Goal: Task Accomplishment & Management: Use online tool/utility

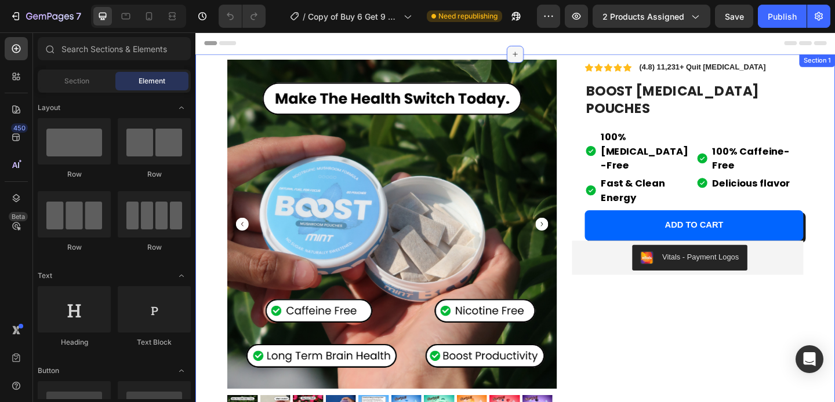
click at [540, 59] on icon at bounding box center [542, 56] width 9 height 9
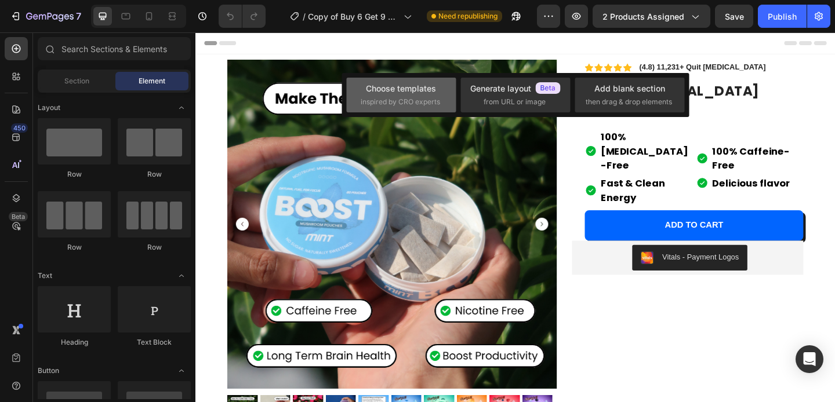
click at [421, 101] on span "inspired by CRO experts" at bounding box center [399, 102] width 79 height 10
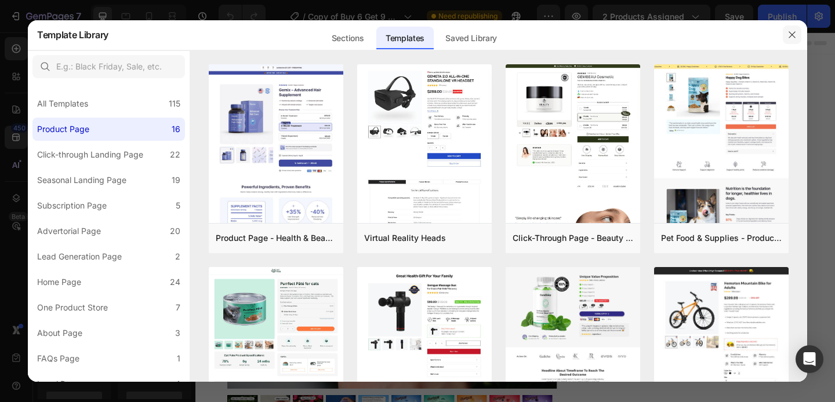
click at [795, 35] on icon "button" at bounding box center [791, 34] width 9 height 9
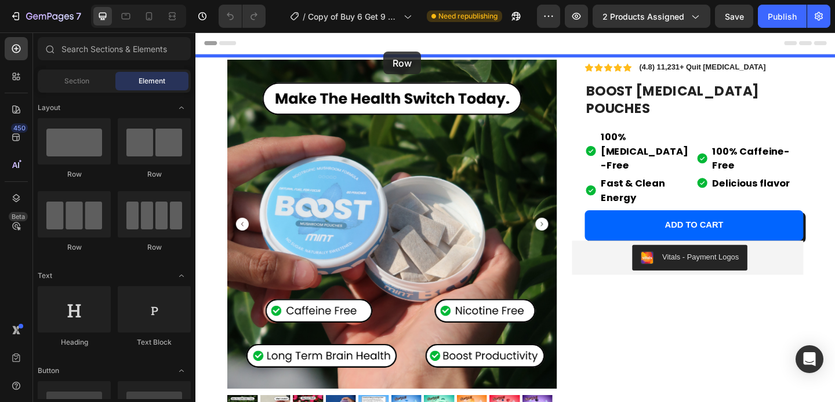
drag, startPoint x: 270, startPoint y: 192, endPoint x: 399, endPoint y: 53, distance: 189.9
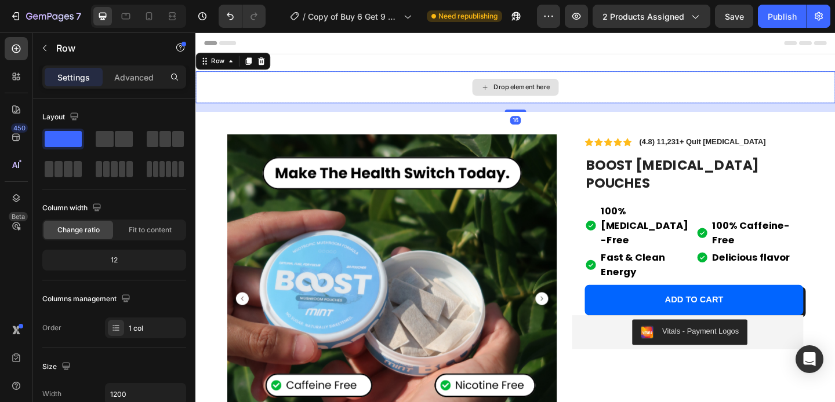
click at [455, 90] on div "Drop element here" at bounding box center [542, 92] width 695 height 35
click at [521, 92] on div "Drop element here" at bounding box center [549, 92] width 61 height 9
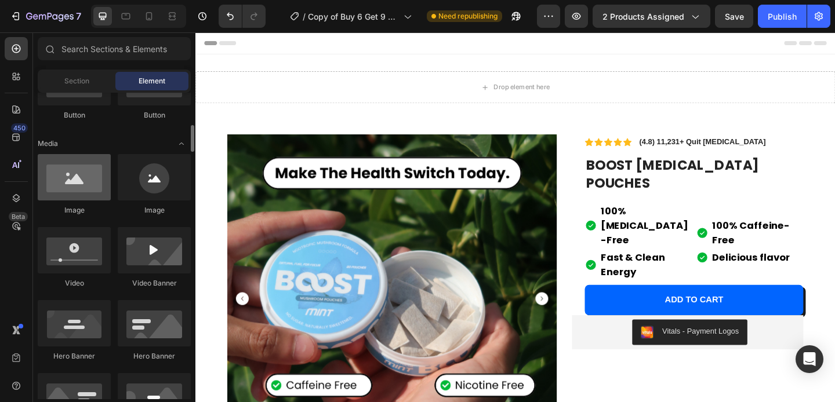
scroll to position [338, 0]
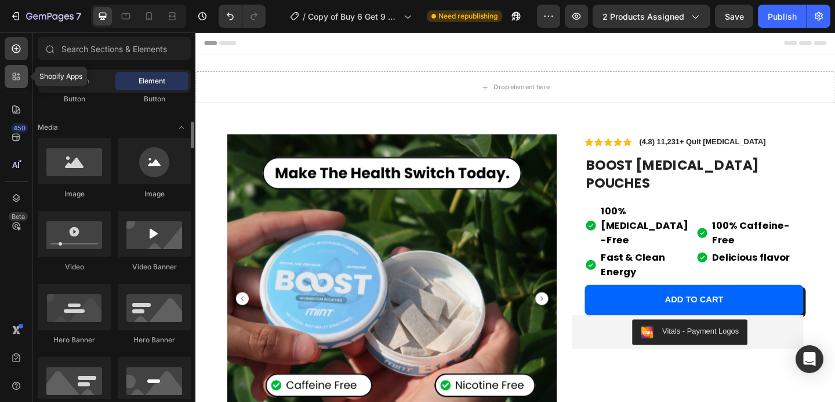
click at [16, 85] on div at bounding box center [16, 76] width 23 height 23
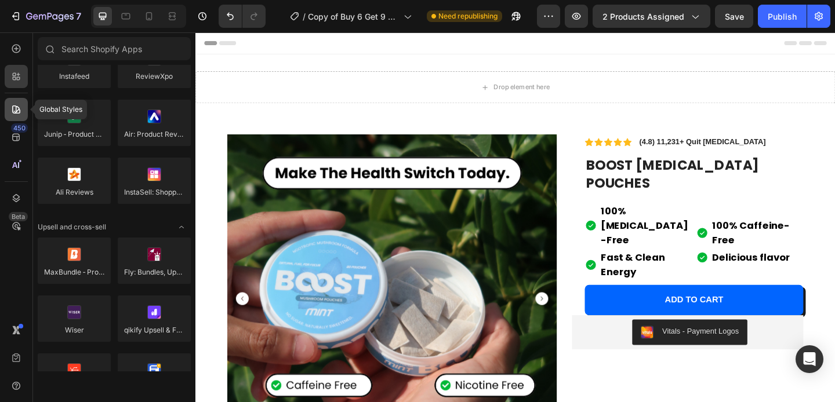
click at [16, 107] on icon at bounding box center [16, 109] width 8 height 8
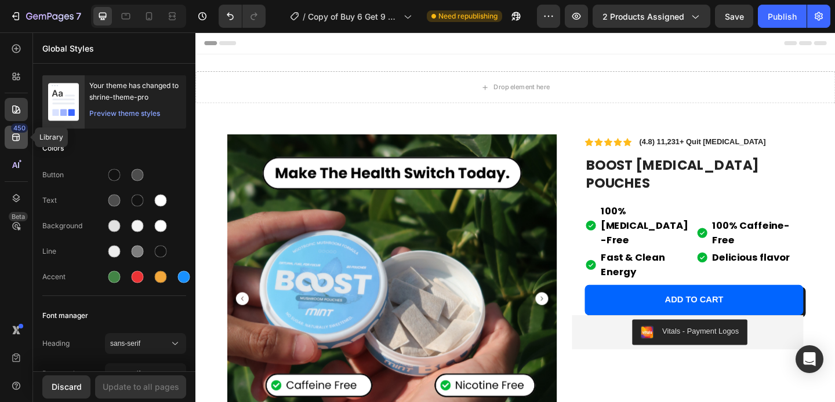
click at [12, 137] on icon at bounding box center [16, 138] width 8 height 8
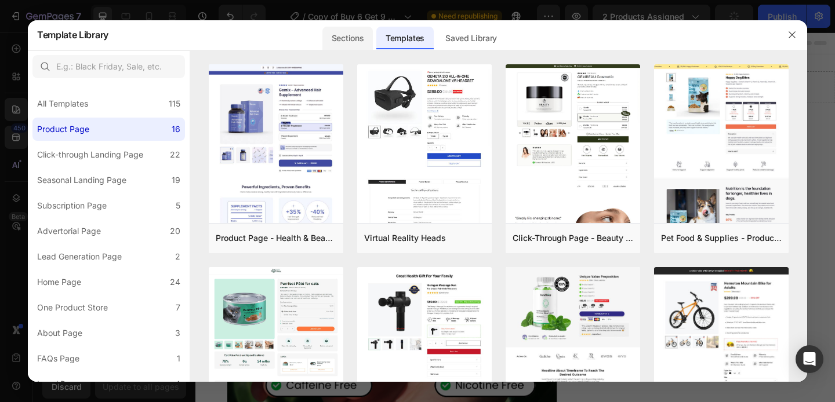
click at [377, 43] on div "Templates" at bounding box center [404, 38] width 57 height 23
click at [359, 43] on div "Sections" at bounding box center [347, 38] width 50 height 23
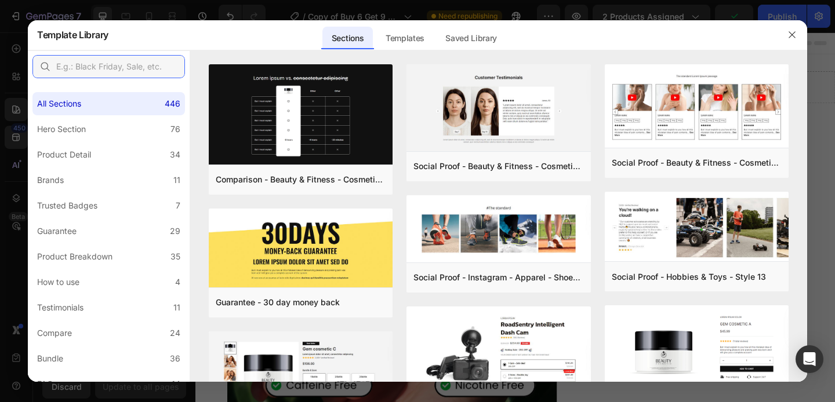
click at [139, 74] on input "text" at bounding box center [108, 66] width 152 height 23
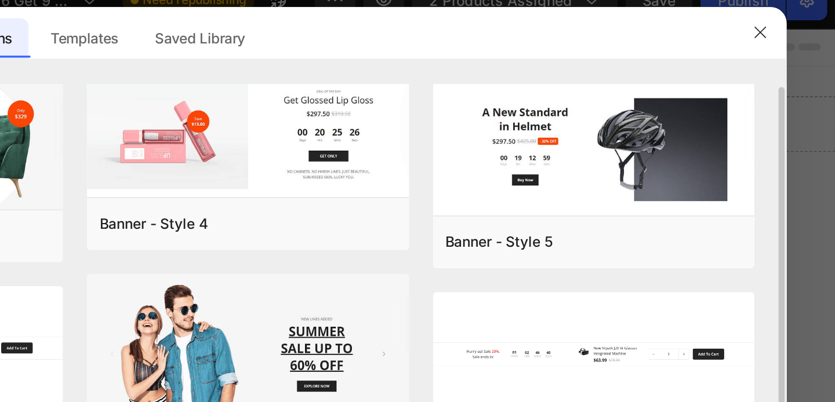
scroll to position [39, 0]
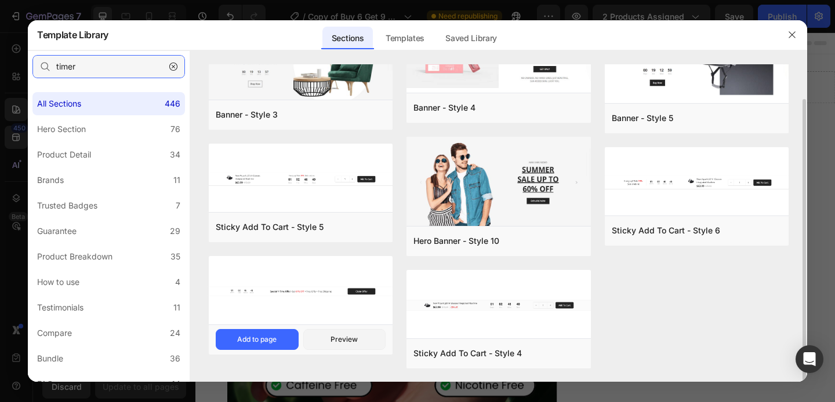
type input "timer"
click at [285, 301] on img at bounding box center [301, 291] width 184 height 71
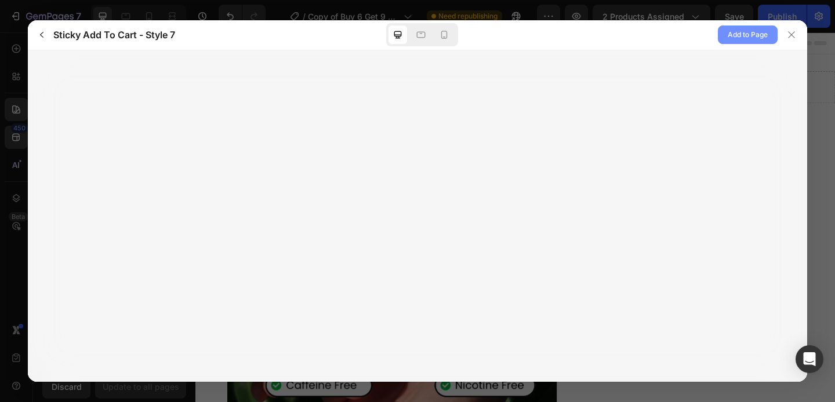
click at [734, 39] on span "Add to Page" at bounding box center [747, 35] width 40 height 14
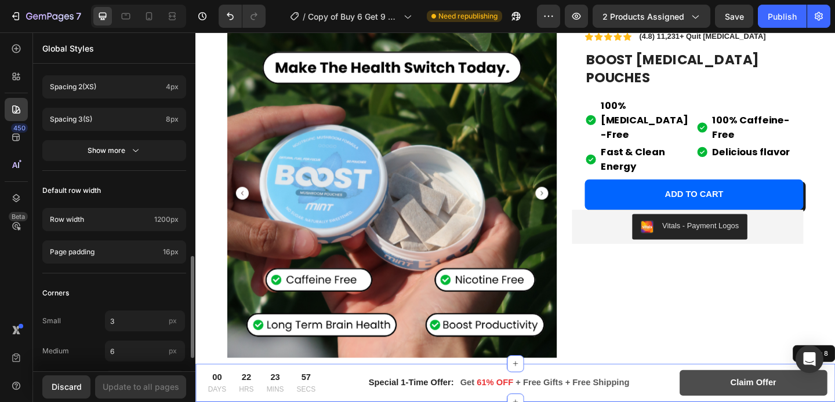
scroll to position [606, 0]
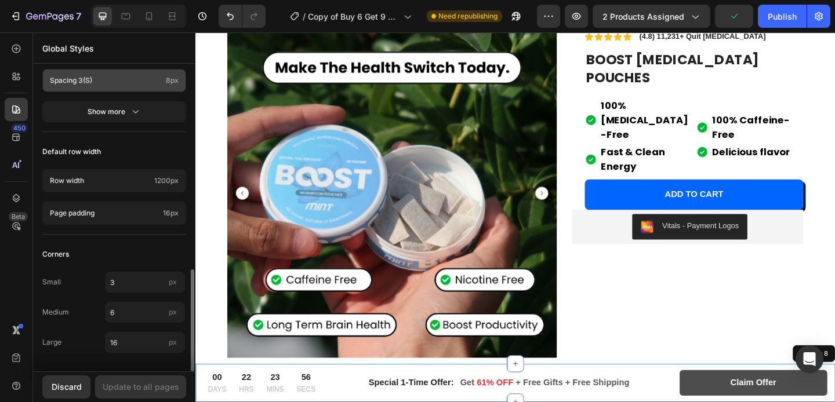
click at [131, 75] on p "Spacing 3 (s)" at bounding box center [105, 80] width 111 height 10
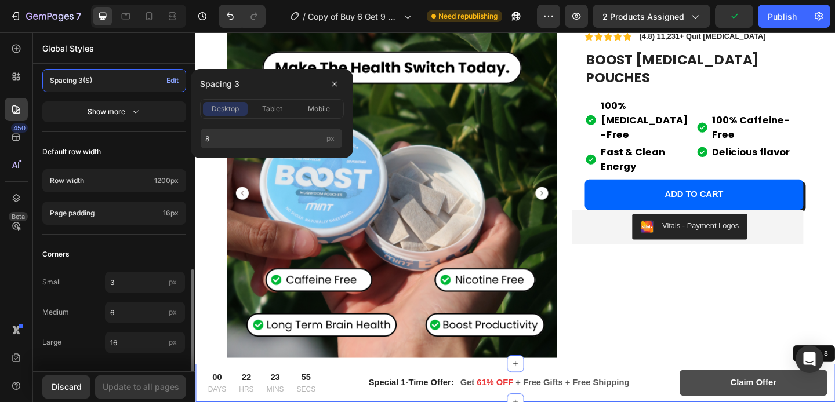
click at [131, 75] on p "Spacing 3 (s)" at bounding box center [106, 80] width 112 height 10
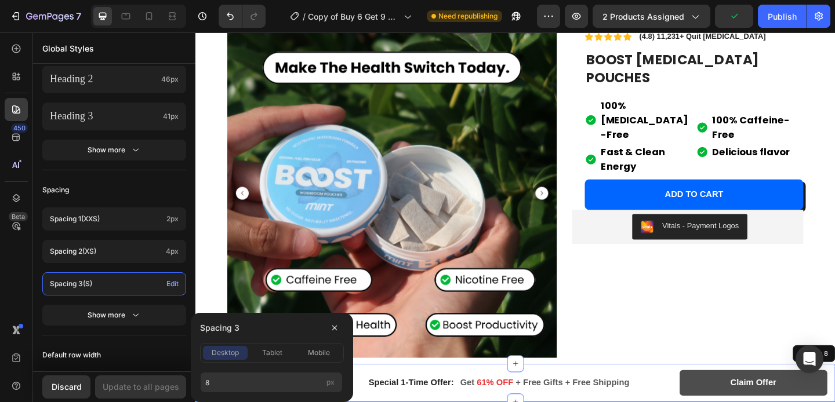
scroll to position [0, 0]
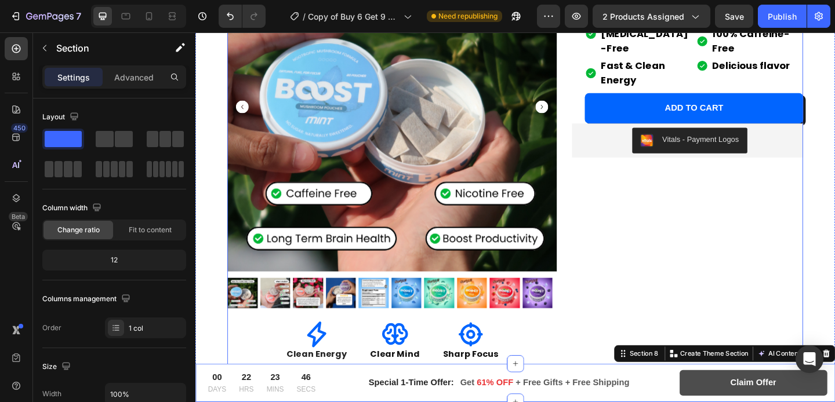
scroll to position [72, 0]
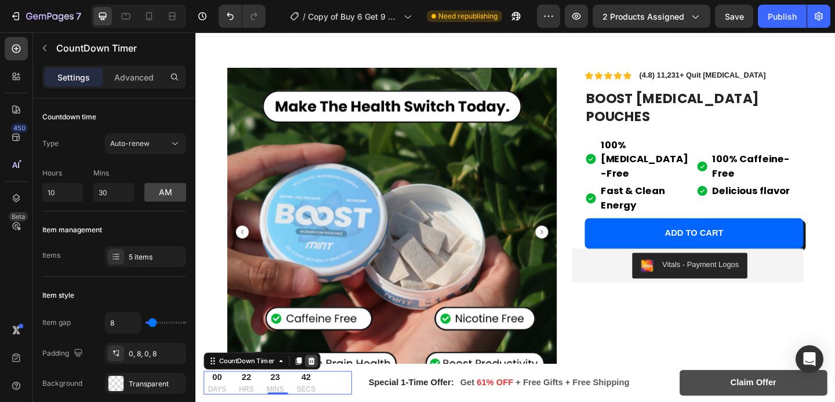
click at [324, 386] on icon at bounding box center [320, 389] width 9 height 9
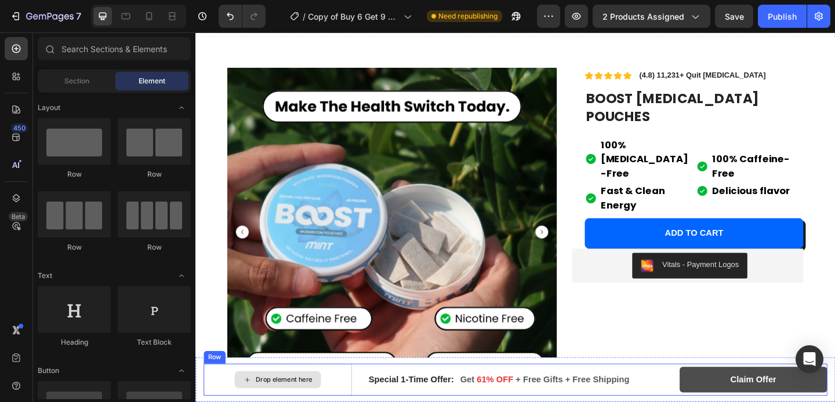
click at [341, 402] on div "Drop element here" at bounding box center [284, 410] width 161 height 35
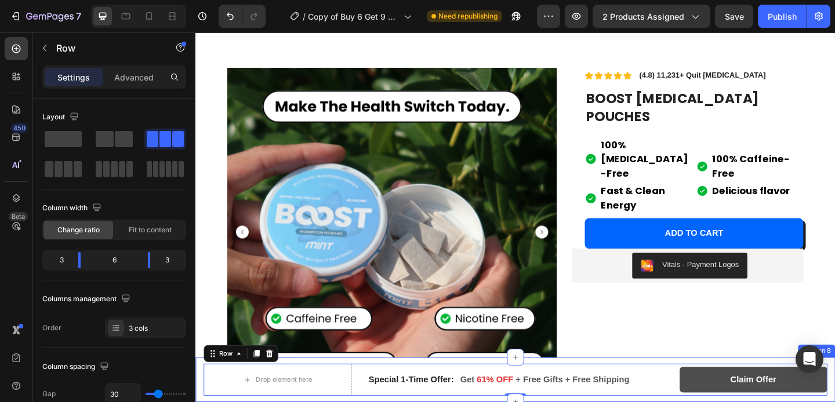
click at [392, 389] on div "Drop element here Special 1-Time Offer: Text block Get 61% OFF + Free Gifts + F…" at bounding box center [542, 410] width 695 height 49
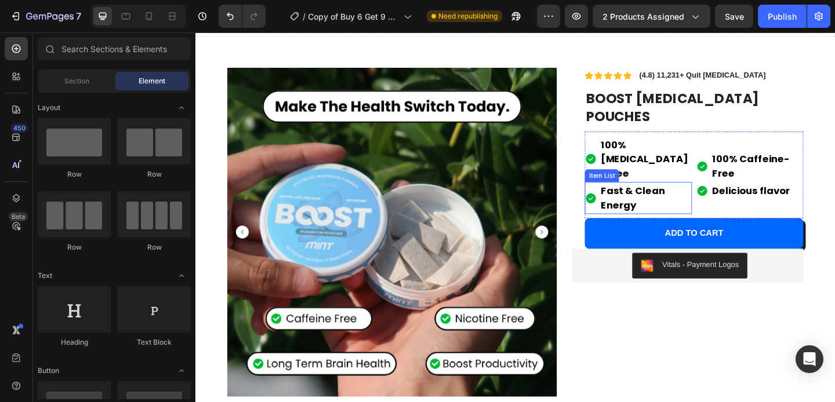
scroll to position [0, 0]
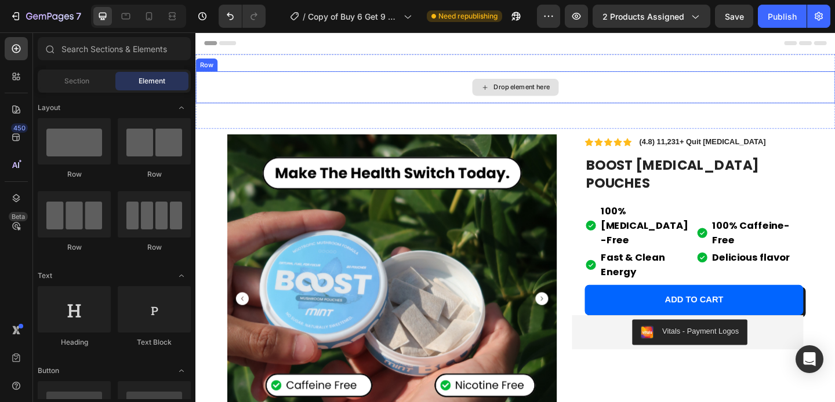
click at [533, 86] on div "Drop element here" at bounding box center [543, 92] width 94 height 19
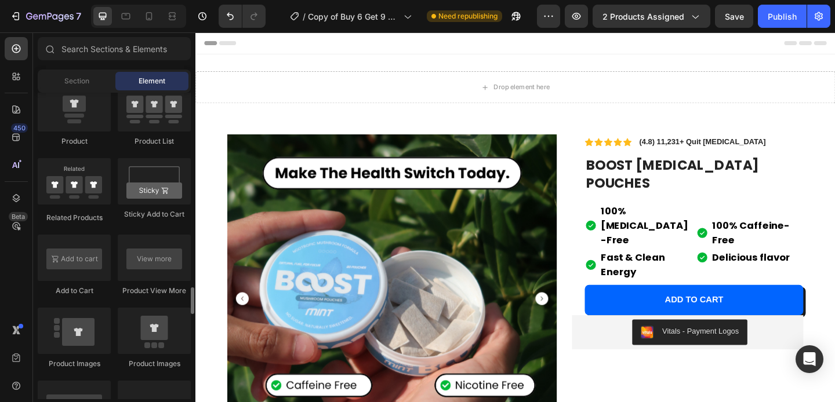
scroll to position [1634, 0]
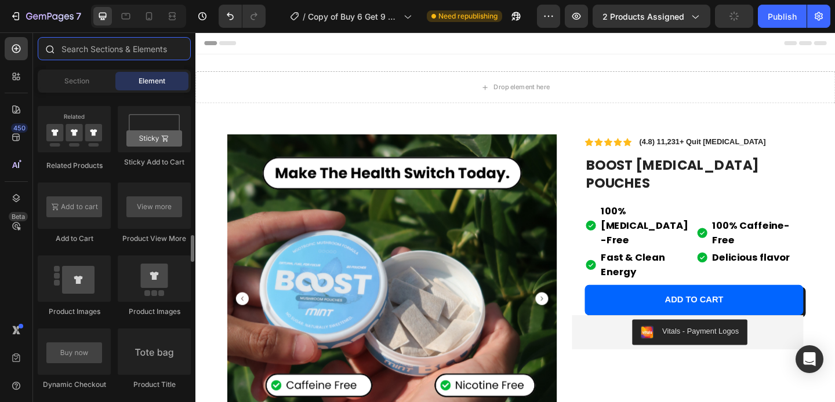
click at [107, 53] on input "text" at bounding box center [114, 48] width 153 height 23
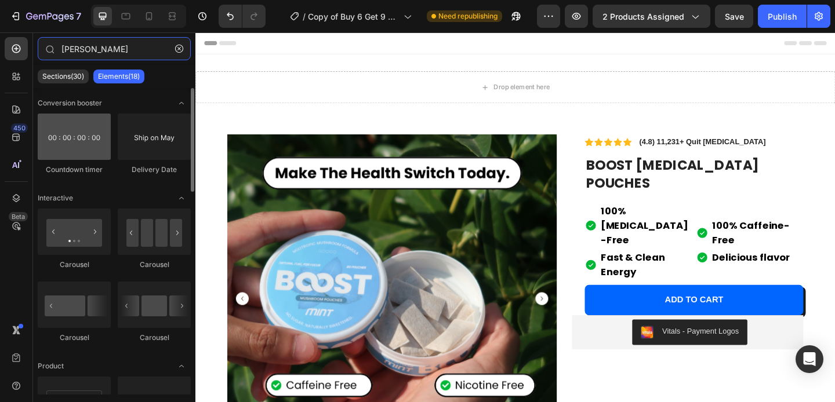
type input "tim"
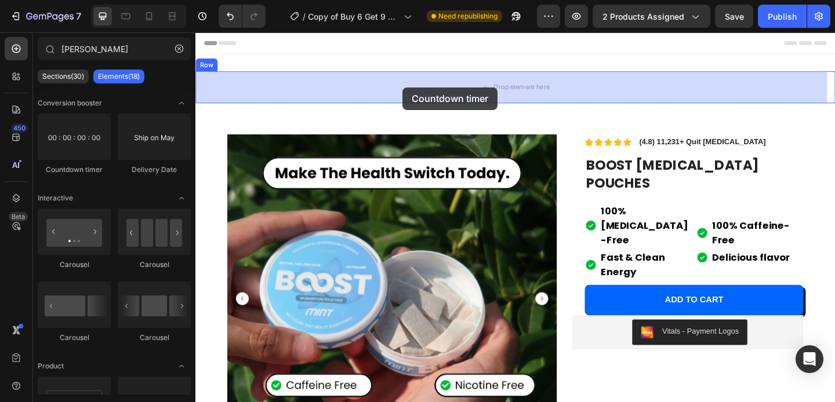
drag, startPoint x: 287, startPoint y: 183, endPoint x: 420, endPoint y: 92, distance: 161.1
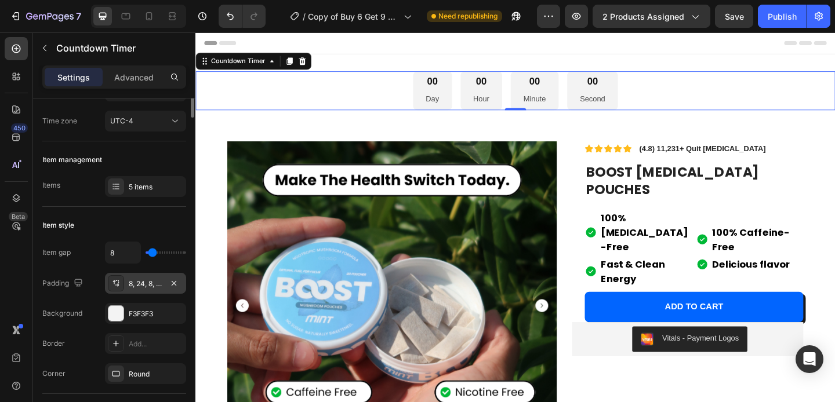
scroll to position [0, 0]
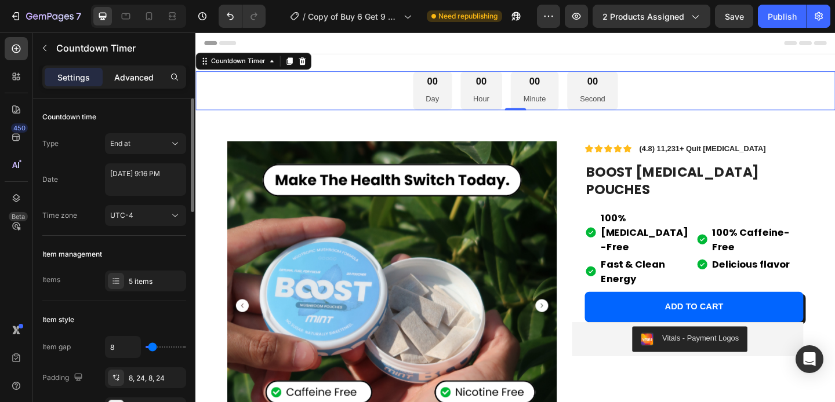
click at [140, 71] on p "Advanced" at bounding box center [133, 77] width 39 height 12
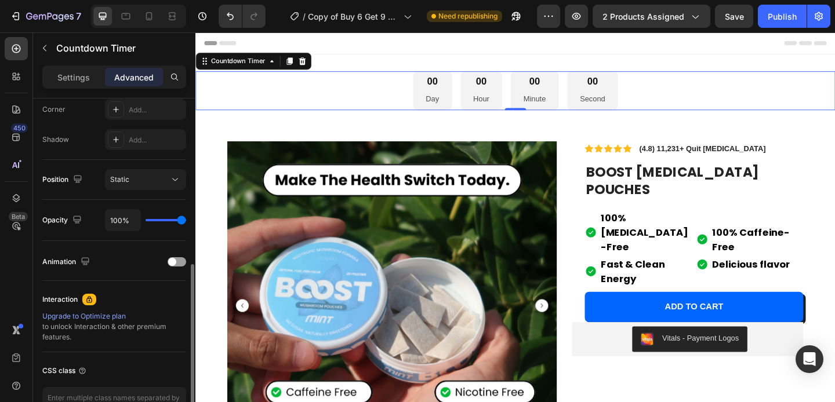
scroll to position [436, 0]
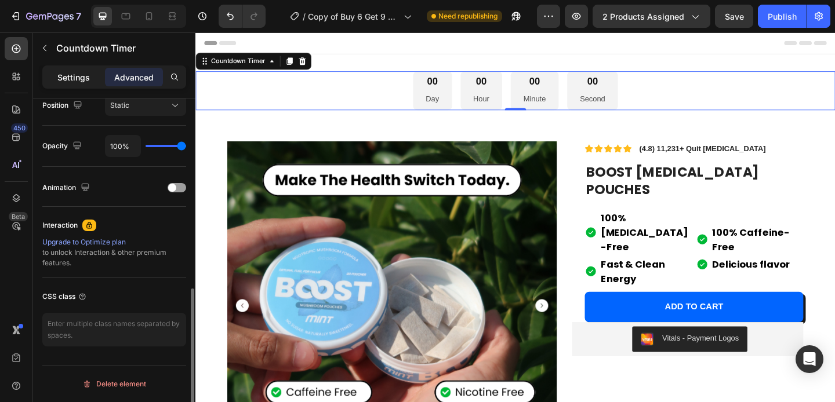
click at [70, 72] on p "Settings" at bounding box center [73, 77] width 32 height 12
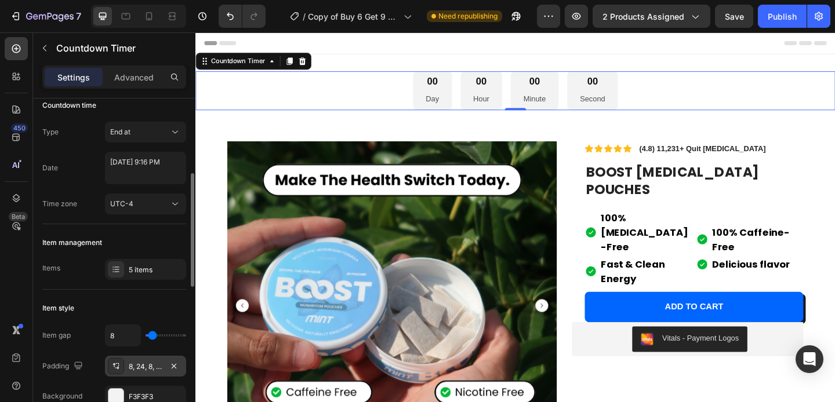
scroll to position [0, 0]
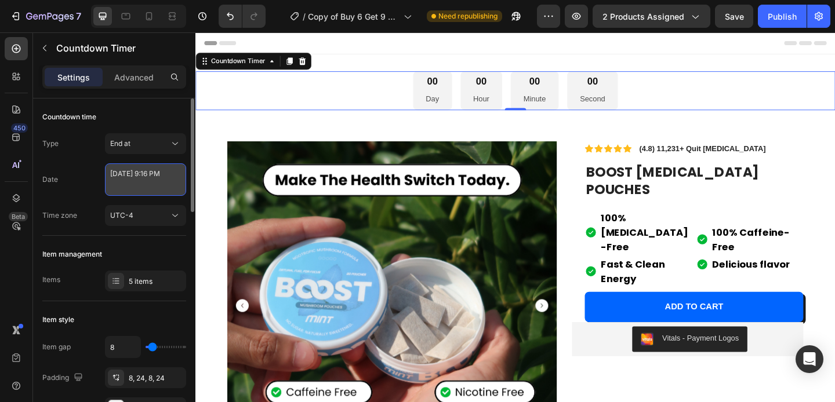
select select "21"
select select "16"
select select "false"
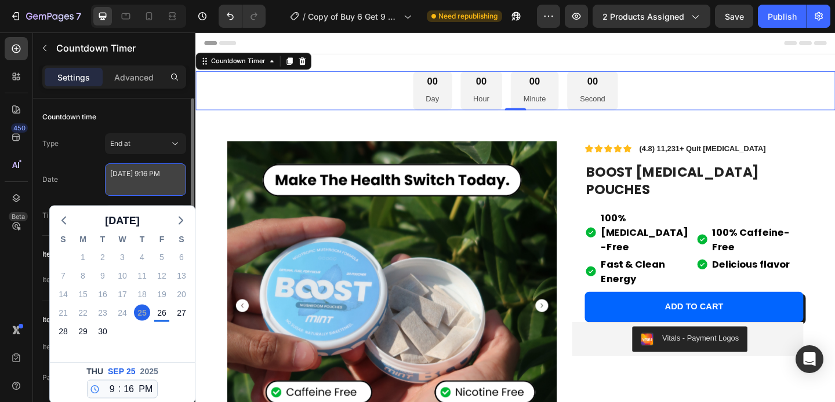
click at [134, 181] on textarea "September 25 2025 9:16 PM" at bounding box center [145, 179] width 81 height 32
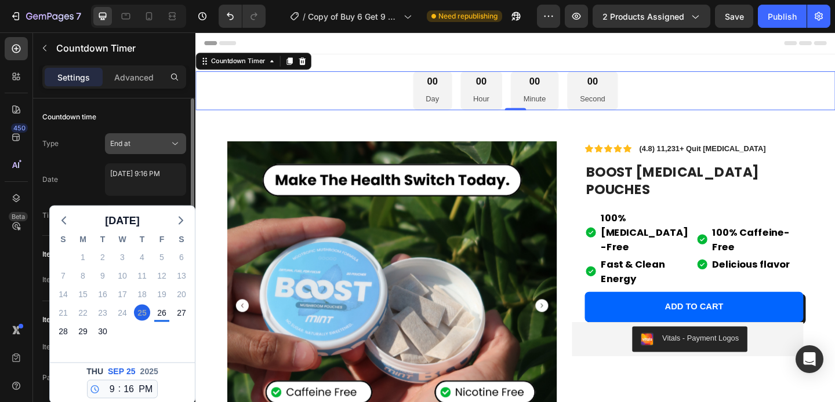
click at [132, 139] on div "End at" at bounding box center [139, 144] width 59 height 10
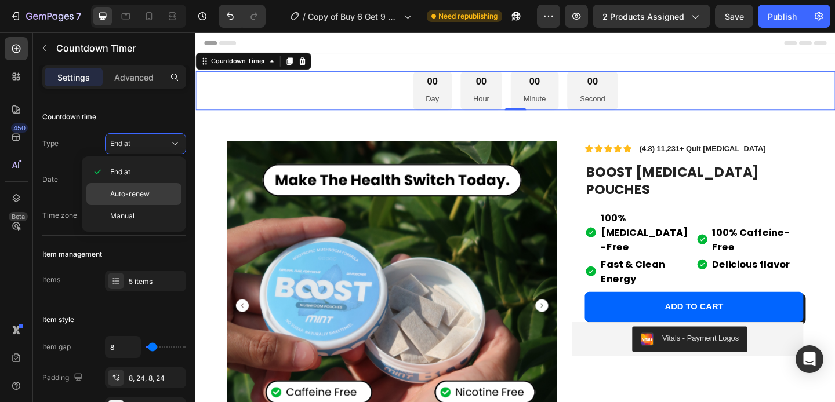
click at [132, 197] on span "Auto-renew" at bounding box center [129, 194] width 39 height 10
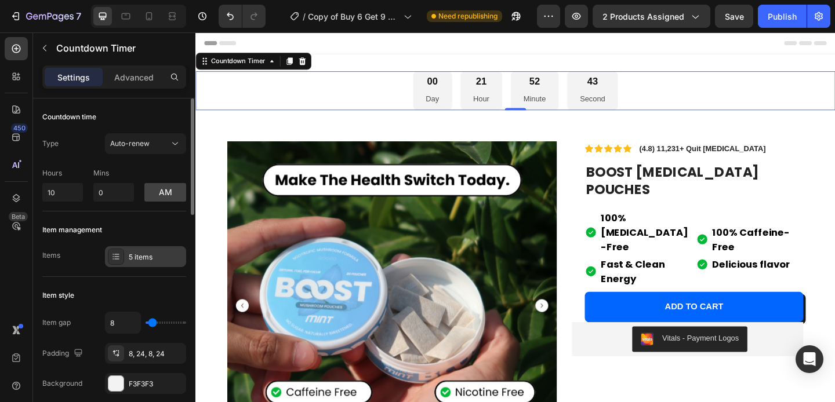
click at [116, 256] on icon at bounding box center [116, 256] width 5 height 1
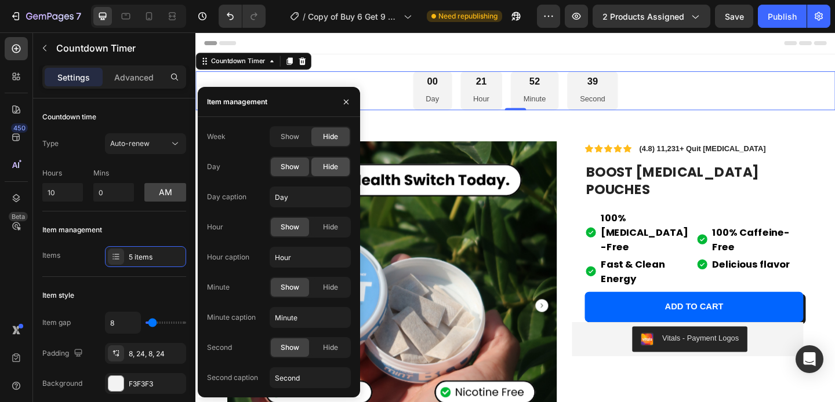
click at [337, 168] on span "Hide" at bounding box center [330, 167] width 15 height 10
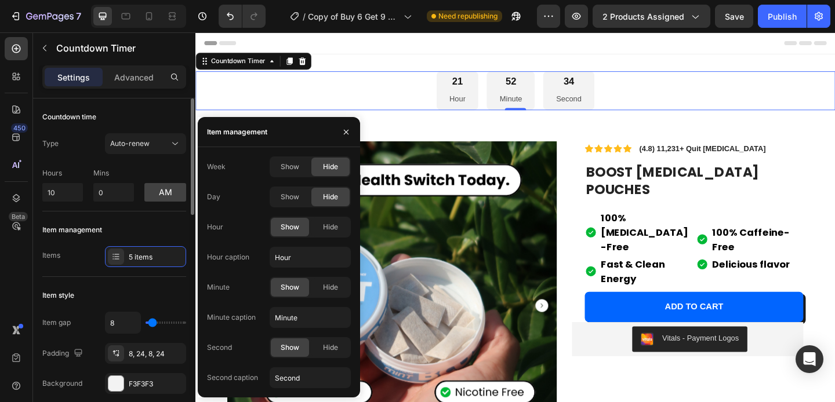
click at [150, 121] on div "Countdown time" at bounding box center [114, 117] width 144 height 19
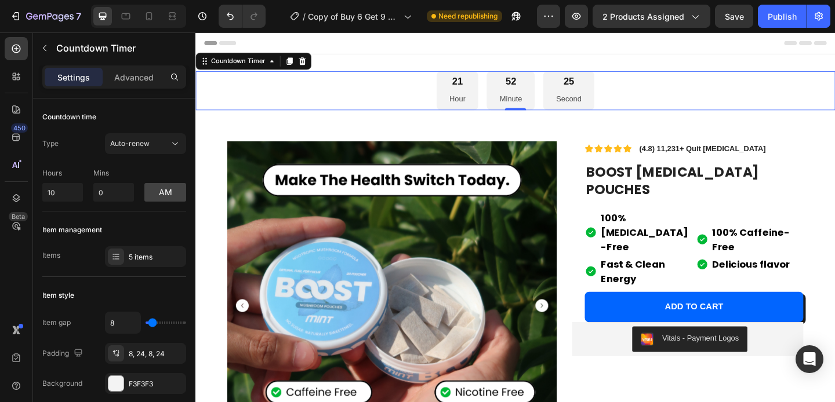
click at [359, 98] on div "21 Hour 52 Minute 25 Second" at bounding box center [542, 96] width 695 height 42
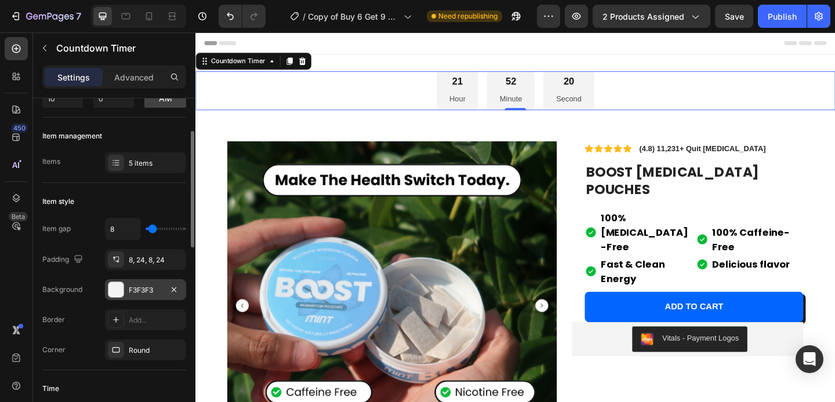
click at [111, 289] on div at bounding box center [115, 289] width 15 height 15
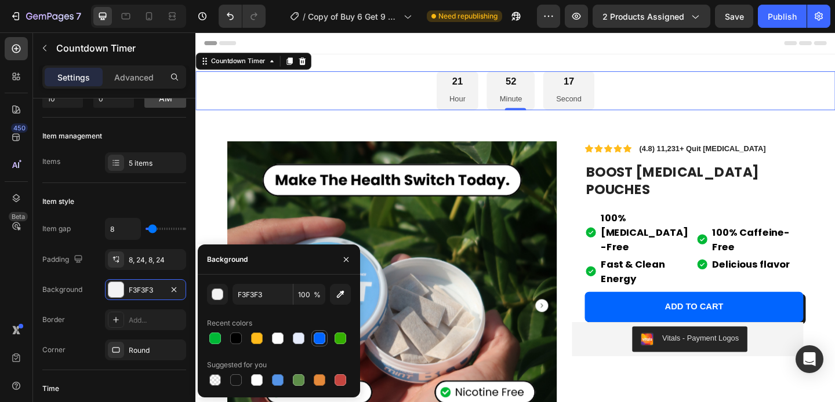
click at [323, 340] on div at bounding box center [320, 339] width 12 height 12
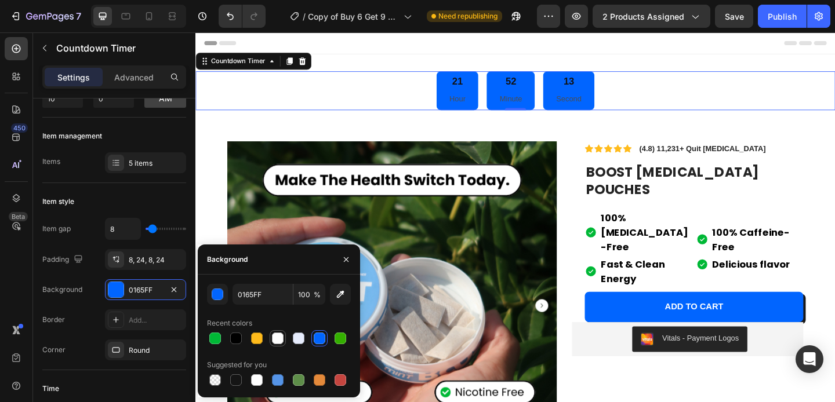
click at [276, 338] on div at bounding box center [278, 339] width 12 height 12
type input "FEFEFE"
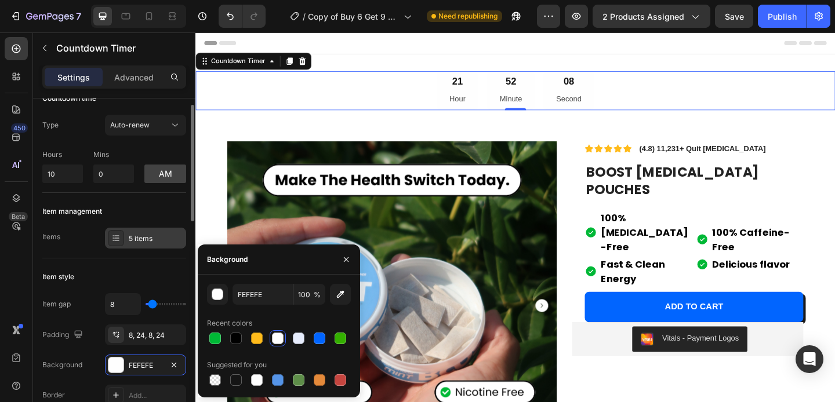
scroll to position [0, 0]
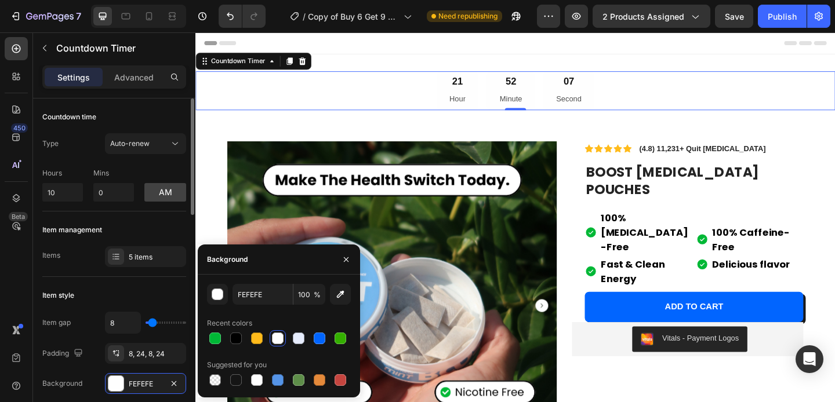
click at [134, 221] on div "Item management" at bounding box center [114, 230] width 144 height 19
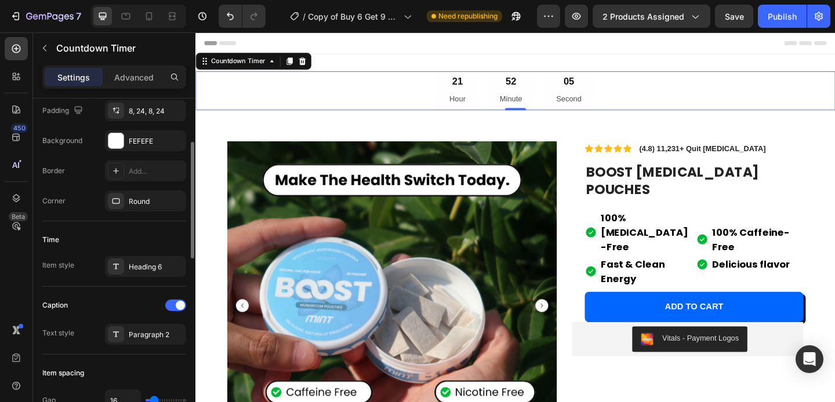
scroll to position [196, 0]
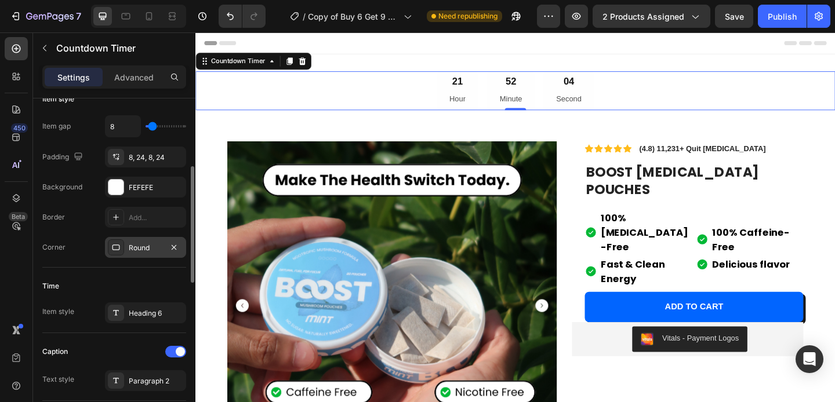
click at [119, 249] on icon at bounding box center [116, 248] width 8 height 6
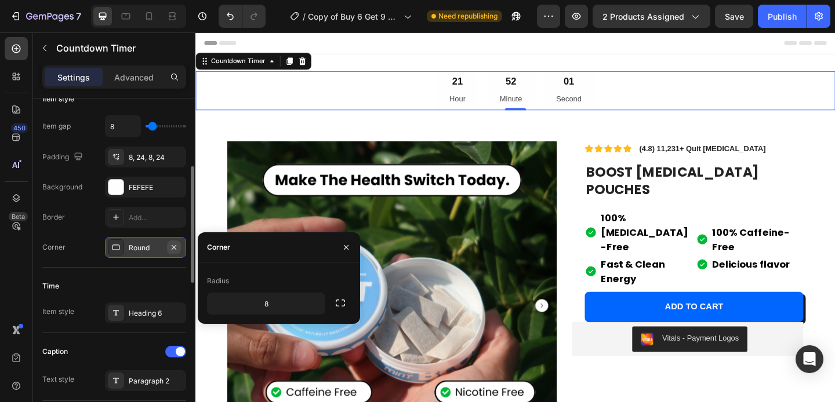
click at [173, 243] on icon "button" at bounding box center [173, 247] width 9 height 9
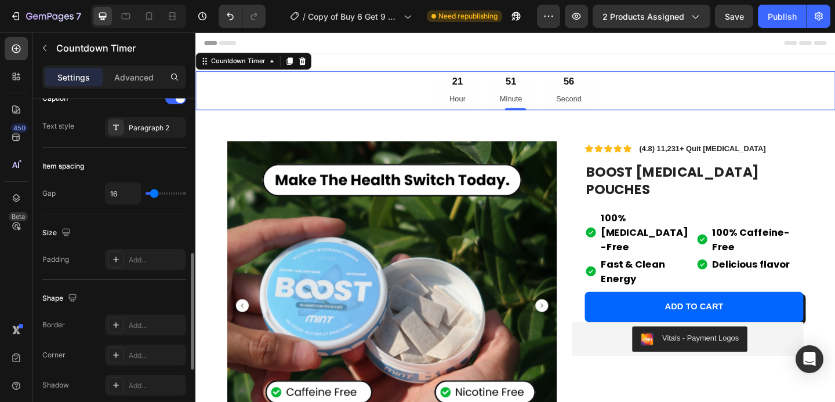
scroll to position [449, 0]
click at [150, 198] on div "16" at bounding box center [145, 194] width 81 height 22
type input "10"
type input "9"
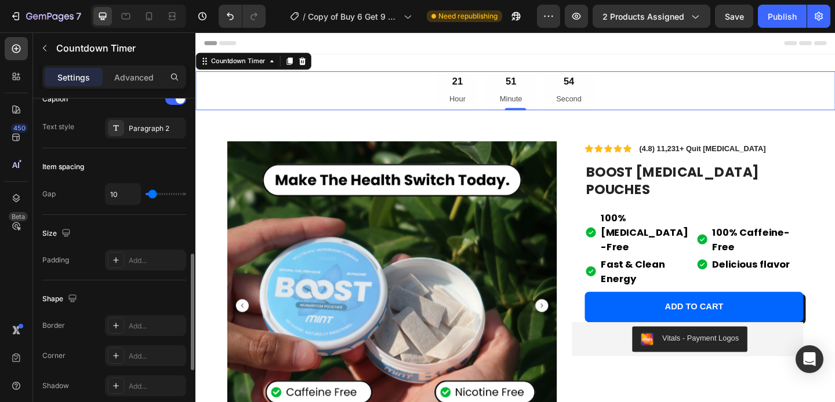
type input "9"
type input "8"
type input "7"
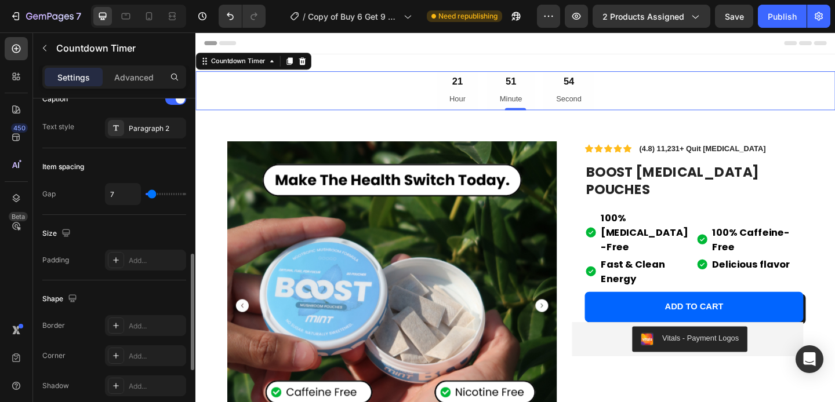
type input "5"
type input "3"
type input "2"
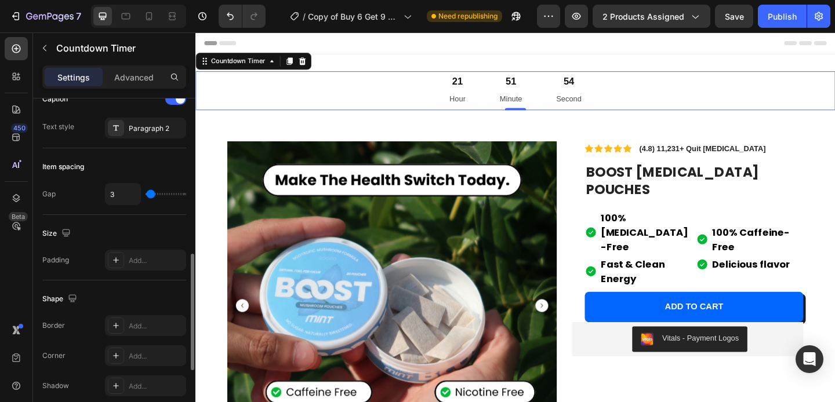
type input "2"
type input "1"
type input "0"
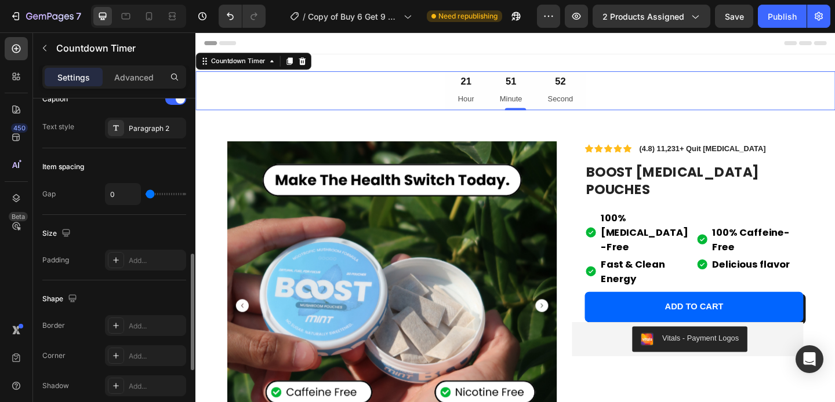
type input "1"
type input "3"
type input "4"
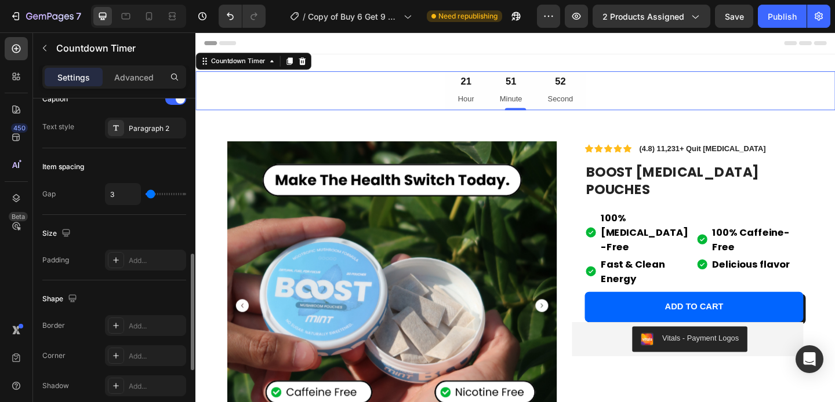
type input "4"
type input "7"
type input "8"
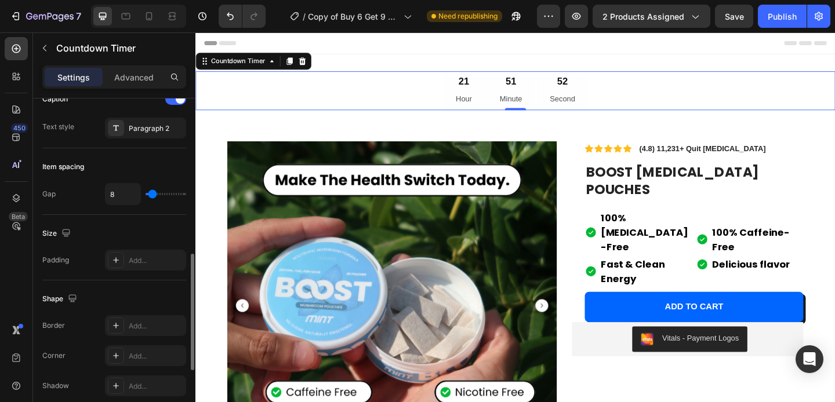
type input "9"
type input "10"
type input "11"
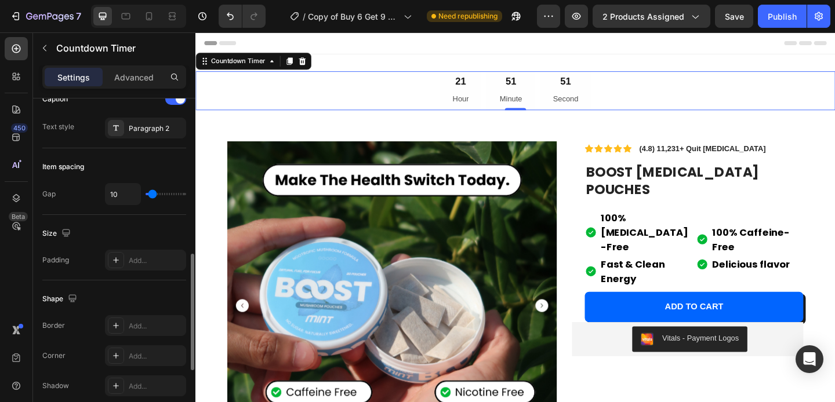
type input "11"
type input "12"
click at [153, 194] on input "range" at bounding box center [165, 194] width 41 height 2
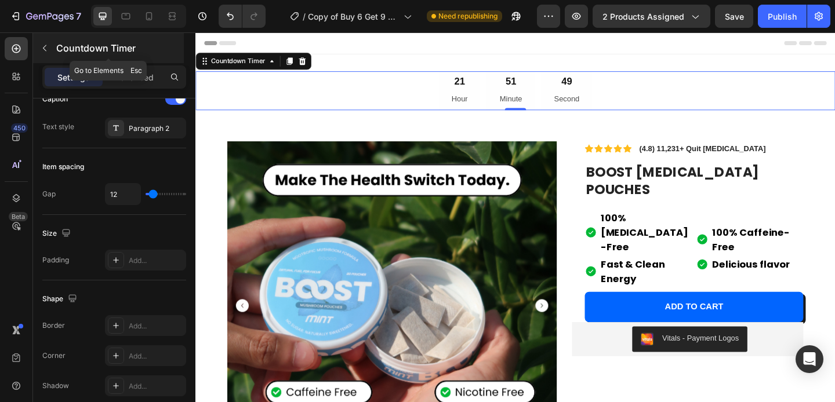
click at [46, 41] on button "button" at bounding box center [44, 48] width 19 height 19
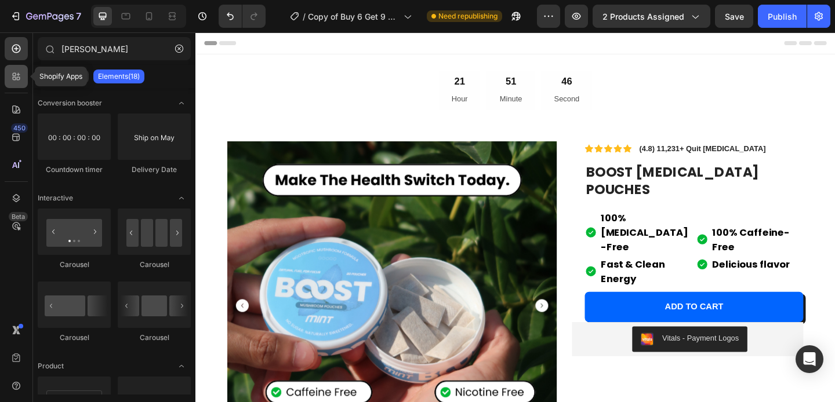
click at [19, 75] on icon at bounding box center [16, 77] width 12 height 12
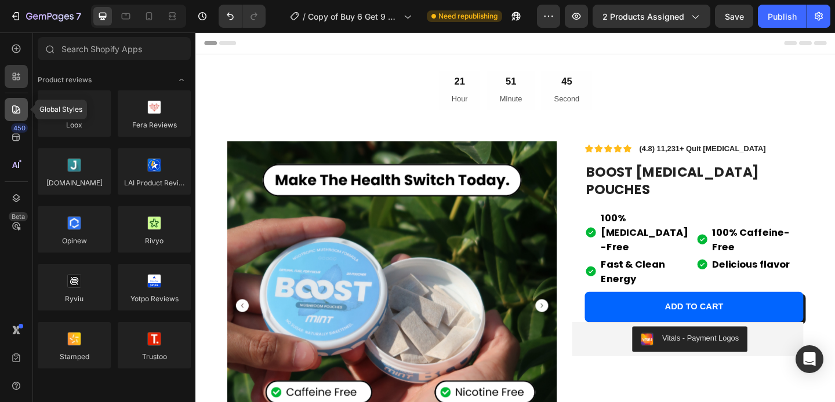
click at [17, 109] on icon at bounding box center [16, 110] width 12 height 12
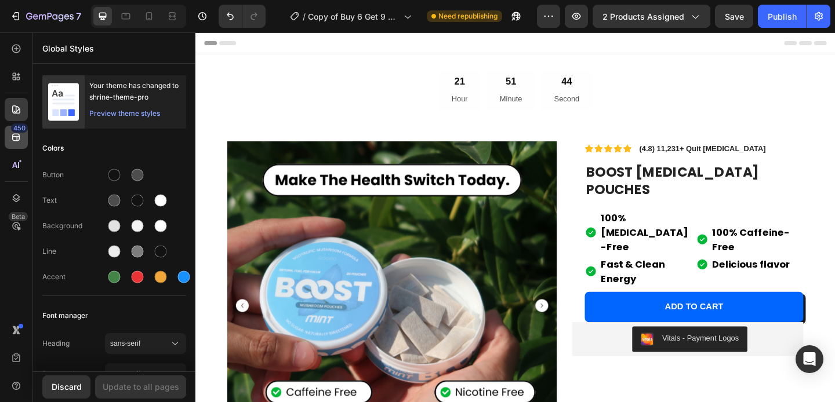
click at [14, 136] on icon at bounding box center [16, 138] width 12 height 12
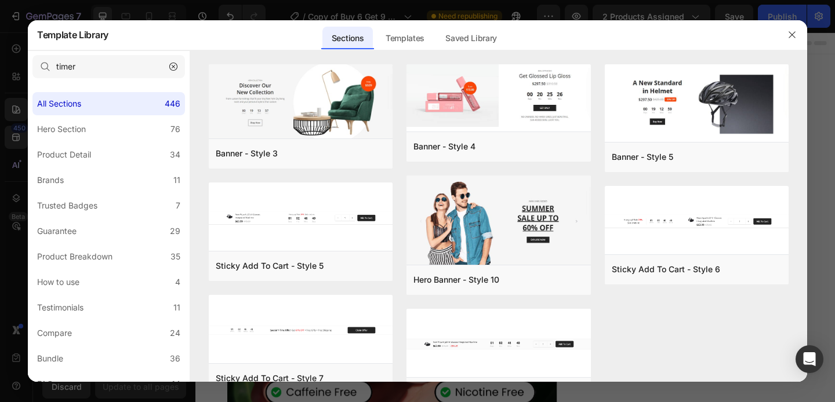
click at [8, 116] on div at bounding box center [417, 201] width 835 height 402
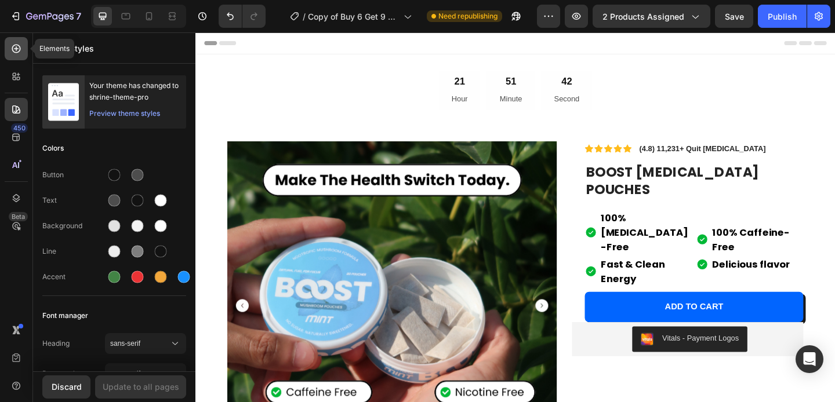
click at [20, 47] on icon at bounding box center [16, 49] width 12 height 12
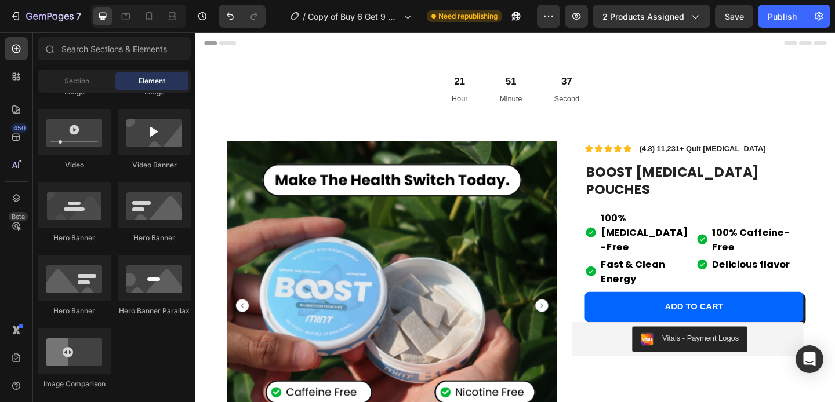
scroll to position [0, 0]
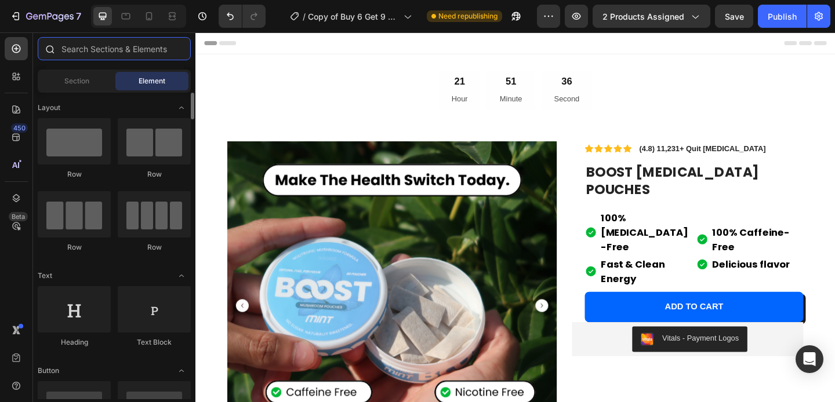
click at [114, 52] on input "text" at bounding box center [114, 48] width 153 height 23
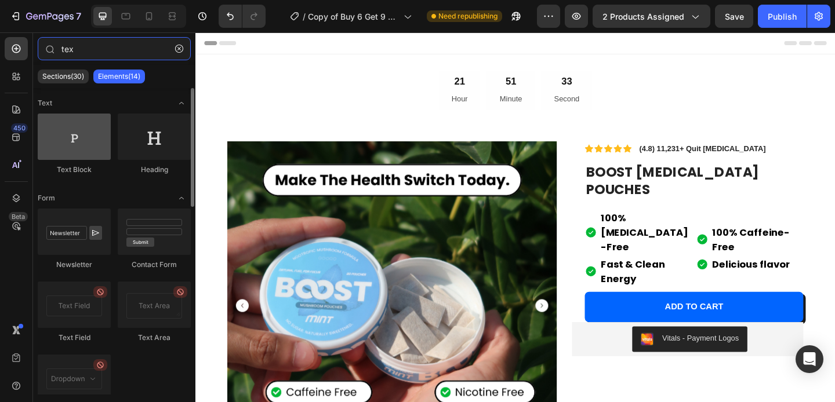
type input "tex"
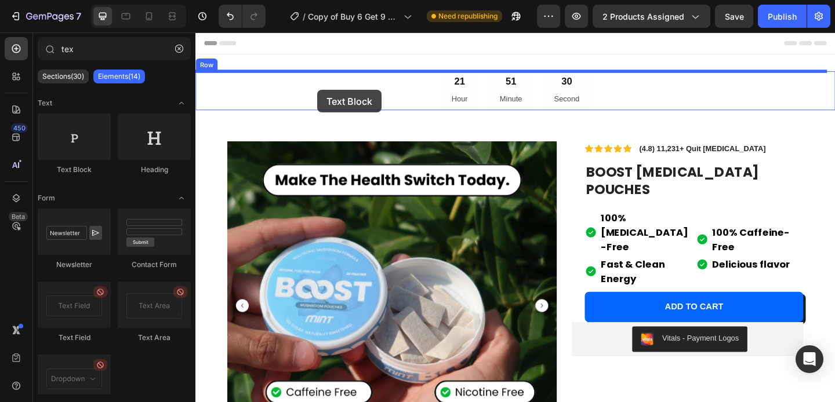
drag, startPoint x: 261, startPoint y: 180, endPoint x: 328, endPoint y: 95, distance: 108.2
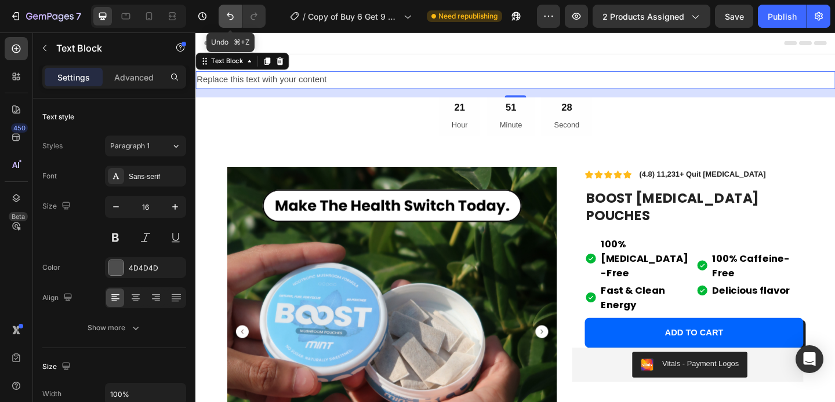
click at [229, 16] on icon "Undo/Redo" at bounding box center [230, 16] width 12 height 12
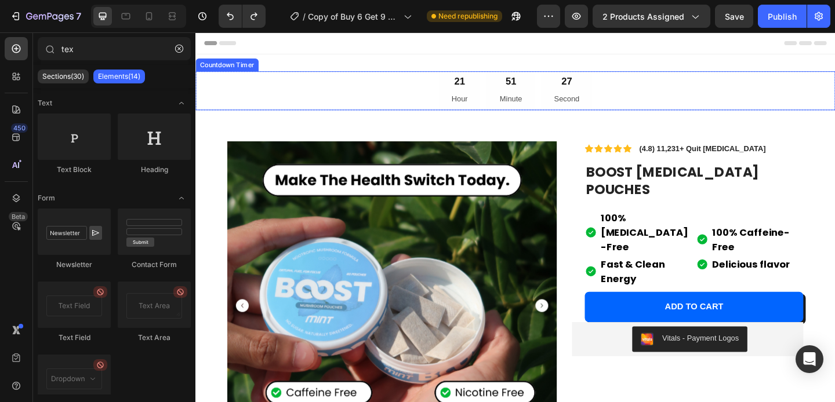
click at [460, 93] on div "21 Hour" at bounding box center [482, 96] width 45 height 42
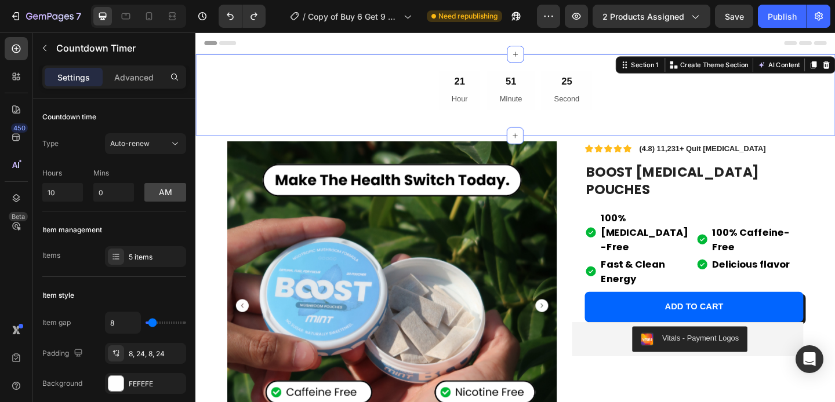
click at [338, 62] on div "21 Hour 51 Minute 25 Second Countdown Timer Row Section 1 You can create reusab…" at bounding box center [542, 100] width 695 height 89
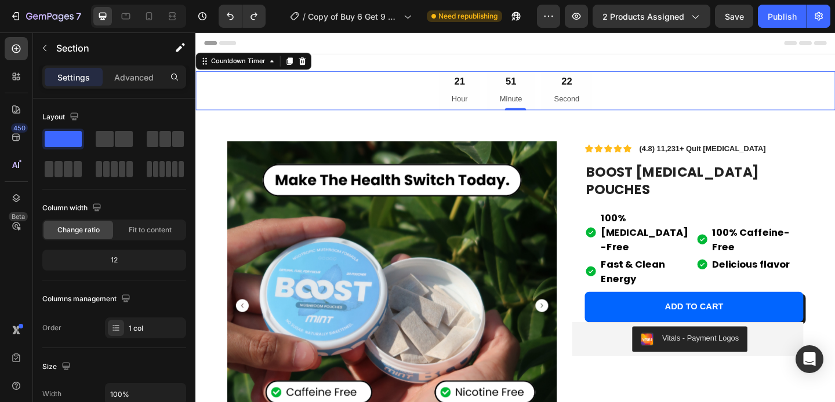
click at [328, 82] on div "21 Hour 51 Minute 22 Second" at bounding box center [542, 96] width 695 height 42
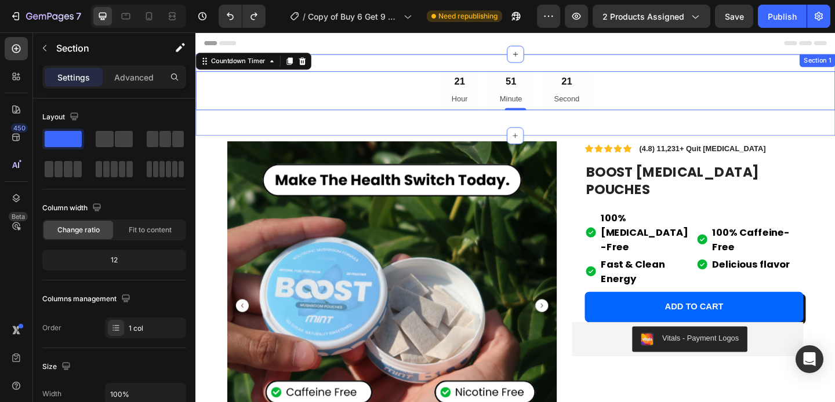
click at [305, 130] on div "21 Hour 51 Minute 21 Second Countdown Timer 0 Row Section 1" at bounding box center [542, 100] width 695 height 89
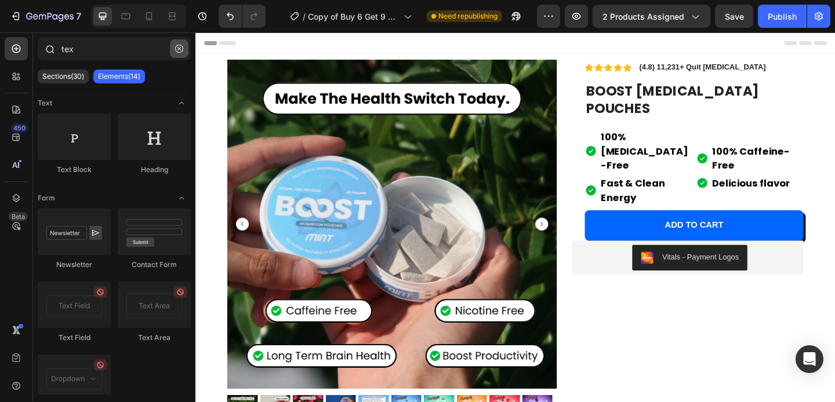
click at [177, 45] on icon "button" at bounding box center [179, 49] width 8 height 8
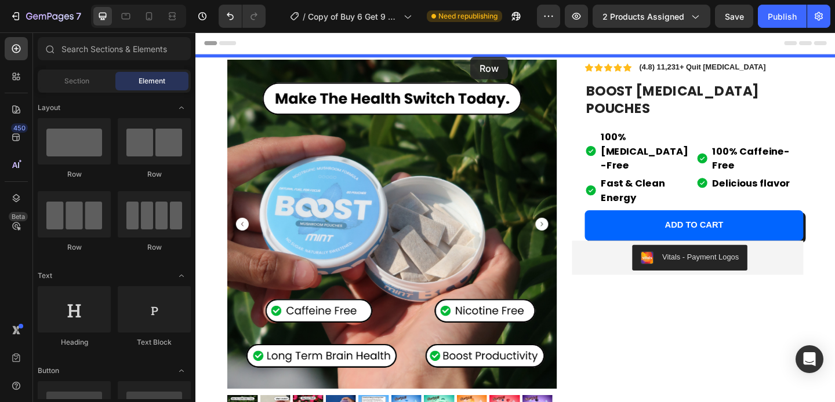
drag, startPoint x: 340, startPoint y: 177, endPoint x: 494, endPoint y: 59, distance: 194.2
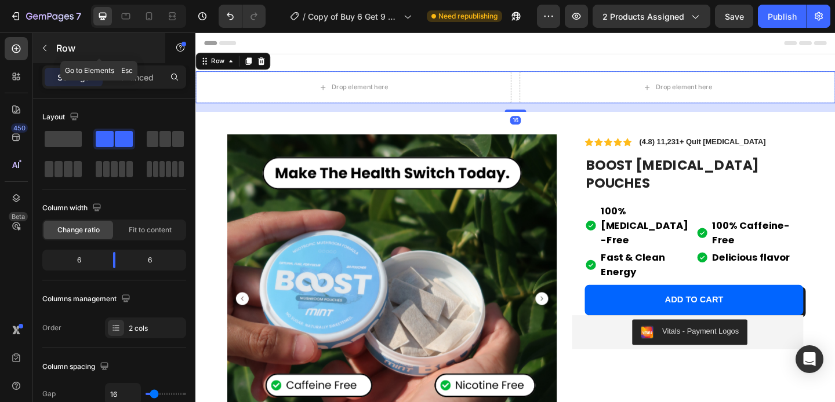
click at [43, 46] on icon "button" at bounding box center [44, 47] width 9 height 9
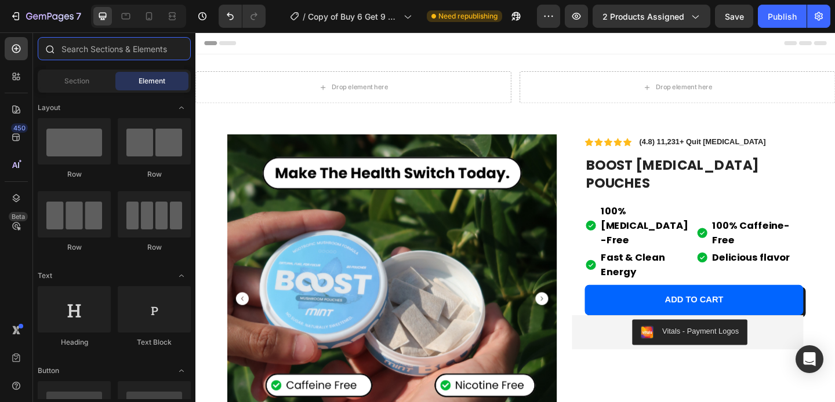
click at [114, 49] on input "text" at bounding box center [114, 48] width 153 height 23
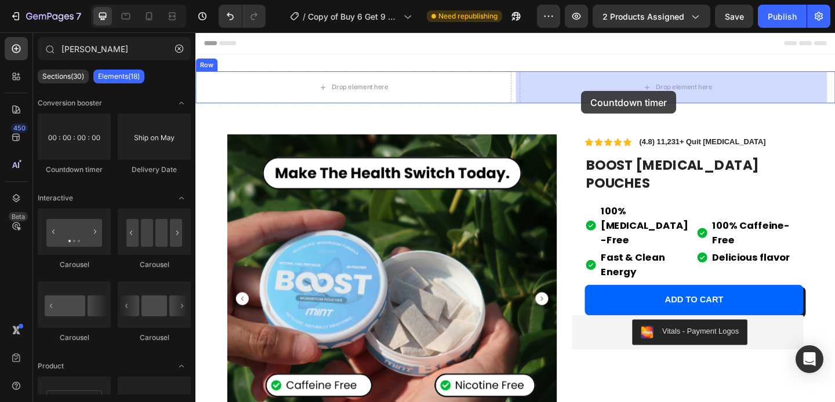
drag, startPoint x: 269, startPoint y: 174, endPoint x: 614, endPoint y: 96, distance: 353.6
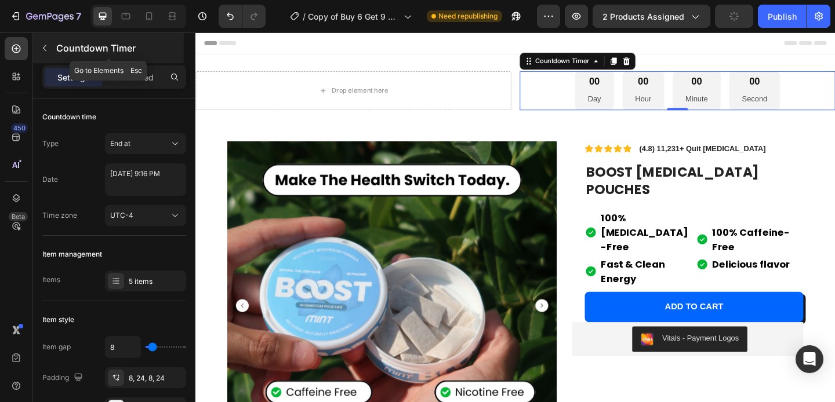
click at [42, 48] on icon "button" at bounding box center [44, 47] width 9 height 9
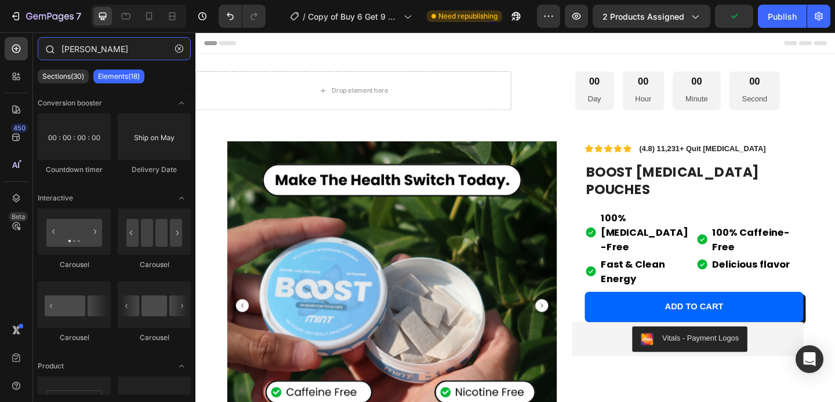
click at [82, 48] on input "tim" at bounding box center [114, 48] width 153 height 23
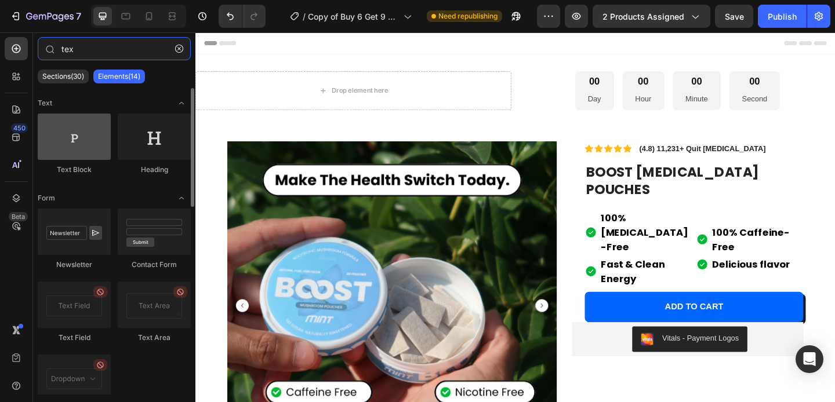
type input "tex"
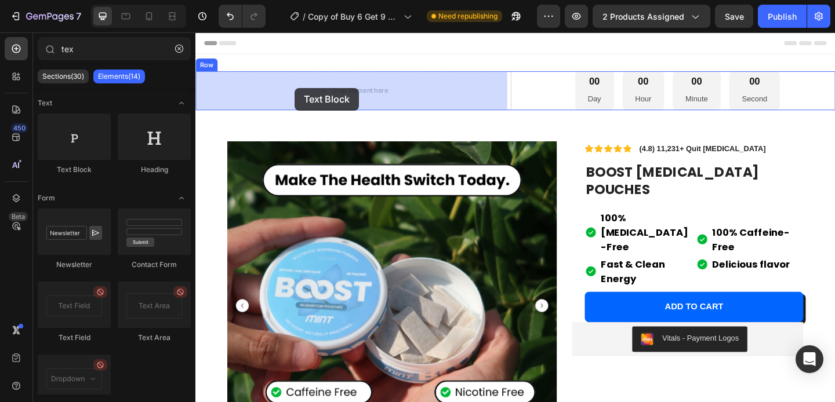
drag, startPoint x: 272, startPoint y: 178, endPoint x: 303, endPoint y: 93, distance: 90.8
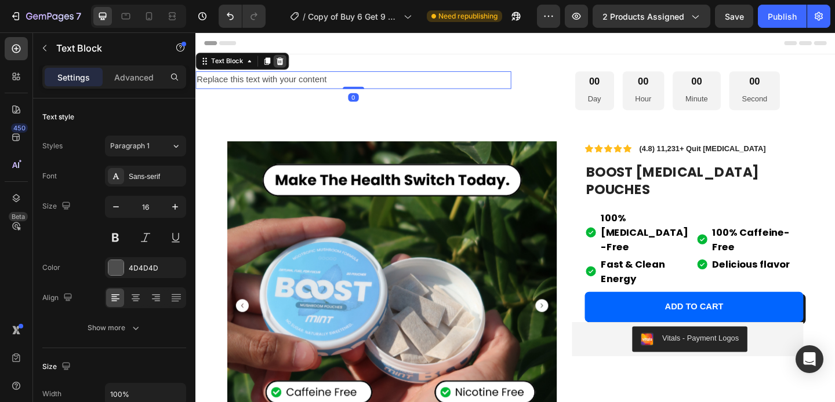
click at [287, 63] on icon at bounding box center [286, 63] width 9 height 9
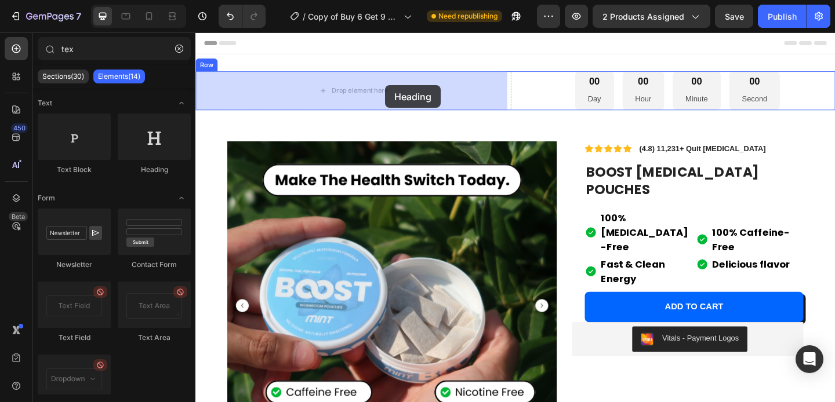
drag, startPoint x: 338, startPoint y: 168, endPoint x: 402, endPoint y: 89, distance: 101.4
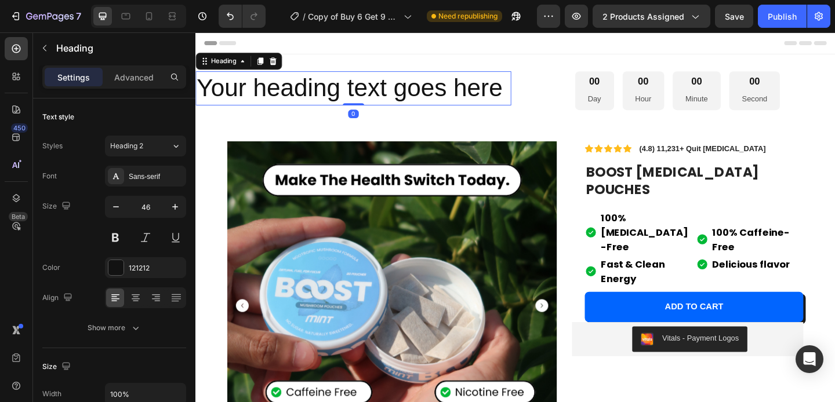
click at [402, 89] on h2 "Your heading text goes here" at bounding box center [366, 93] width 343 height 37
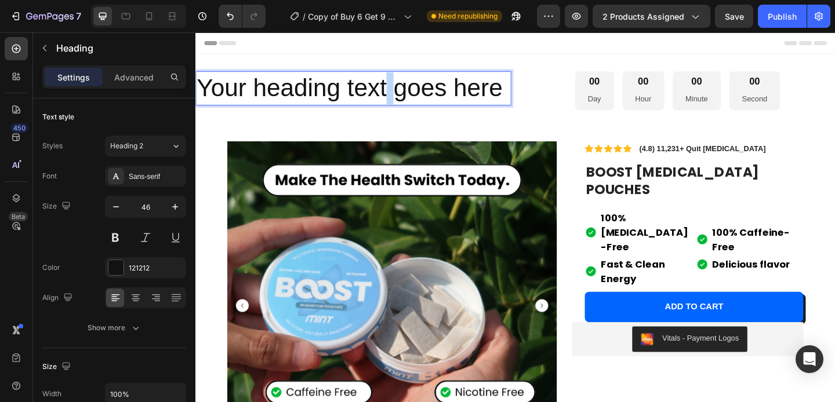
click at [402, 89] on p "Your heading text goes here" at bounding box center [366, 93] width 341 height 35
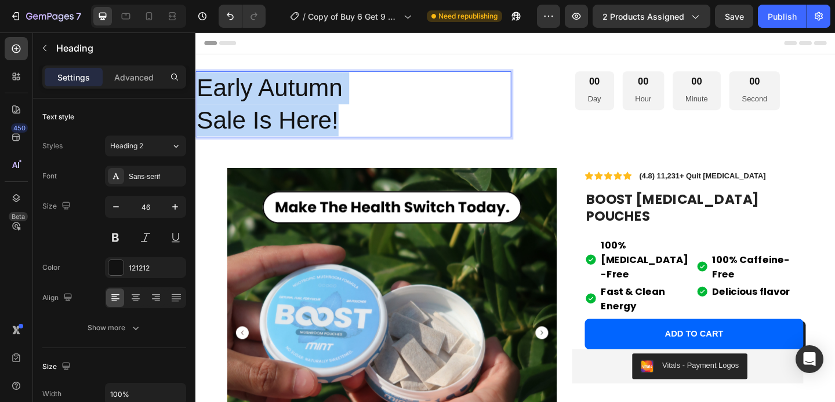
drag, startPoint x: 357, startPoint y: 125, endPoint x: 201, endPoint y: 79, distance: 163.0
click at [201, 79] on p "Early Autumn Sale Is Here!" at bounding box center [366, 111] width 341 height 70
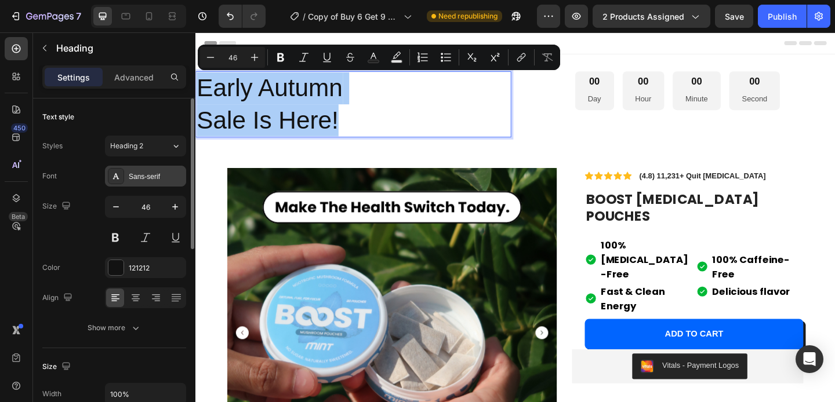
click at [145, 173] on div "Sans-serif" at bounding box center [156, 177] width 54 height 10
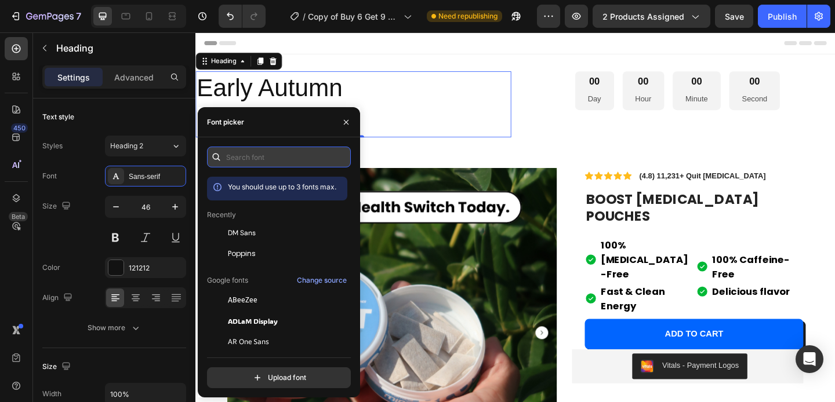
click at [265, 159] on input "text" at bounding box center [279, 157] width 144 height 21
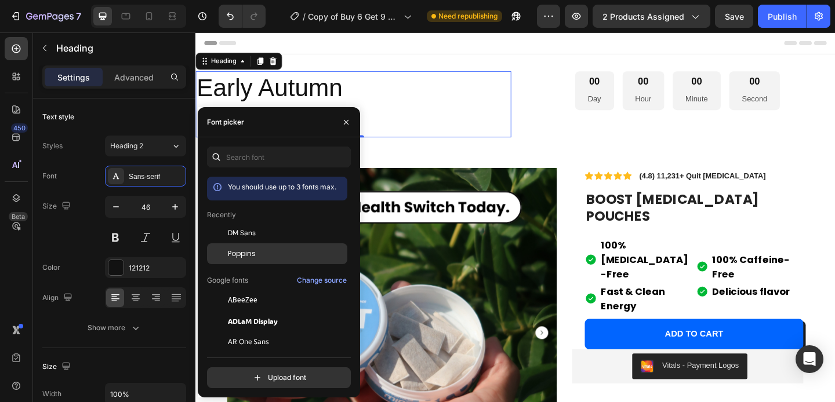
click at [248, 253] on span "Poppins" at bounding box center [242, 254] width 28 height 10
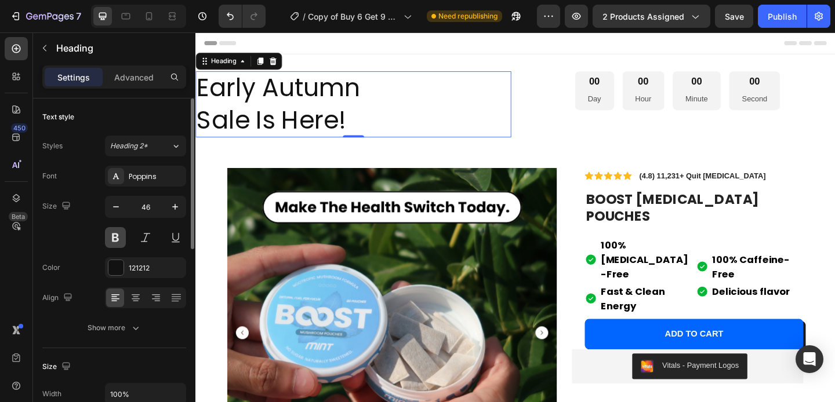
click at [118, 229] on button at bounding box center [115, 237] width 21 height 21
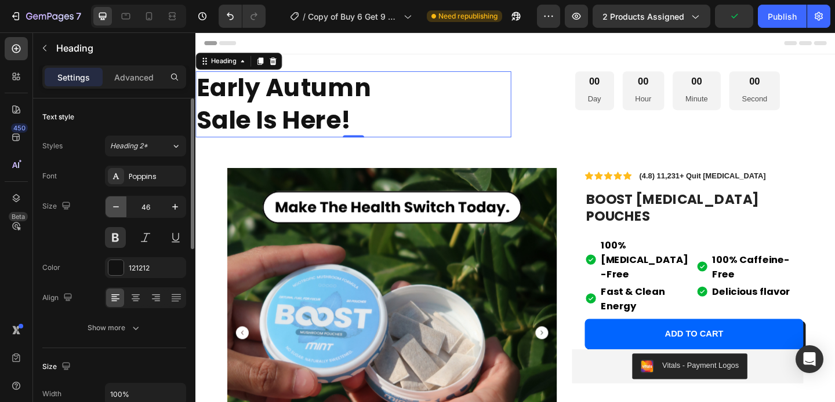
click at [119, 207] on icon "button" at bounding box center [116, 207] width 12 height 12
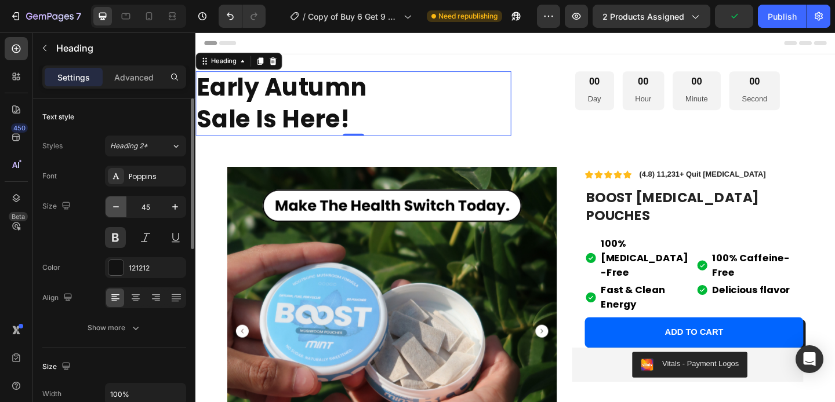
click at [119, 207] on icon "button" at bounding box center [116, 207] width 12 height 12
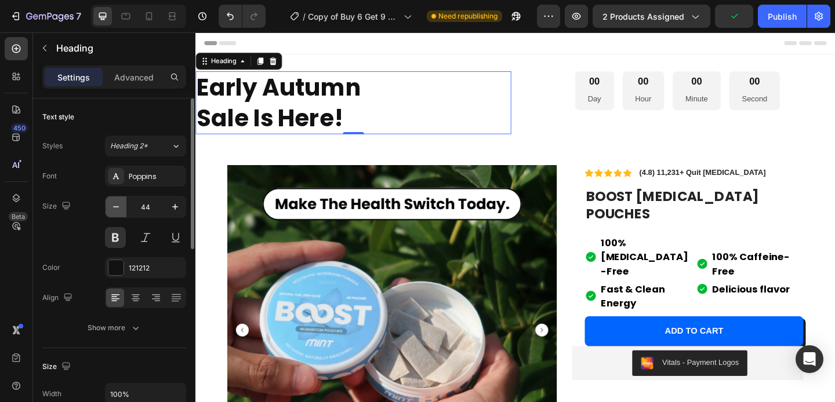
click at [119, 207] on icon "button" at bounding box center [116, 207] width 12 height 12
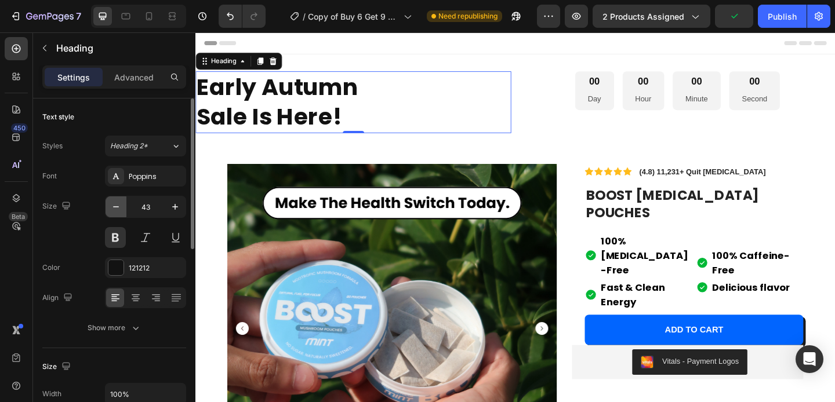
click at [119, 207] on icon "button" at bounding box center [116, 207] width 12 height 12
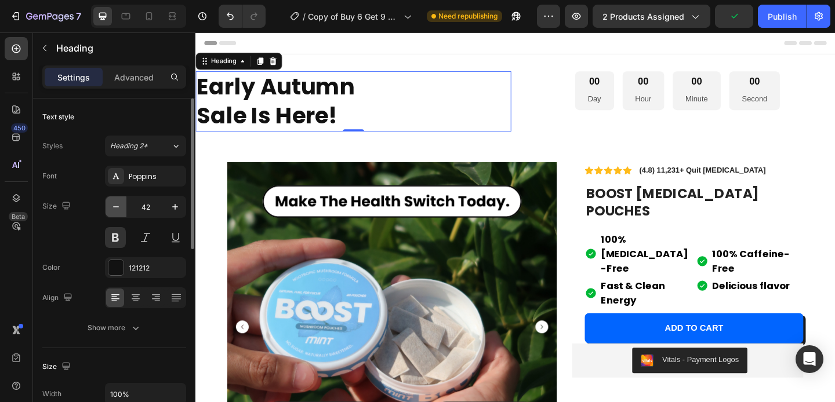
click at [119, 207] on icon "button" at bounding box center [116, 207] width 12 height 12
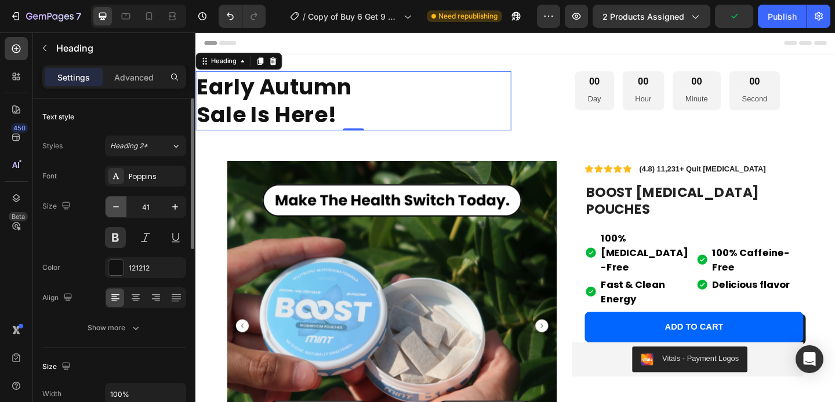
click at [119, 207] on icon "button" at bounding box center [116, 207] width 12 height 12
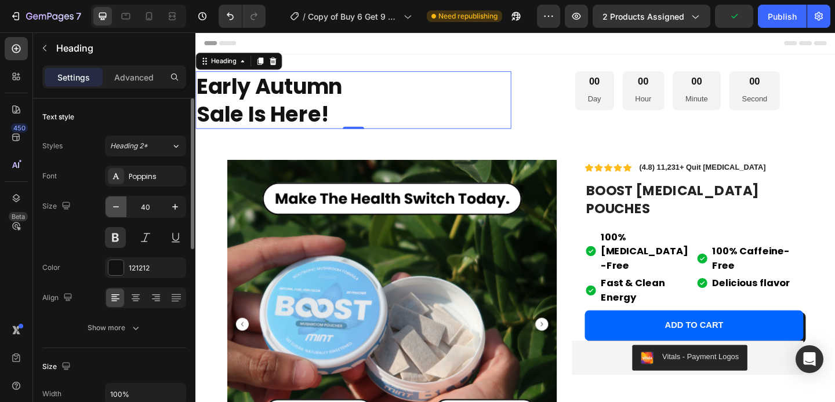
click at [119, 207] on icon "button" at bounding box center [116, 207] width 12 height 12
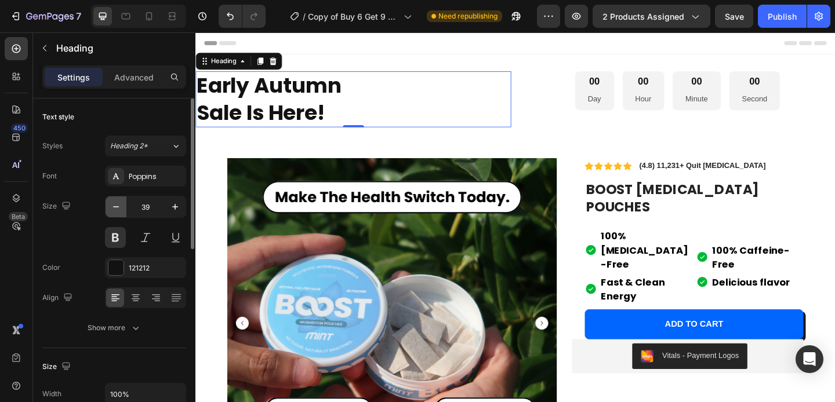
click at [119, 207] on icon "button" at bounding box center [116, 207] width 12 height 12
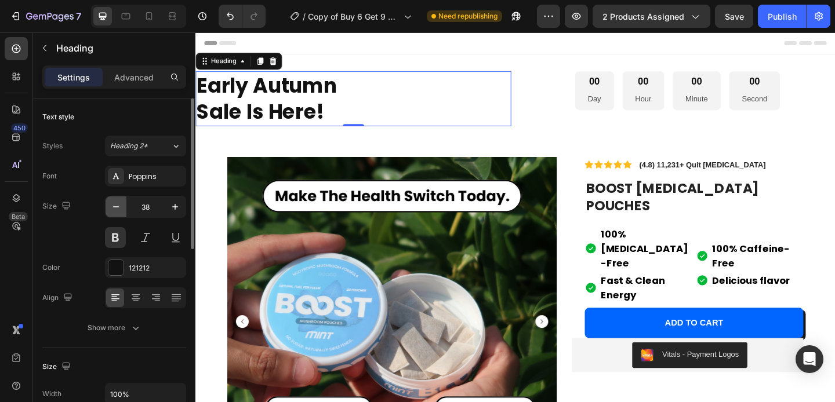
click at [119, 207] on icon "button" at bounding box center [116, 207] width 12 height 12
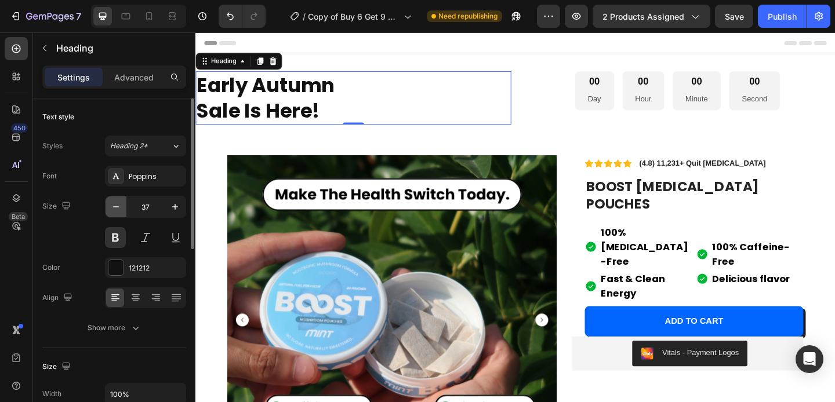
click at [119, 207] on icon "button" at bounding box center [116, 207] width 12 height 12
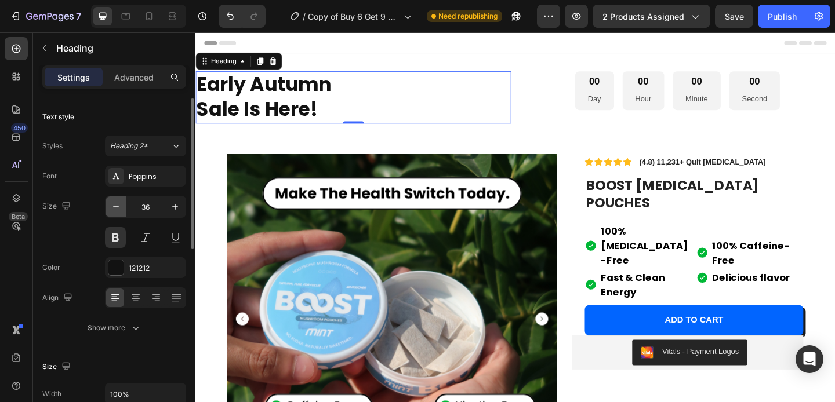
click at [119, 207] on icon "button" at bounding box center [116, 207] width 12 height 12
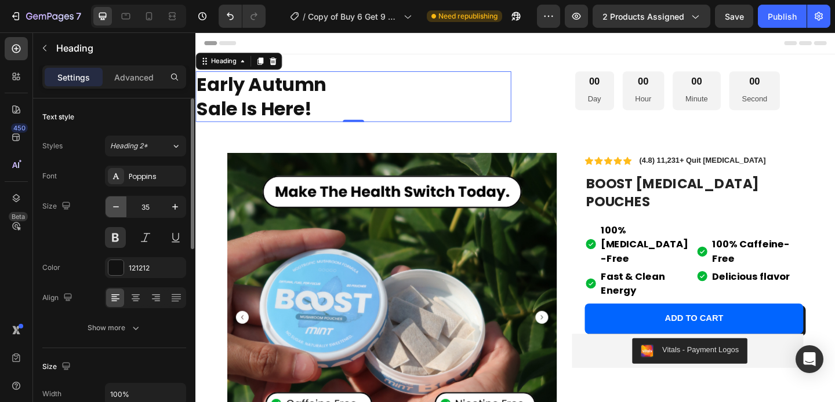
click at [119, 207] on icon "button" at bounding box center [116, 207] width 12 height 12
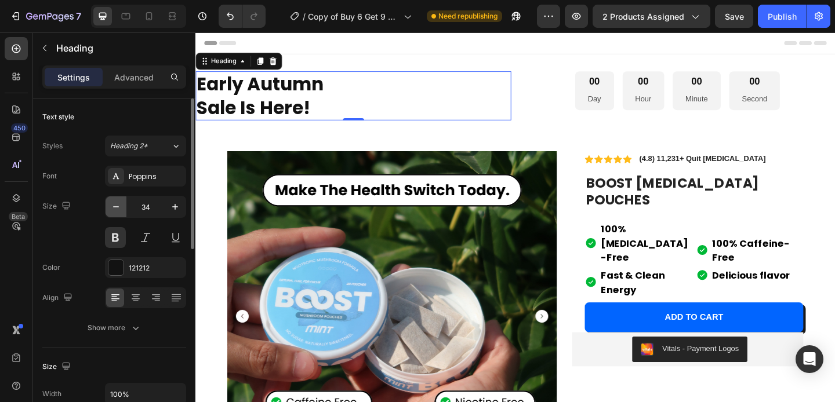
click at [119, 207] on icon "button" at bounding box center [116, 207] width 12 height 12
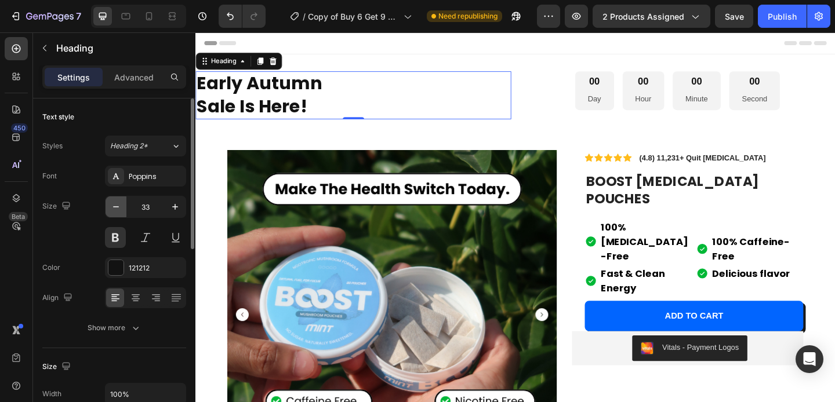
click at [119, 207] on icon "button" at bounding box center [116, 207] width 12 height 12
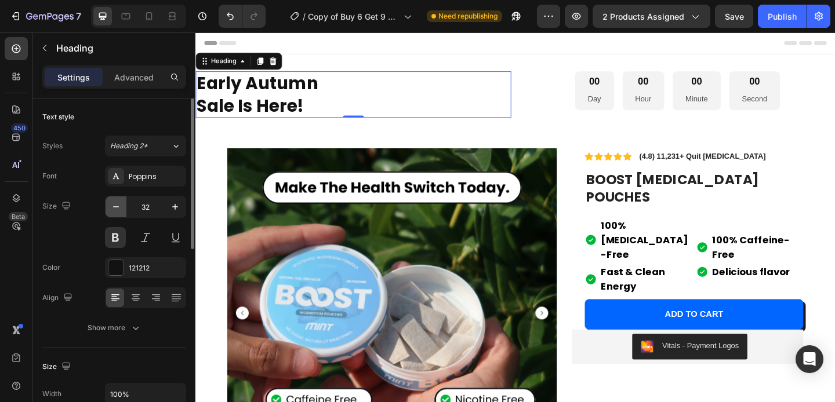
click at [119, 207] on icon "button" at bounding box center [116, 207] width 12 height 12
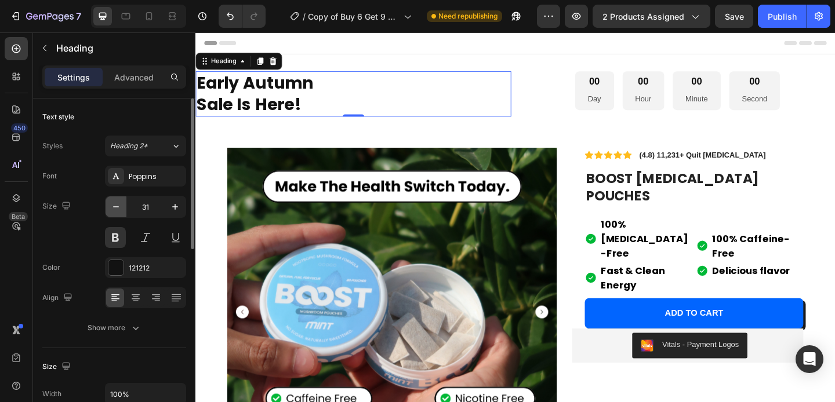
click at [119, 207] on icon "button" at bounding box center [116, 207] width 12 height 12
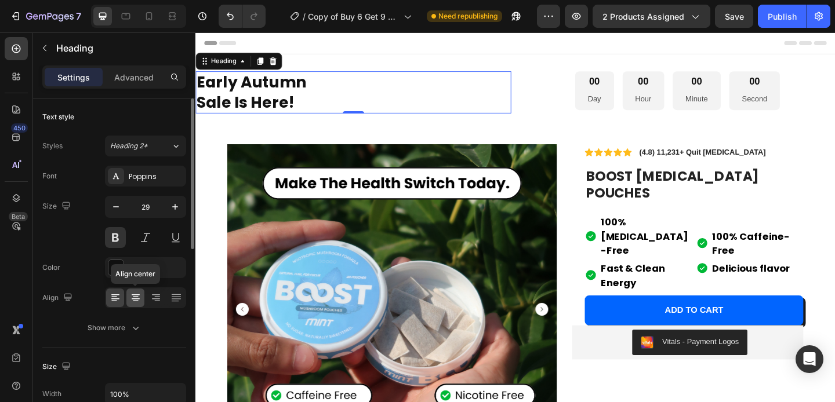
click at [138, 301] on icon at bounding box center [136, 298] width 12 height 12
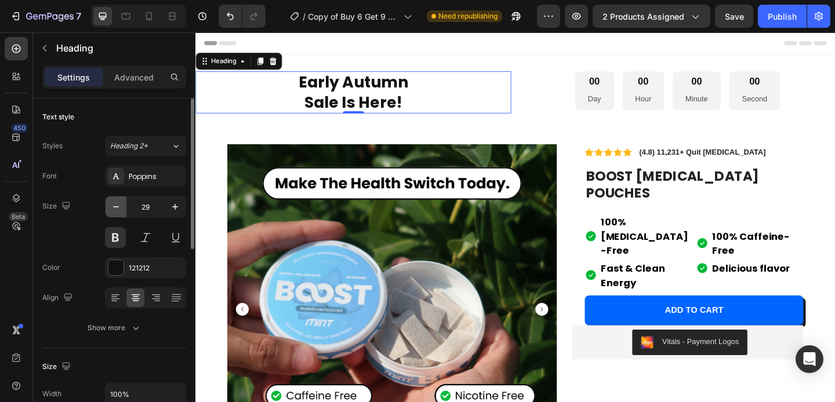
click at [116, 210] on icon "button" at bounding box center [116, 207] width 12 height 12
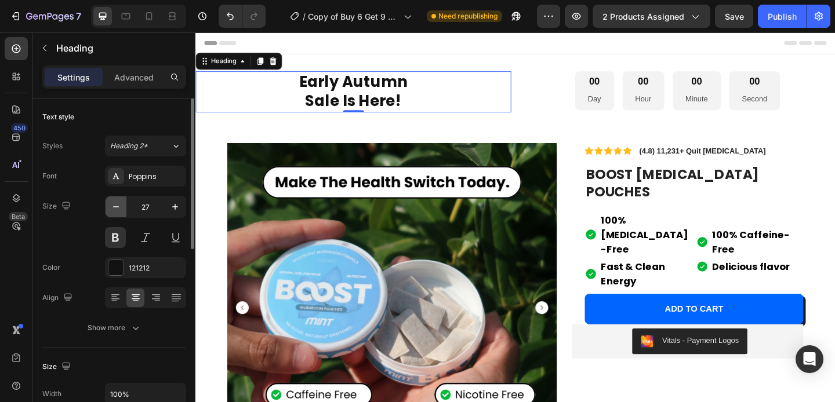
click at [116, 210] on icon "button" at bounding box center [116, 207] width 12 height 12
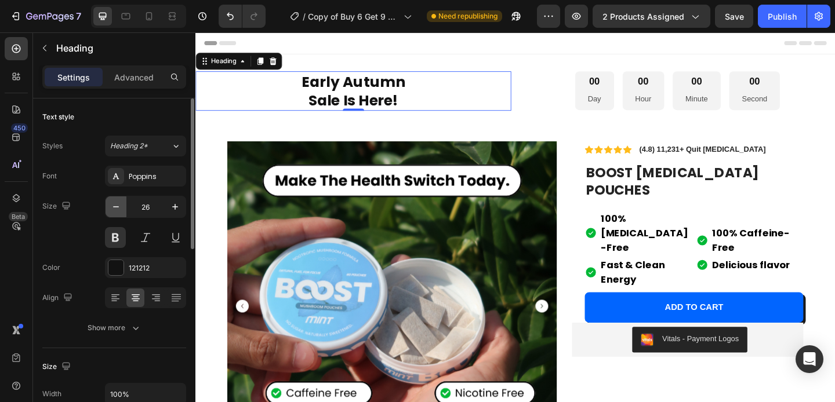
click at [116, 210] on icon "button" at bounding box center [116, 207] width 12 height 12
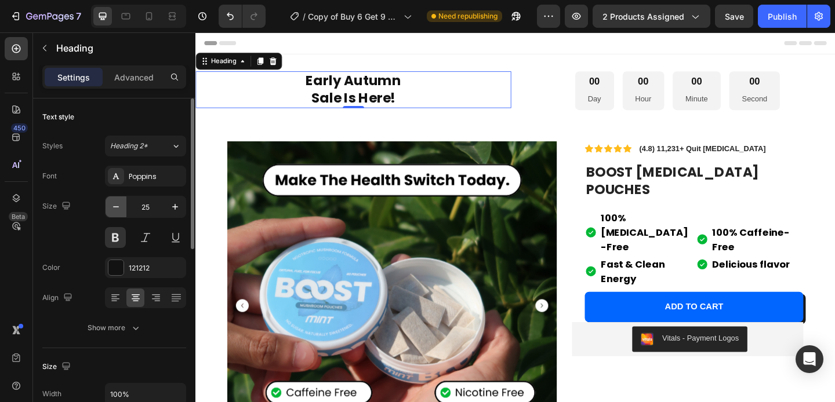
click at [116, 210] on icon "button" at bounding box center [116, 207] width 12 height 12
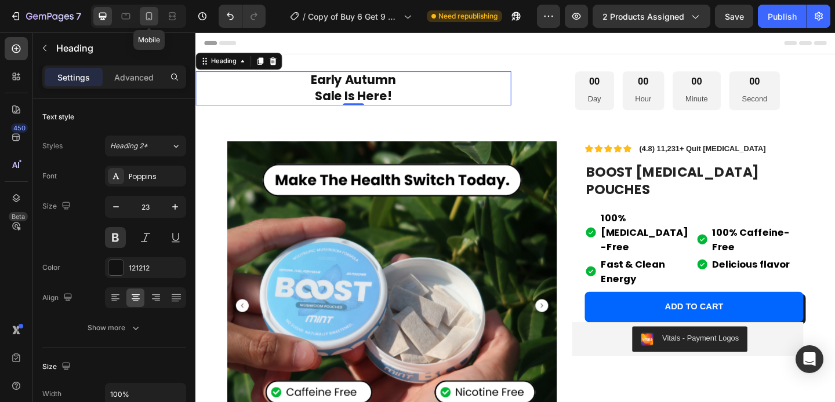
click at [147, 13] on icon at bounding box center [149, 16] width 6 height 8
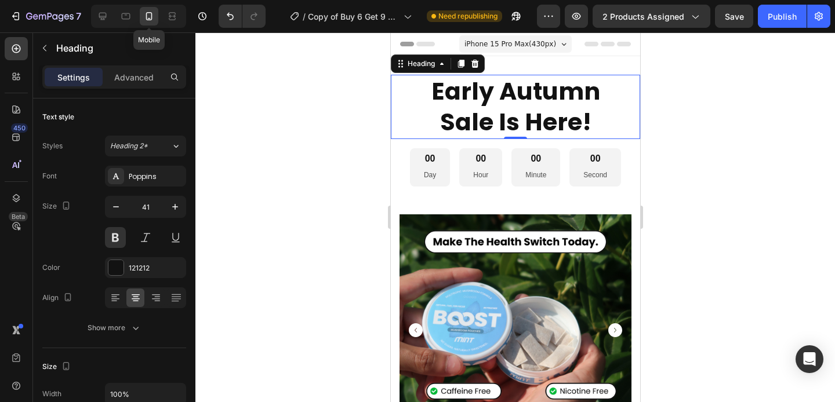
scroll to position [2, 0]
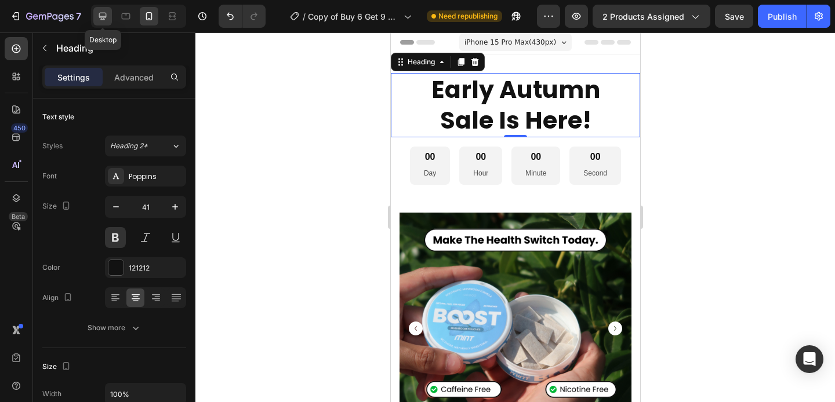
click at [103, 18] on icon at bounding box center [103, 16] width 12 height 12
type input "23"
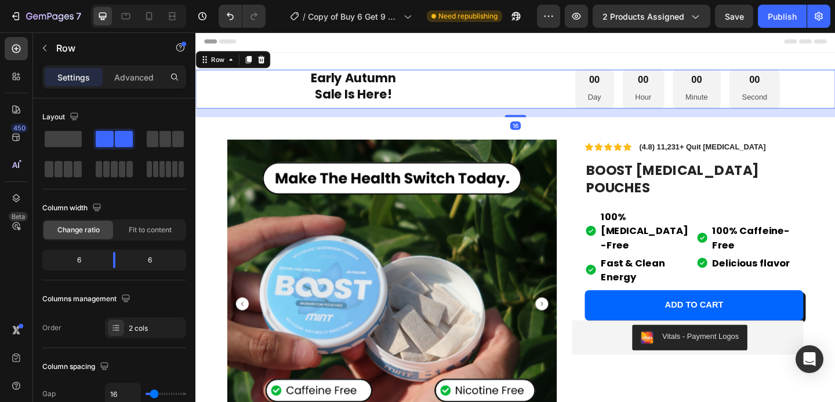
click at [537, 93] on div "Early Autumn Sale Is Here! Heading 00 Day 00 Hour 00 Minute 00 Second Countdown…" at bounding box center [542, 94] width 695 height 42
click at [151, 76] on p "Advanced" at bounding box center [133, 77] width 39 height 12
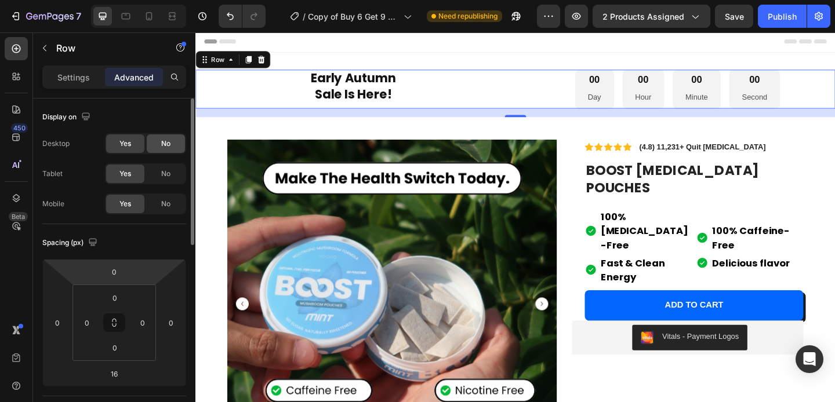
click at [165, 141] on span "No" at bounding box center [165, 144] width 9 height 10
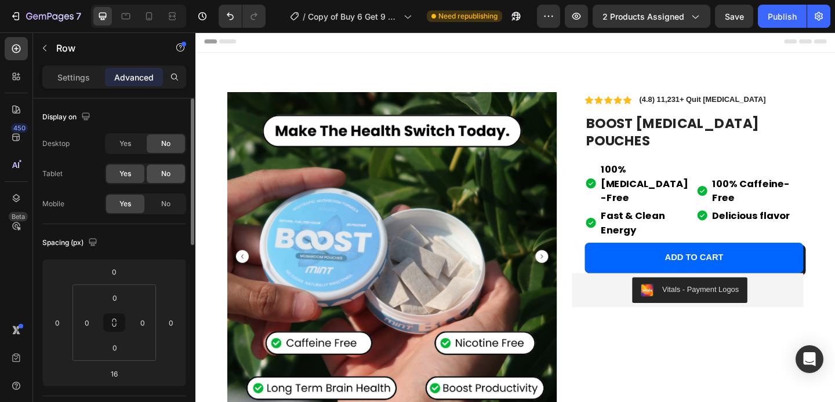
click at [163, 173] on span "No" at bounding box center [165, 174] width 9 height 10
click at [148, 21] on icon at bounding box center [149, 16] width 12 height 12
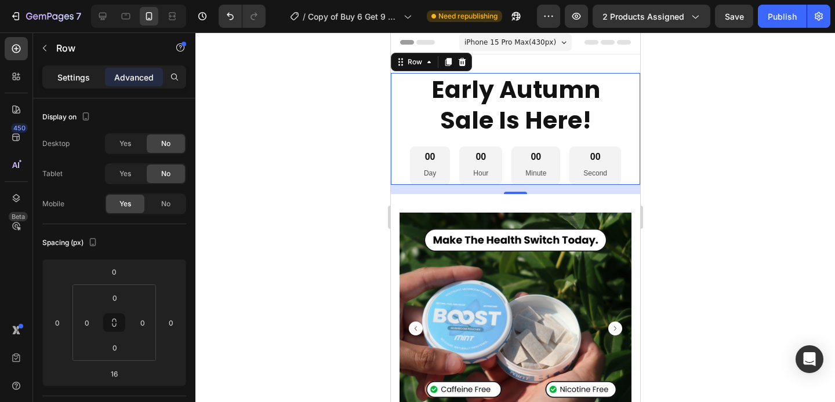
click at [81, 83] on div "Settings" at bounding box center [74, 77] width 58 height 19
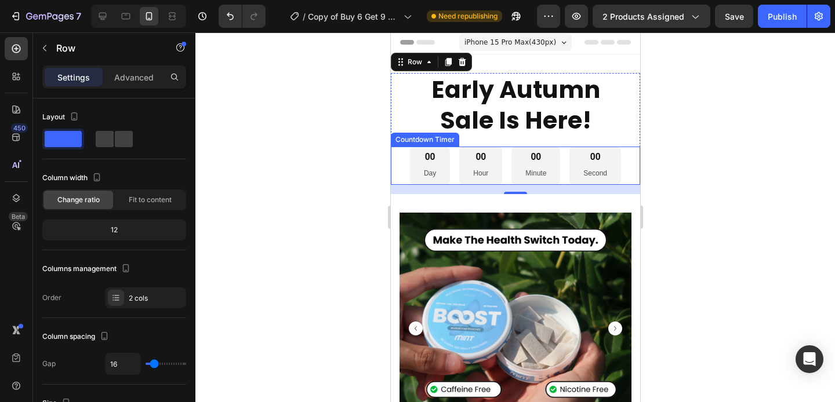
click at [579, 165] on div "00 Second" at bounding box center [595, 166] width 52 height 38
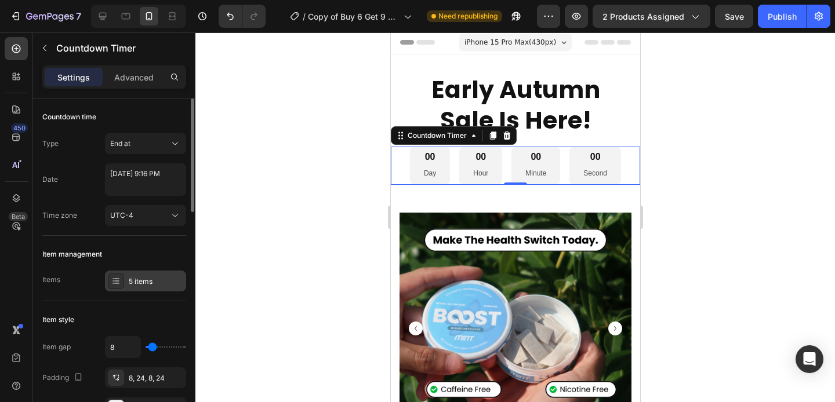
click at [143, 286] on div "5 items" at bounding box center [156, 281] width 54 height 10
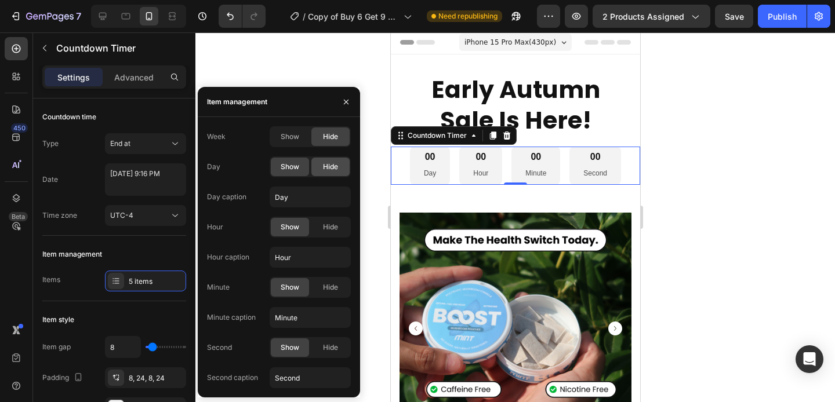
click at [332, 166] on span "Hide" at bounding box center [330, 167] width 15 height 10
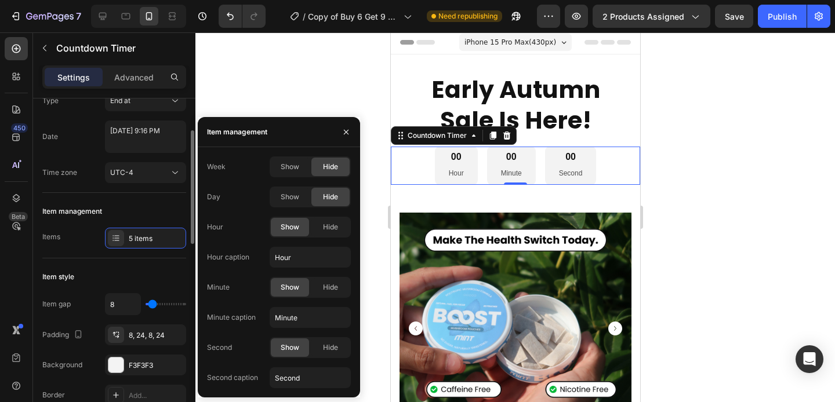
scroll to position [56, 0]
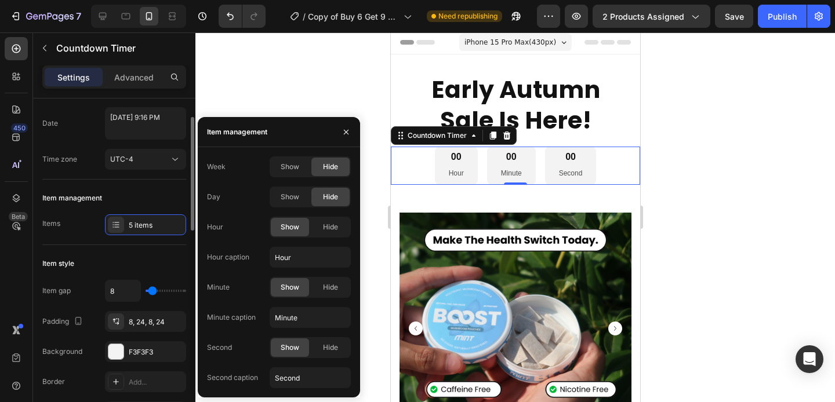
click at [123, 261] on div "Item style" at bounding box center [114, 263] width 144 height 19
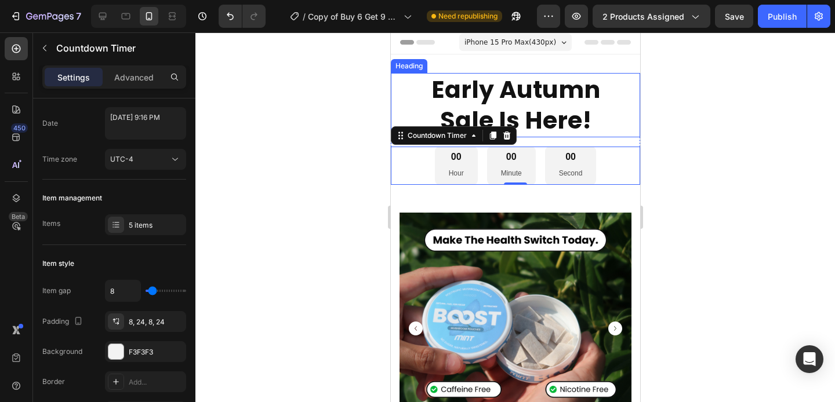
click at [458, 100] on p "Early Autumn Sale Is Here!" at bounding box center [514, 105] width 247 height 62
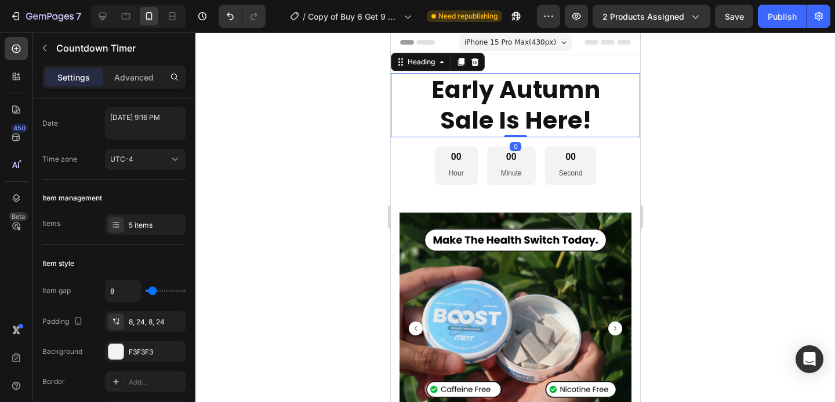
scroll to position [0, 0]
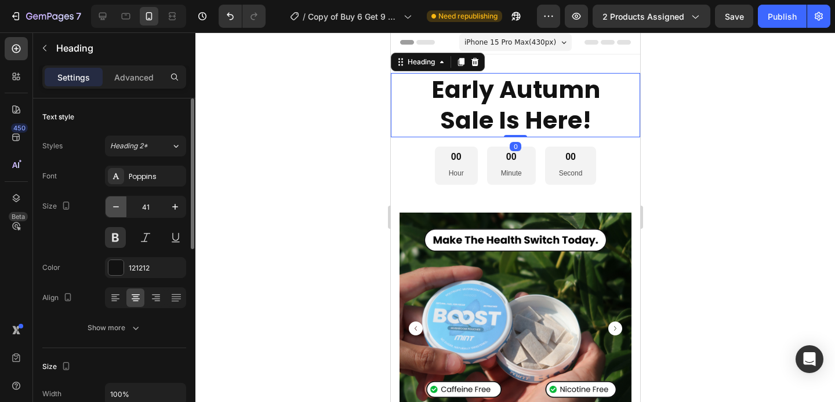
click at [114, 205] on icon "button" at bounding box center [116, 207] width 12 height 12
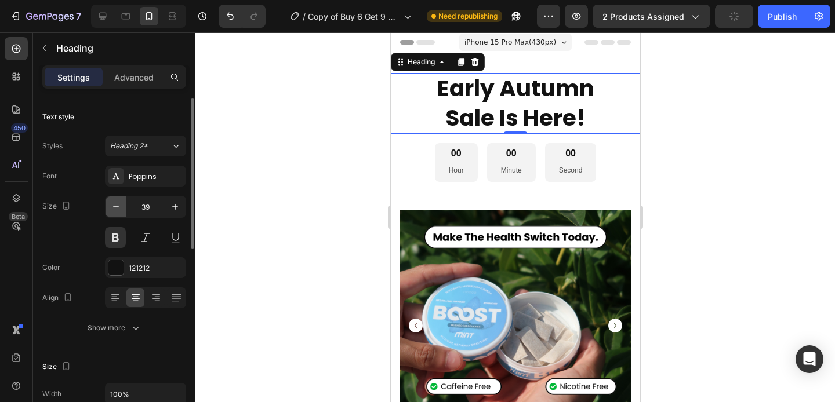
click at [114, 205] on icon "button" at bounding box center [116, 207] width 12 height 12
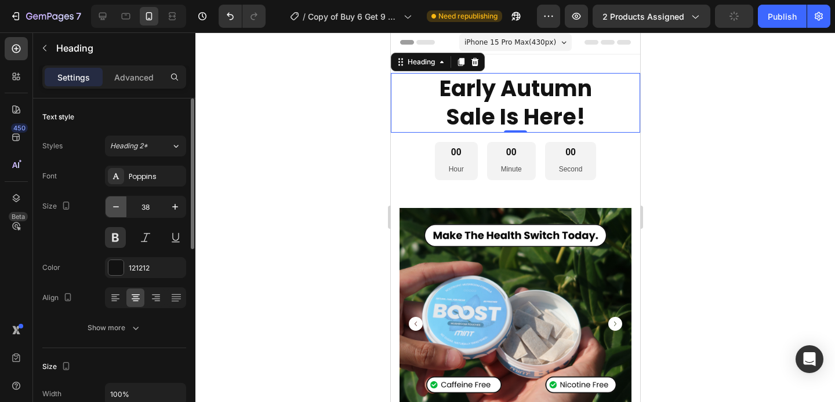
click at [114, 205] on icon "button" at bounding box center [116, 207] width 12 height 12
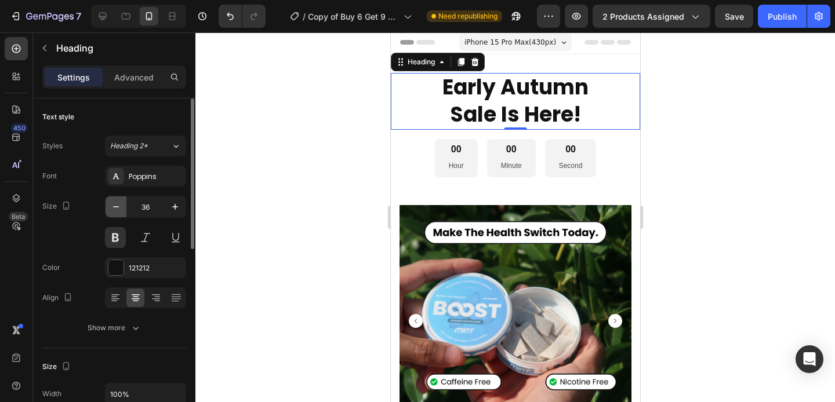
click at [114, 205] on icon "button" at bounding box center [116, 207] width 12 height 12
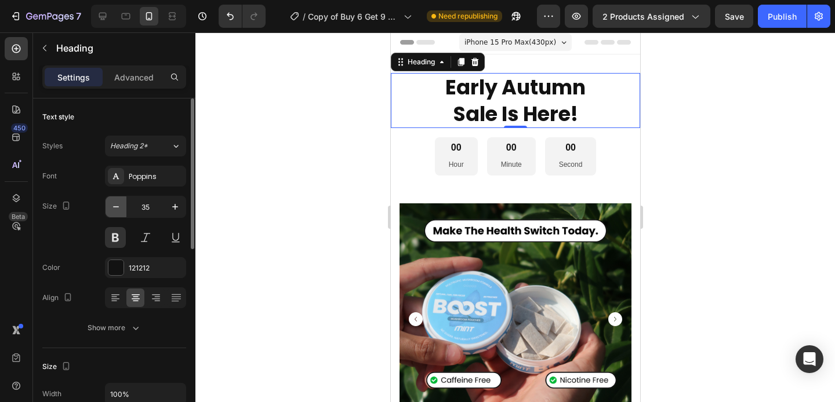
click at [114, 205] on icon "button" at bounding box center [116, 207] width 12 height 12
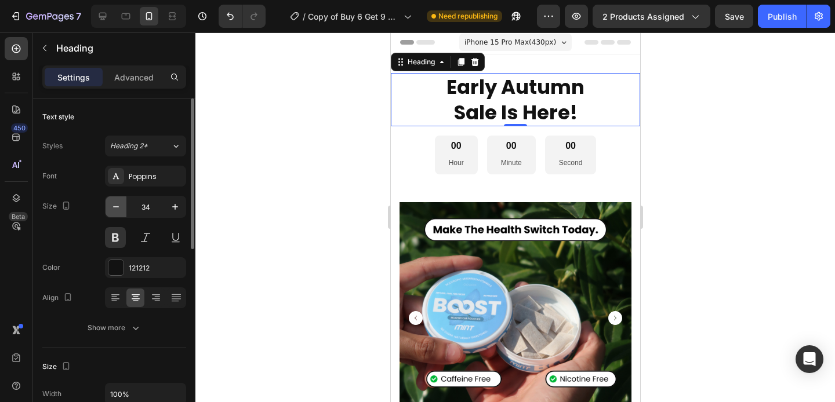
click at [114, 205] on icon "button" at bounding box center [116, 207] width 12 height 12
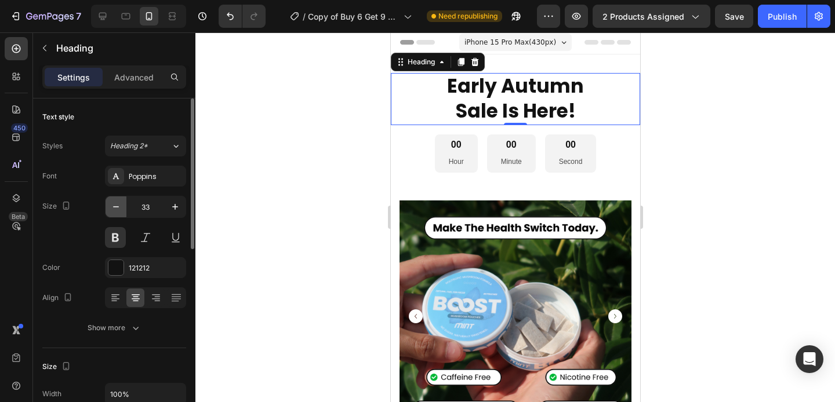
click at [114, 205] on icon "button" at bounding box center [116, 207] width 12 height 12
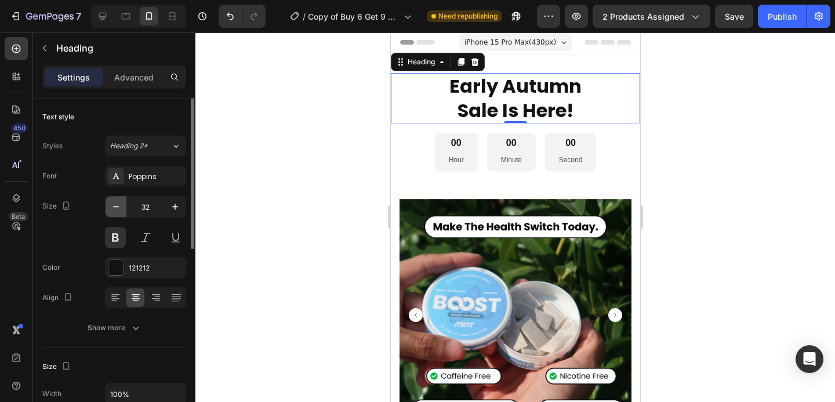
click at [114, 205] on icon "button" at bounding box center [116, 207] width 12 height 12
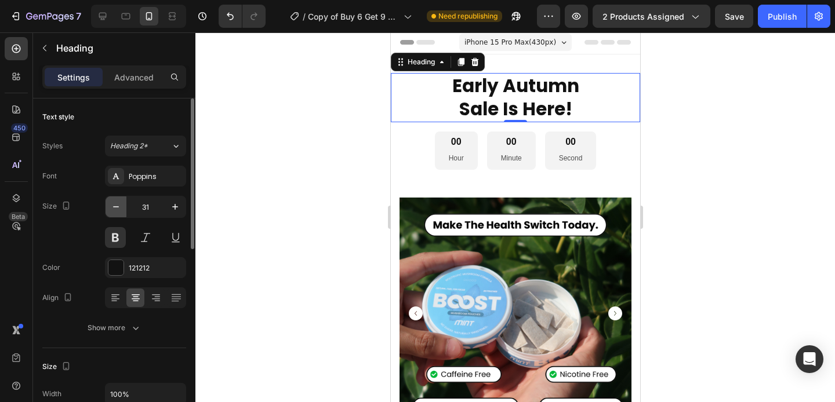
click at [114, 205] on icon "button" at bounding box center [116, 207] width 12 height 12
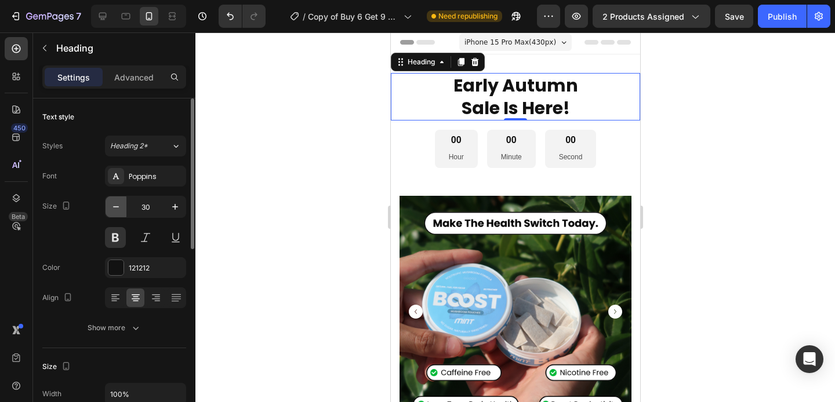
click at [114, 205] on icon "button" at bounding box center [116, 207] width 12 height 12
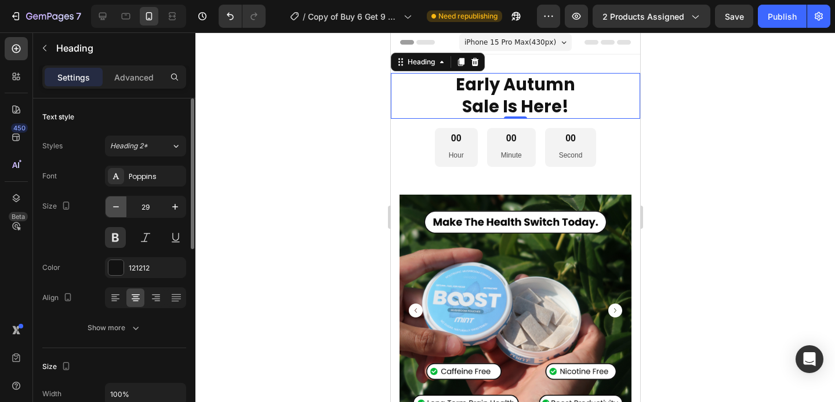
click at [114, 205] on icon "button" at bounding box center [116, 207] width 12 height 12
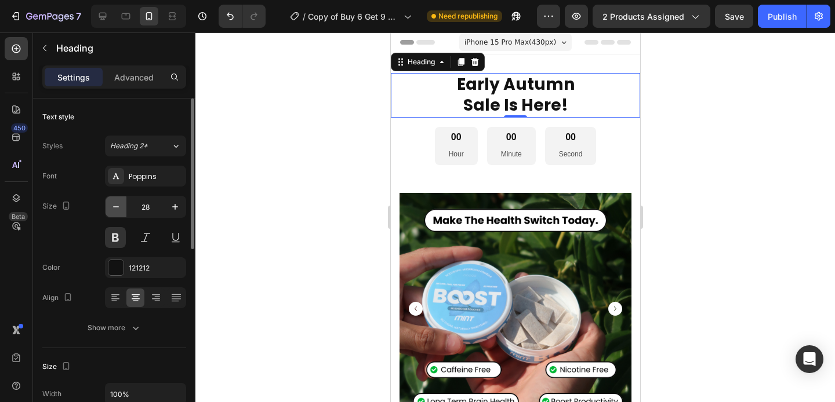
click at [114, 205] on icon "button" at bounding box center [116, 207] width 12 height 12
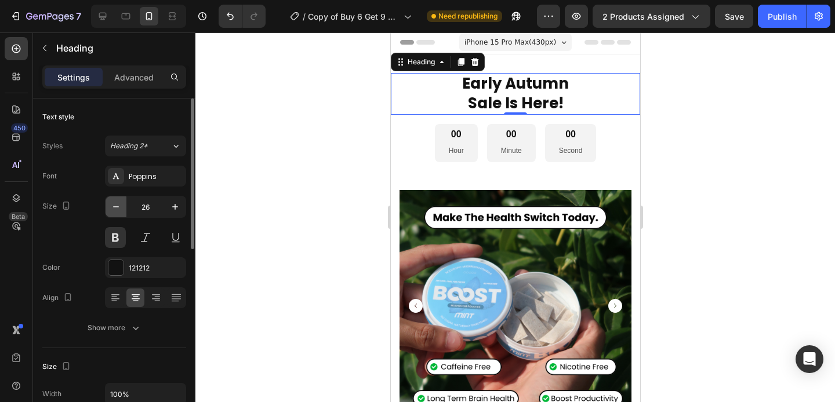
click at [114, 205] on icon "button" at bounding box center [116, 207] width 12 height 12
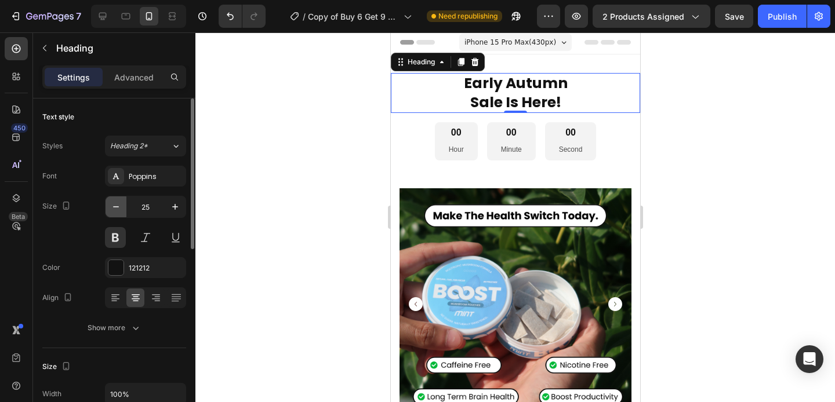
click at [114, 205] on icon "button" at bounding box center [116, 207] width 12 height 12
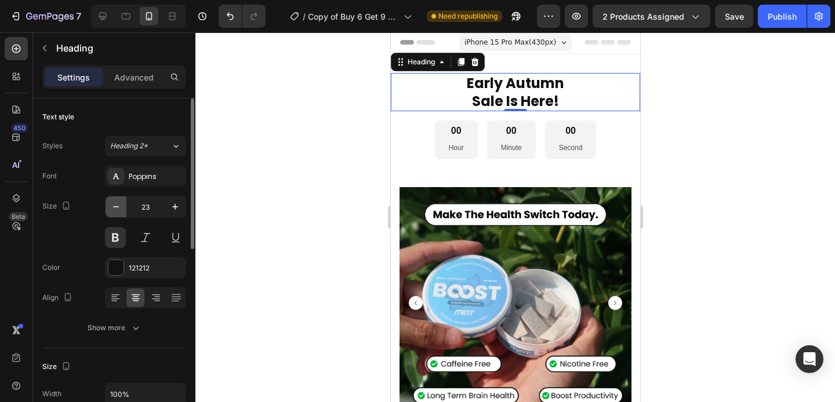
click at [114, 205] on icon "button" at bounding box center [116, 207] width 12 height 12
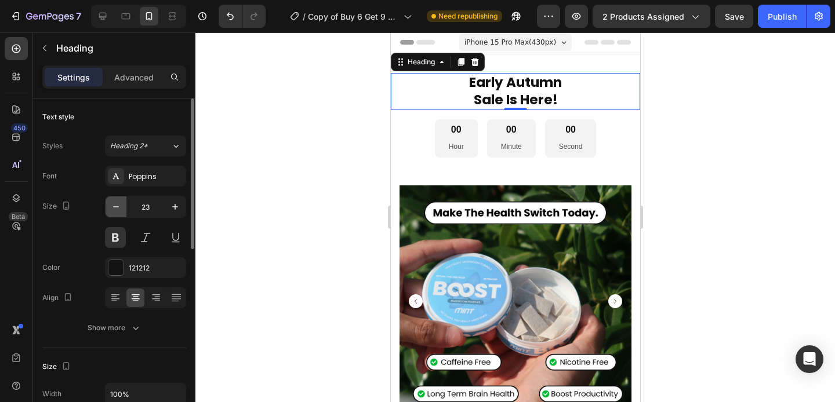
click at [114, 205] on icon "button" at bounding box center [116, 207] width 12 height 12
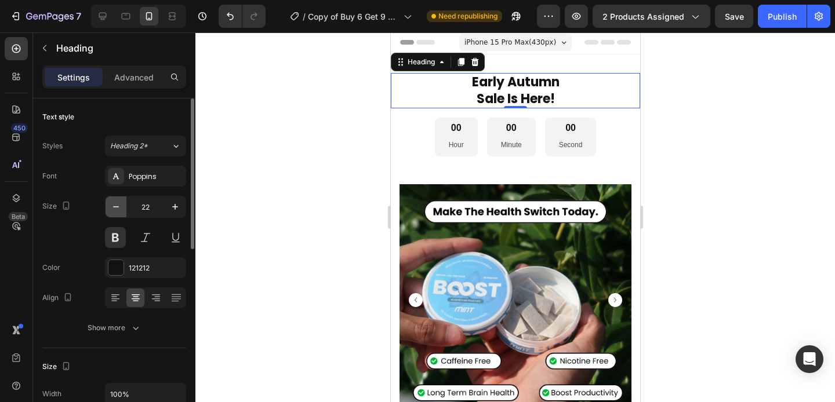
click at [114, 205] on icon "button" at bounding box center [116, 207] width 12 height 12
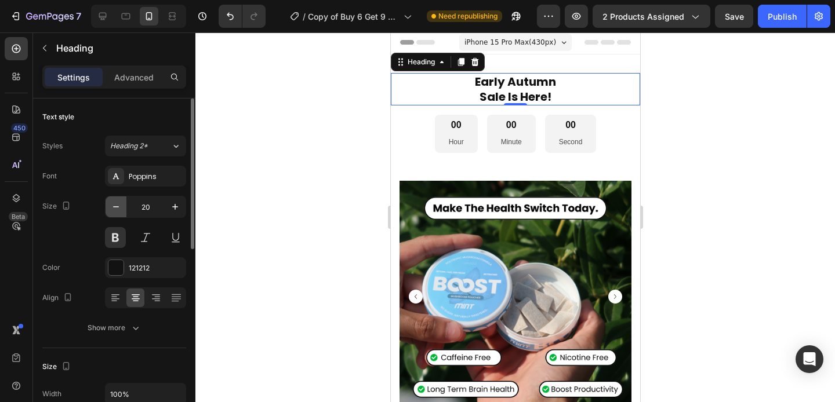
click at [114, 205] on icon "button" at bounding box center [116, 207] width 12 height 12
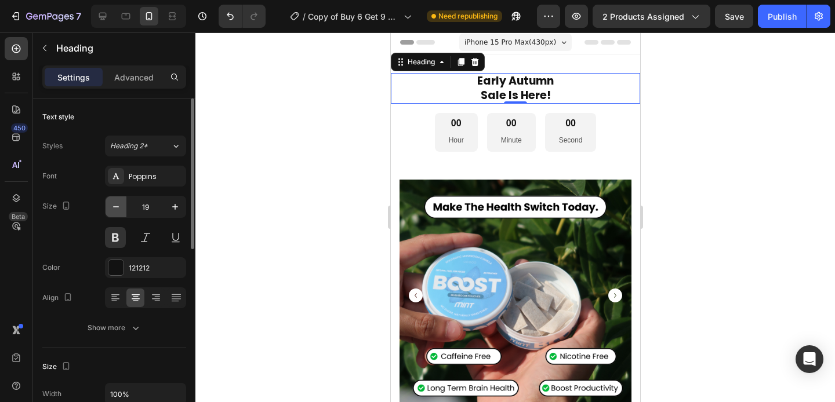
click at [114, 205] on icon "button" at bounding box center [116, 207] width 12 height 12
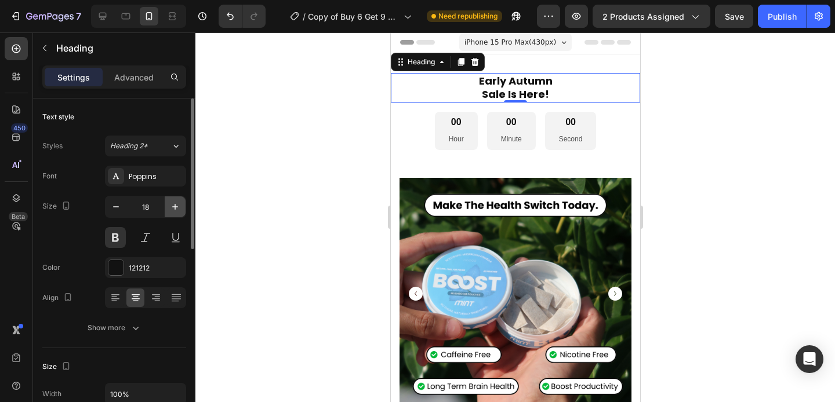
click at [177, 201] on icon "button" at bounding box center [175, 207] width 12 height 12
type input "20"
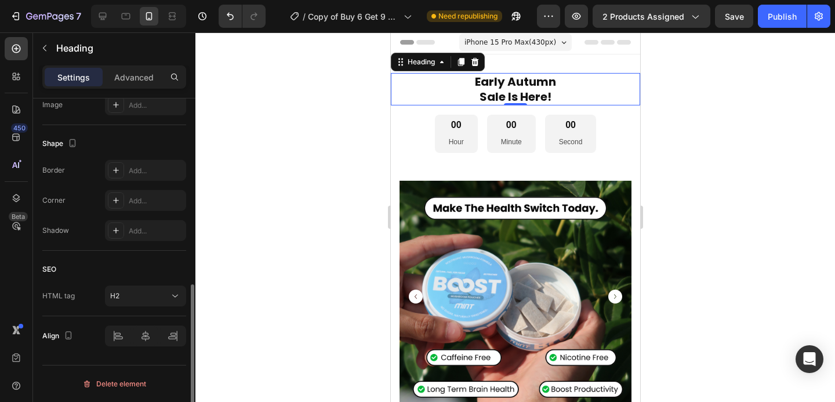
scroll to position [415, 0]
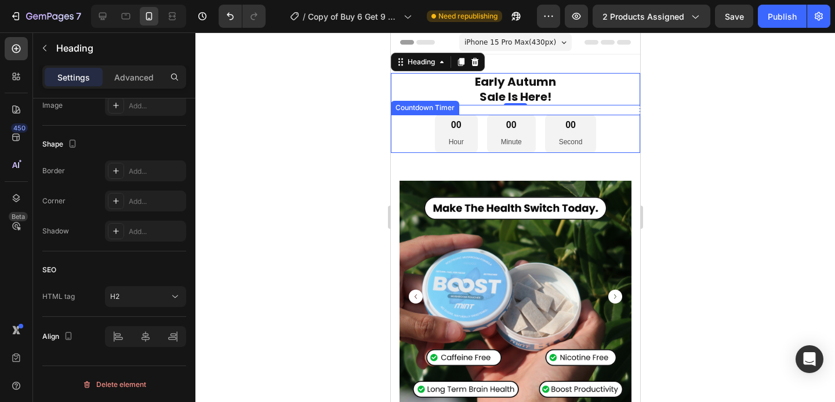
click at [399, 147] on div "00 Hour 00 Minute 00 Second" at bounding box center [514, 134] width 249 height 38
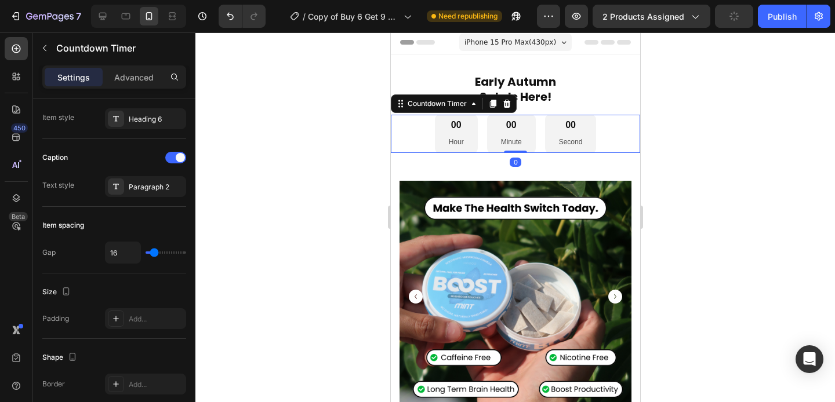
scroll to position [0, 0]
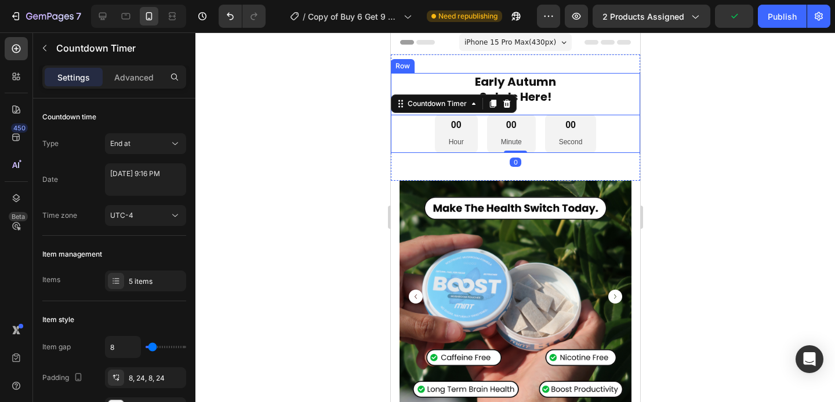
click at [609, 111] on div "Early Autumn Sale Is Here! Heading 00 Hour 00 Minute 00 Second Countdown Timer …" at bounding box center [514, 113] width 249 height 80
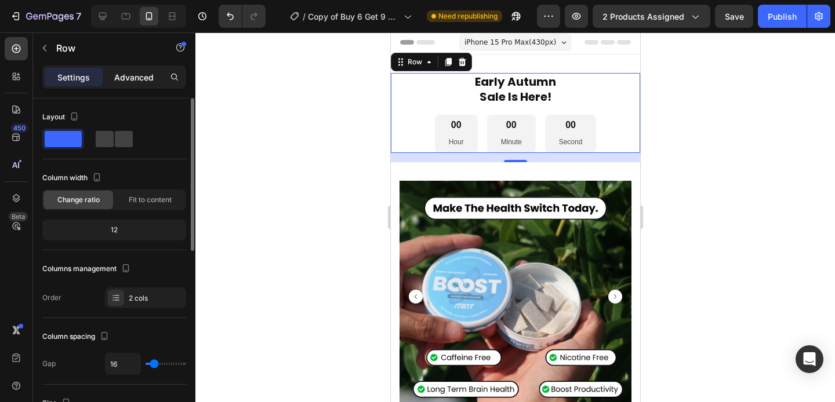
click at [147, 70] on div "Advanced" at bounding box center [134, 77] width 58 height 19
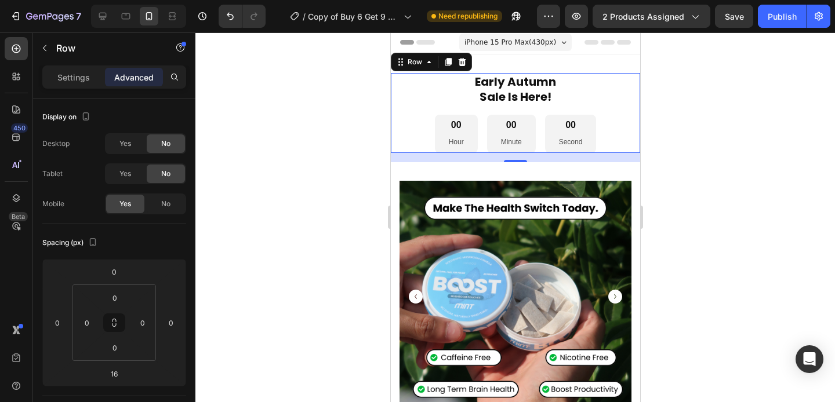
click at [416, 107] on div "Early Autumn Sale Is Here! Heading 00 Hour 00 Minute 00 Second Countdown Timer …" at bounding box center [514, 113] width 249 height 80
click at [414, 121] on div "00 Hour 00 Minute 00 Second" at bounding box center [514, 134] width 249 height 38
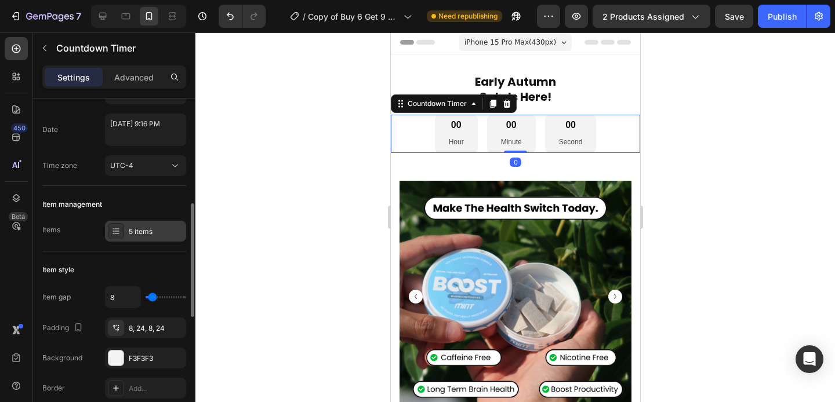
scroll to position [116, 0]
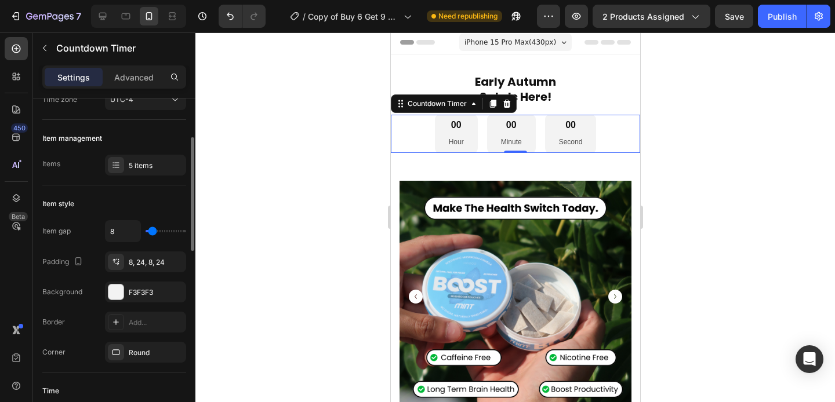
type input "5"
type input "0"
drag, startPoint x: 151, startPoint y: 230, endPoint x: 88, endPoint y: 230, distance: 63.2
type input "0"
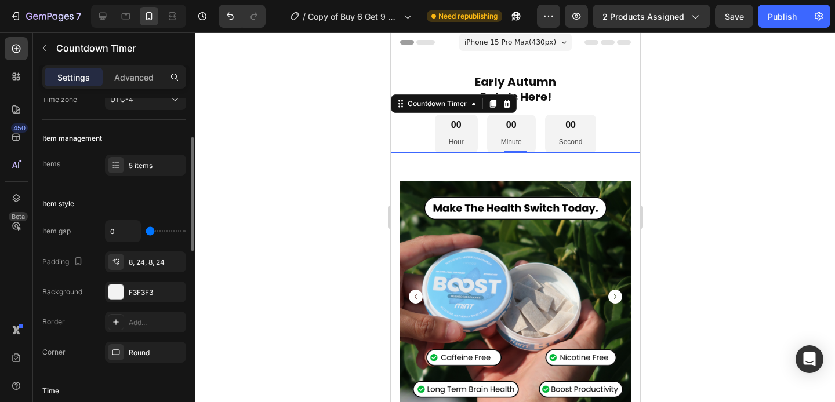
click at [145, 230] on input "range" at bounding box center [165, 231] width 41 height 2
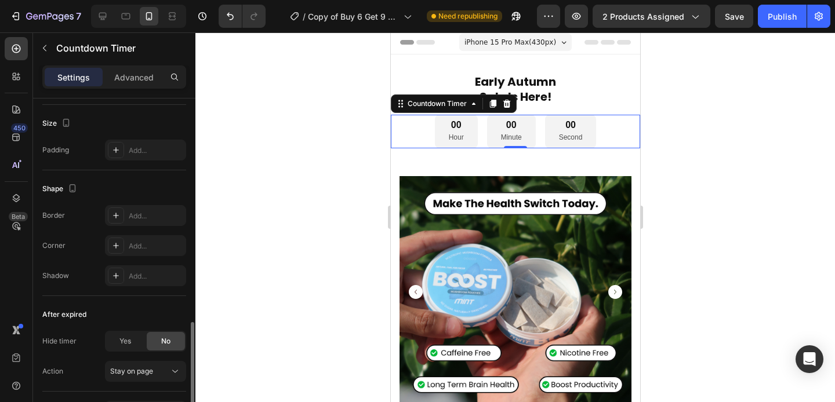
scroll to position [659, 0]
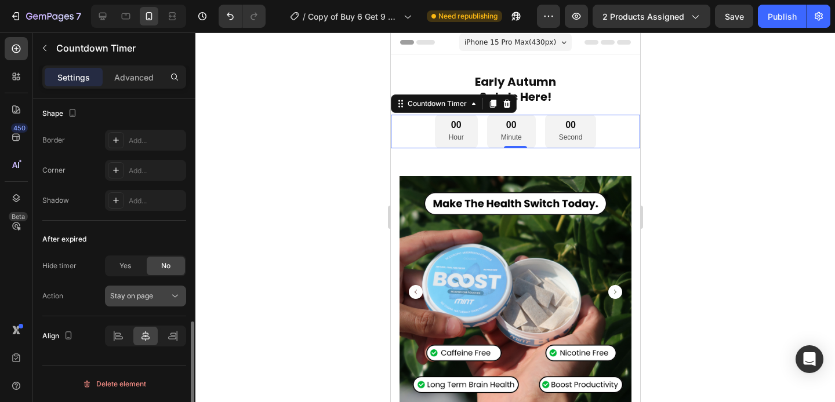
click at [141, 301] on span "Stay on page" at bounding box center [131, 296] width 43 height 10
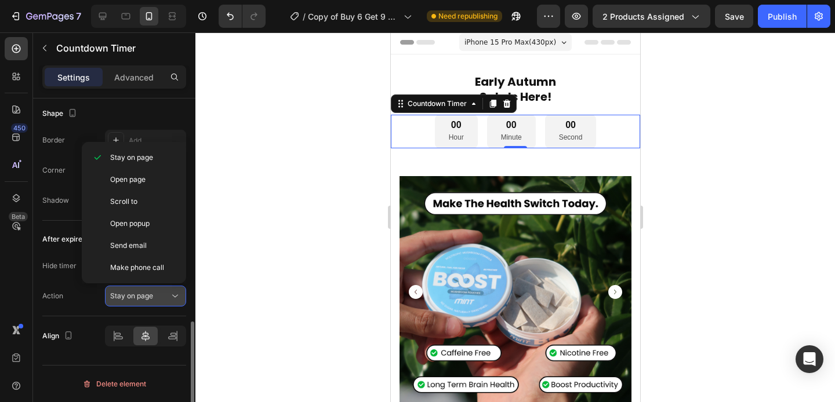
click at [140, 300] on span "Stay on page" at bounding box center [131, 296] width 43 height 10
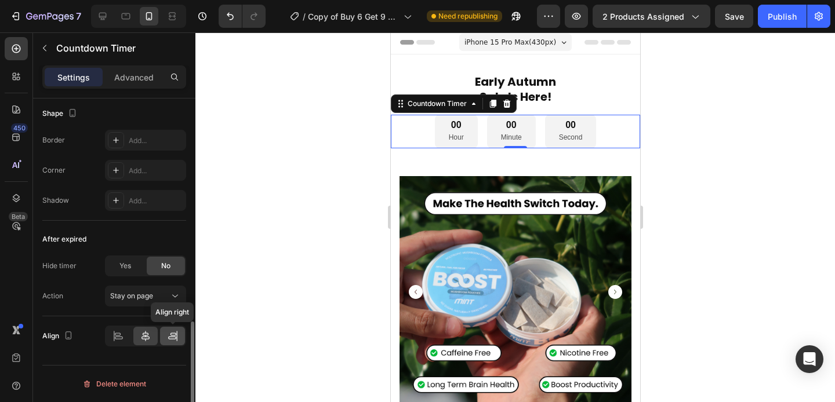
click at [168, 339] on icon at bounding box center [173, 336] width 12 height 12
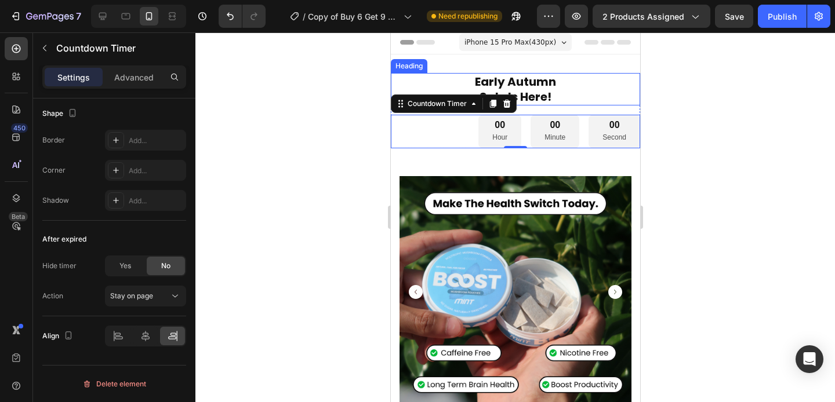
click at [538, 89] on p "Early Autumn Sale Is Here!" at bounding box center [514, 89] width 247 height 30
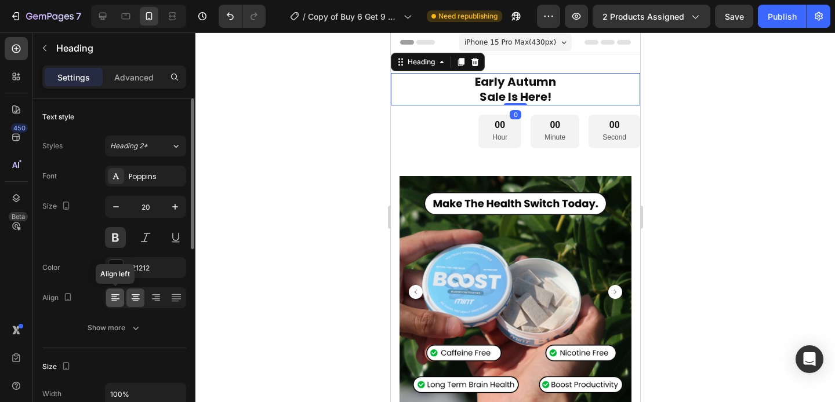
click at [114, 298] on icon at bounding box center [115, 298] width 8 height 1
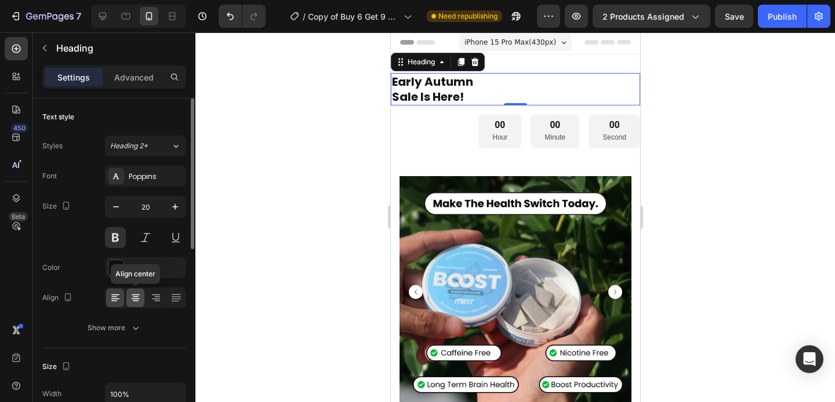
click at [136, 301] on icon at bounding box center [136, 301] width 6 height 1
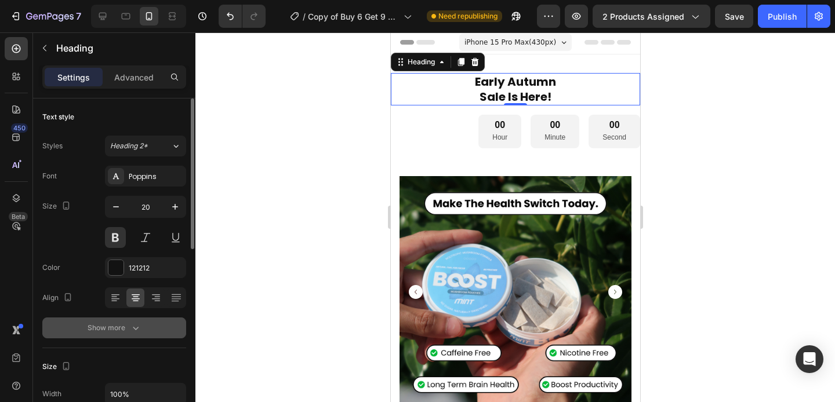
click at [124, 325] on div "Show more" at bounding box center [115, 328] width 54 height 12
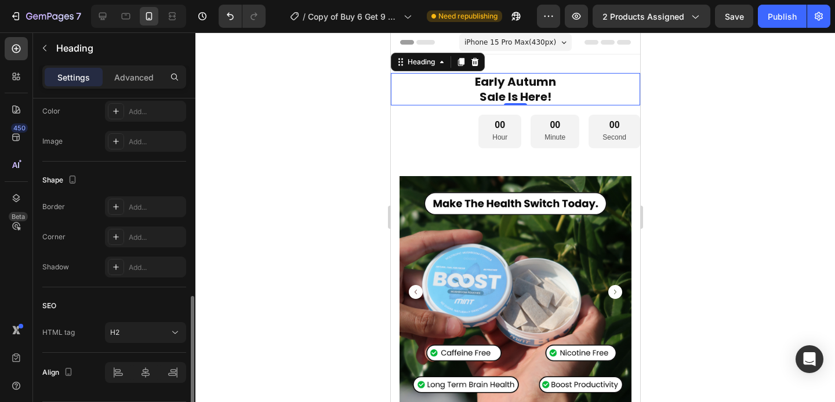
scroll to position [569, 0]
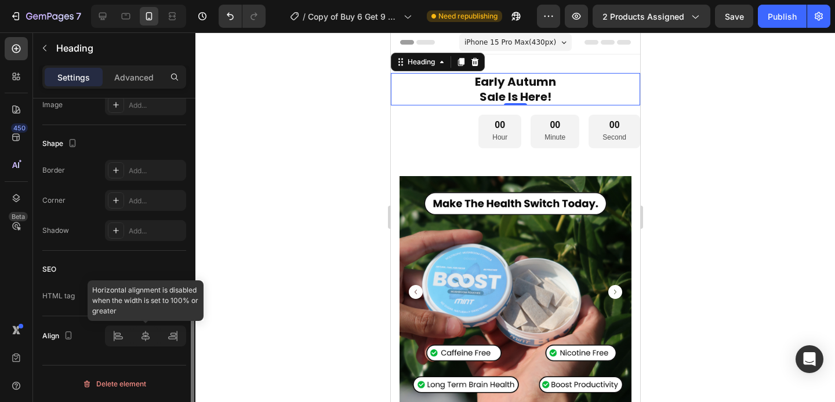
click at [119, 339] on div at bounding box center [145, 336] width 81 height 21
click at [150, 333] on div at bounding box center [145, 336] width 81 height 21
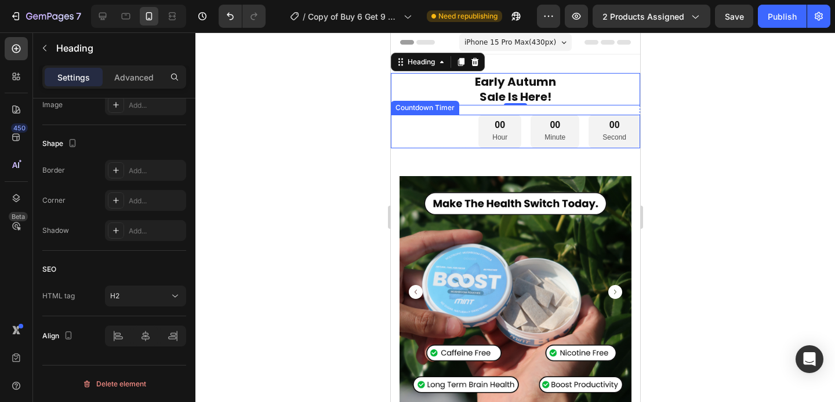
click at [440, 119] on div "00 Hour 00 Minute 00 Second" at bounding box center [514, 132] width 249 height 34
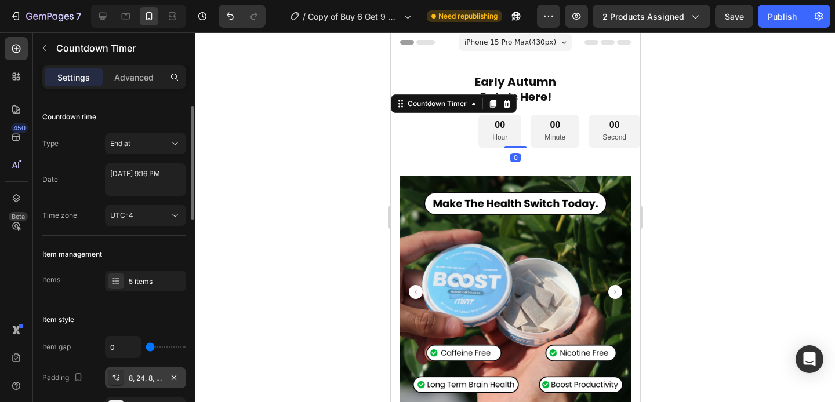
scroll to position [659, 0]
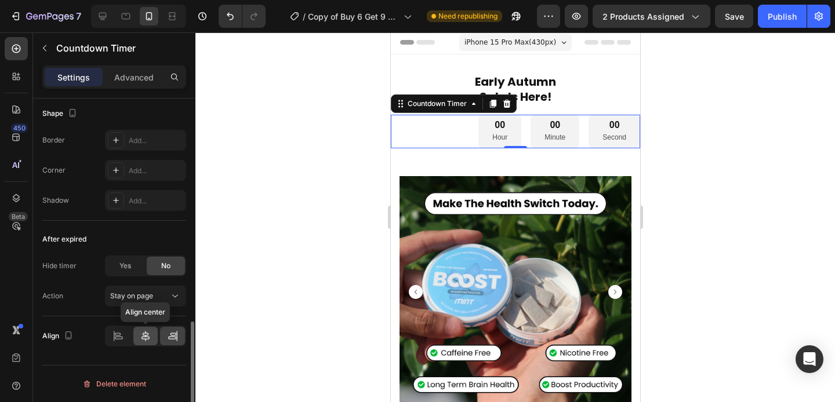
click at [141, 338] on icon at bounding box center [146, 336] width 12 height 12
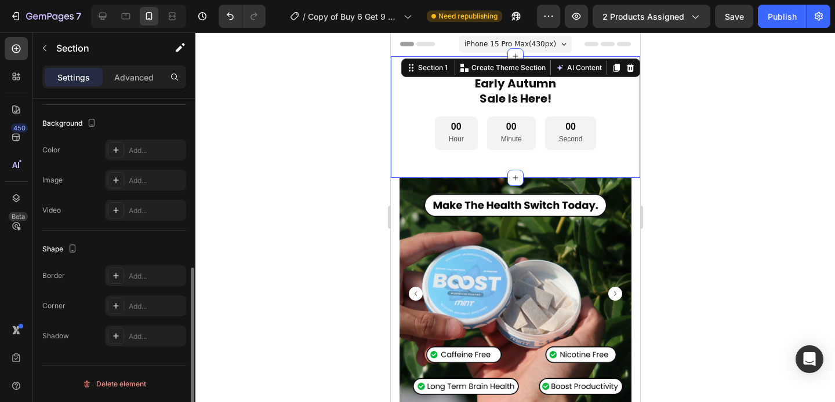
scroll to position [0, 0]
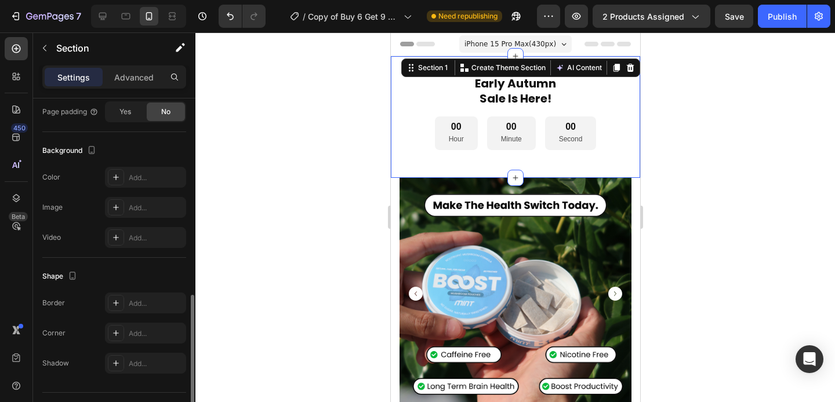
click at [434, 67] on div "Early Autumn Sale Is Here! Heading 00 Hour 00 Minute 00 Second Countdown Timer …" at bounding box center [514, 117] width 249 height 122
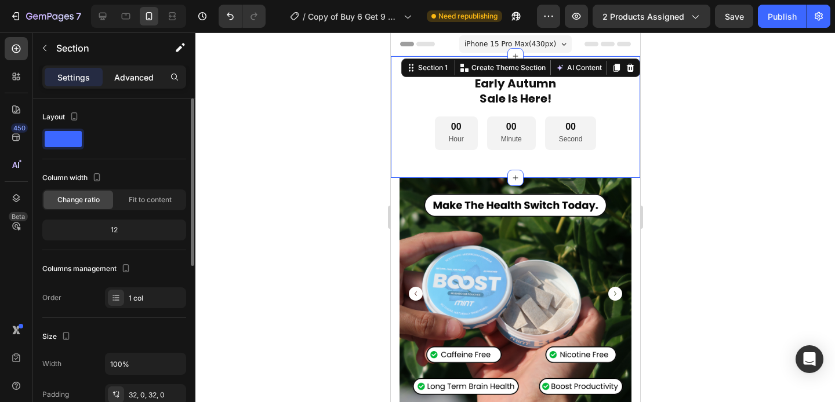
click at [131, 71] on p "Advanced" at bounding box center [133, 77] width 39 height 12
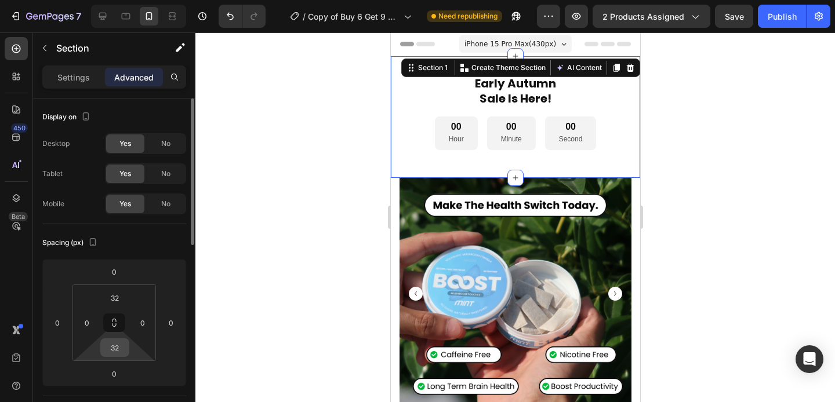
click at [114, 354] on input "32" at bounding box center [114, 347] width 23 height 17
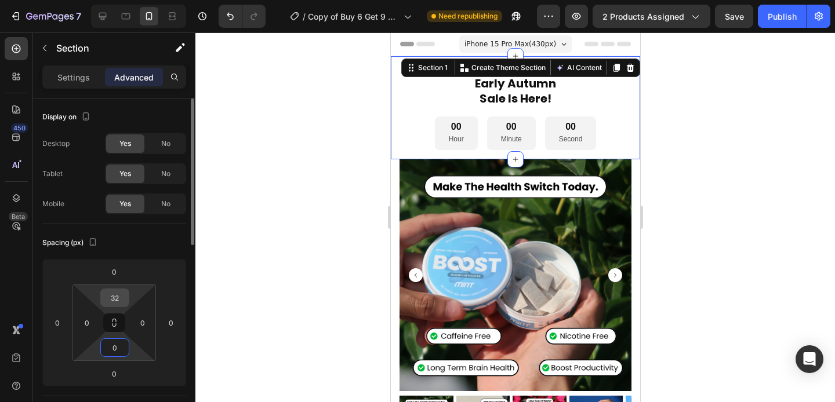
type input "0"
click at [110, 297] on input "32" at bounding box center [114, 297] width 23 height 17
type input "0"
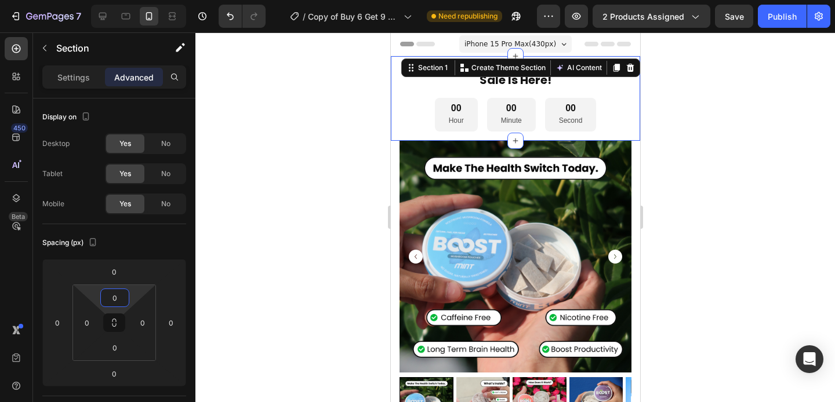
click at [216, 269] on div at bounding box center [514, 217] width 639 height 370
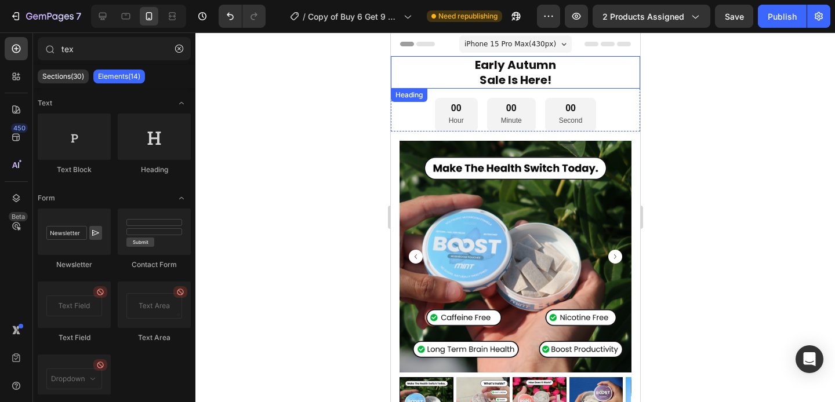
click at [463, 83] on p "Early Autumn Sale Is Here!" at bounding box center [514, 72] width 247 height 30
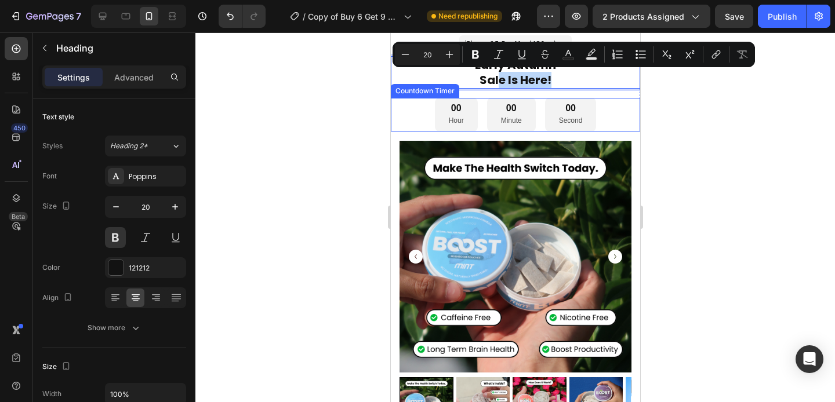
drag, startPoint x: 491, startPoint y: 74, endPoint x: 440, endPoint y: 92, distance: 53.9
click at [714, 90] on div at bounding box center [514, 217] width 639 height 370
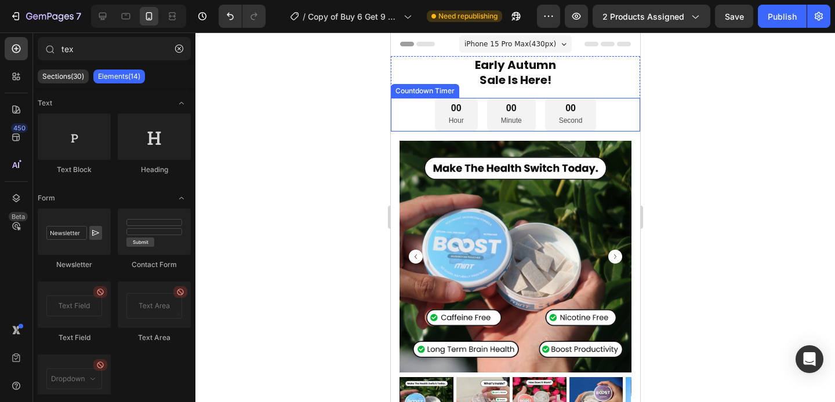
click at [415, 105] on div "00 Hour 00 Minute 00 Second" at bounding box center [514, 115] width 249 height 34
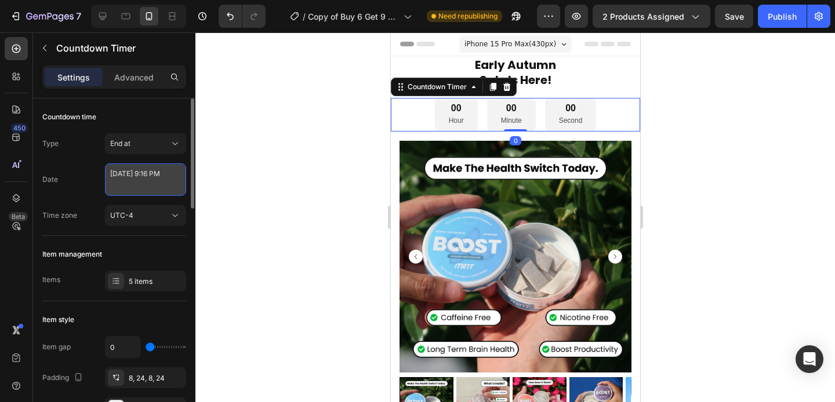
select select "21"
select select "16"
select select "false"
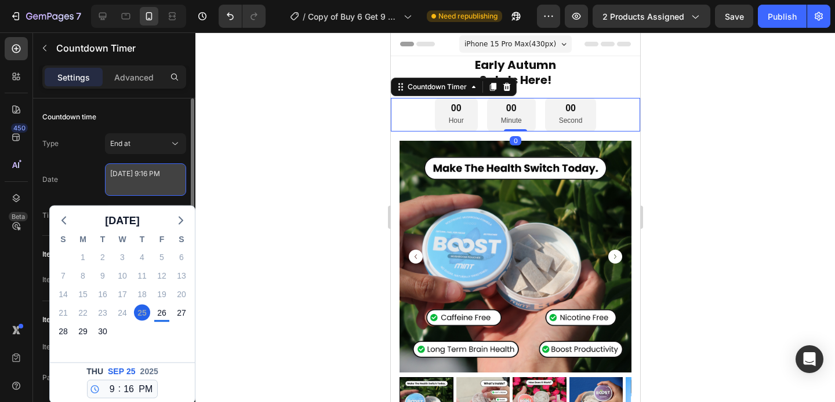
click at [169, 172] on textarea "September 25 2025 9:16 PM" at bounding box center [145, 179] width 81 height 32
click at [169, 173] on textarea "September 25 2025 9:16 PM" at bounding box center [145, 179] width 81 height 32
click at [141, 121] on div "Countdown time" at bounding box center [114, 117] width 144 height 19
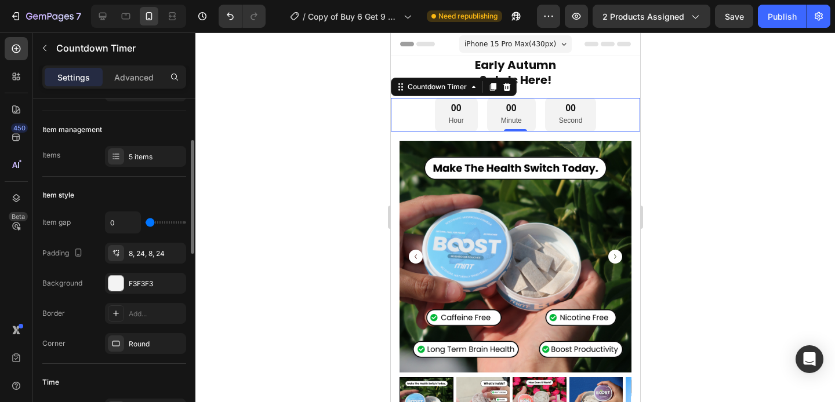
scroll to position [160, 0]
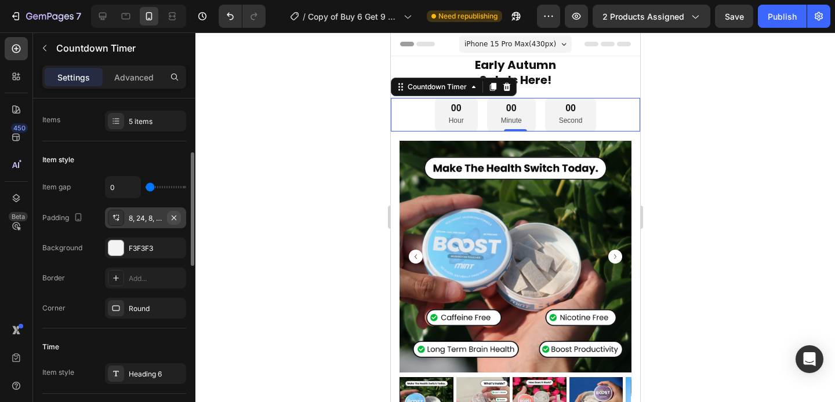
click at [173, 216] on icon "button" at bounding box center [173, 217] width 9 height 9
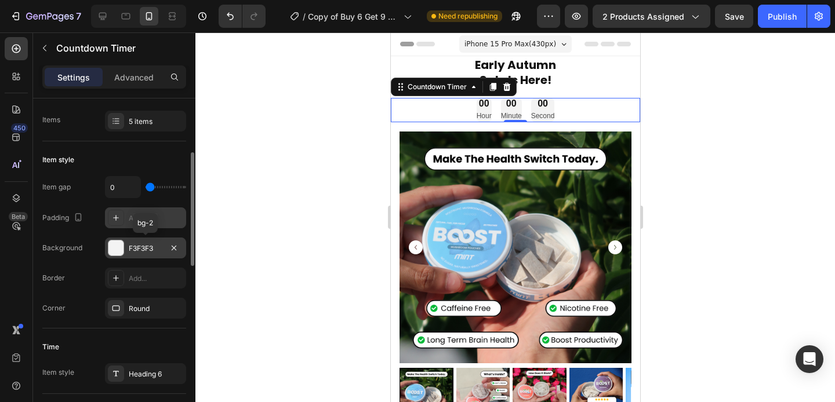
click at [140, 243] on div "F3F3F3" at bounding box center [146, 248] width 34 height 10
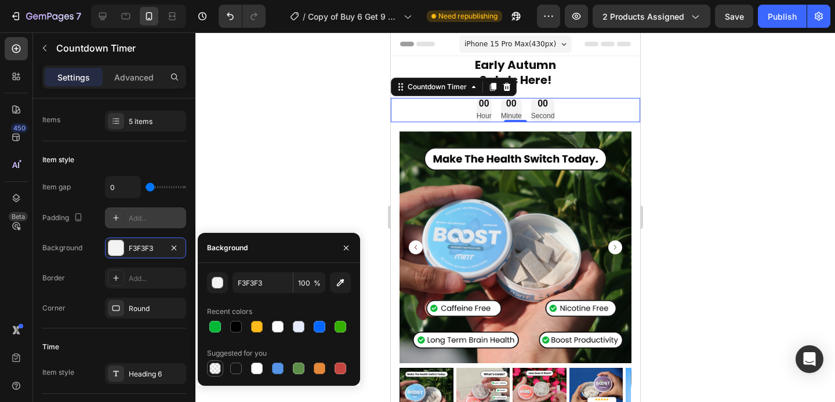
click at [214, 366] on div at bounding box center [215, 369] width 12 height 12
type input "000000"
type input "0"
click at [88, 287] on div "Border Add..." at bounding box center [114, 278] width 144 height 21
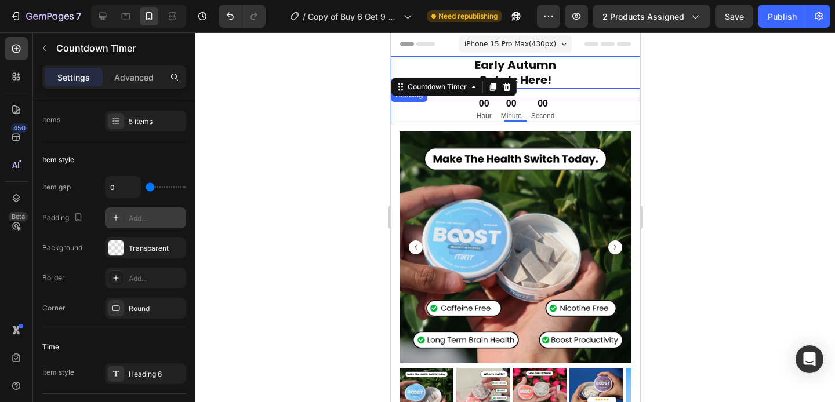
click at [575, 65] on p "Early Autumn Sale Is Here!" at bounding box center [514, 72] width 247 height 30
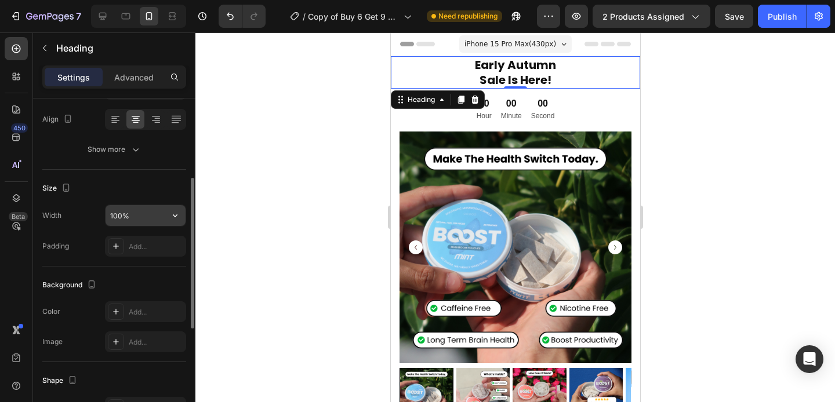
scroll to position [105, 0]
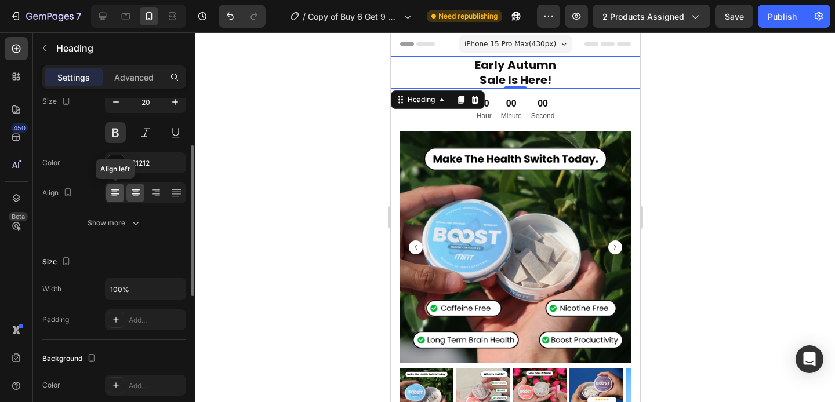
click at [115, 195] on icon at bounding box center [116, 193] width 12 height 12
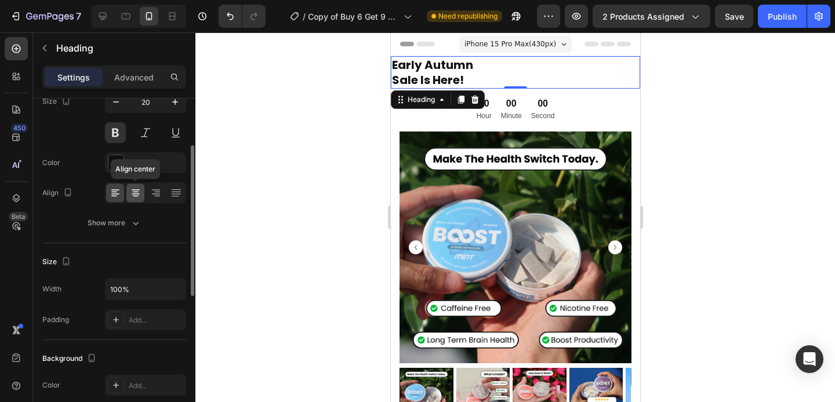
click at [134, 196] on icon at bounding box center [136, 196] width 6 height 1
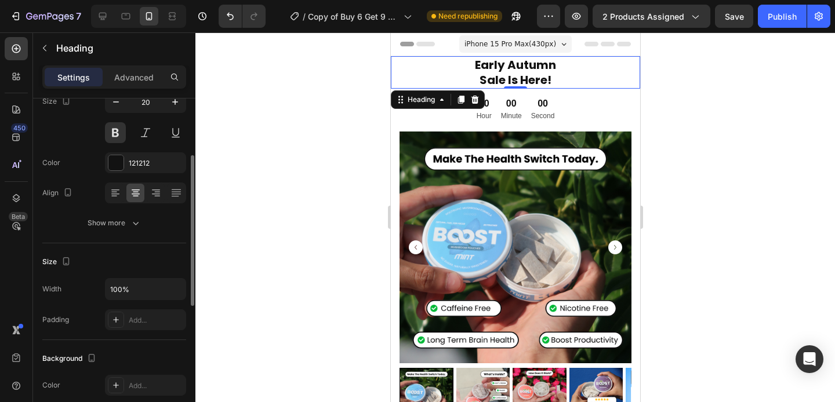
scroll to position [416, 0]
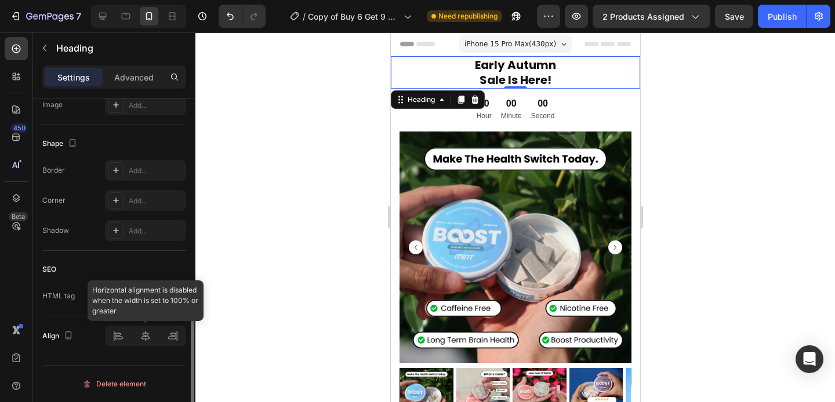
click at [120, 339] on div at bounding box center [145, 336] width 81 height 21
click at [118, 339] on div at bounding box center [145, 336] width 81 height 21
click at [141, 339] on div at bounding box center [145, 336] width 81 height 21
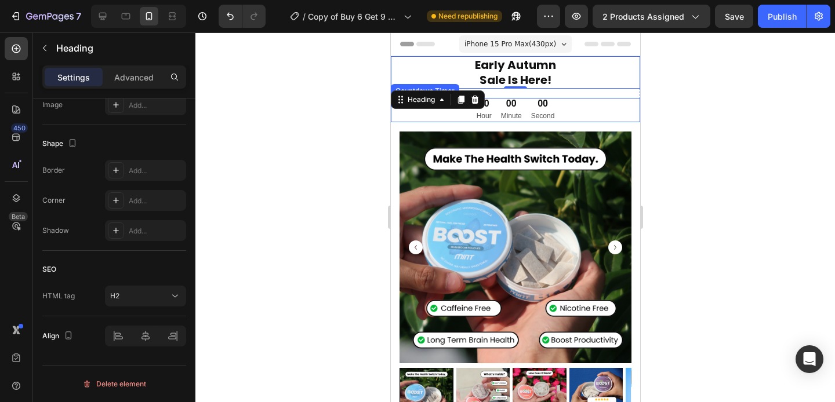
click at [589, 104] on div "00 Hour 00 Minute 00 Second" at bounding box center [514, 110] width 249 height 24
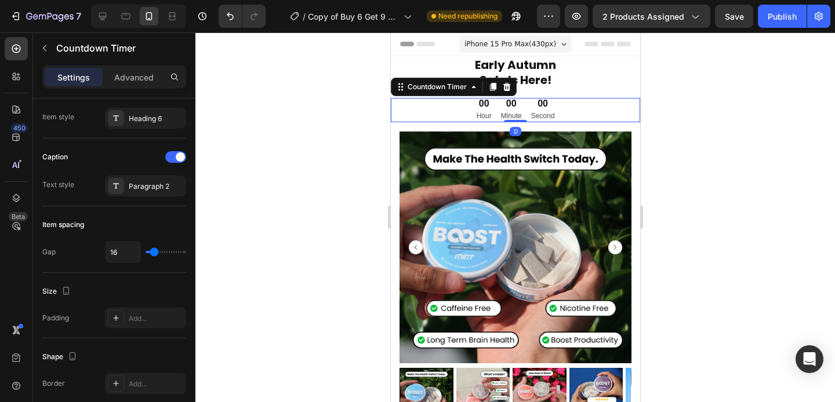
scroll to position [0, 0]
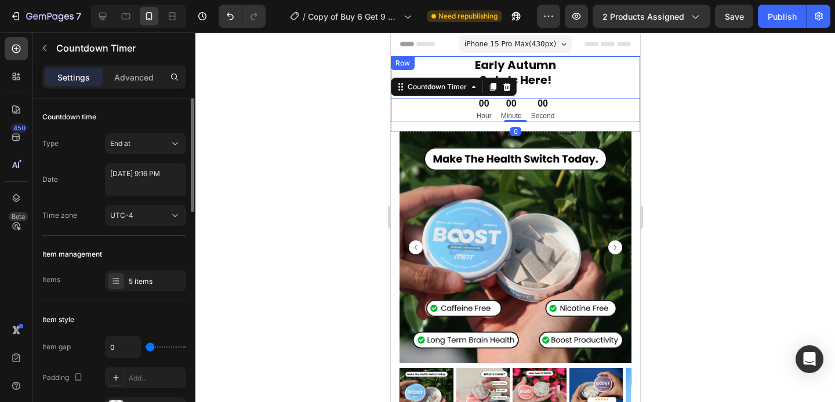
click at [589, 93] on div "Early Autumn Sale Is Here! Heading 00 Hour 00 Minute 00 Second Countdown Timer …" at bounding box center [514, 89] width 249 height 66
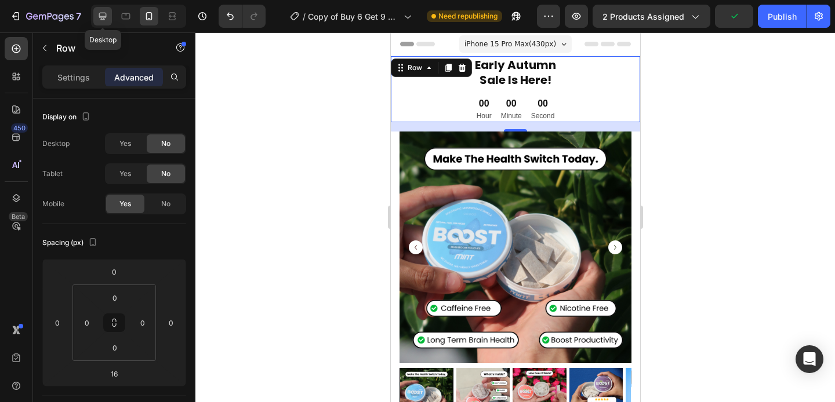
click at [107, 20] on icon at bounding box center [103, 16] width 12 height 12
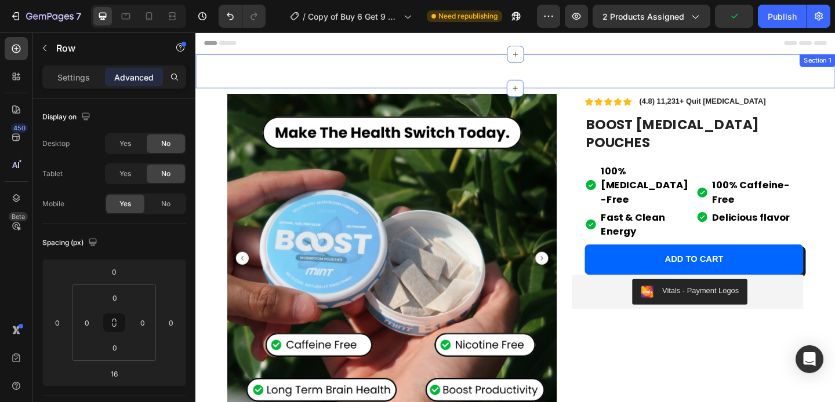
click at [497, 77] on div "Early Autumn Sale Is Here! Heading 00 Hour 00 Minute 00 Second Countdown Timer …" at bounding box center [542, 74] width 695 height 37
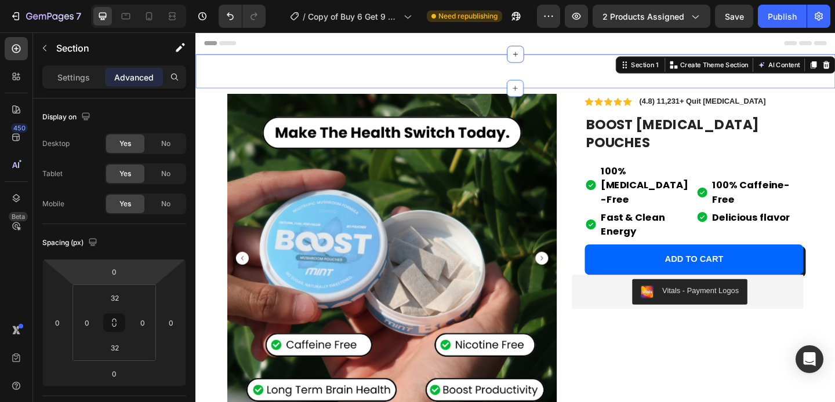
click at [395, 70] on div "Early Autumn Sale Is Here! Heading 00 Hour 00 Minute 00 Second Countdown Timer …" at bounding box center [542, 74] width 695 height 37
click at [148, 14] on icon at bounding box center [149, 16] width 12 height 12
type input "0"
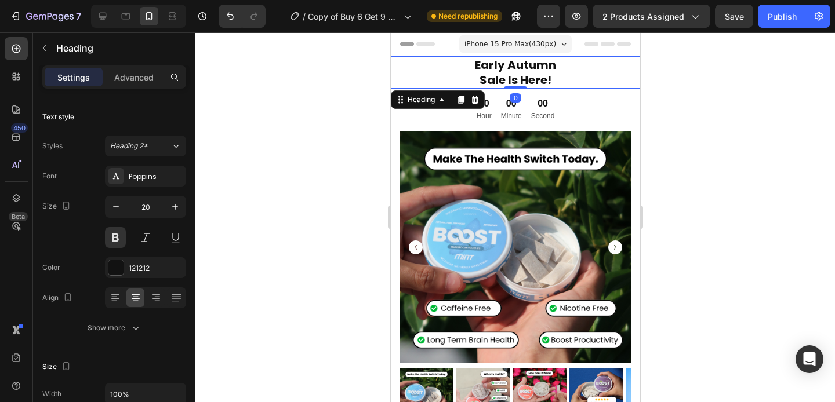
click at [424, 88] on div "Early Autumn Sale Is Here! Heading 0" at bounding box center [514, 72] width 249 height 32
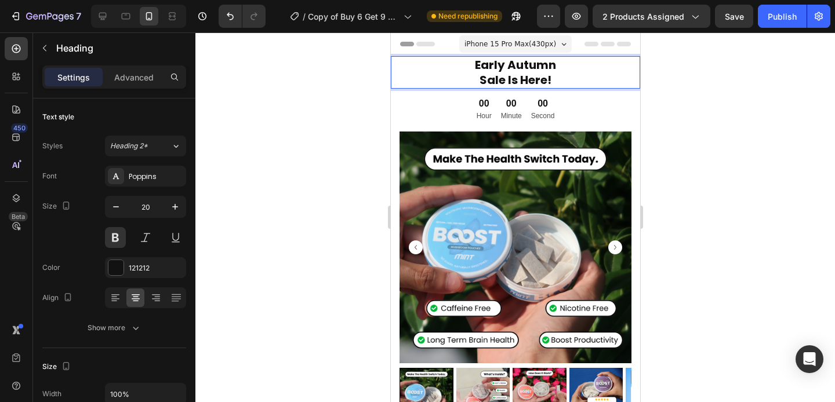
click at [556, 78] on p "Early Autumn Sale Is Here!" at bounding box center [514, 72] width 247 height 30
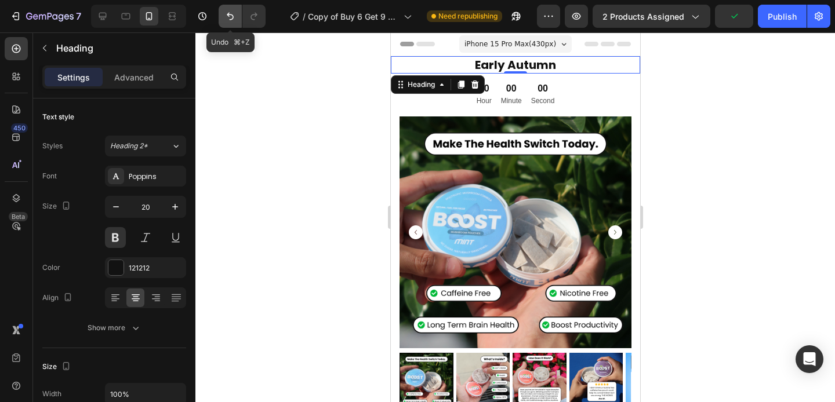
click at [229, 17] on icon "Undo/Redo" at bounding box center [230, 16] width 12 height 12
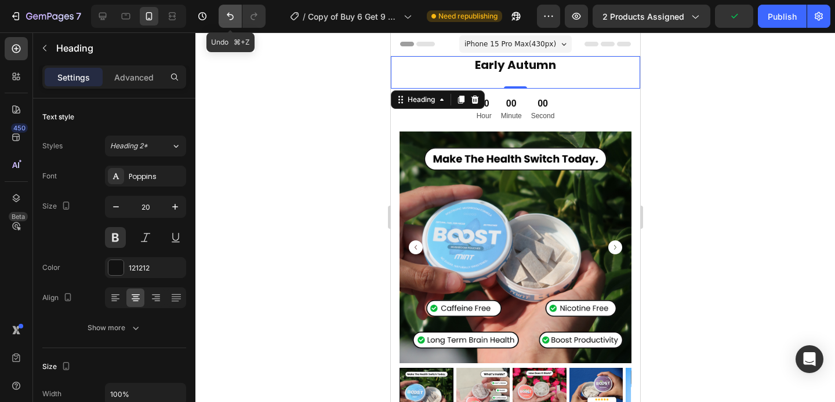
click at [229, 17] on icon "Undo/Redo" at bounding box center [230, 16] width 12 height 12
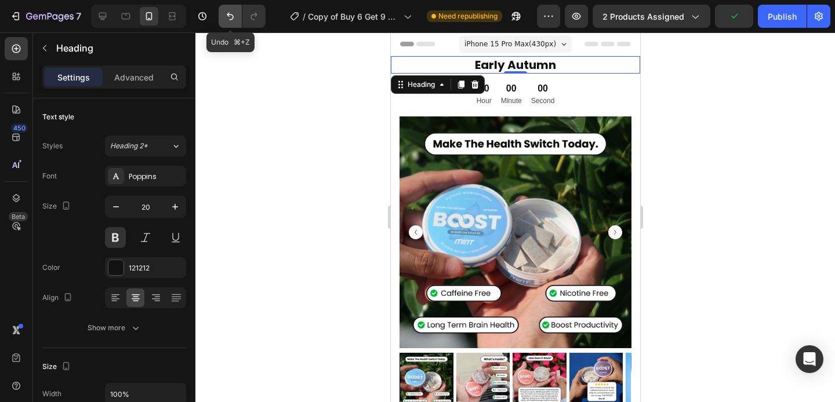
click at [229, 17] on icon "Undo/Redo" at bounding box center [230, 16] width 12 height 12
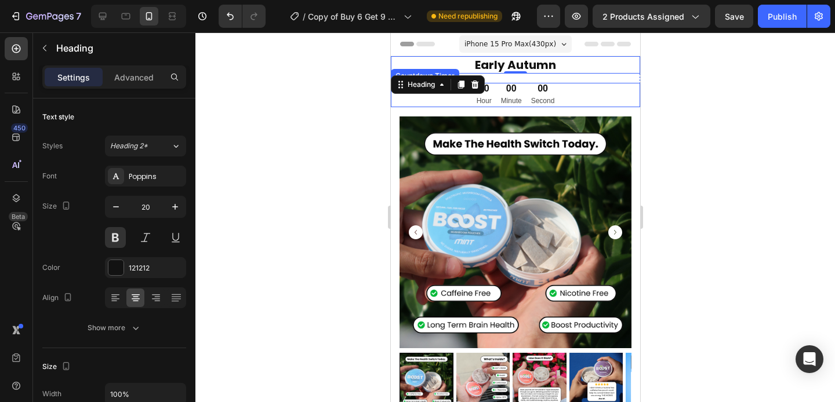
click at [382, 112] on div at bounding box center [514, 217] width 639 height 370
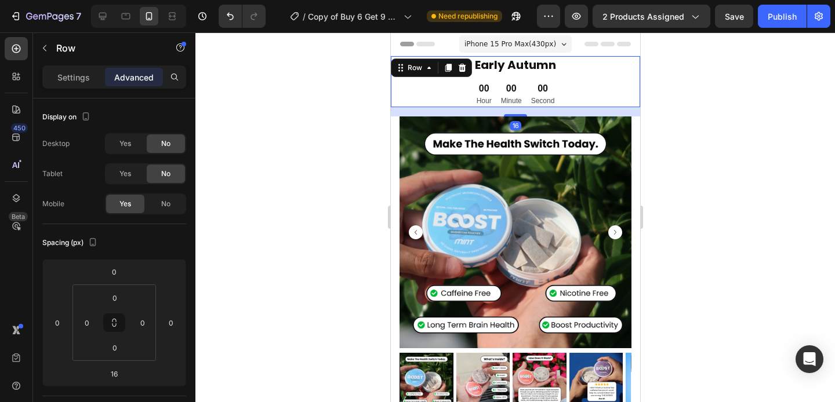
click at [559, 82] on div "Early Autumn Heading 00 Hour 00 Minute 00 Second Countdown Timer Row 16" at bounding box center [514, 81] width 249 height 51
click at [559, 86] on div "00 Hour 00 Minute 00 Second" at bounding box center [514, 95] width 249 height 24
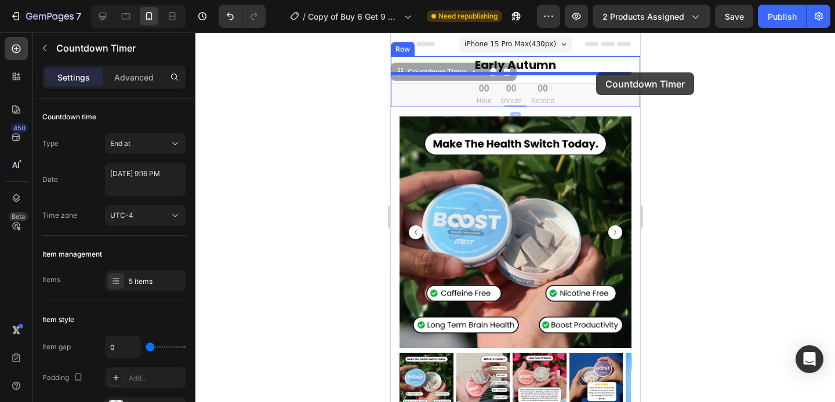
drag, startPoint x: 559, startPoint y: 88, endPoint x: 595, endPoint y: 72, distance: 39.5
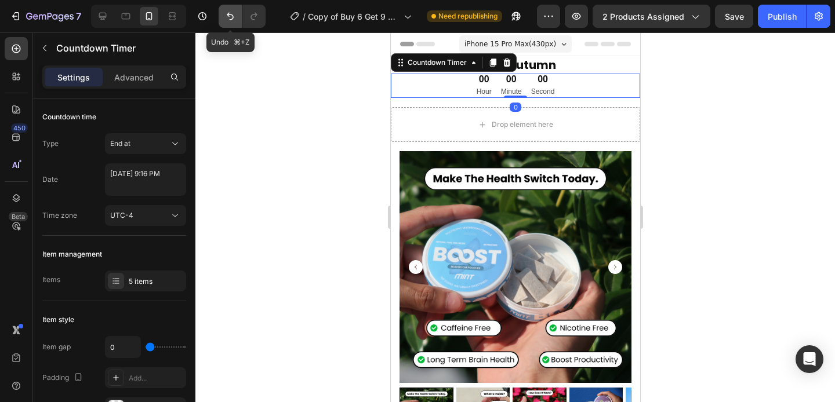
click at [231, 16] on icon "Undo/Redo" at bounding box center [230, 16] width 12 height 12
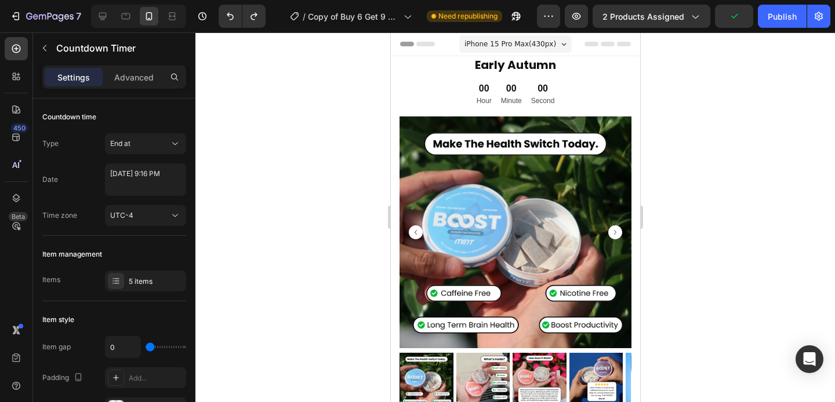
click at [452, 96] on div "00 Hour 00 Minute 00 Second" at bounding box center [514, 95] width 249 height 24
click at [503, 94] on div "00" at bounding box center [510, 89] width 21 height 12
click at [462, 94] on div "00 Hour 00 Minute 00 Second" at bounding box center [514, 95] width 249 height 24
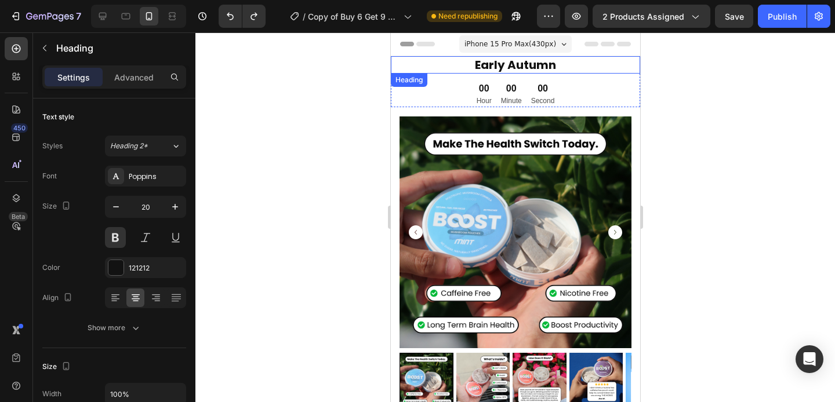
click at [409, 56] on h2 "Early Autumn" at bounding box center [514, 64] width 249 height 17
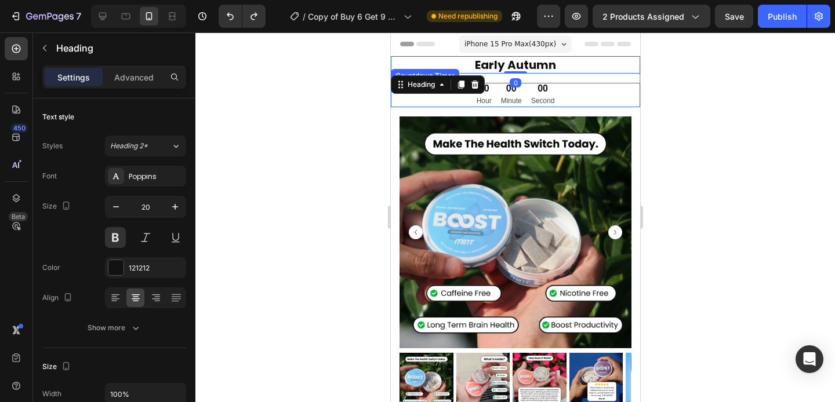
click at [512, 88] on div "00" at bounding box center [510, 89] width 21 height 12
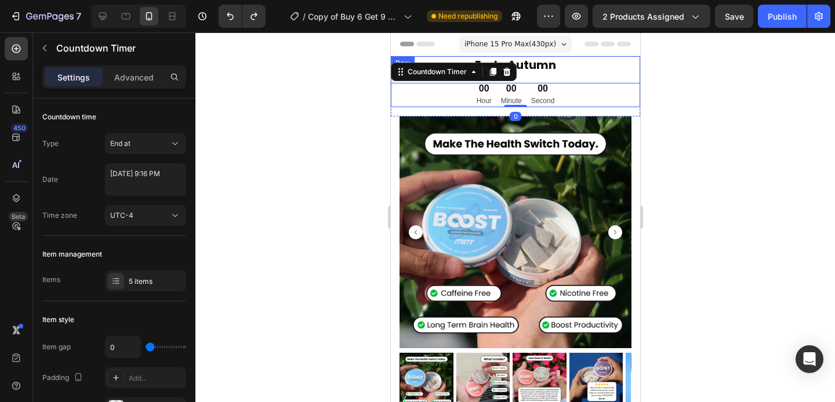
click at [526, 75] on div "Early Autumn Heading 00 Hour 00 Minute 00 Second Countdown Timer 0 Row" at bounding box center [514, 81] width 249 height 51
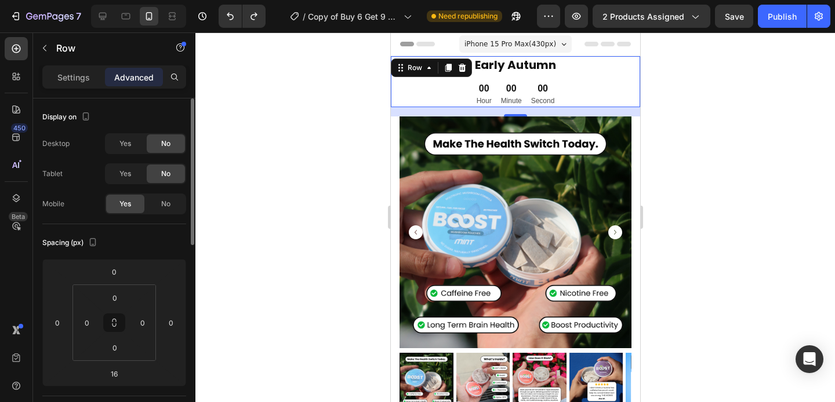
click at [134, 147] on div "Yes" at bounding box center [125, 143] width 38 height 19
click at [134, 171] on div "Yes" at bounding box center [125, 174] width 38 height 19
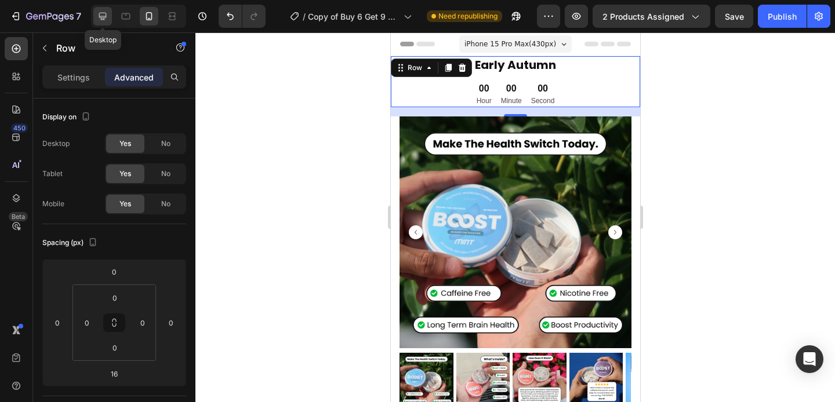
click at [105, 15] on icon at bounding box center [103, 16] width 12 height 12
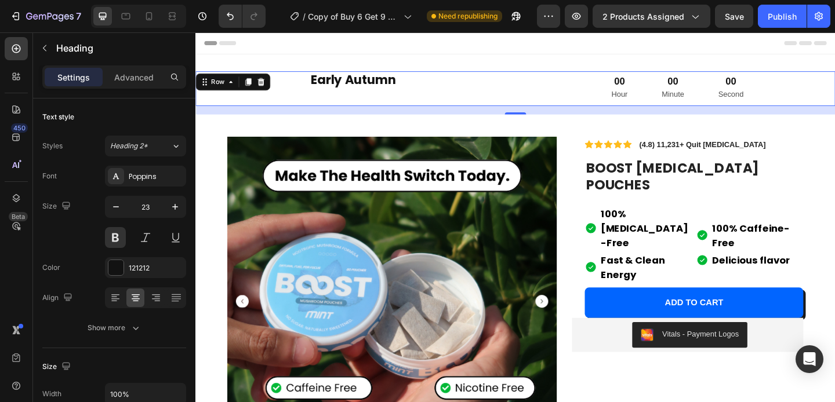
click at [384, 90] on h2 "Early Autumn" at bounding box center [366, 85] width 343 height 20
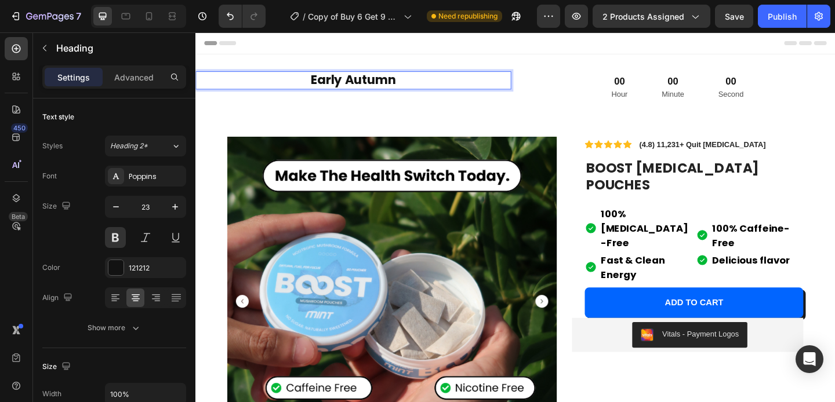
click at [416, 88] on h2 "Early Autumn" at bounding box center [366, 85] width 343 height 20
click at [442, 81] on p "Early Autumn Sale Is Livee!" at bounding box center [366, 84] width 341 height 17
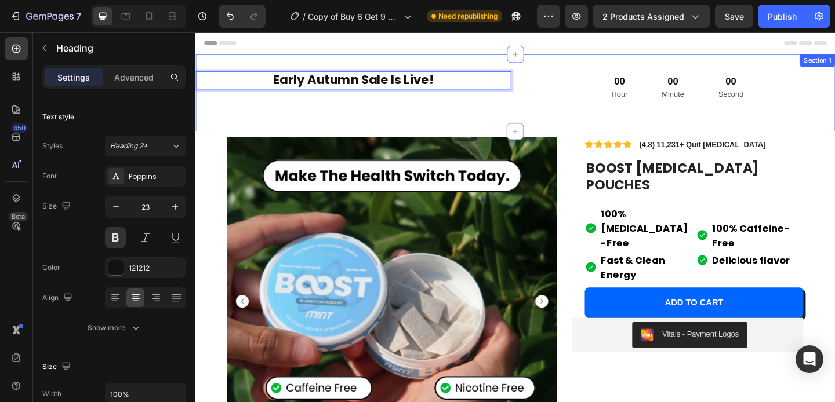
click at [607, 68] on div "Early Autumn Sale Is Live! Heading 0 00 Hour 00 Minute 00 Second Countdown Time…" at bounding box center [542, 98] width 695 height 84
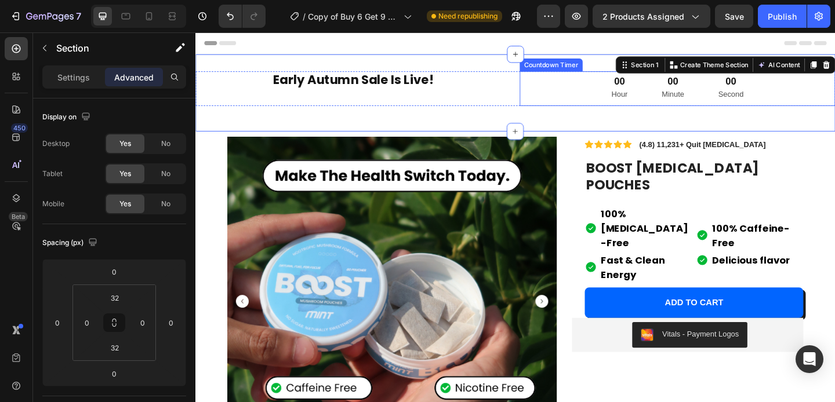
click at [556, 86] on div "00 Hour 00 Minute 00 Second" at bounding box center [719, 94] width 343 height 38
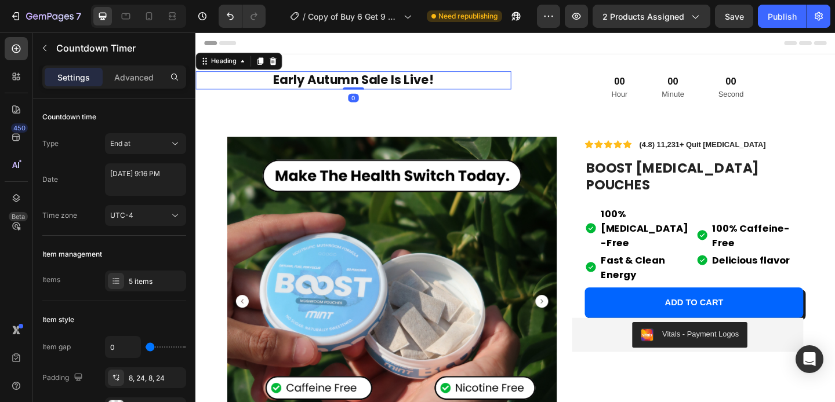
click at [518, 93] on h2 "Early Autumn Sale Is Live!" at bounding box center [366, 85] width 343 height 20
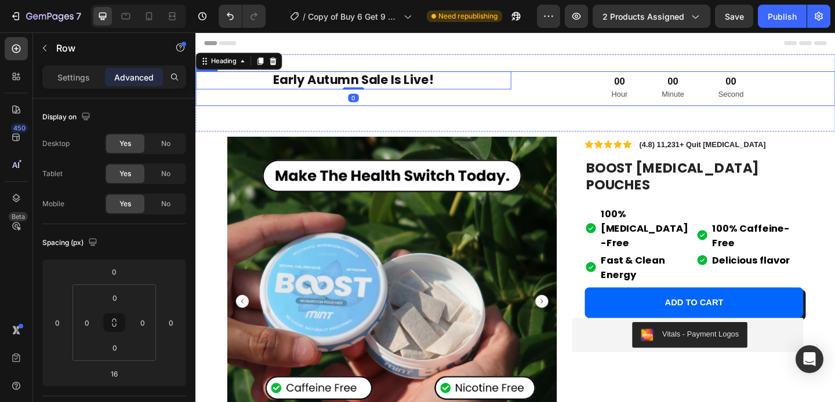
click at [535, 96] on div "Early Autumn Sale Is Live! Heading 0 00 Hour 00 Minute 00 Second Countdown Time…" at bounding box center [542, 94] width 695 height 38
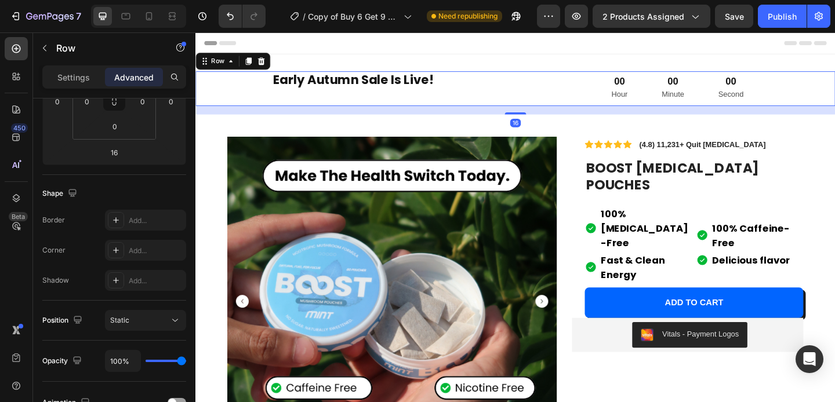
scroll to position [436, 0]
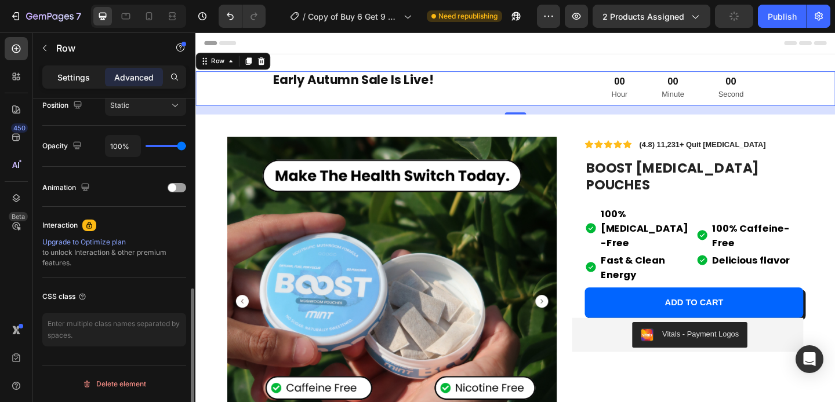
click at [78, 76] on p "Settings" at bounding box center [73, 77] width 32 height 12
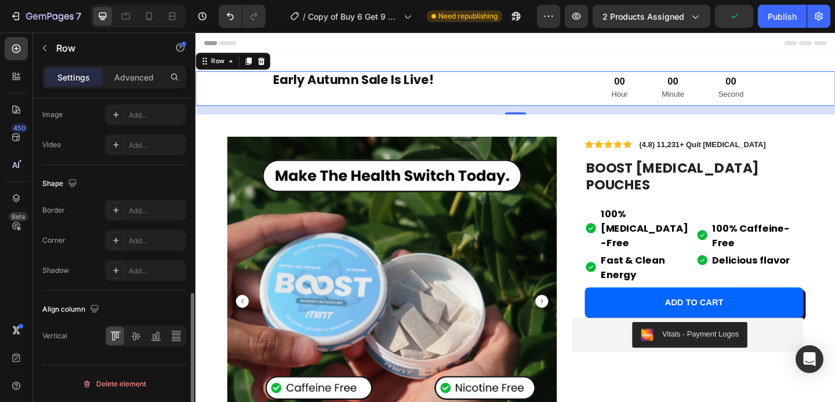
scroll to position [447, 0]
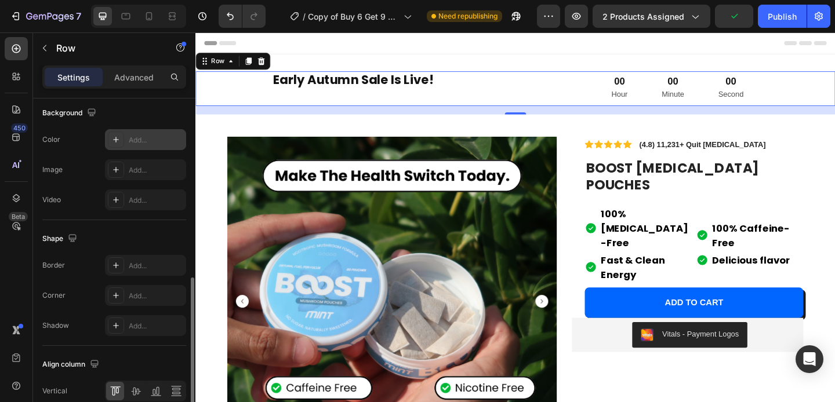
click at [118, 136] on icon at bounding box center [115, 139] width 9 height 9
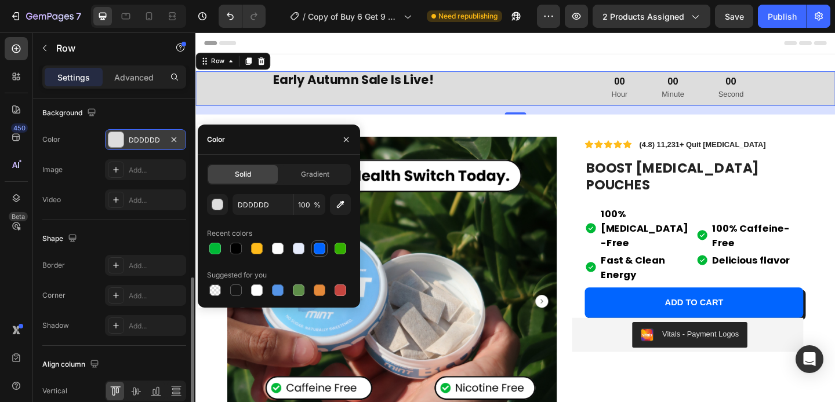
click at [317, 249] on div at bounding box center [320, 249] width 12 height 12
type input "0165FF"
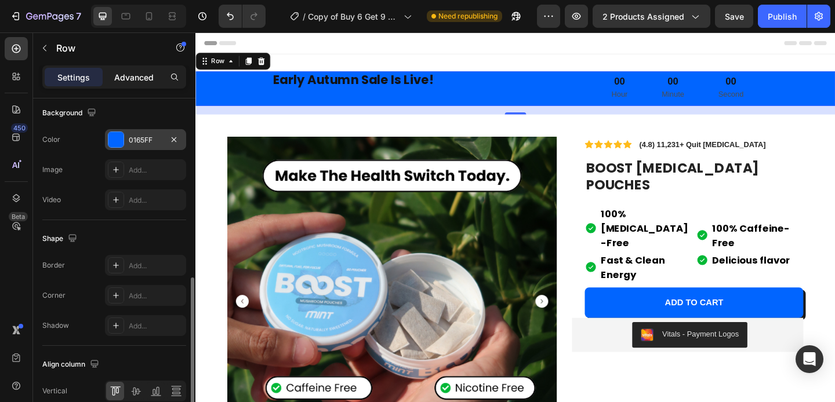
click at [146, 68] on div "Advanced" at bounding box center [134, 77] width 58 height 19
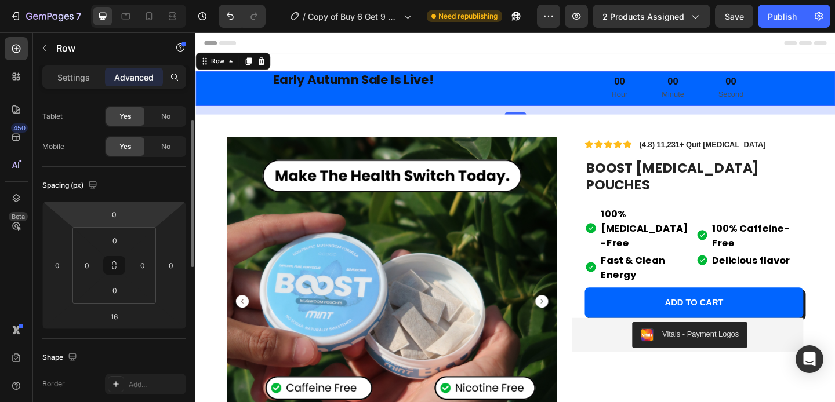
scroll to position [38, 0]
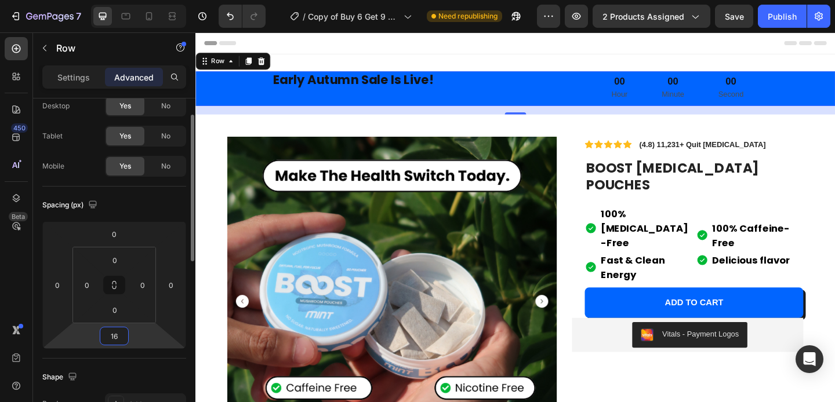
click at [113, 333] on input "16" at bounding box center [114, 335] width 23 height 17
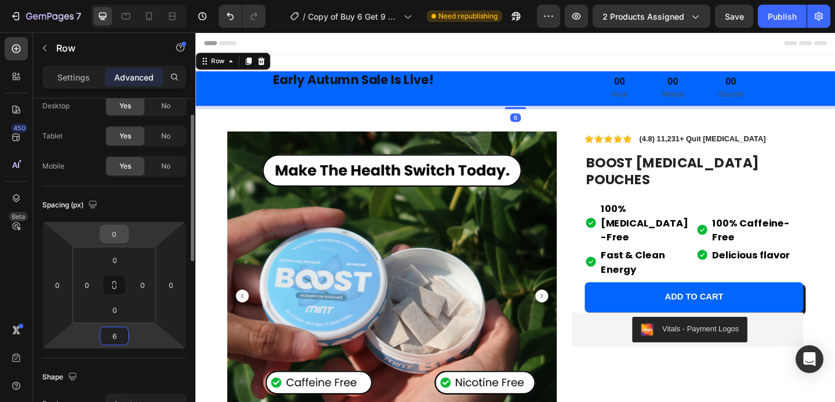
type input "6"
click at [121, 236] on input "0" at bounding box center [114, 233] width 23 height 17
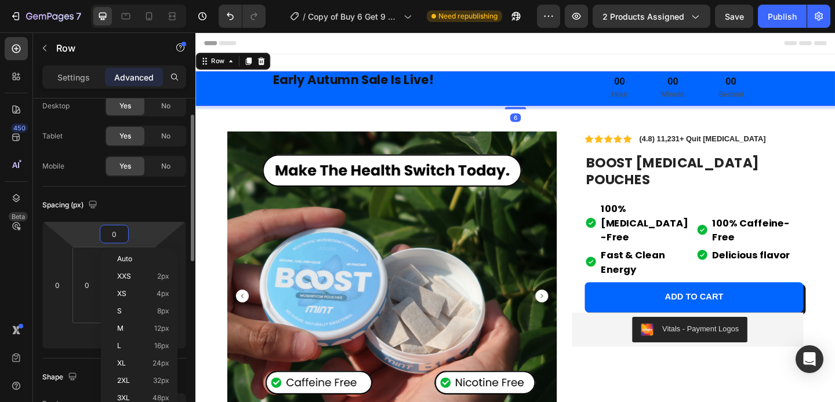
click at [121, 236] on input "0" at bounding box center [114, 233] width 23 height 17
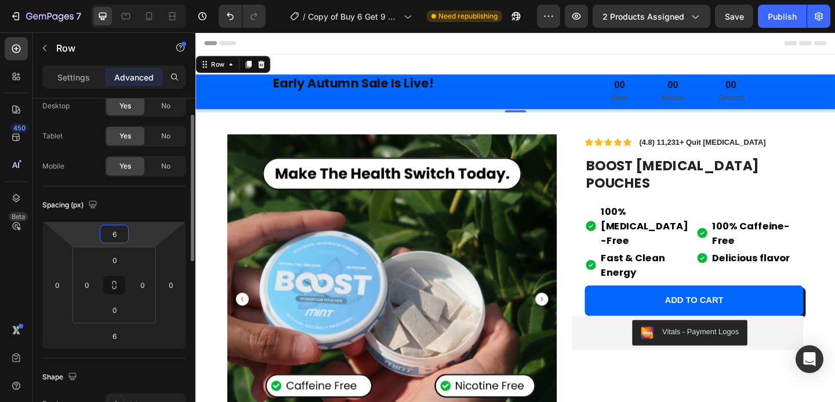
click at [144, 209] on div "Spacing (px)" at bounding box center [114, 205] width 144 height 19
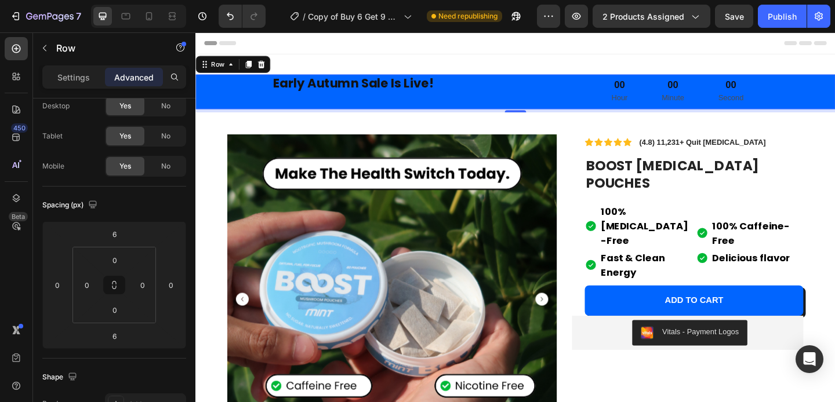
click at [265, 102] on div "Early Autumn Sale Is Live! Heading" at bounding box center [366, 97] width 343 height 38
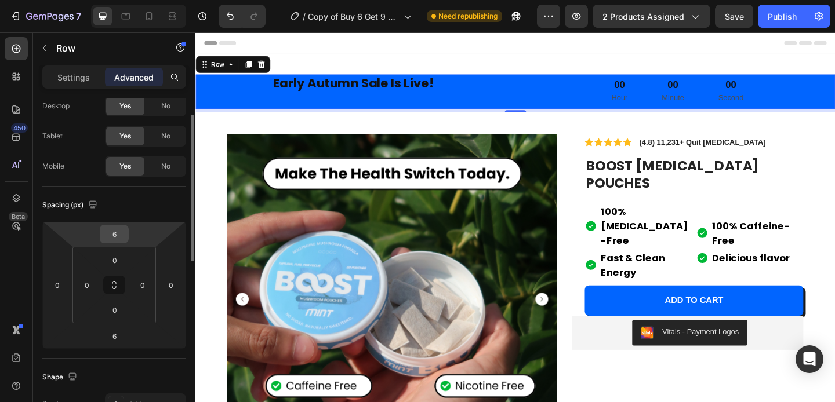
click at [119, 235] on input "6" at bounding box center [114, 233] width 23 height 17
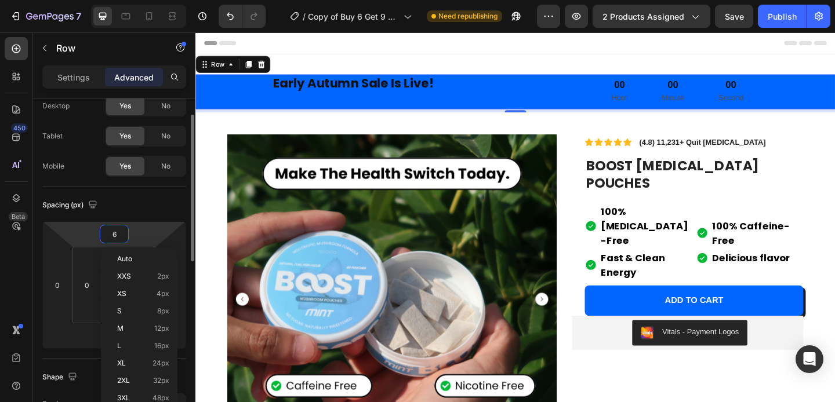
click at [119, 235] on input "6" at bounding box center [114, 233] width 23 height 17
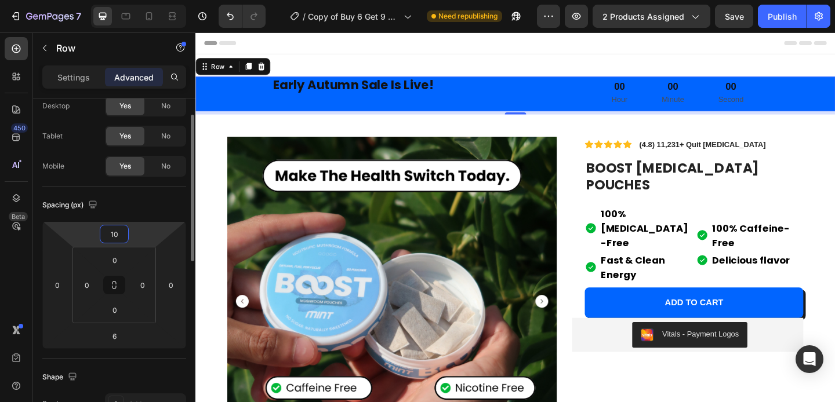
type input "1"
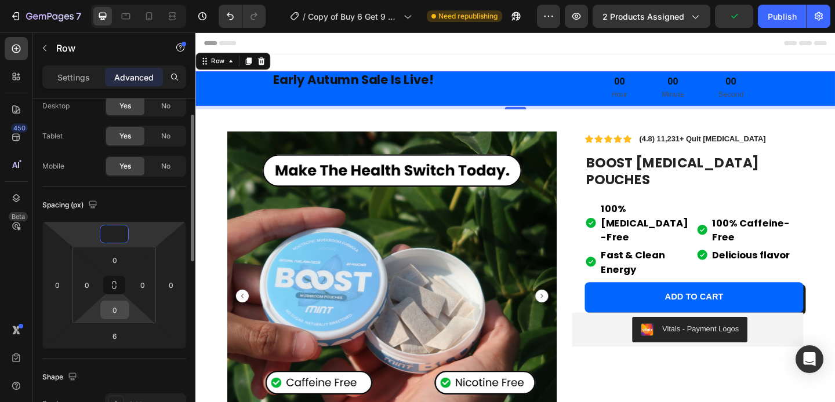
type input "0"
click at [112, 311] on input "0" at bounding box center [114, 309] width 23 height 17
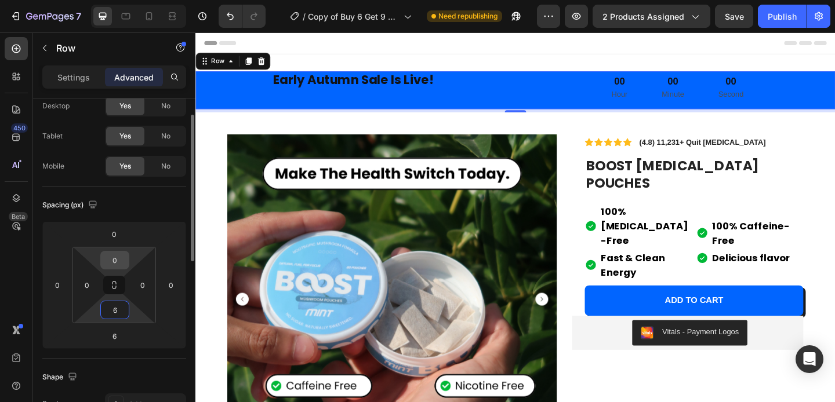
type input "6"
click at [117, 260] on input "0" at bounding box center [114, 260] width 23 height 17
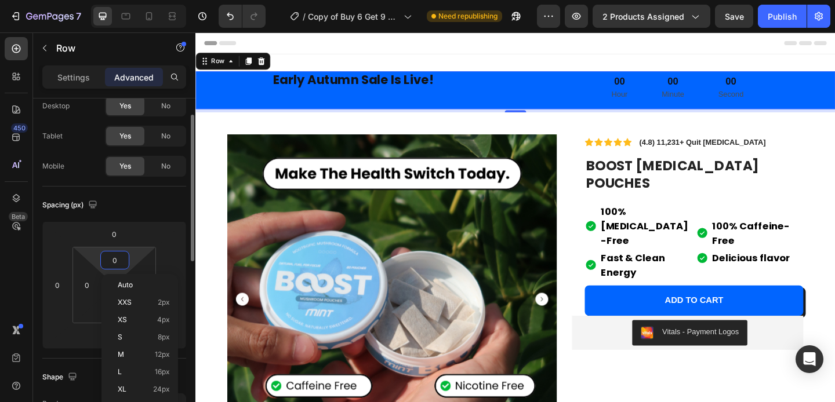
click at [117, 260] on input "0" at bounding box center [114, 260] width 23 height 17
type input "6"
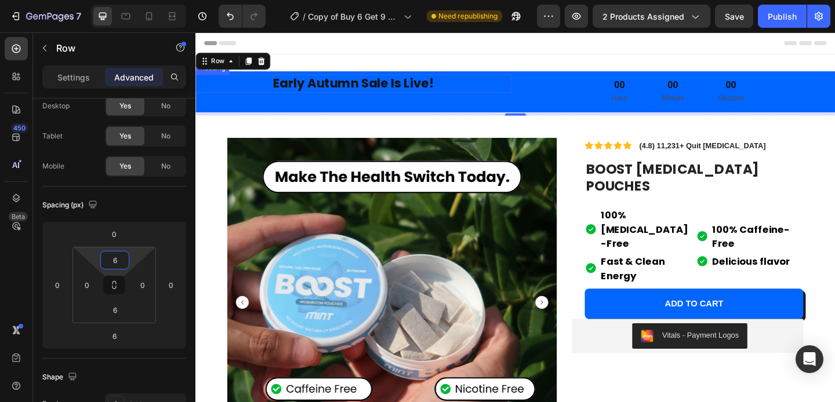
click at [381, 92] on p "Early Autumn Sale Is Live!" at bounding box center [366, 87] width 341 height 17
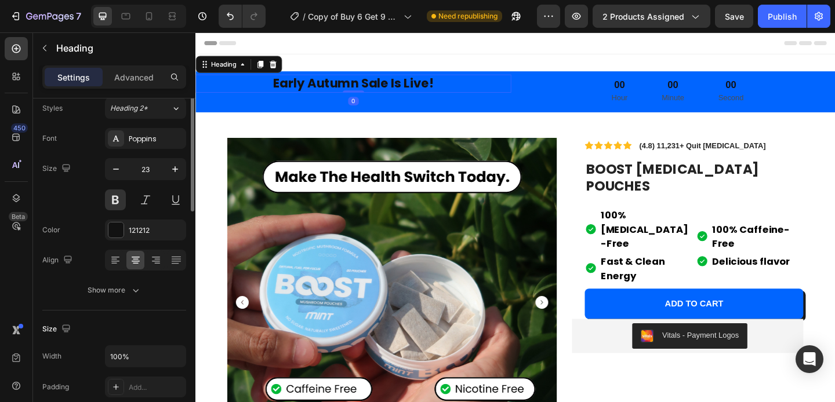
scroll to position [0, 0]
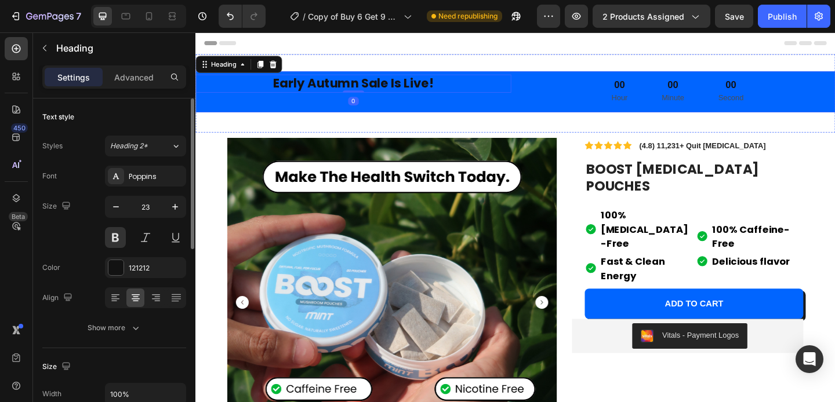
click at [372, 109] on div "Early Autumn Sale Is Live! Heading 0" at bounding box center [366, 97] width 343 height 38
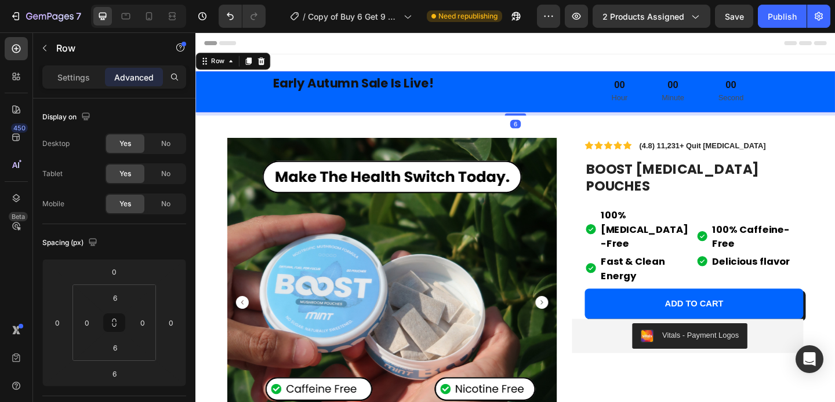
click at [392, 101] on div "Early Autumn Sale Is Live! Heading" at bounding box center [366, 97] width 343 height 38
click at [392, 93] on p "Early Autumn Sale Is Live!" at bounding box center [366, 87] width 341 height 17
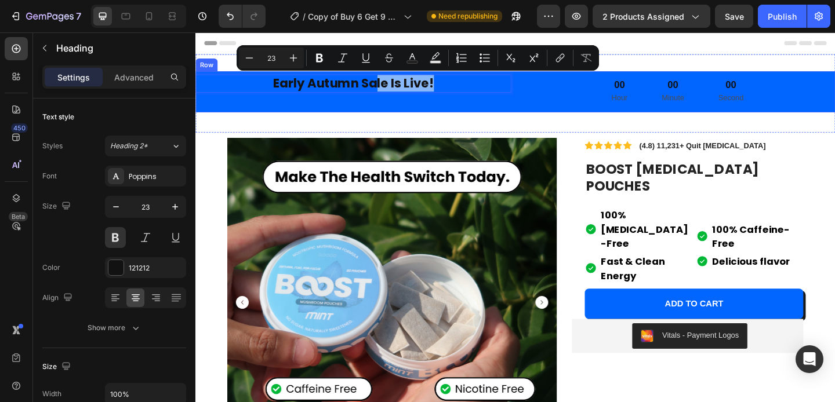
drag, startPoint x: 391, startPoint y: 92, endPoint x: 391, endPoint y: 105, distance: 13.3
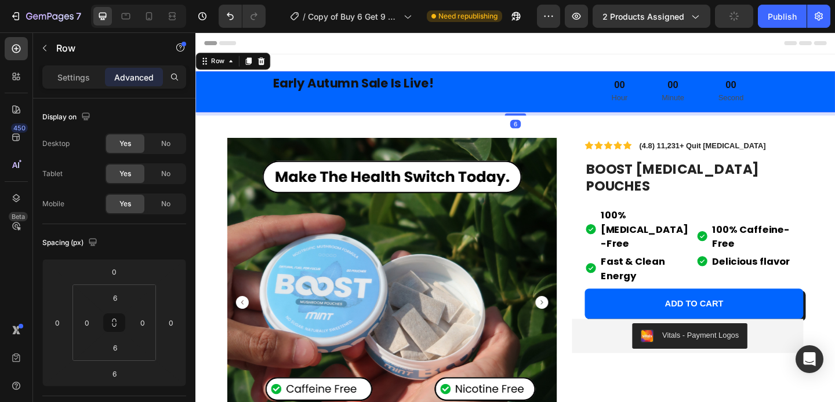
click at [400, 100] on div "Early Autumn Sale Is Live! Heading" at bounding box center [366, 97] width 343 height 38
click at [382, 89] on p "Early Autumn Sale Is Live!" at bounding box center [366, 87] width 341 height 17
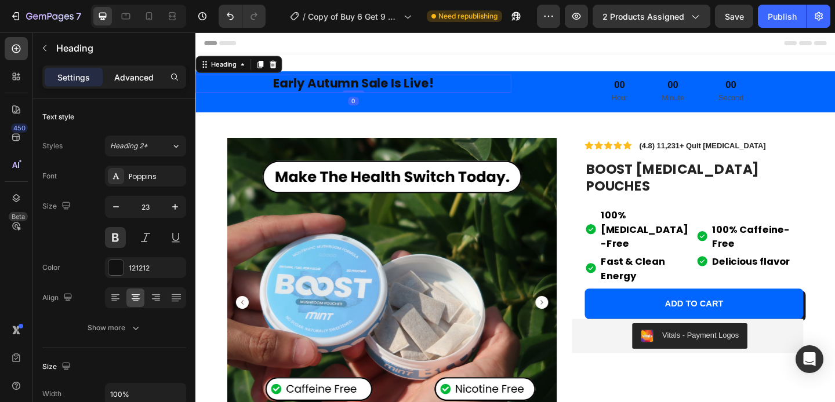
click at [133, 81] on p "Advanced" at bounding box center [133, 77] width 39 height 12
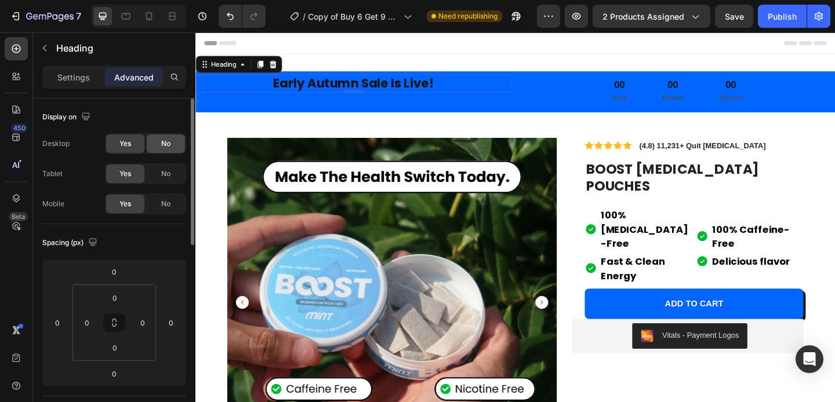
scroll to position [1, 0]
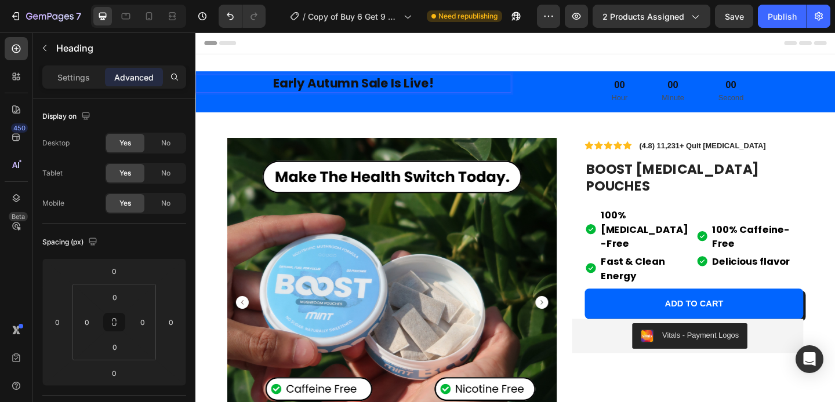
click at [216, 96] on p "Early Autumn Sale Is Live!" at bounding box center [366, 87] width 341 height 17
click at [216, 115] on div "Early Autumn Sale Is Live! Heading 0" at bounding box center [366, 97] width 343 height 38
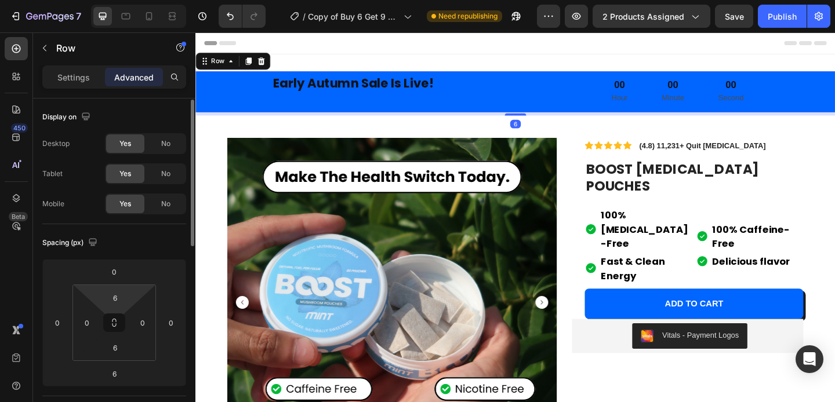
scroll to position [81, 0]
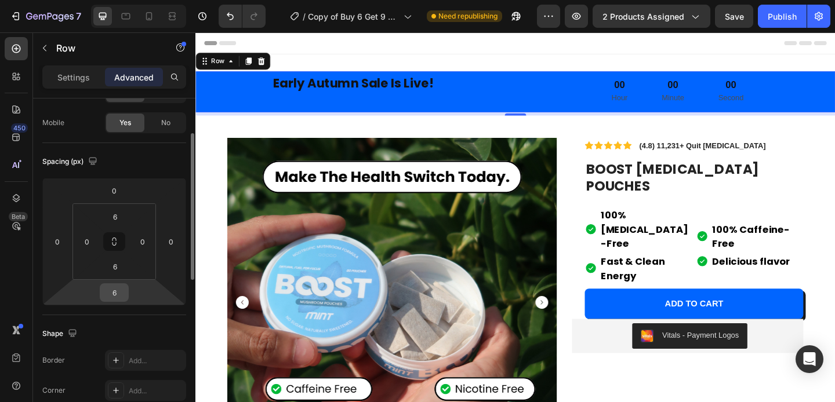
click at [114, 285] on input "6" at bounding box center [114, 292] width 23 height 17
type input "0"
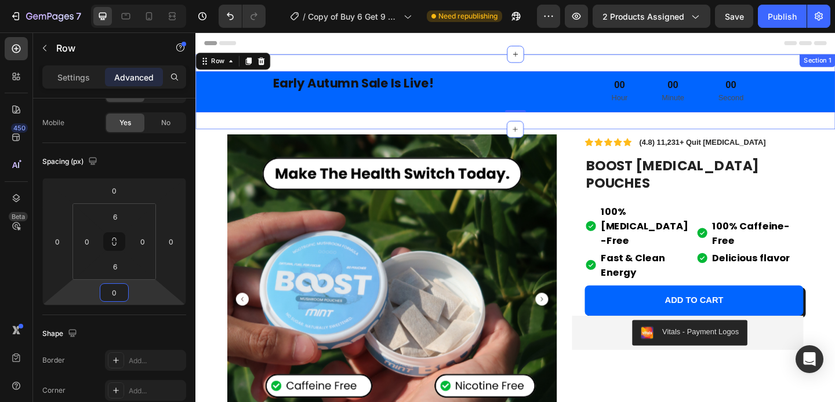
click at [429, 127] on div "Early Autumn Sale Is Live! Heading 00 Hour 00 Minute 00 Second Countdown Timer …" at bounding box center [542, 97] width 695 height 82
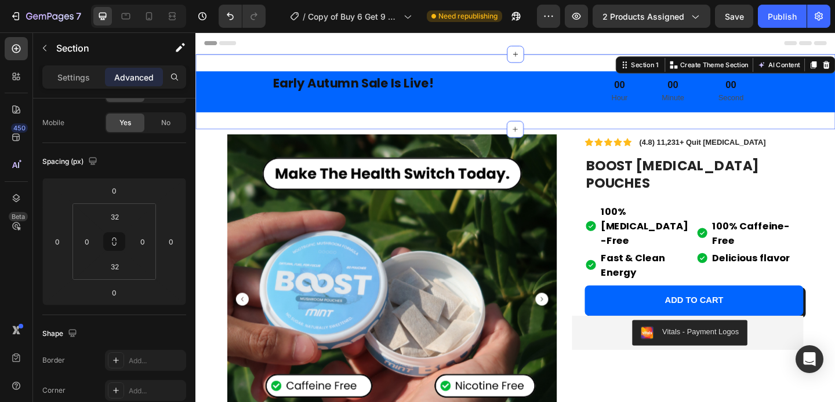
scroll to position [0, 0]
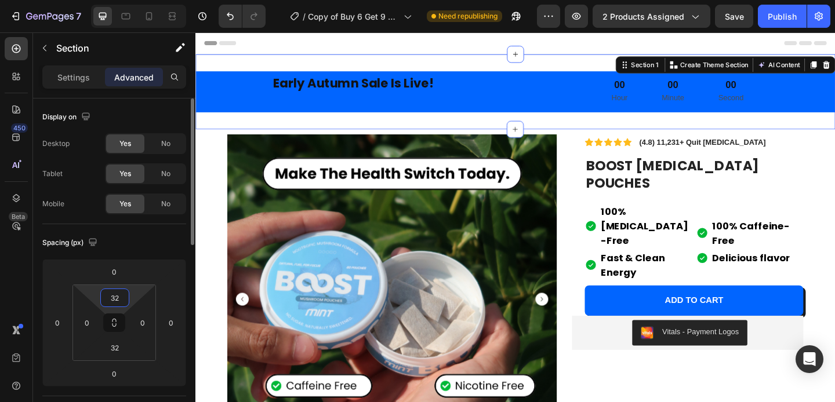
click at [115, 303] on input "32" at bounding box center [114, 297] width 23 height 17
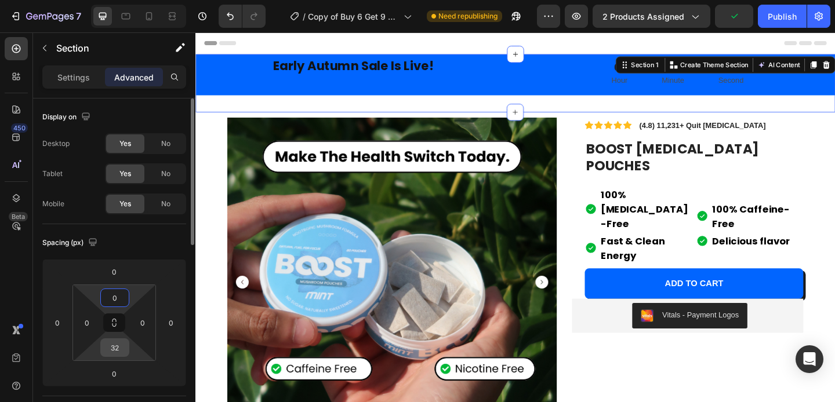
type input "0"
click at [116, 353] on input "32" at bounding box center [114, 347] width 23 height 17
type input "0"
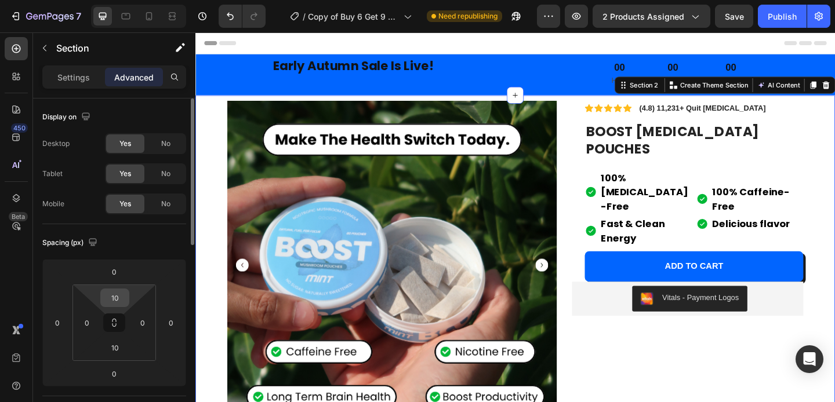
click at [118, 300] on input "10" at bounding box center [114, 297] width 23 height 17
type input "0"
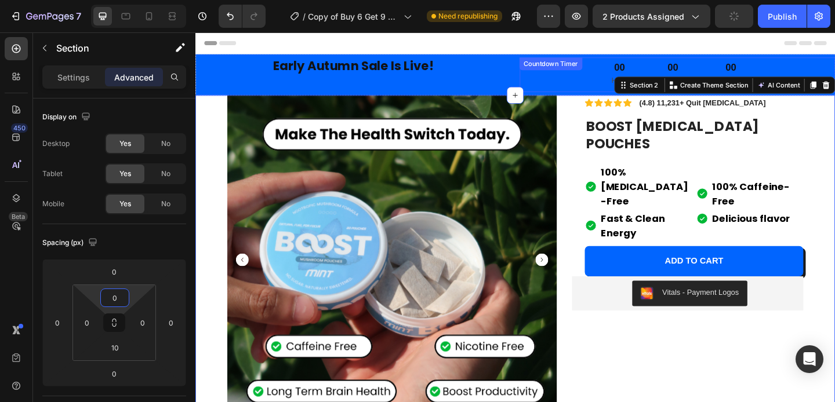
click at [593, 82] on div "00 Hour 00 Minute 00 Second" at bounding box center [719, 79] width 343 height 38
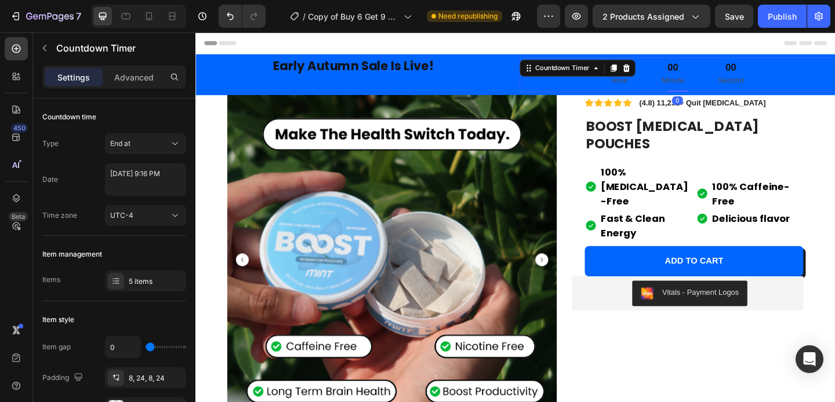
click at [647, 85] on p "Hour" at bounding box center [655, 85] width 17 height 14
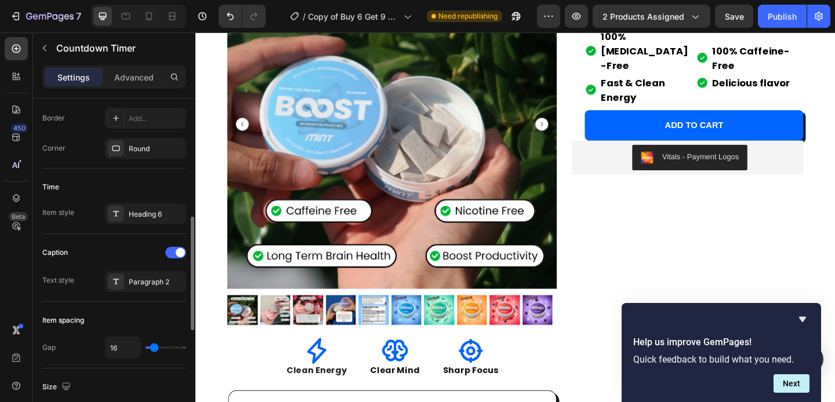
scroll to position [327, 0]
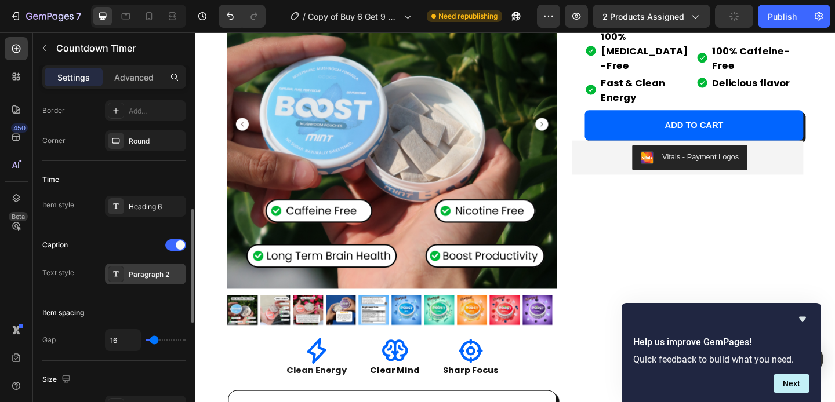
click at [132, 274] on div "Paragraph 2" at bounding box center [156, 274] width 54 height 10
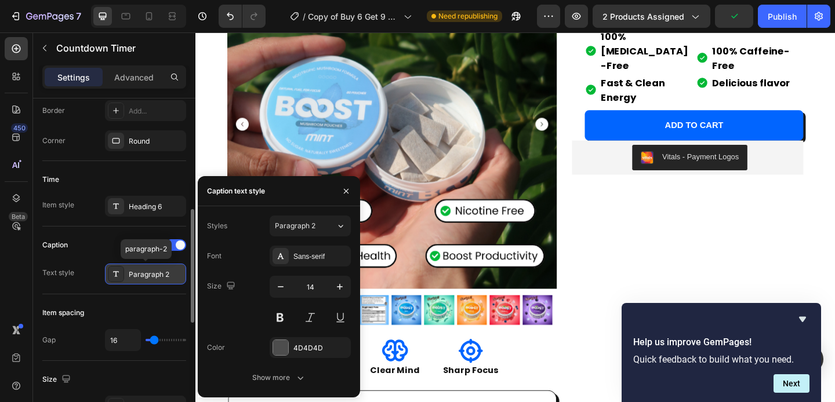
click at [132, 274] on div "Paragraph 2" at bounding box center [156, 274] width 54 height 10
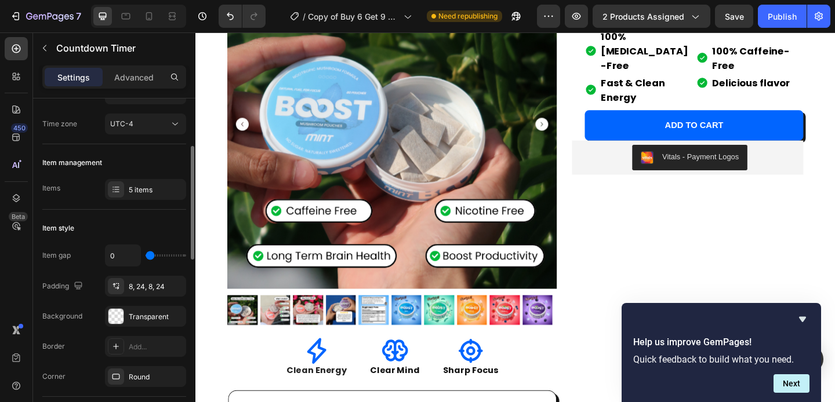
scroll to position [0, 0]
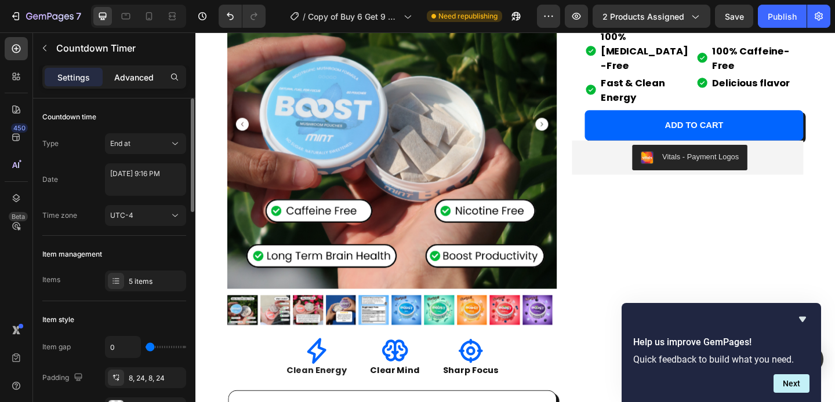
click at [140, 82] on p "Advanced" at bounding box center [133, 77] width 39 height 12
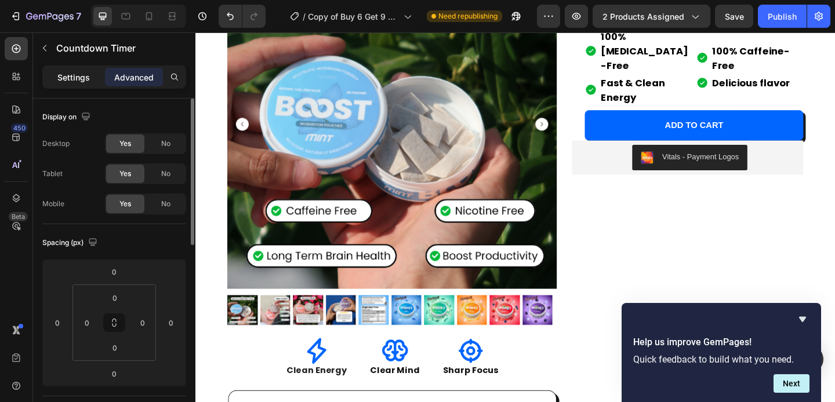
click at [86, 81] on p "Settings" at bounding box center [73, 77] width 32 height 12
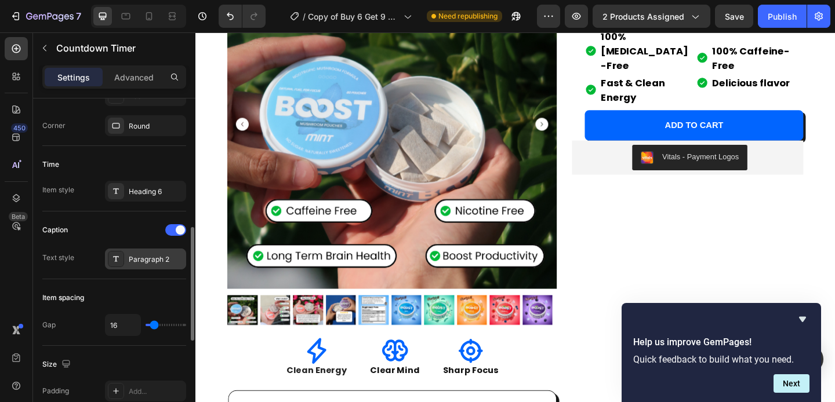
scroll to position [352, 0]
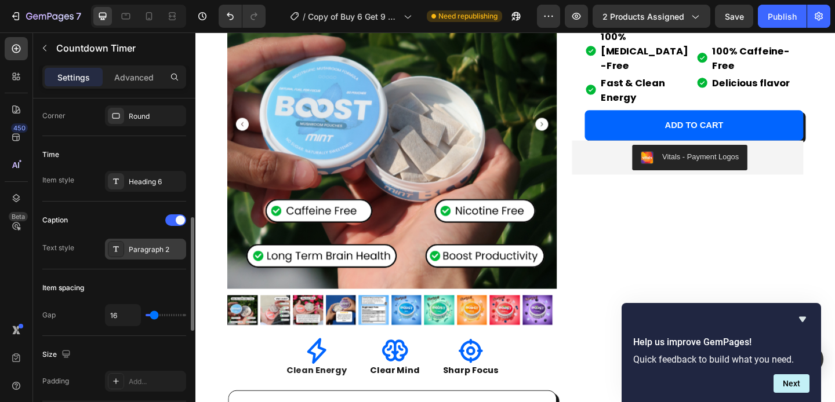
click at [116, 250] on icon at bounding box center [115, 249] width 9 height 9
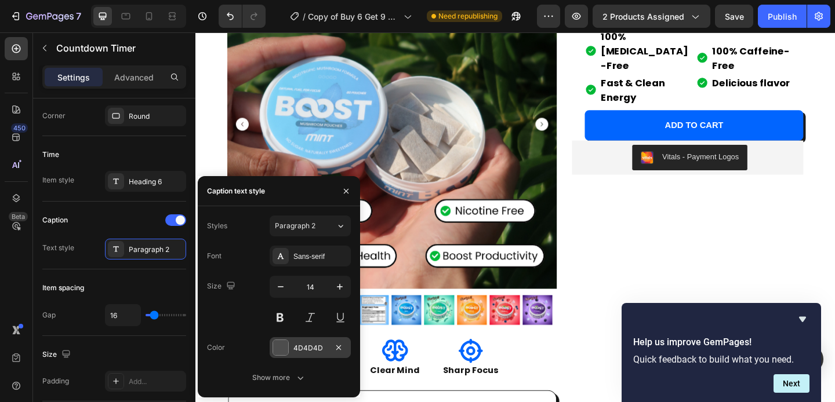
click at [283, 342] on div at bounding box center [280, 347] width 15 height 15
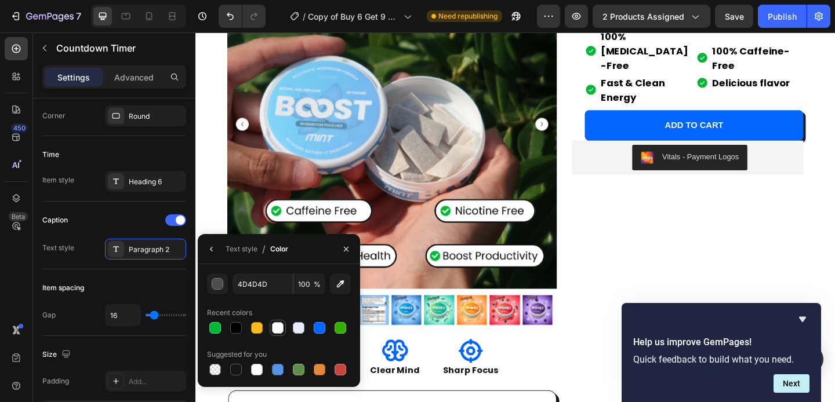
click at [277, 330] on div at bounding box center [278, 328] width 12 height 12
click at [222, 282] on div "button" at bounding box center [218, 285] width 12 height 12
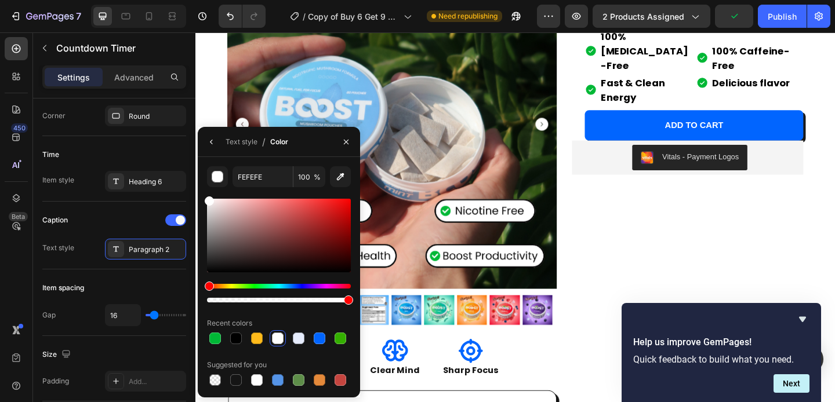
drag, startPoint x: 209, startPoint y: 201, endPoint x: 174, endPoint y: 166, distance: 48.8
click at [174, 166] on div "450 Beta tex Sections(30) Elements(14) Text Text Block Heading Form Newsletter …" at bounding box center [97, 217] width 195 height 370
type input "FFFFFF"
click at [98, 207] on div "Caption Text style Paragraph 2" at bounding box center [114, 236] width 144 height 68
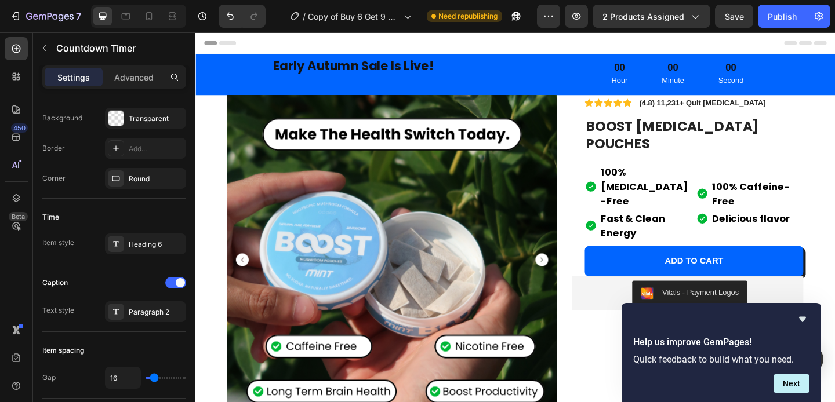
scroll to position [0, 0]
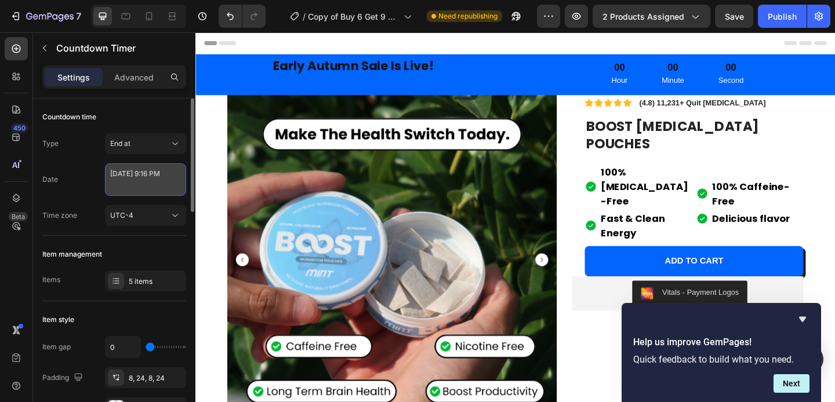
click at [152, 182] on textarea "September 25 2025 9:16 PM" at bounding box center [145, 179] width 81 height 32
select select "21"
select select "16"
select select "false"
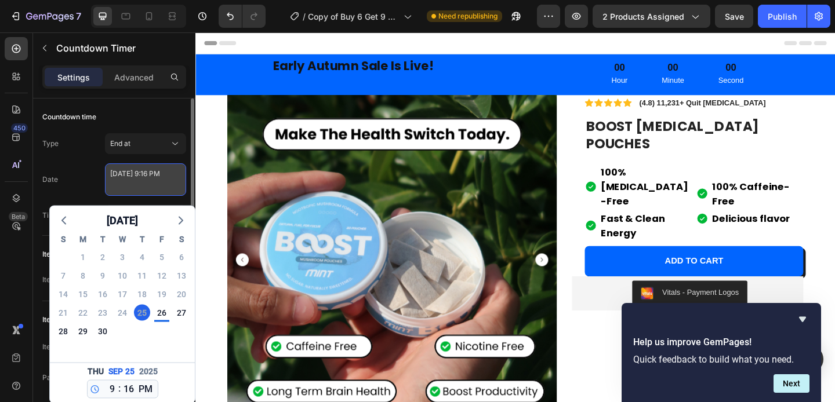
click at [152, 182] on textarea "September 25 2025 9:16 PM" at bounding box center [145, 179] width 81 height 32
click at [79, 171] on div "Date September 25 2025 9:16 PM September 2025 S M T W T F S 31 1 2 3 4 5 6 7 8 …" at bounding box center [114, 179] width 144 height 32
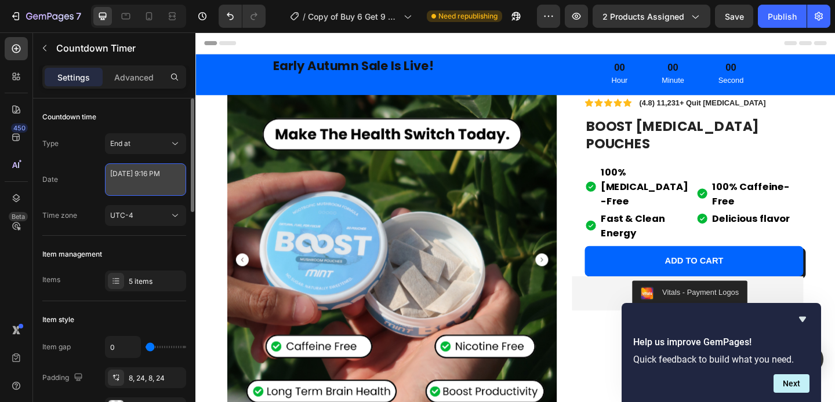
click at [131, 163] on textarea "September 25 2025 9:16 PM" at bounding box center [145, 179] width 81 height 32
select select "21"
select select "16"
select select "false"
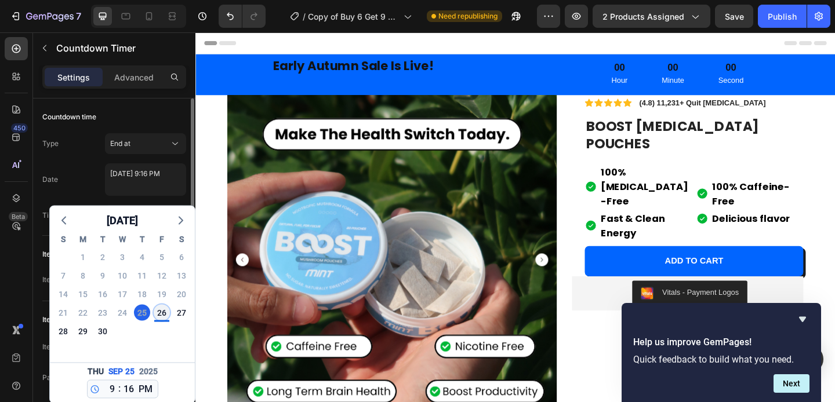
click at [159, 314] on div "26" at bounding box center [162, 313] width 16 height 16
type textarea "September 26 2025 9:16 PM"
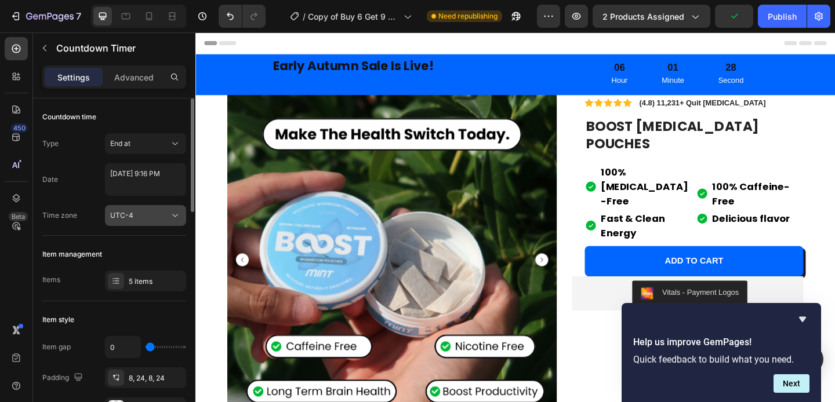
click at [133, 218] on div "UTC-4" at bounding box center [139, 215] width 59 height 10
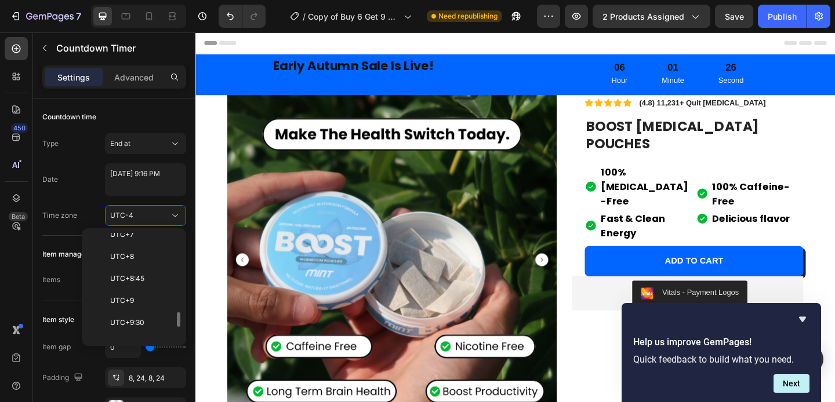
scroll to position [679, 0]
click at [95, 201] on div "Type End at Date September 26 2025 9:16 PM Time zone UTC-4" at bounding box center [114, 179] width 144 height 93
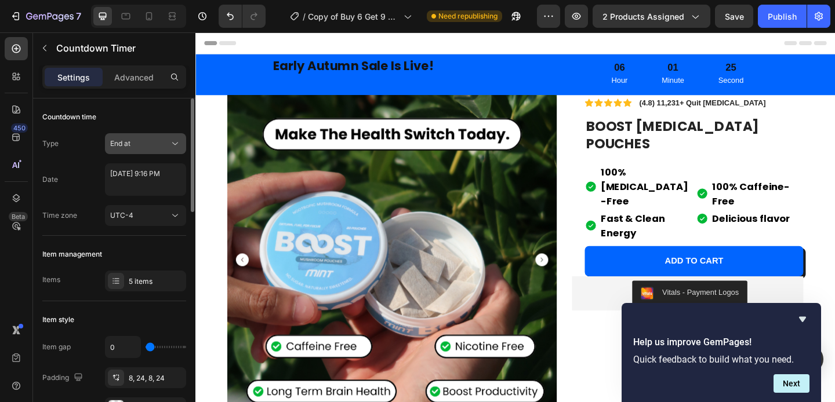
click at [129, 141] on span "End at" at bounding box center [120, 143] width 20 height 9
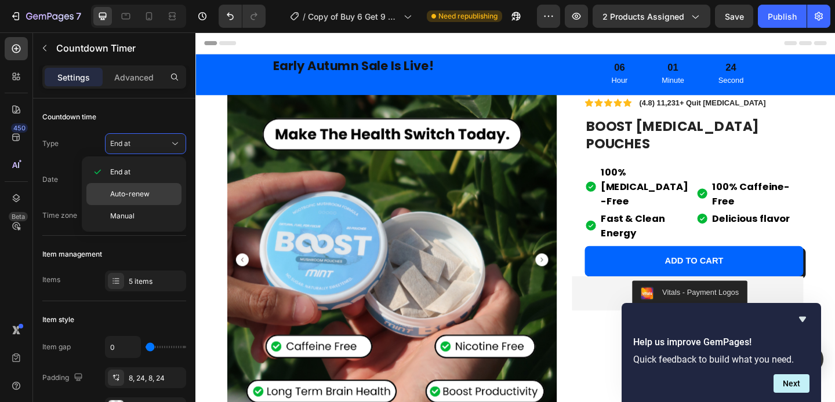
click at [128, 194] on span "Auto-renew" at bounding box center [129, 194] width 39 height 10
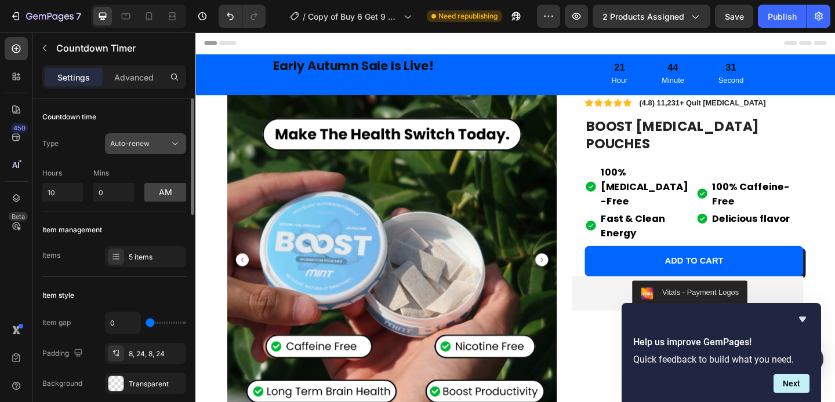
click at [149, 148] on div "Auto-renew" at bounding box center [139, 144] width 59 height 10
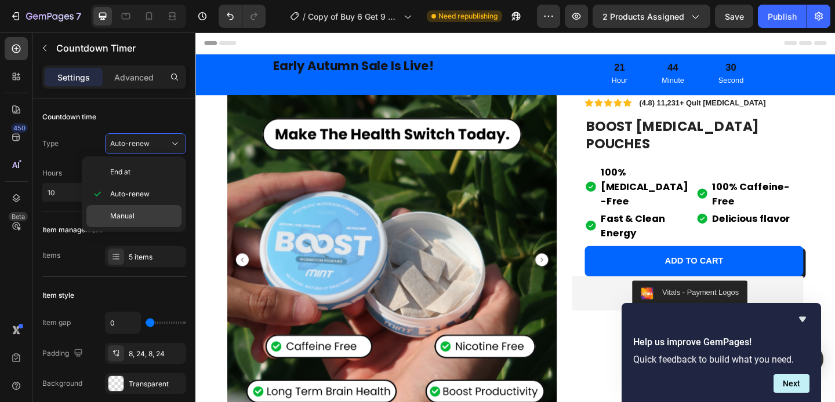
click at [132, 213] on span "Manual" at bounding box center [122, 216] width 24 height 10
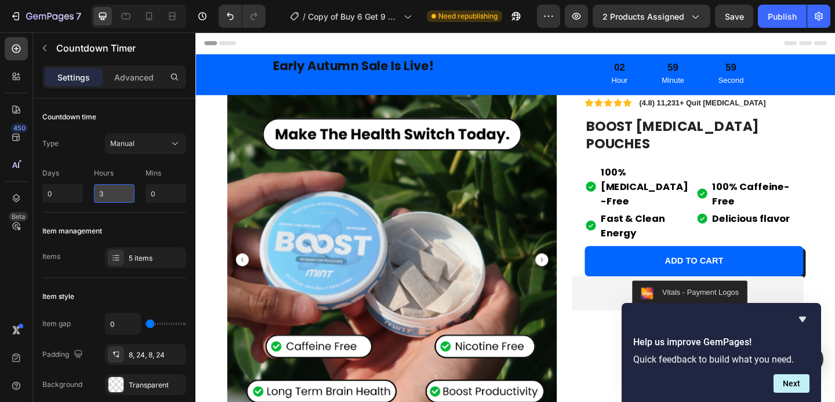
click at [118, 191] on input "3" at bounding box center [114, 193] width 41 height 19
type input "6"
click at [159, 191] on input "0" at bounding box center [165, 193] width 41 height 19
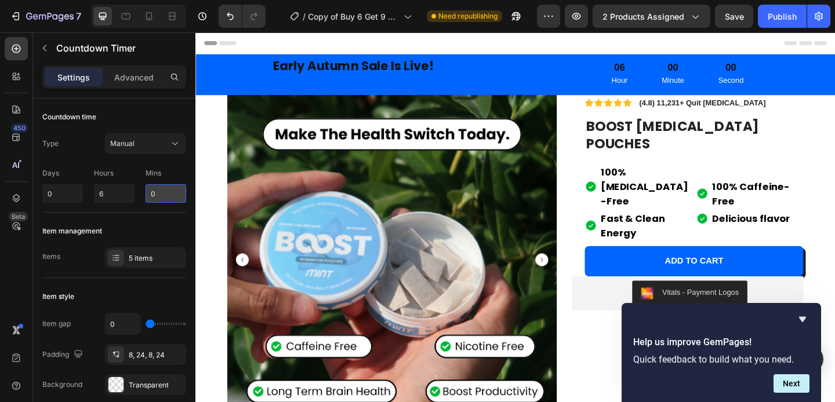
click at [159, 191] on input "0" at bounding box center [165, 193] width 41 height 19
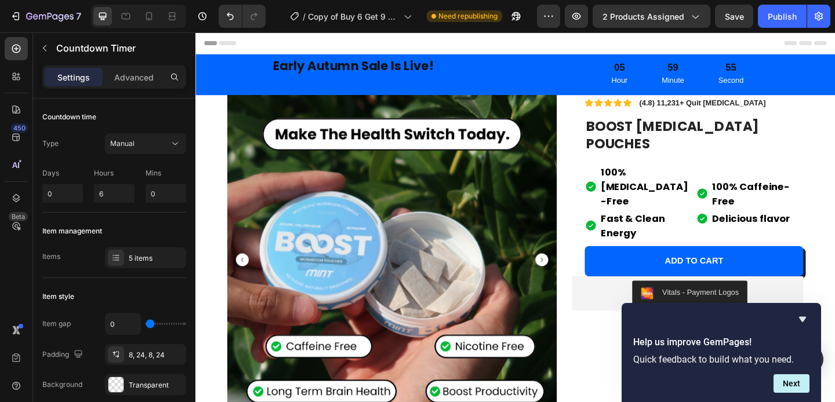
click at [78, 149] on div "Type Manual" at bounding box center [114, 143] width 144 height 21
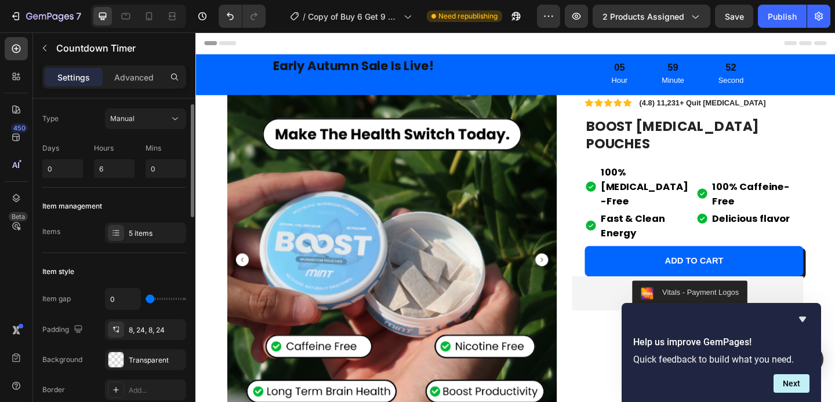
scroll to position [0, 0]
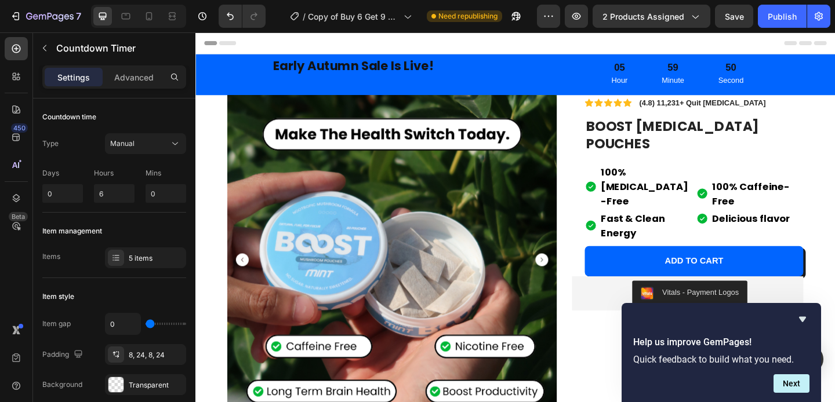
click at [650, 68] on div "05" at bounding box center [655, 70] width 17 height 13
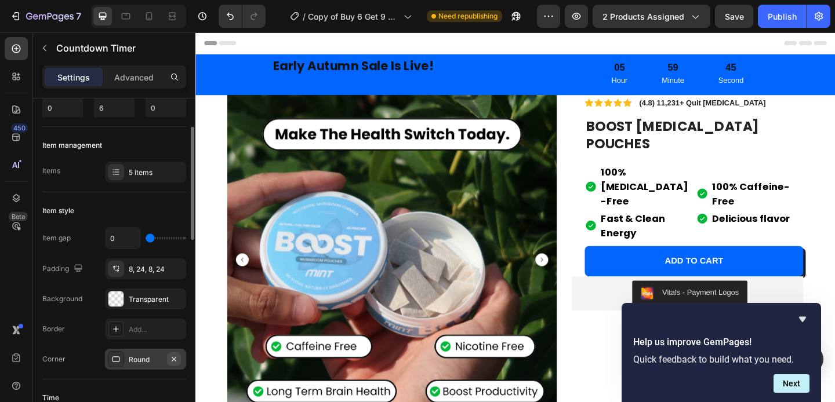
click at [176, 358] on icon "button" at bounding box center [173, 359] width 9 height 9
click at [134, 267] on div "8, 24, 8, 24" at bounding box center [146, 269] width 34 height 10
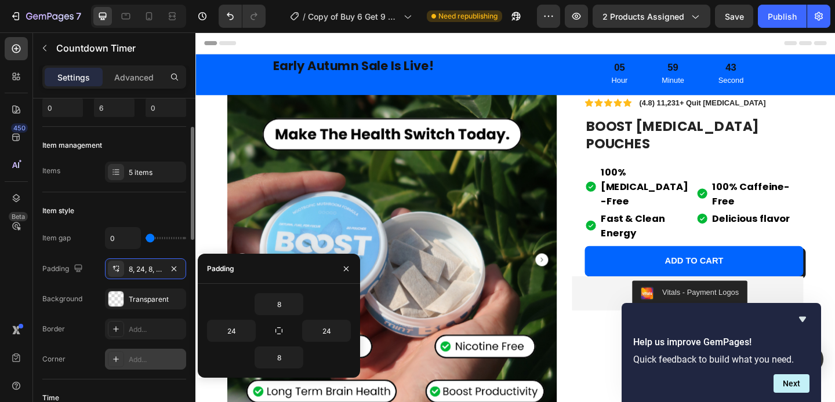
click at [78, 260] on div "Padding" at bounding box center [63, 269] width 43 height 19
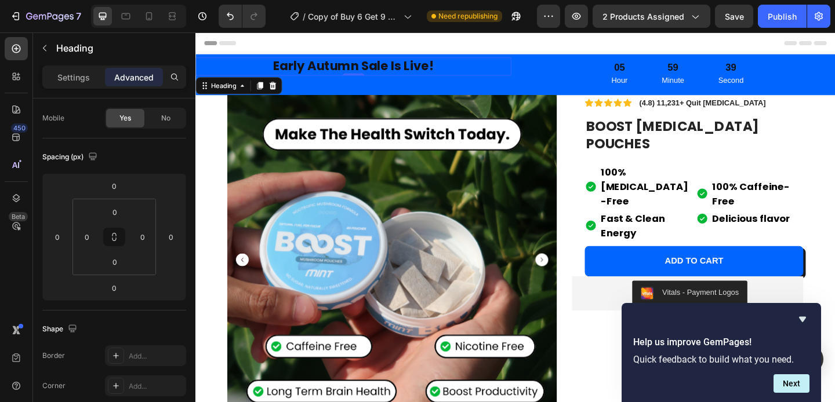
click at [314, 67] on h2 "Early Autumn Sale Is Live!" at bounding box center [366, 70] width 343 height 20
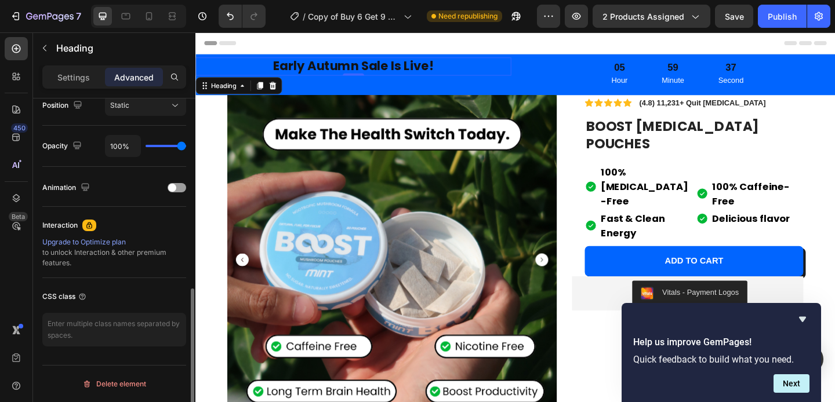
scroll to position [0, 0]
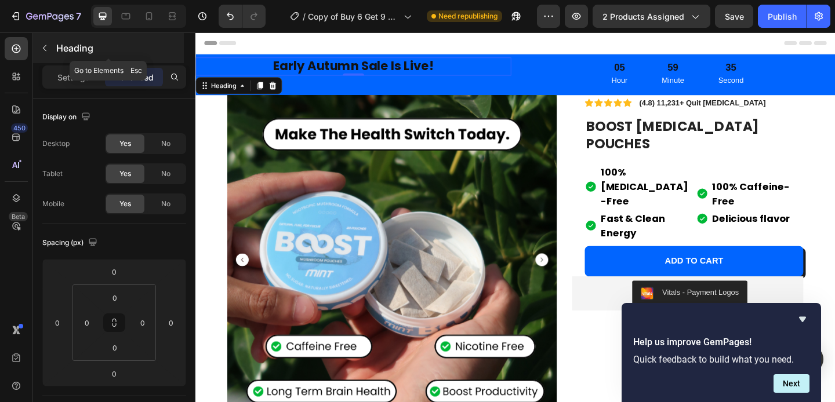
click at [45, 43] on icon "button" at bounding box center [44, 47] width 9 height 9
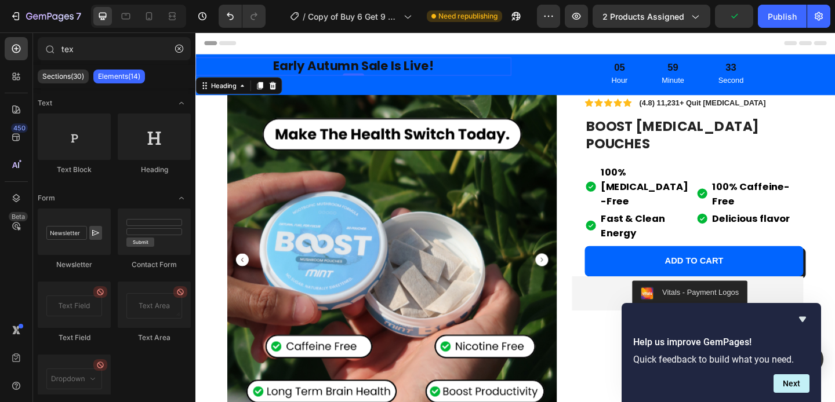
click at [336, 65] on h2 "Early Autumn Sale Is Live!" at bounding box center [366, 70] width 343 height 20
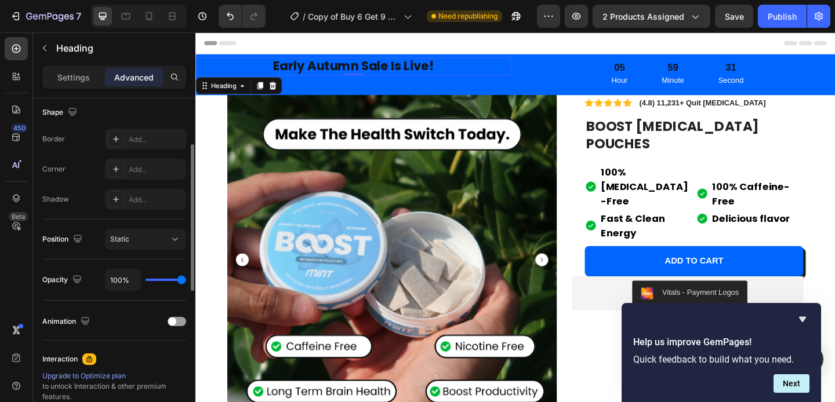
scroll to position [220, 0]
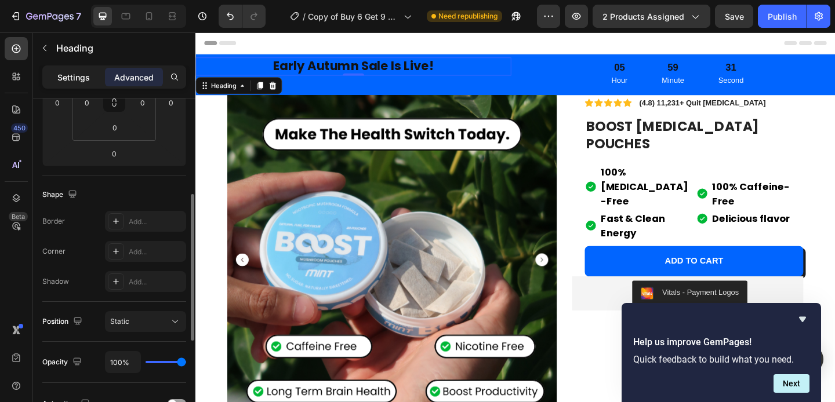
click at [76, 83] on div "Settings" at bounding box center [74, 77] width 58 height 19
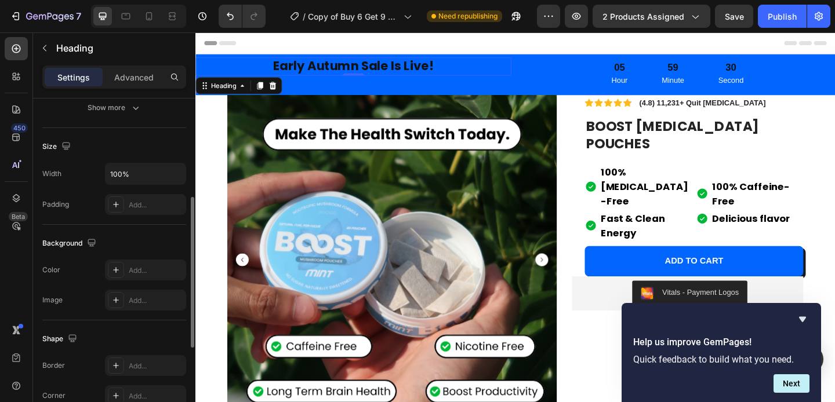
click at [75, 75] on p "Settings" at bounding box center [73, 77] width 32 height 12
click at [74, 71] on p "Settings" at bounding box center [73, 77] width 32 height 12
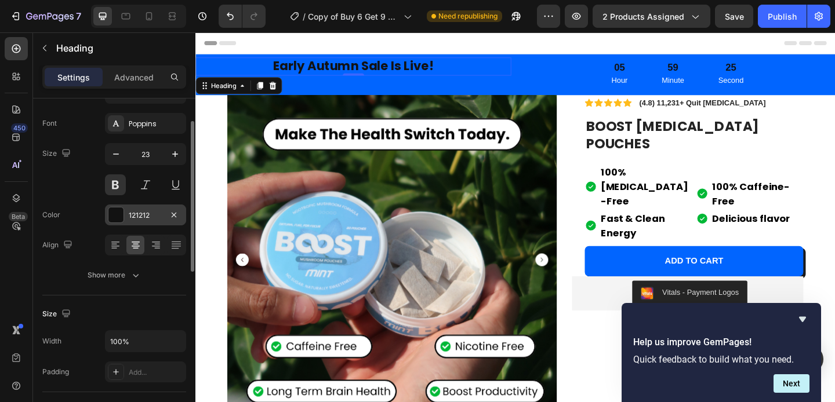
scroll to position [52, 0]
click at [122, 223] on div at bounding box center [116, 215] width 16 height 16
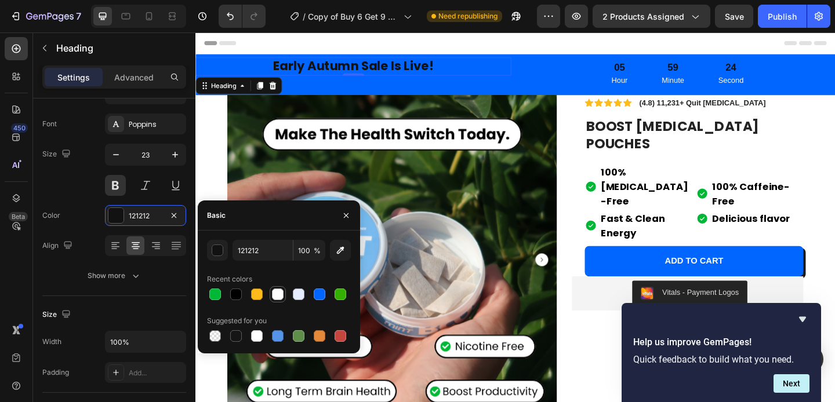
click at [274, 296] on div at bounding box center [278, 295] width 12 height 12
type input "FEFEFE"
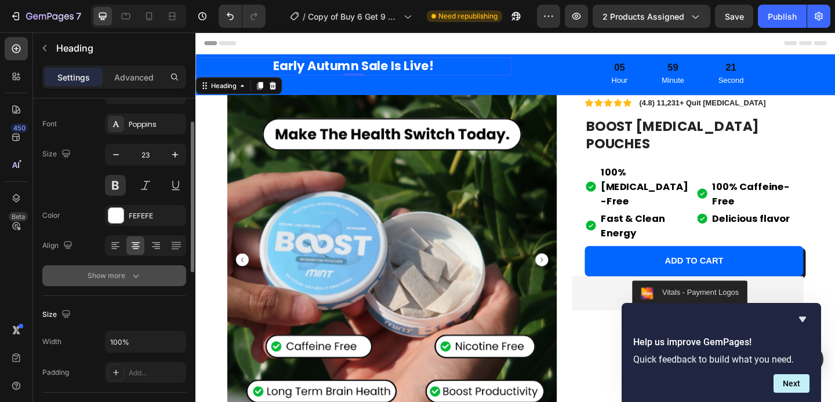
click at [113, 275] on div "Show more" at bounding box center [115, 276] width 54 height 12
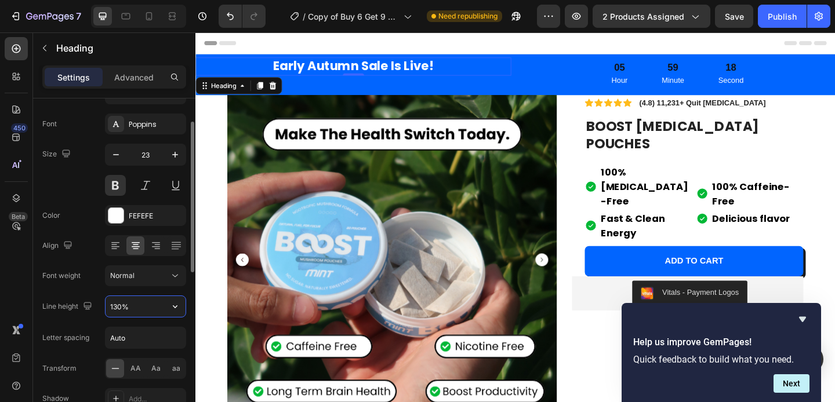
click at [159, 308] on input "130%" at bounding box center [145, 306] width 80 height 21
click at [174, 306] on icon "button" at bounding box center [175, 307] width 12 height 12
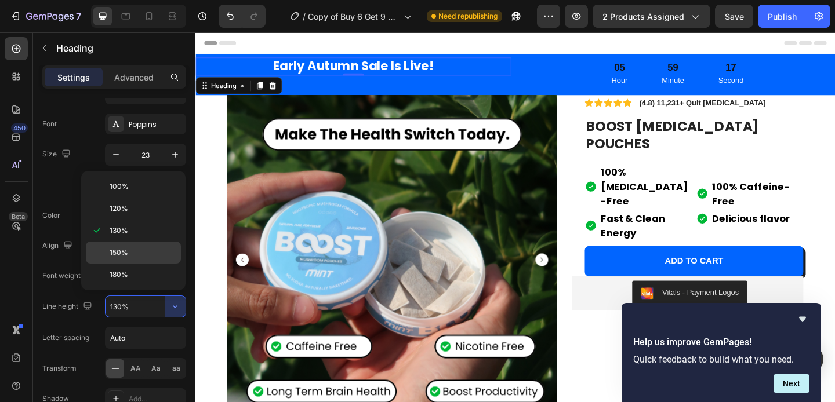
click at [158, 258] on div "150%" at bounding box center [133, 253] width 95 height 22
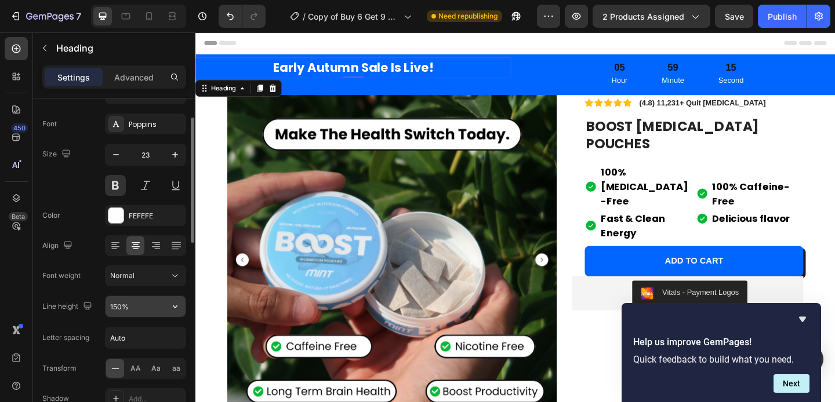
click at [162, 301] on input "150%" at bounding box center [145, 306] width 80 height 21
click at [176, 313] on button "button" at bounding box center [175, 306] width 21 height 21
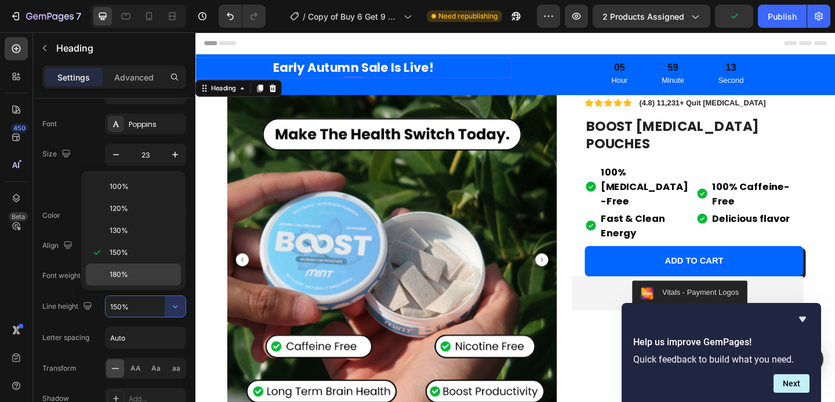
click at [152, 278] on p "180%" at bounding box center [143, 274] width 66 height 10
type input "180%"
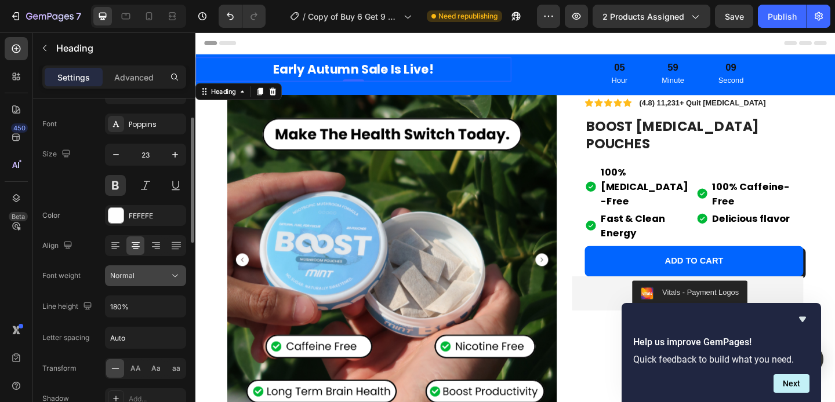
click at [174, 275] on icon at bounding box center [175, 276] width 12 height 12
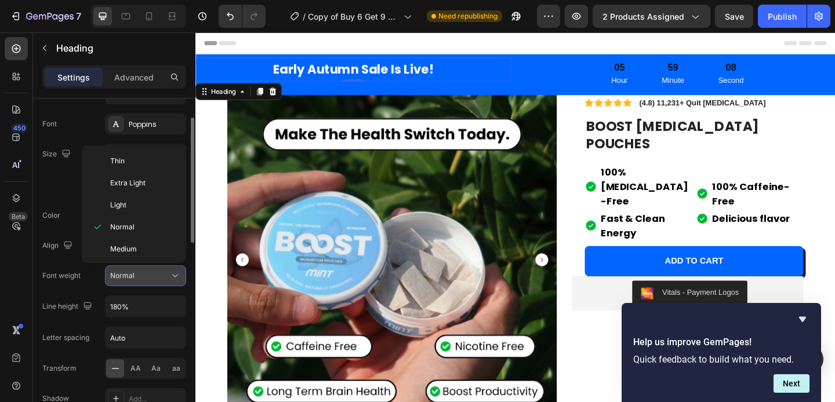
click at [174, 275] on icon at bounding box center [175, 276] width 12 height 12
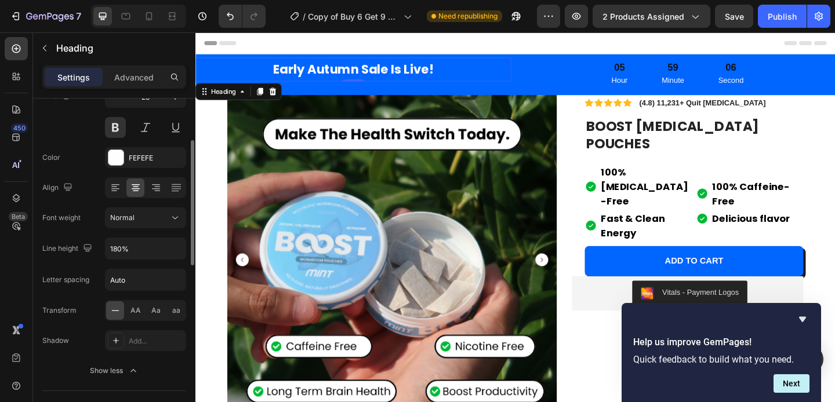
scroll to position [111, 0]
click at [174, 248] on icon "button" at bounding box center [175, 248] width 5 height 3
click at [330, 70] on h2 "Early Autumn Sale Is Live!" at bounding box center [366, 73] width 343 height 26
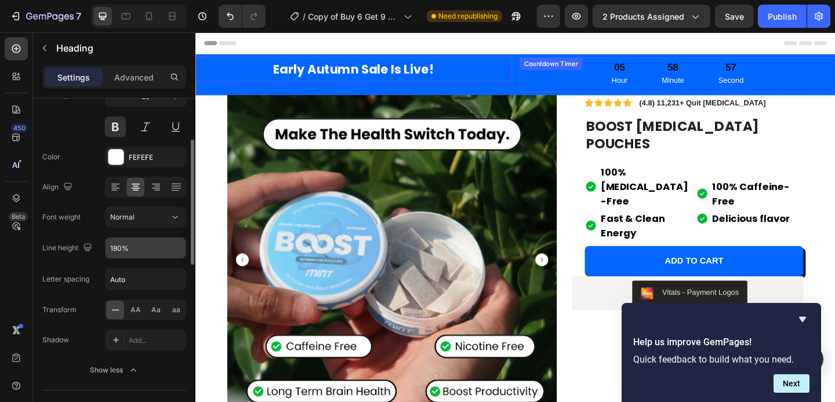
click at [658, 76] on div "05 Hour" at bounding box center [655, 79] width 45 height 38
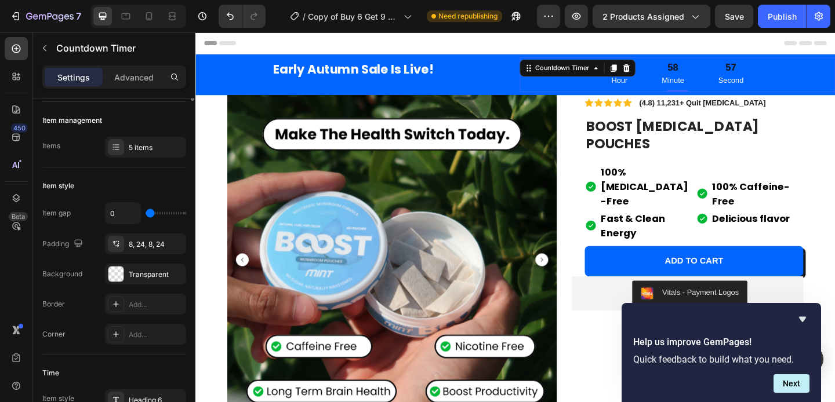
scroll to position [0, 0]
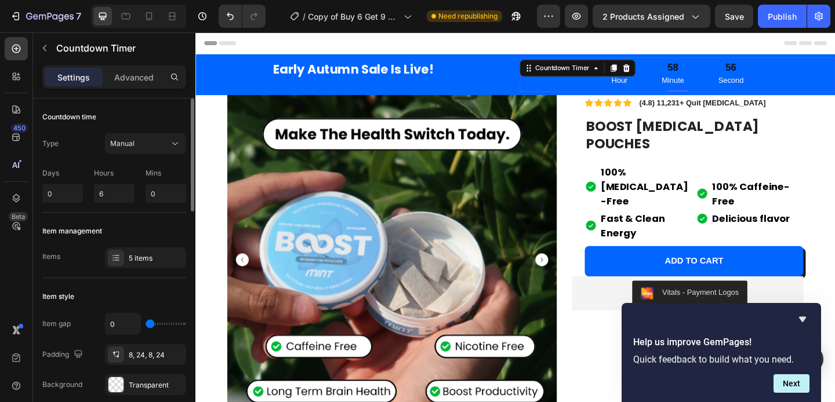
click at [712, 70] on div "58" at bounding box center [714, 70] width 24 height 13
click at [772, 76] on div "56" at bounding box center [776, 70] width 27 height 13
click at [813, 75] on div "05 Hour 58 Minute 55 Second" at bounding box center [719, 79] width 343 height 38
click at [134, 256] on div "5 items" at bounding box center [156, 258] width 54 height 10
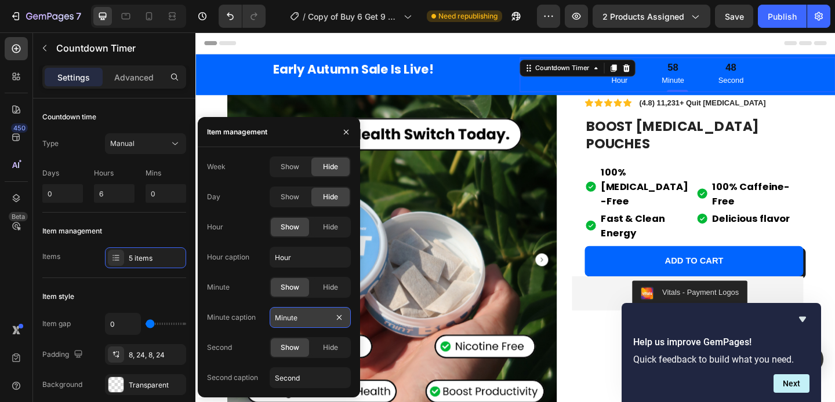
click at [302, 318] on input "Minute" at bounding box center [309, 317] width 81 height 21
type input "Minutes"
click at [311, 260] on input "Hour" at bounding box center [309, 257] width 81 height 21
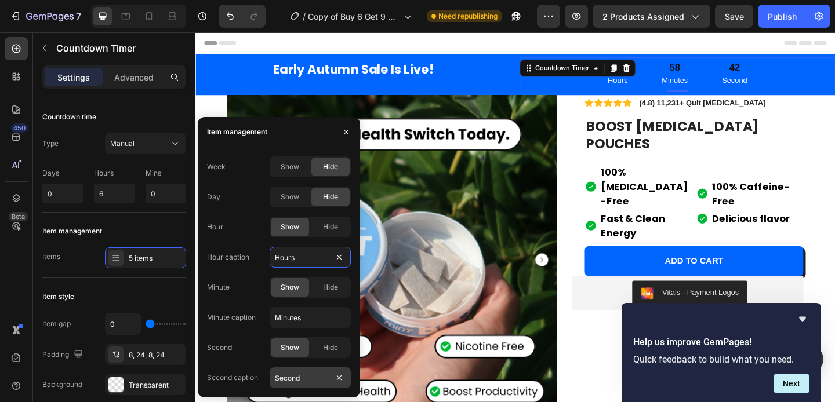
type input "Hours"
click at [312, 381] on input "Second" at bounding box center [309, 377] width 81 height 21
type input "Seconds"
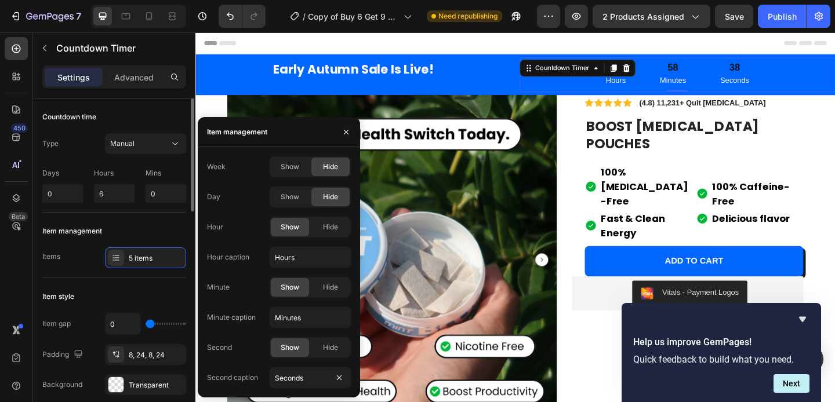
click at [159, 225] on div "Item management" at bounding box center [114, 231] width 144 height 19
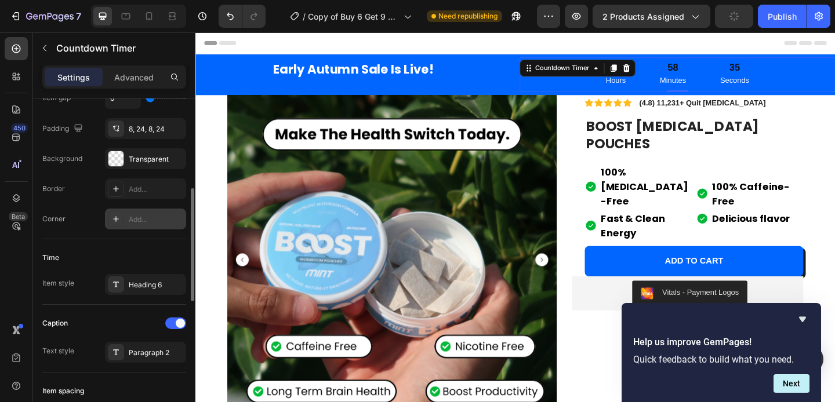
scroll to position [242, 0]
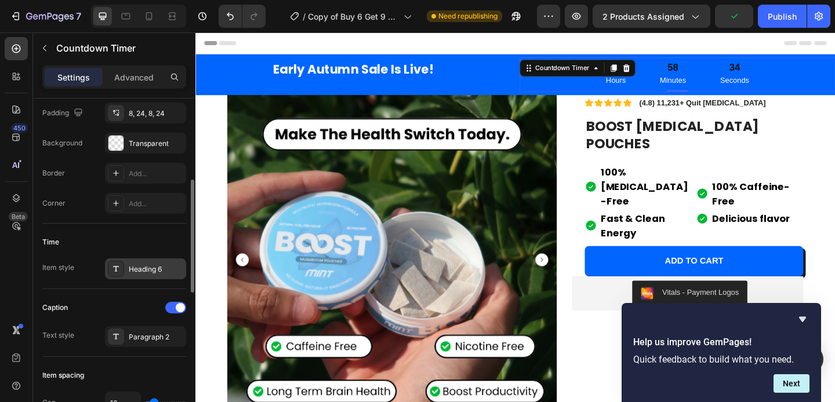
click at [139, 268] on div "Heading 6" at bounding box center [156, 269] width 54 height 10
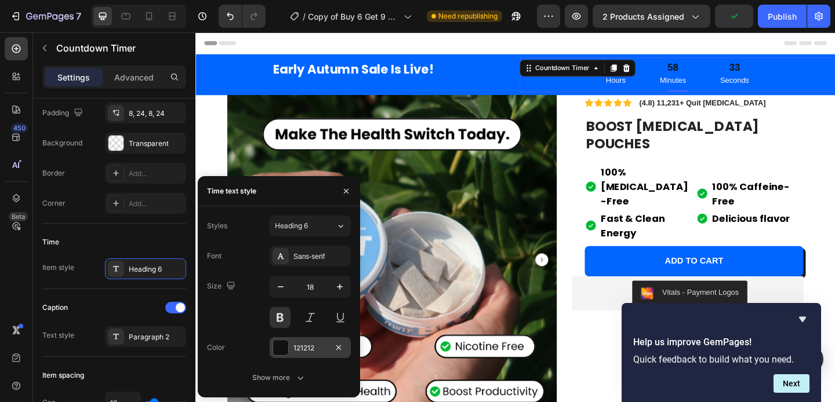
click at [283, 350] on div at bounding box center [280, 347] width 15 height 15
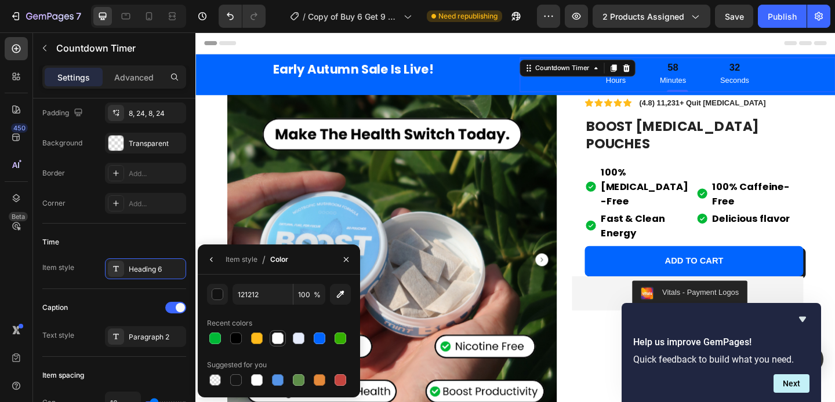
click at [279, 338] on div at bounding box center [278, 339] width 12 height 12
type input "FEFEFE"
click at [144, 247] on div "Time" at bounding box center [114, 242] width 144 height 19
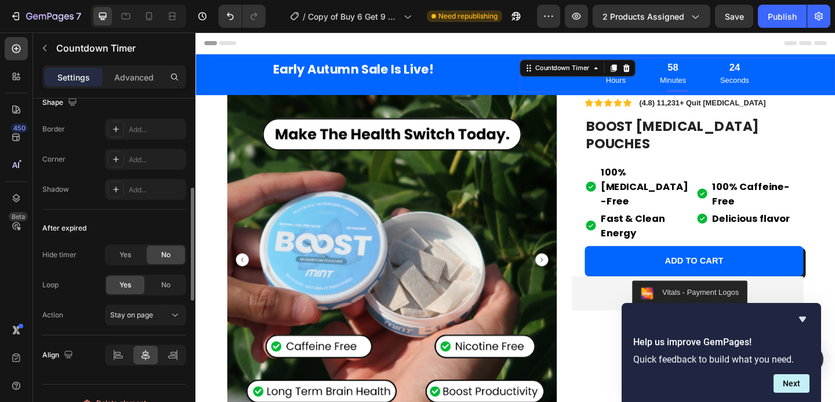
scroll to position [666, 0]
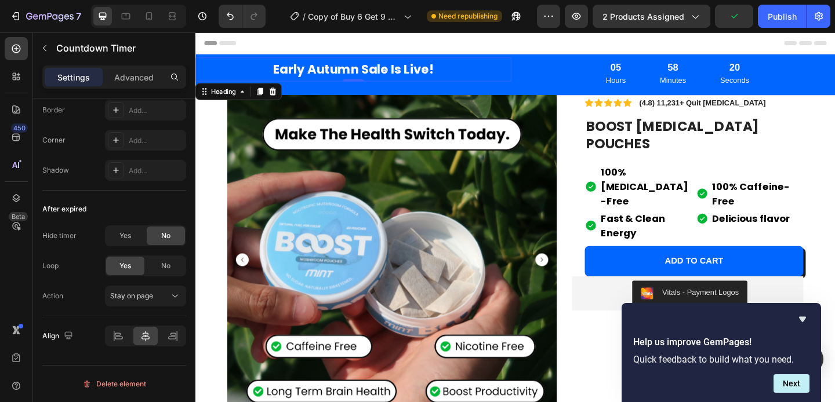
click at [523, 85] on h2 "Early Autumn Sale Is Live!" at bounding box center [366, 73] width 343 height 26
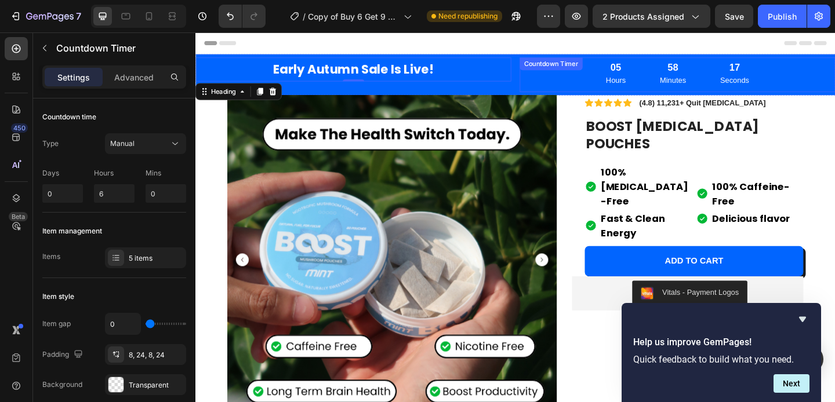
click at [660, 69] on div "05 Hours 58 Minutes 17 Seconds Countdown Timer" at bounding box center [719, 79] width 343 height 38
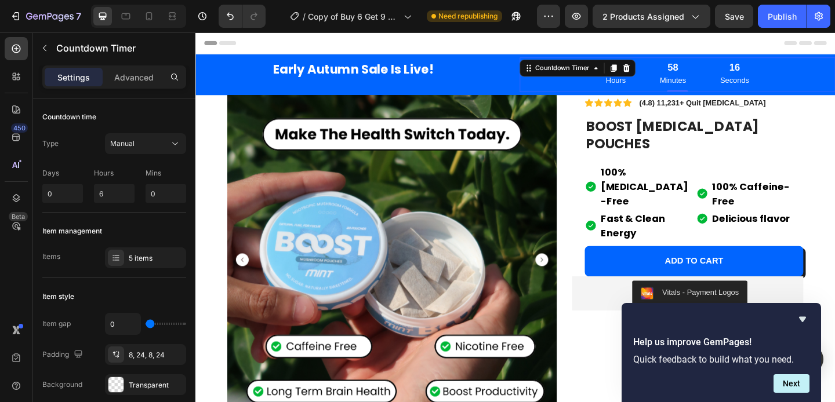
click at [686, 71] on div "58 Minutes" at bounding box center [714, 79] width 56 height 38
click at [154, 15] on icon at bounding box center [149, 16] width 12 height 12
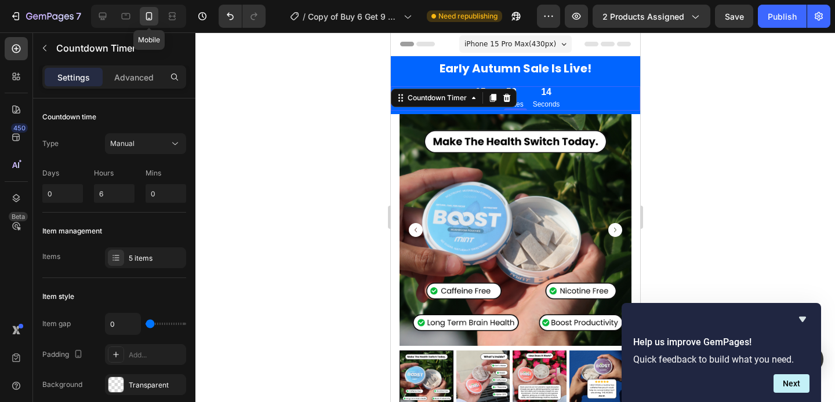
scroll to position [13, 0]
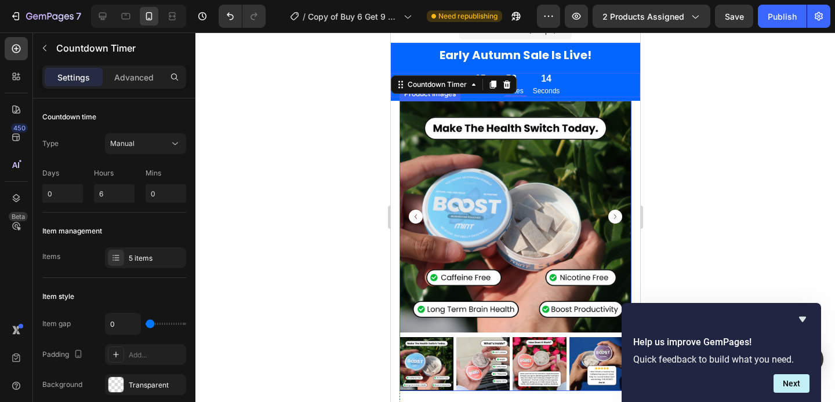
click at [715, 140] on div at bounding box center [514, 217] width 639 height 370
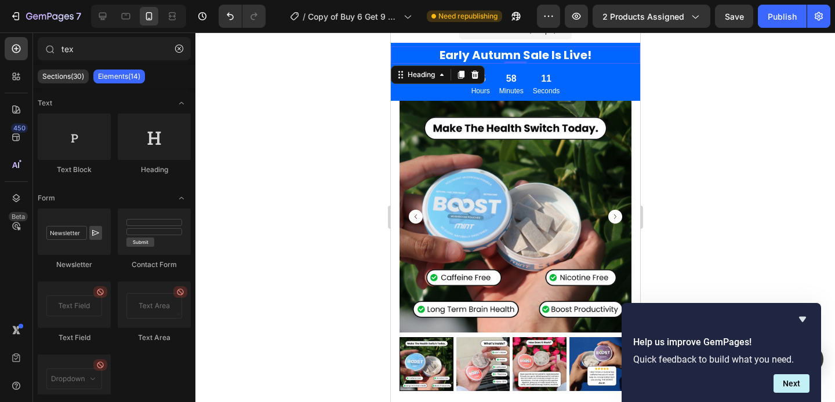
click at [491, 52] on p "Early Autumn Sale Is Live!" at bounding box center [514, 55] width 247 height 15
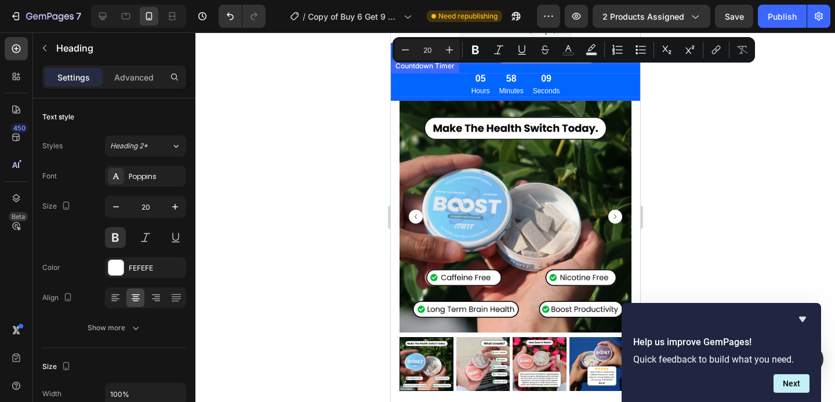
drag, startPoint x: 491, startPoint y: 52, endPoint x: 429, endPoint y: 78, distance: 67.3
click at [626, 83] on div "05 Hours 58 Minutes 09 Seconds" at bounding box center [514, 85] width 249 height 24
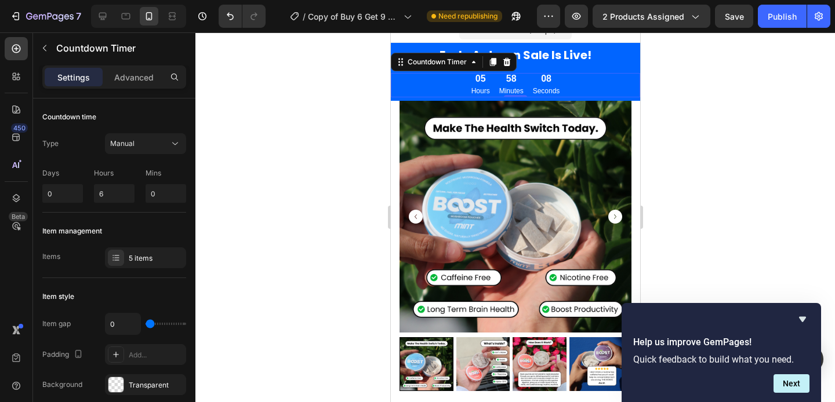
click at [659, 80] on div at bounding box center [514, 217] width 639 height 370
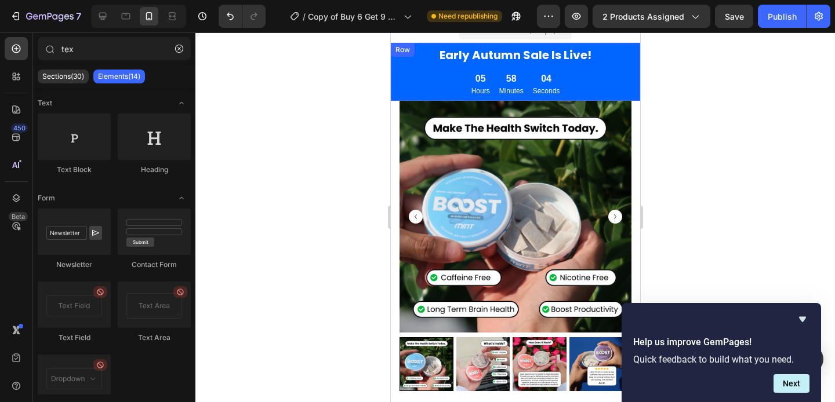
click at [395, 45] on div "Early Autumn Sale Is Live! Heading 05 Hours 58 Minutes 04 Seconds Countdown Tim…" at bounding box center [514, 72] width 249 height 58
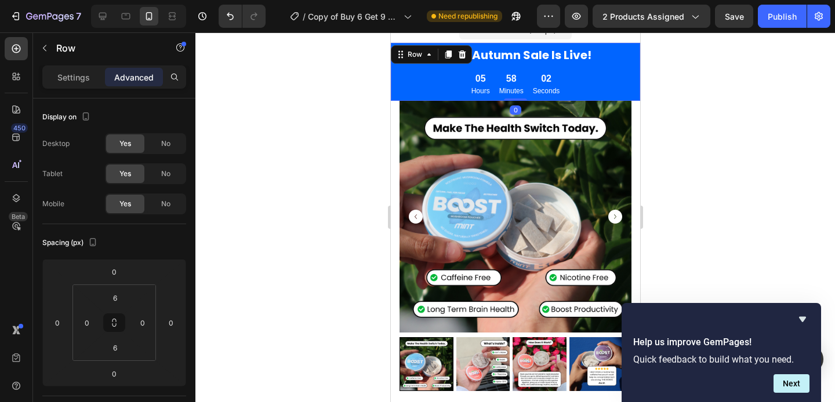
click at [347, 77] on div at bounding box center [514, 217] width 639 height 370
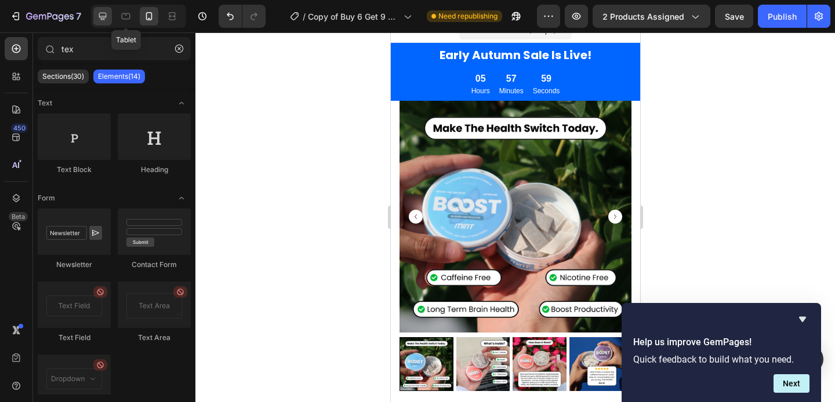
click at [105, 14] on icon at bounding box center [103, 16] width 12 height 12
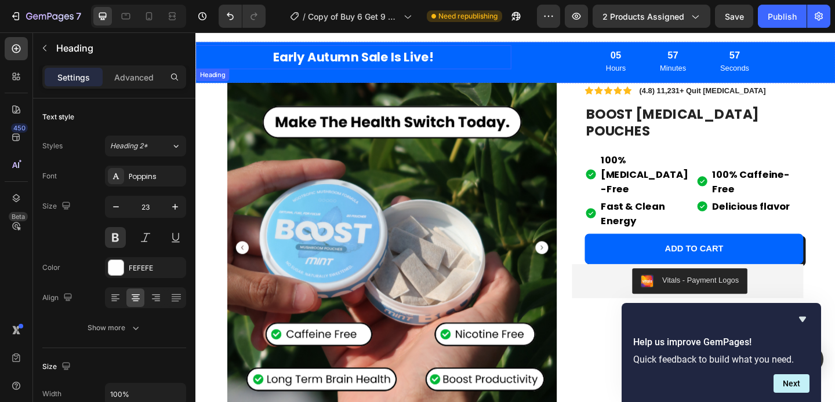
click at [404, 57] on p "Early Autumn Sale Is Live!" at bounding box center [366, 60] width 341 height 24
click at [277, 82] on icon at bounding box center [280, 83] width 8 height 8
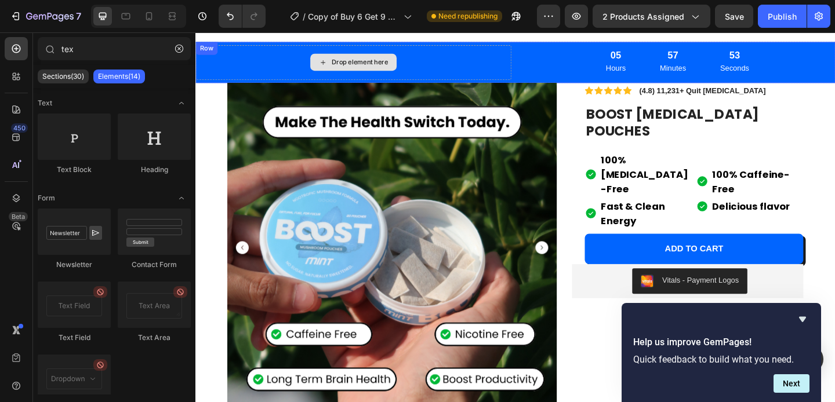
click at [376, 67] on div "Drop element here" at bounding box center [373, 64] width 61 height 9
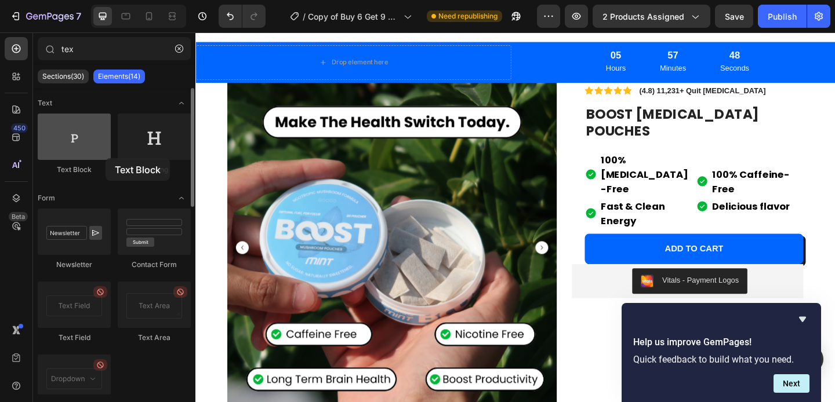
drag, startPoint x: 65, startPoint y: 156, endPoint x: 94, endPoint y: 159, distance: 29.1
click at [94, 159] on div at bounding box center [74, 137] width 73 height 46
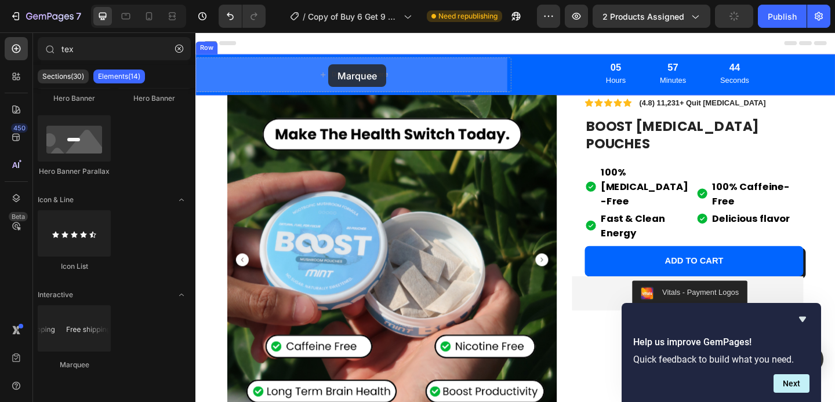
drag, startPoint x: 272, startPoint y: 377, endPoint x: 340, endPoint y: 67, distance: 317.4
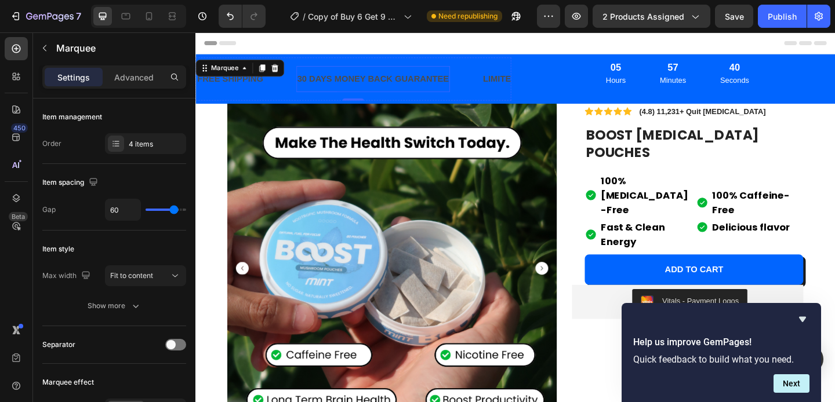
click at [308, 82] on div "30 DAYS MONEY BACK GUARANTEE" at bounding box center [388, 83] width 167 height 19
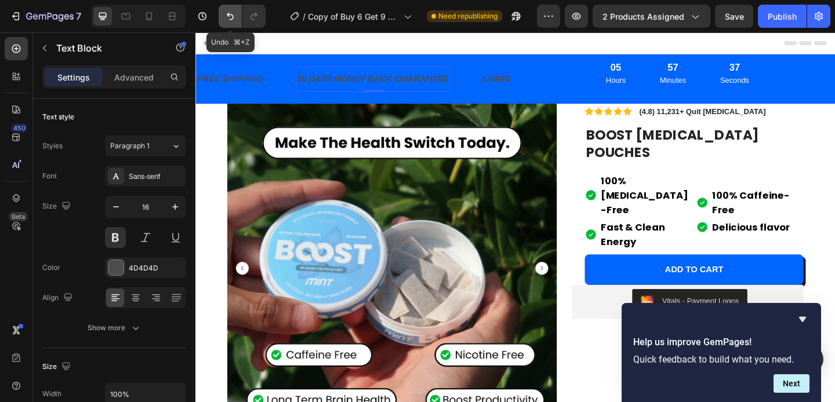
click at [227, 17] on icon "Undo/Redo" at bounding box center [230, 16] width 12 height 12
click at [311, 81] on div "30 DAYS MONEY BACK GUARANTEE" at bounding box center [388, 83] width 167 height 19
click at [377, 82] on p "30 DAYS MONEY BACK GUARANTEE" at bounding box center [388, 83] width 165 height 17
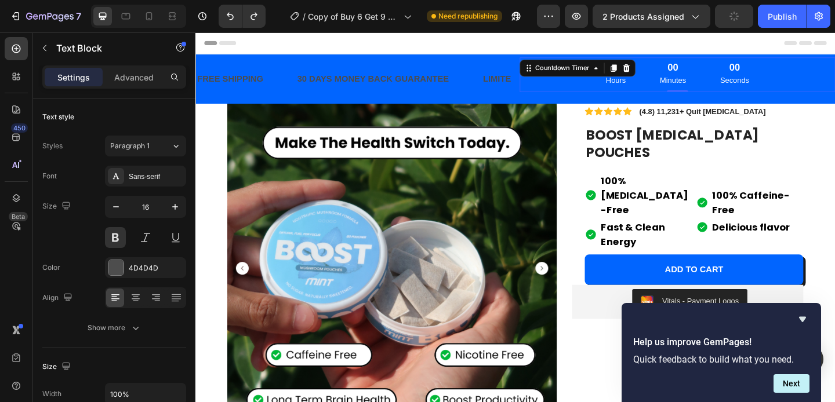
click at [650, 79] on div "06 Hours 00 Minutes 00 Seconds Countdown Timer 0" at bounding box center [719, 79] width 343 height 38
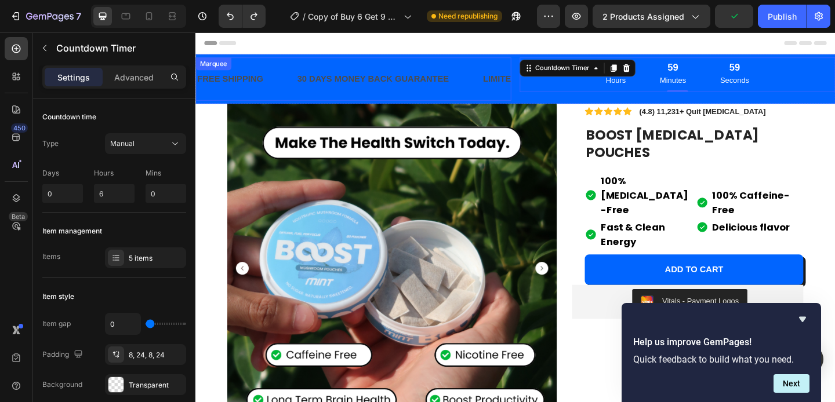
click at [483, 78] on div "30 DAYS MONEY BACK GUARANTEE Text Block" at bounding box center [406, 83] width 202 height 28
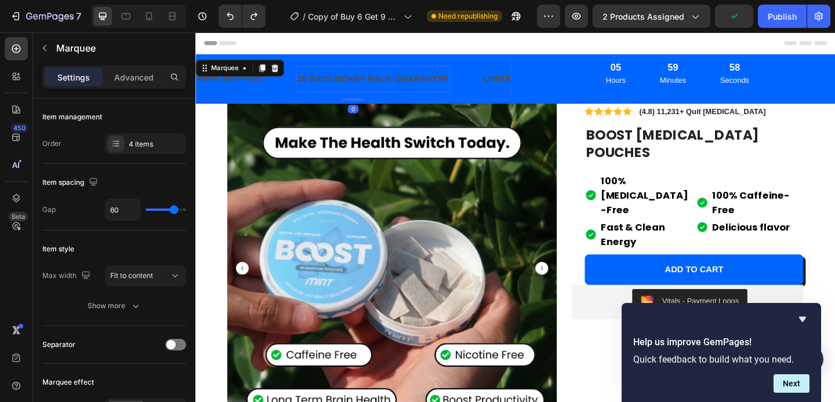
click at [392, 81] on div "30 DAYS MONEY BACK GUARANTEE" at bounding box center [388, 83] width 167 height 19
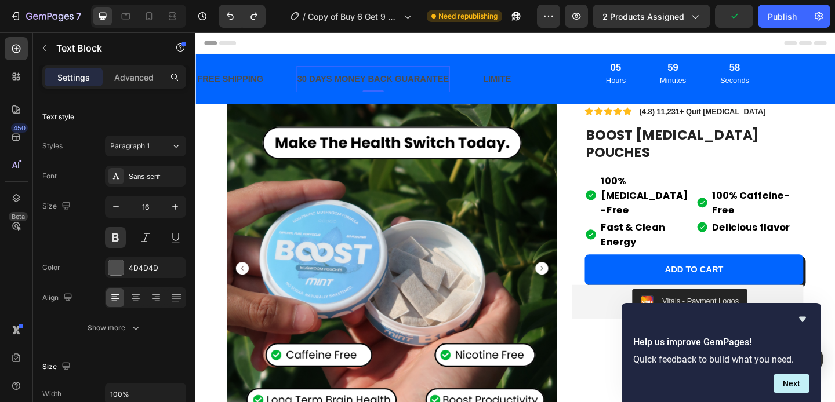
click at [327, 81] on div "30 DAYS MONEY BACK GUARANTEE" at bounding box center [388, 83] width 167 height 19
click at [392, 83] on p "30 DAYS MONEY BACK GUARANTEE" at bounding box center [388, 83] width 165 height 17
click at [505, 86] on div "30 DAYS MONEY BACK GUARANTEE Text Block 0" at bounding box center [406, 83] width 202 height 28
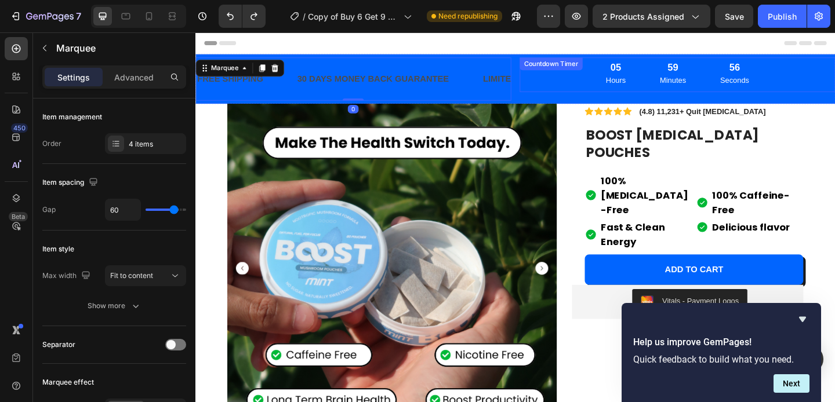
click at [597, 75] on div "05 Hours 59 Minutes 56 Seconds Countdown Timer" at bounding box center [719, 79] width 343 height 38
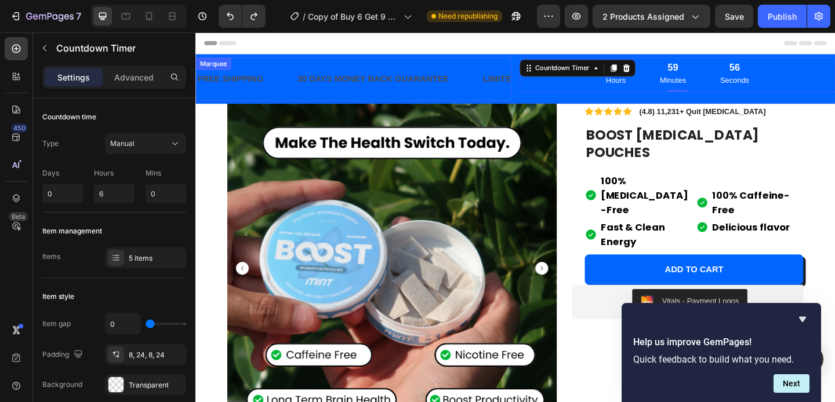
click at [464, 82] on p "30 DAYS MONEY BACK GUARANTEE" at bounding box center [388, 83] width 165 height 17
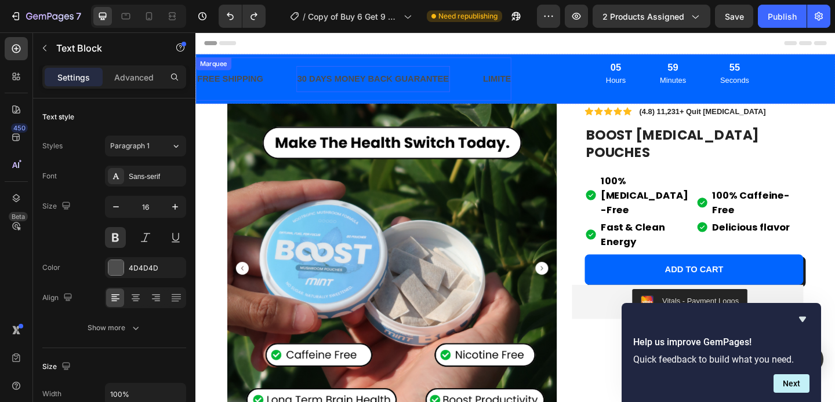
click at [221, 64] on div "Marquee" at bounding box center [215, 66] width 34 height 10
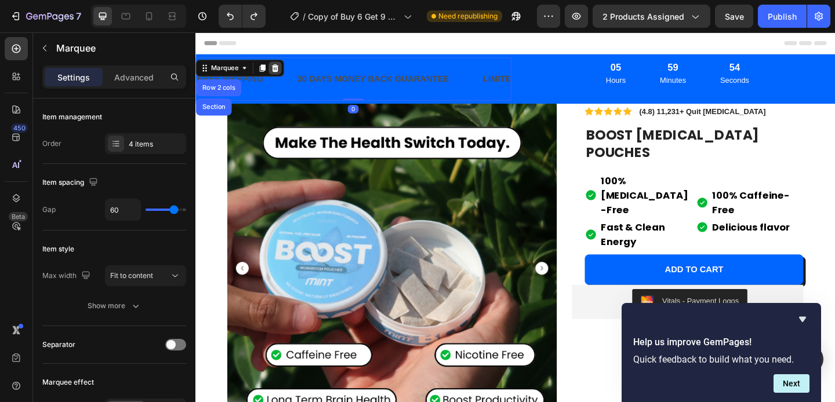
click at [283, 72] on icon at bounding box center [282, 71] width 8 height 8
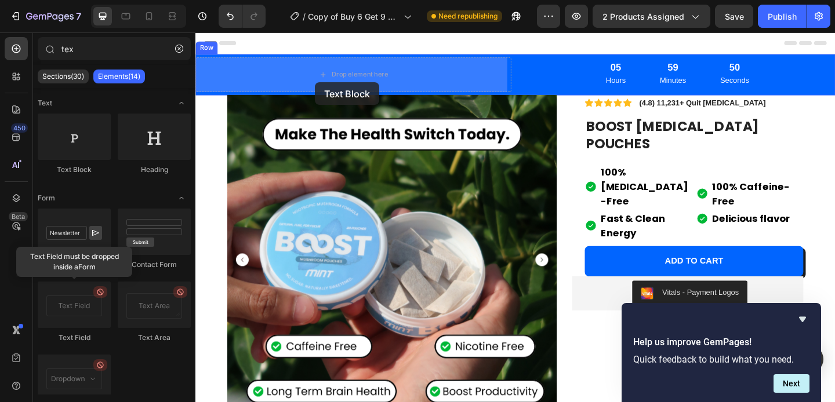
drag, startPoint x: 297, startPoint y: 181, endPoint x: 325, endPoint y: 87, distance: 98.1
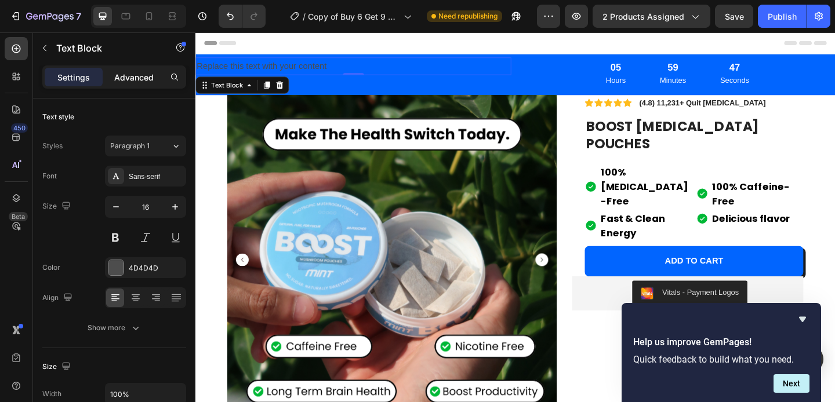
click at [148, 79] on p "Advanced" at bounding box center [133, 77] width 39 height 12
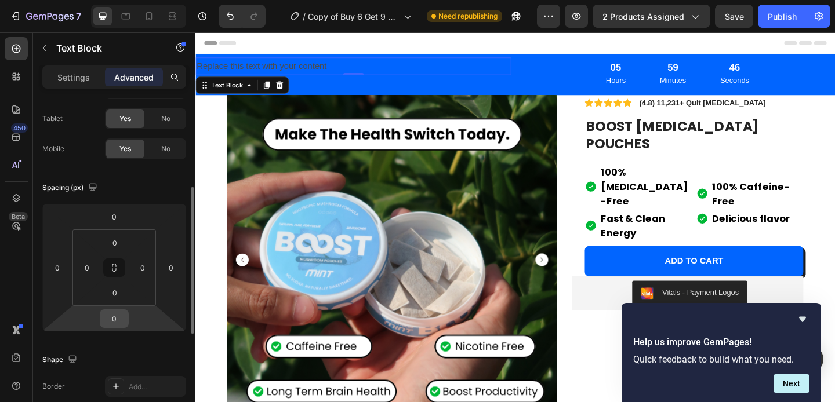
scroll to position [100, 0]
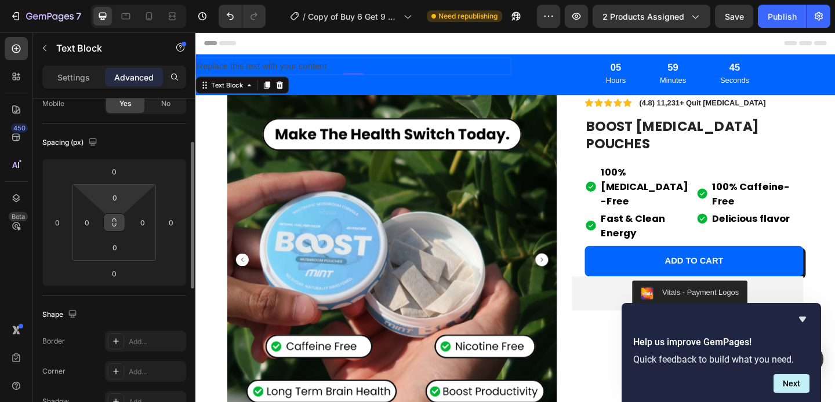
click at [114, 0] on html "7 Version history / Copy of Buy 6 Get 9 Free Draft Need republishing Preview 2 …" at bounding box center [417, 0] width 835 height 0
click at [114, 223] on icon at bounding box center [114, 222] width 9 height 9
drag, startPoint x: 114, startPoint y: 223, endPoint x: 148, endPoint y: 225, distance: 34.8
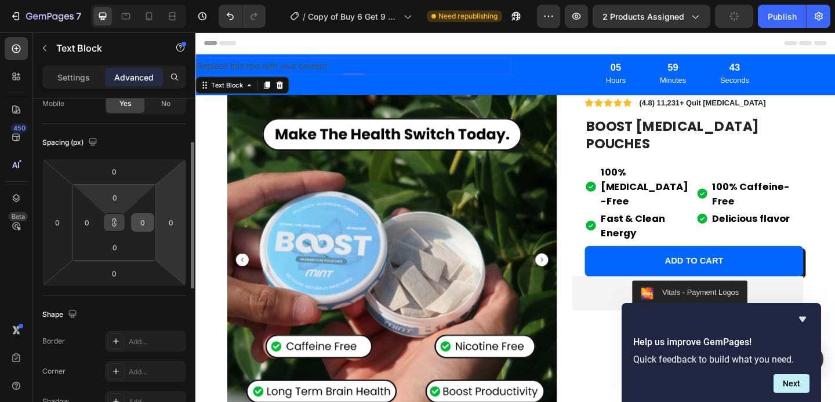
click at [149, 225] on div "0 0 0 0" at bounding box center [113, 222] width 83 height 76
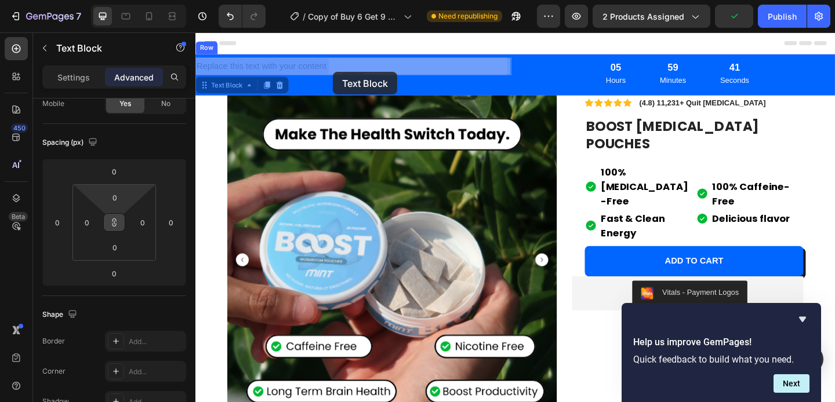
drag, startPoint x: 316, startPoint y: 65, endPoint x: 354, endPoint y: 81, distance: 40.0
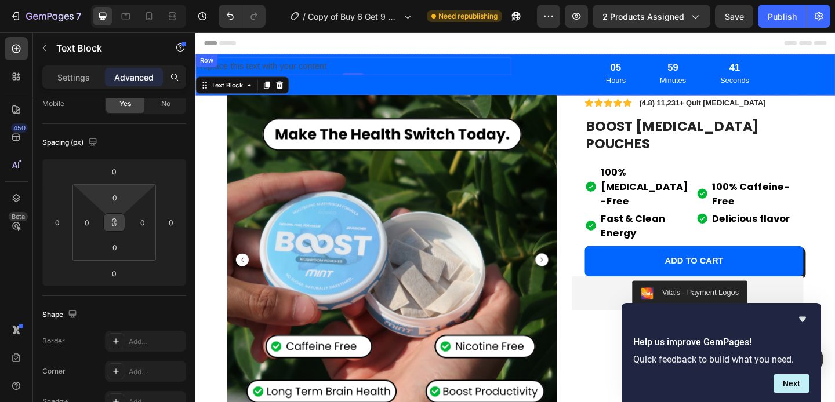
click at [351, 83] on div "Replace this text with your content Text Block 0" at bounding box center [366, 79] width 343 height 38
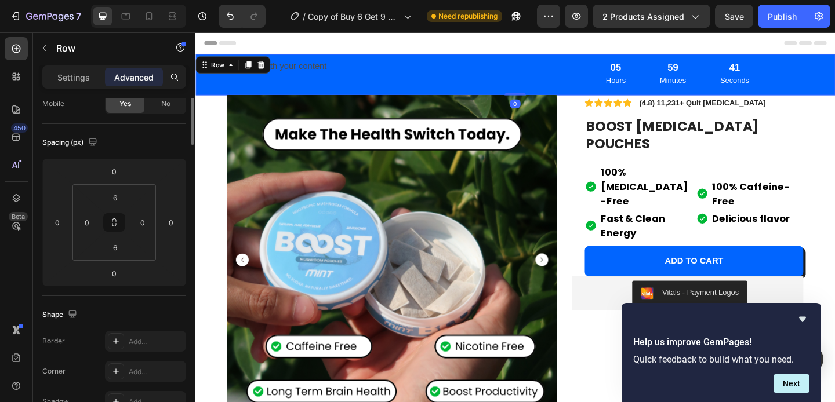
scroll to position [0, 0]
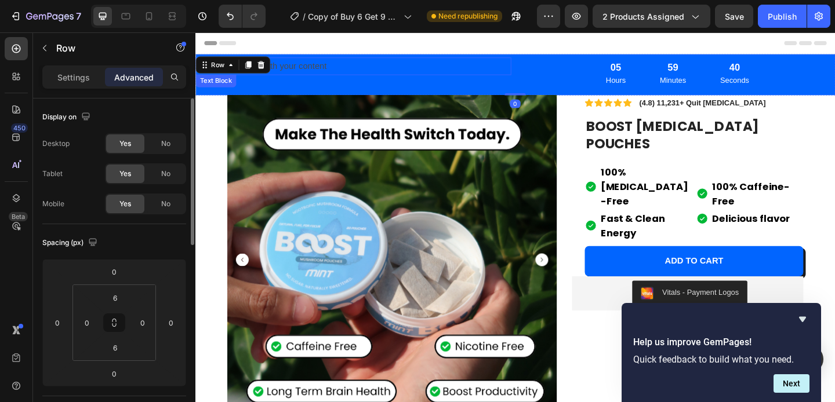
click at [363, 61] on p "Replace this text with your content" at bounding box center [366, 69] width 341 height 17
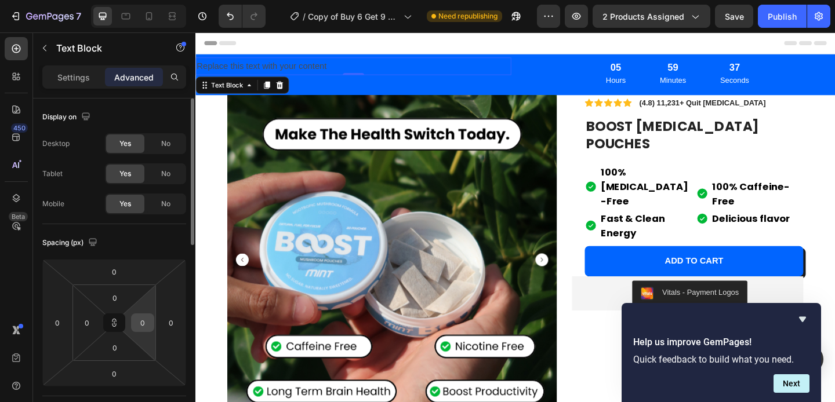
click at [141, 328] on input "0" at bounding box center [142, 322] width 17 height 17
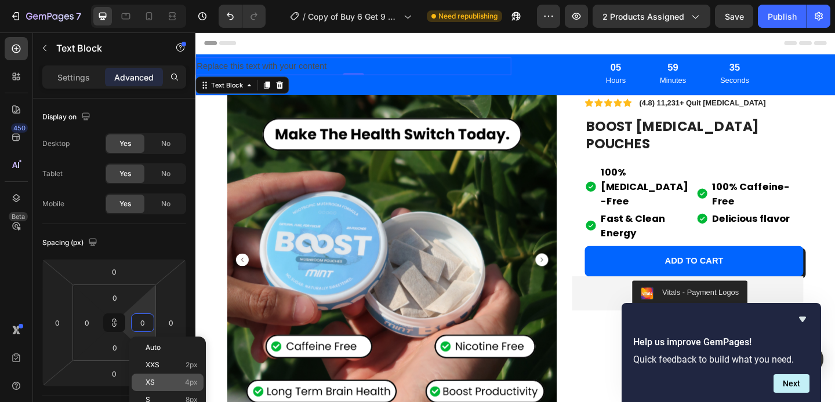
click at [151, 385] on span "XS" at bounding box center [149, 382] width 9 height 8
type input "4"
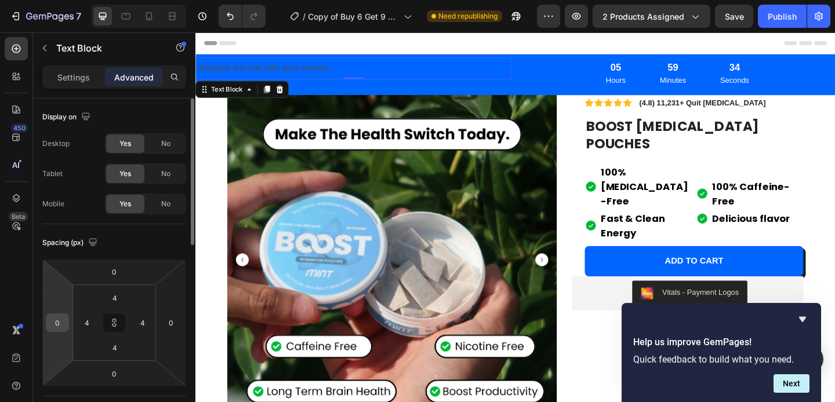
click at [56, 315] on input "0" at bounding box center [57, 322] width 17 height 17
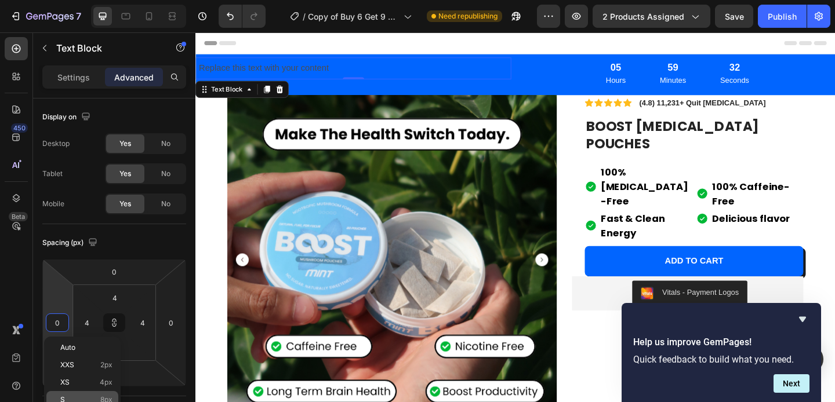
click at [95, 396] on p "S 8px" at bounding box center [86, 400] width 52 height 8
type input "8"
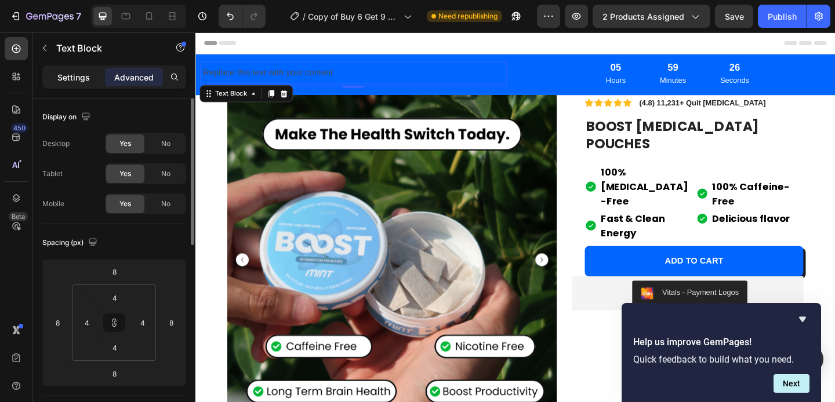
click at [78, 72] on p "Settings" at bounding box center [73, 77] width 32 height 12
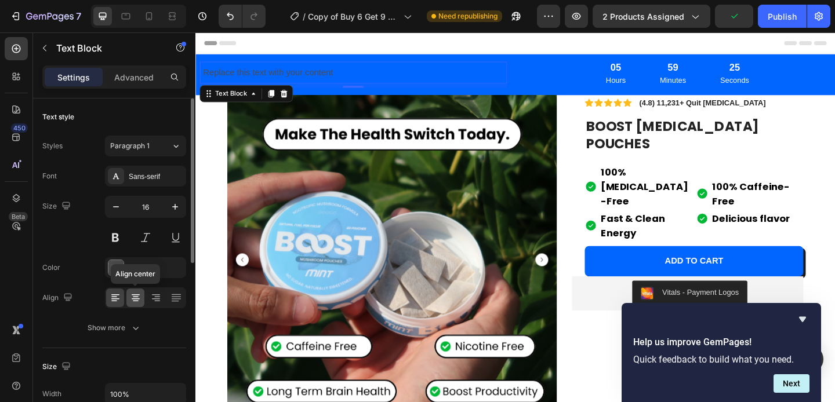
click at [138, 299] on icon at bounding box center [136, 298] width 12 height 12
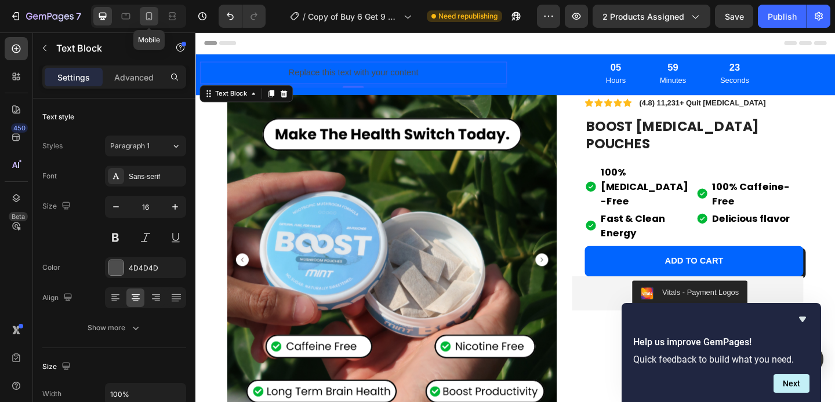
click at [154, 14] on icon at bounding box center [149, 16] width 12 height 12
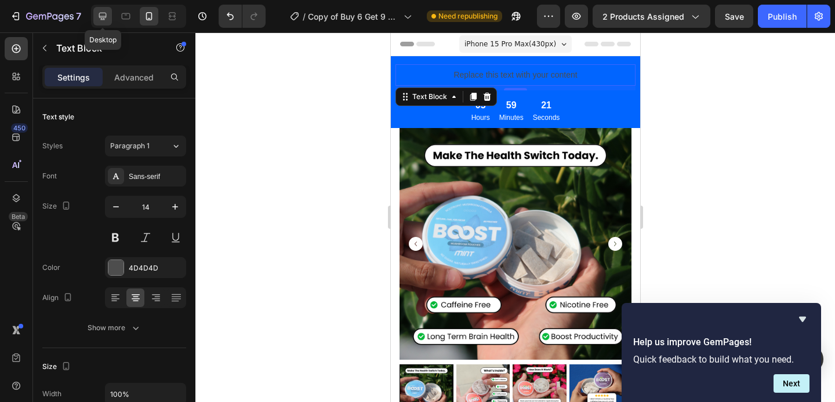
click at [100, 16] on icon at bounding box center [103, 17] width 8 height 8
type input "16"
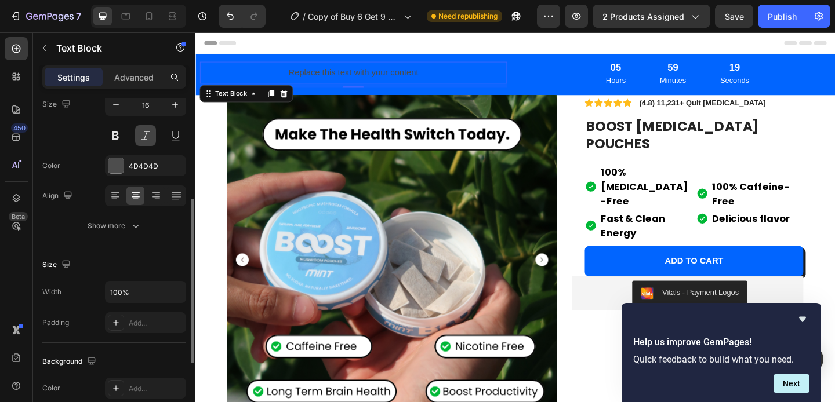
scroll to position [143, 0]
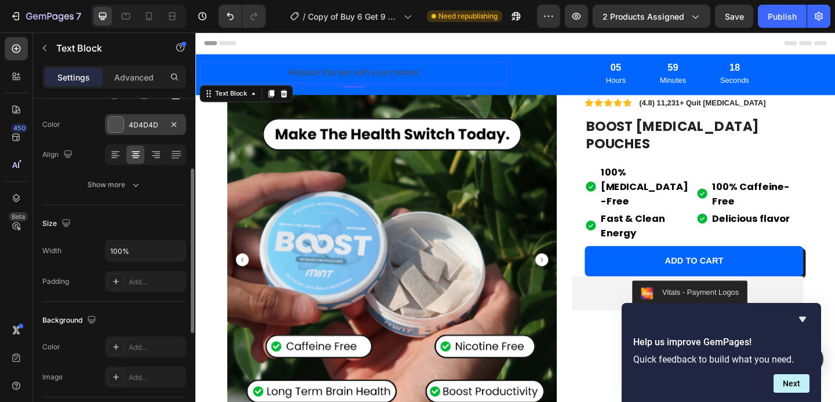
click at [141, 128] on div "4D4D4D" at bounding box center [146, 125] width 34 height 10
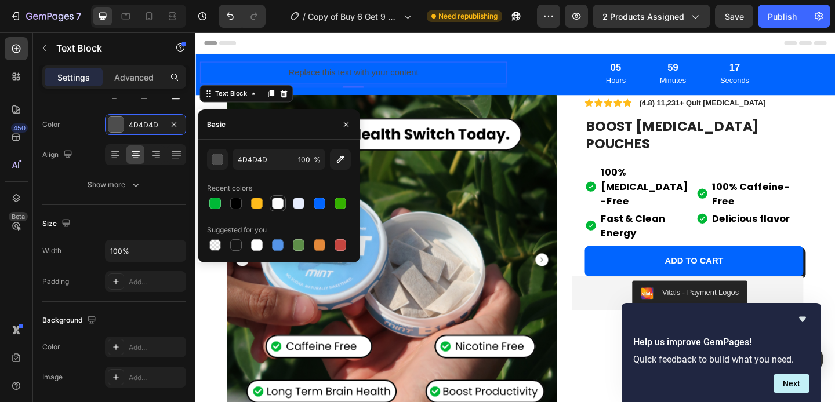
click at [278, 199] on div at bounding box center [278, 204] width 12 height 12
type input "FEFEFE"
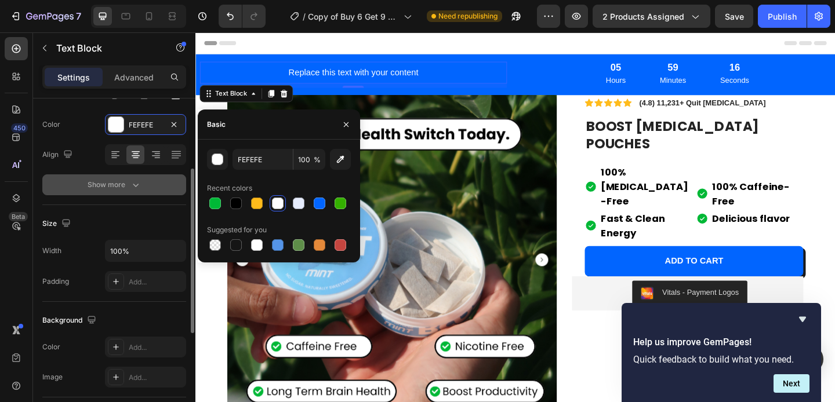
click at [175, 190] on button "Show more" at bounding box center [114, 184] width 144 height 21
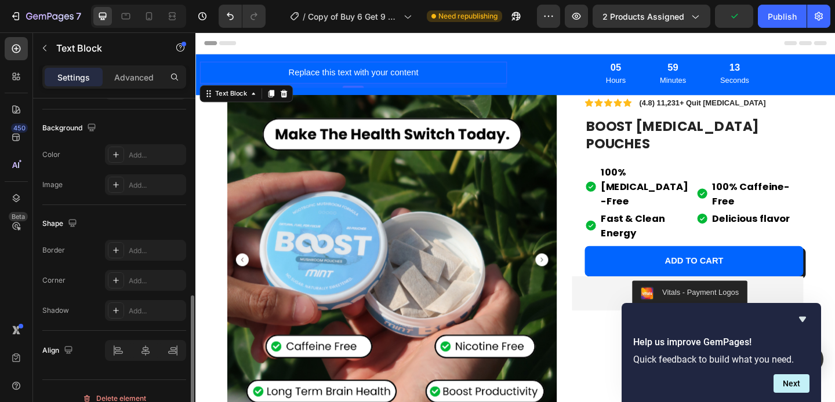
scroll to position [503, 0]
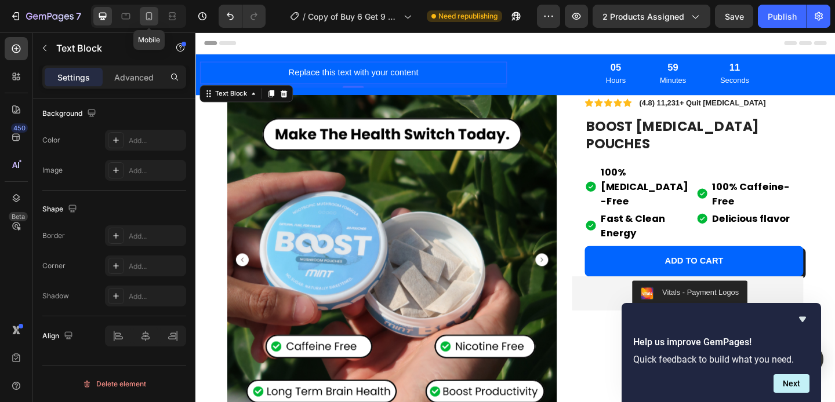
click at [150, 13] on icon at bounding box center [149, 16] width 12 height 12
type input "14"
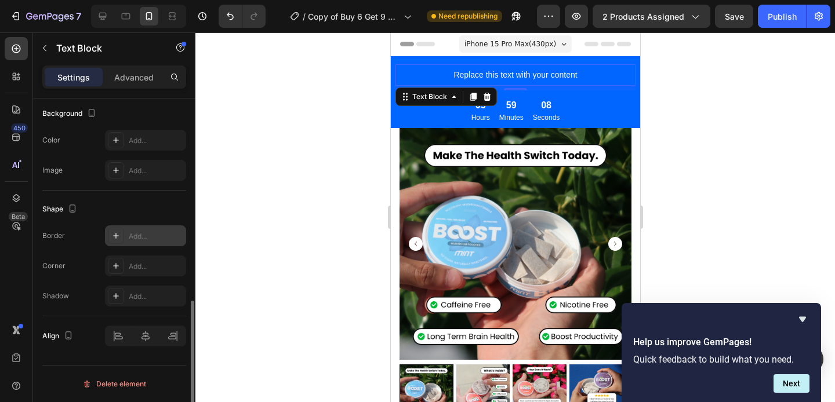
scroll to position [495, 0]
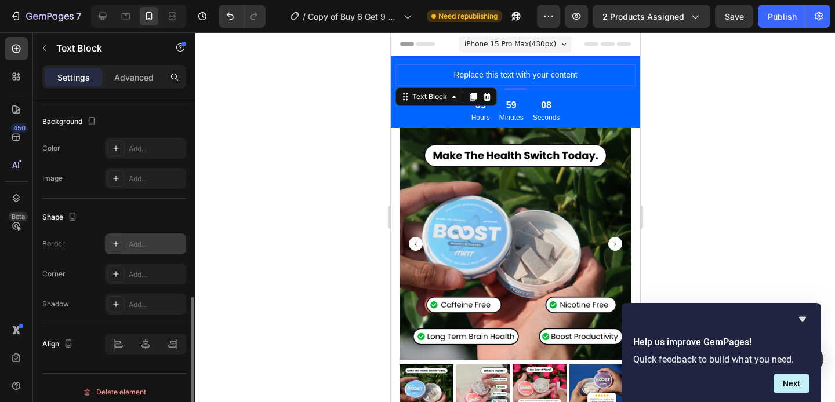
click at [143, 242] on div "Add..." at bounding box center [156, 244] width 54 height 10
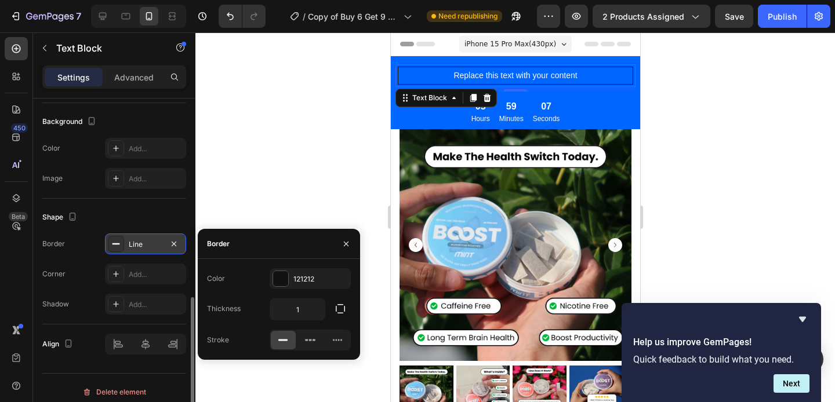
click at [142, 242] on div "Line" at bounding box center [146, 244] width 34 height 10
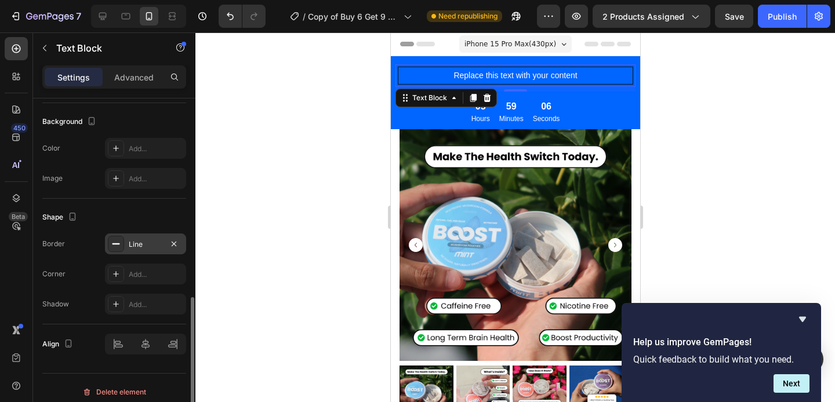
click at [141, 243] on div "Line" at bounding box center [146, 244] width 34 height 10
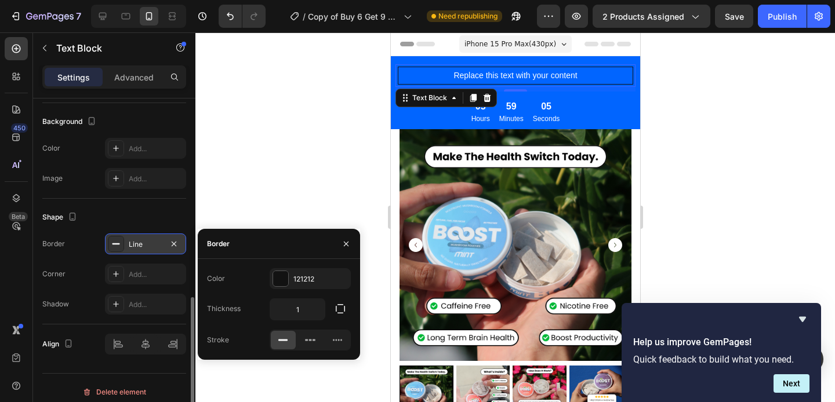
click at [141, 243] on div "Line" at bounding box center [146, 244] width 34 height 10
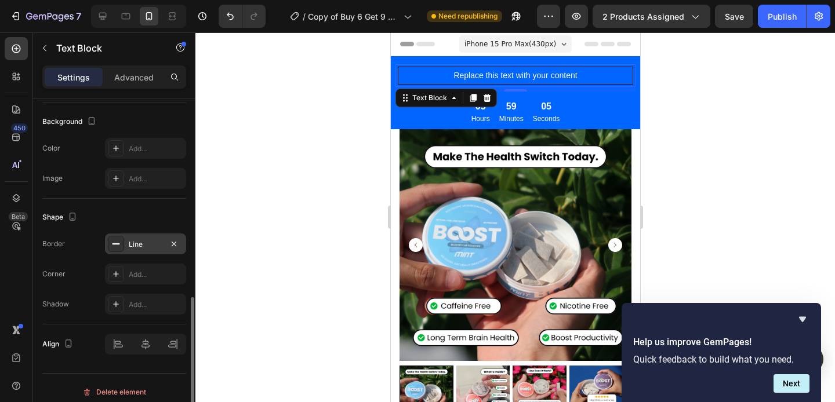
click at [141, 243] on div "Line" at bounding box center [146, 244] width 34 height 10
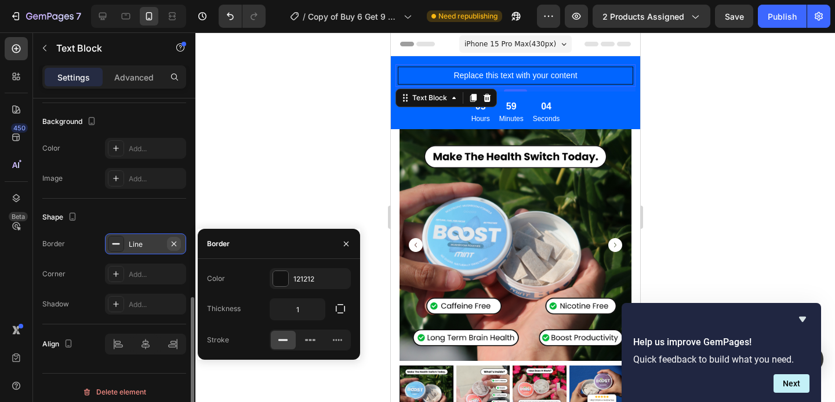
click at [178, 239] on icon "button" at bounding box center [173, 243] width 9 height 9
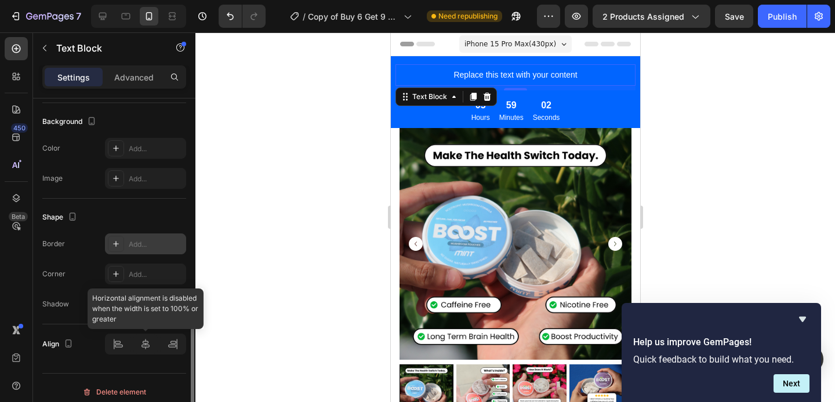
click at [119, 347] on div at bounding box center [145, 344] width 81 height 21
click at [116, 346] on div at bounding box center [145, 344] width 81 height 21
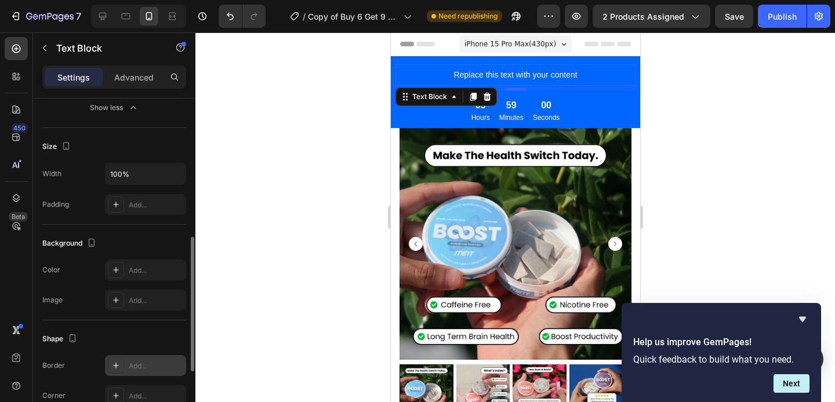
scroll to position [365, 0]
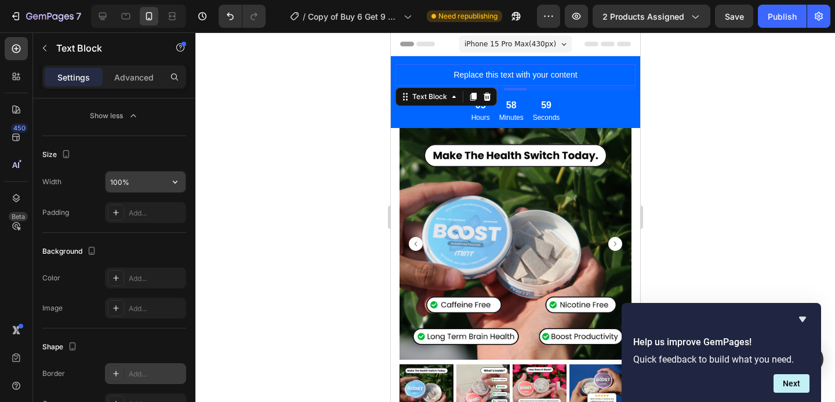
click at [143, 185] on input "100%" at bounding box center [145, 182] width 80 height 21
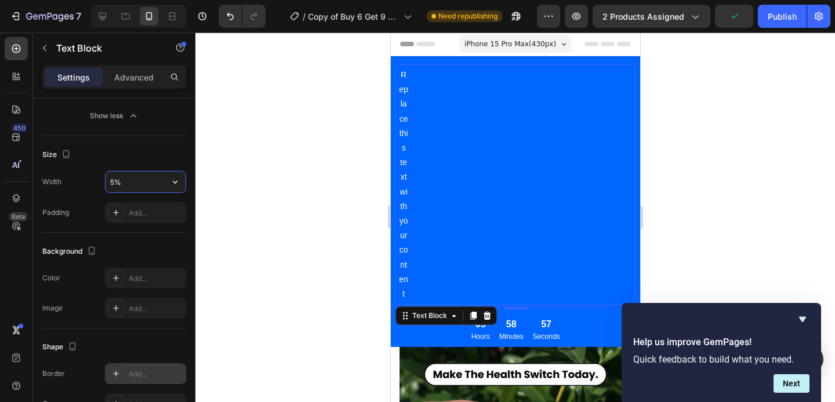
type input "50%"
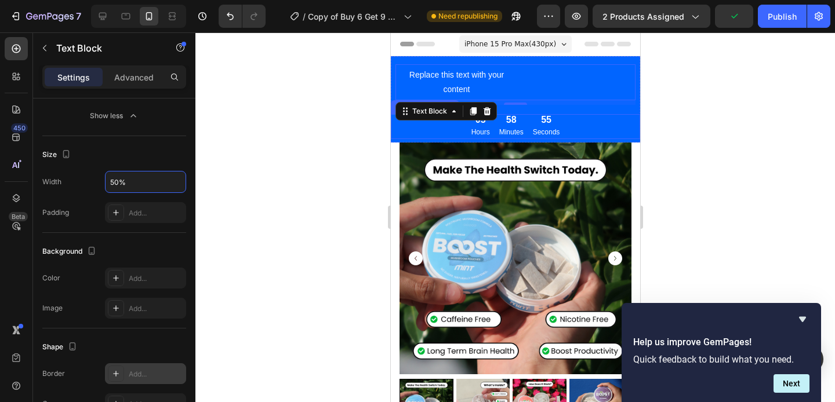
click at [569, 122] on div "05 Hours 58 Minutes 55 Seconds" at bounding box center [514, 126] width 249 height 24
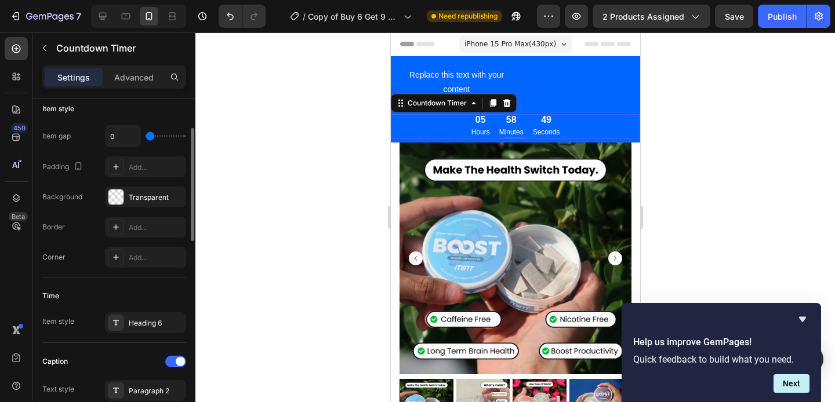
scroll to position [141, 0]
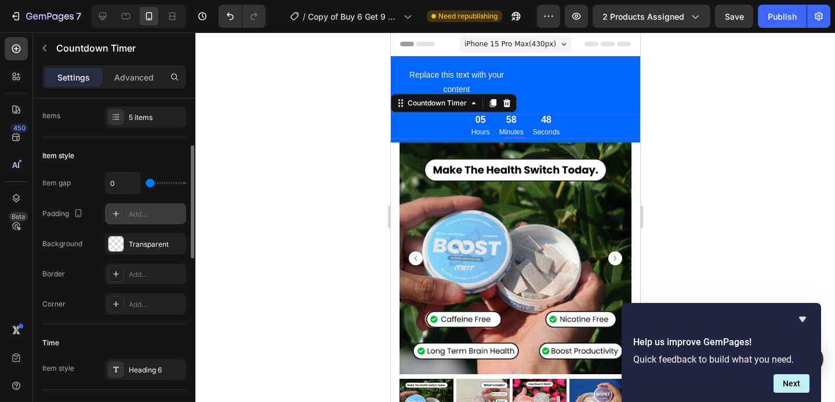
click at [145, 212] on div "Add..." at bounding box center [156, 214] width 54 height 10
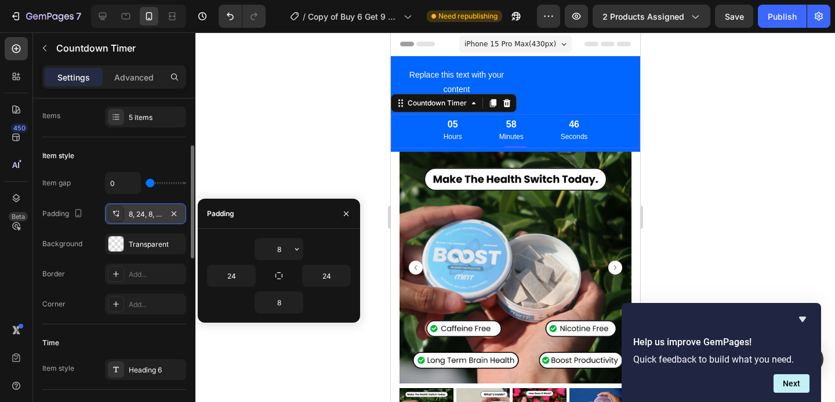
click at [145, 212] on div "8, 24, 8, 24" at bounding box center [146, 214] width 34 height 10
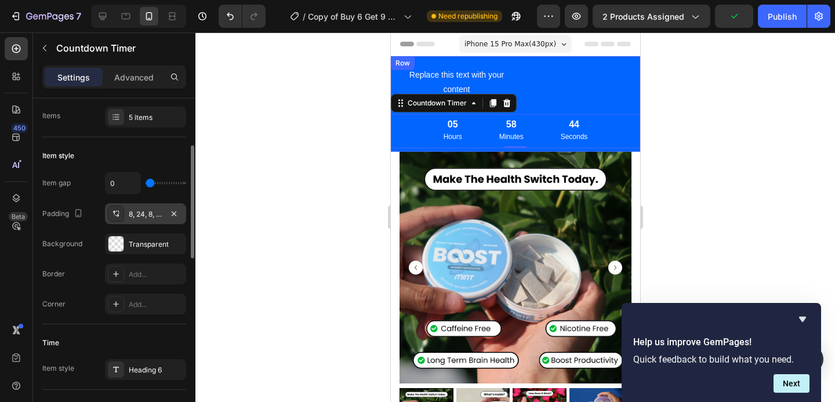
click at [531, 111] on div "Replace this text with your content Text Block 05 Hours 58 Minutes 44 Seconds C…" at bounding box center [514, 104] width 249 height 96
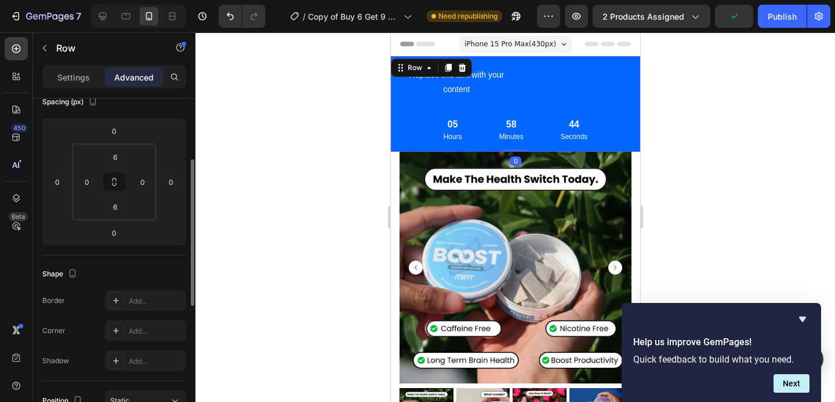
scroll to position [0, 0]
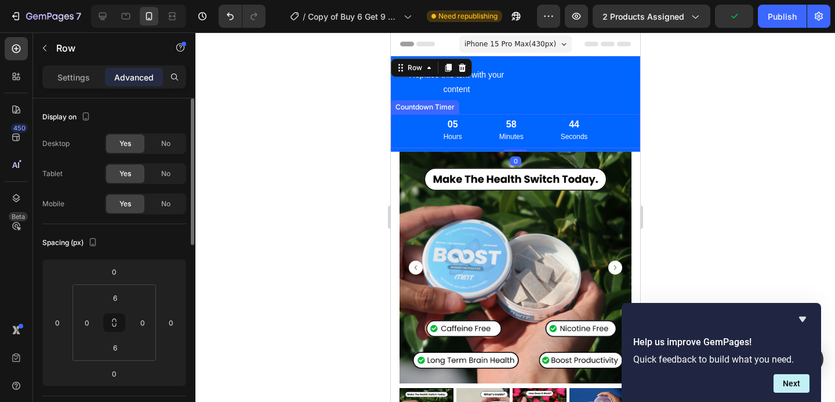
click at [528, 123] on div "58 Minutes" at bounding box center [510, 131] width 52 height 34
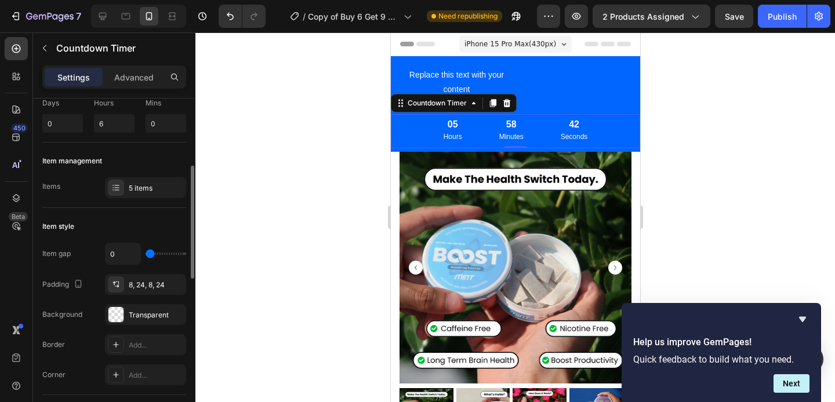
scroll to position [103, 0]
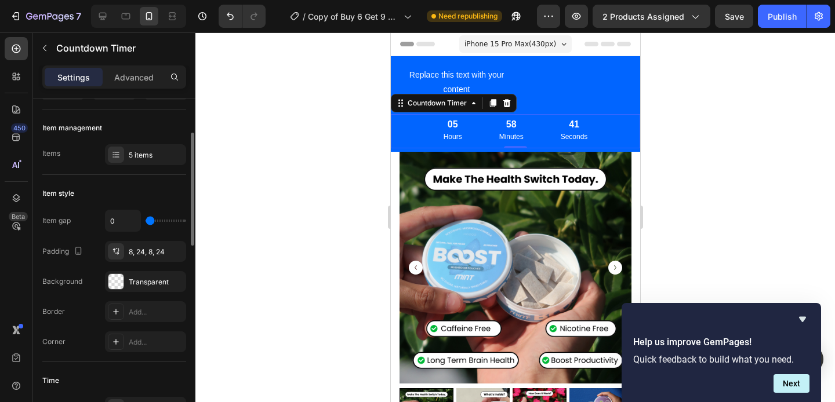
click at [152, 66] on div "Settings Advanced" at bounding box center [114, 76] width 144 height 23
click at [145, 78] on p "Advanced" at bounding box center [133, 77] width 39 height 12
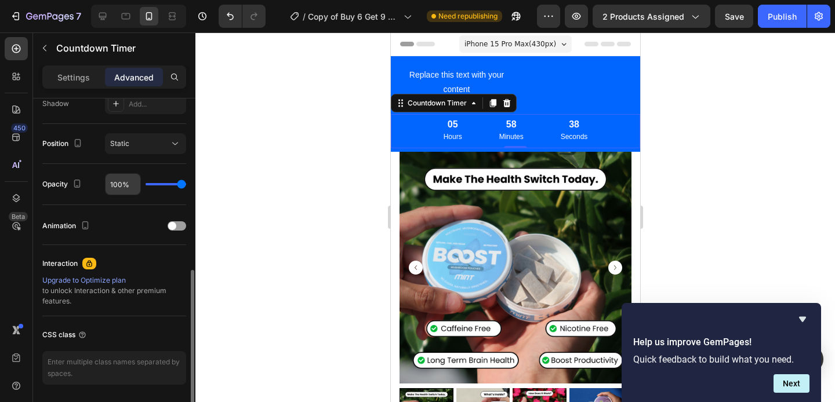
scroll to position [397, 0]
click at [126, 151] on button "Static" at bounding box center [145, 144] width 81 height 21
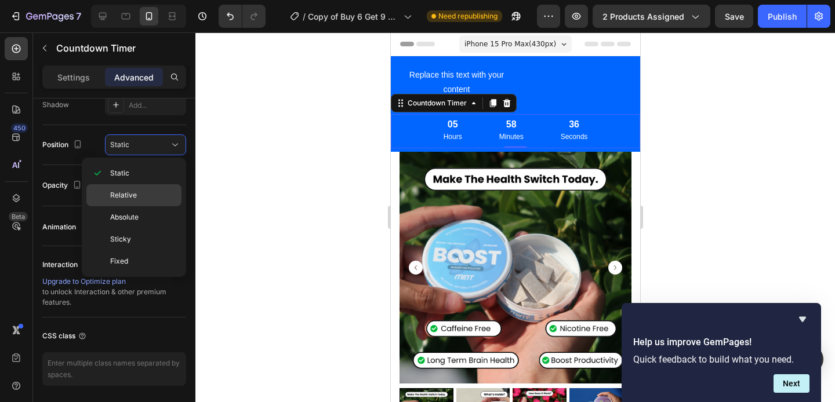
click at [119, 196] on span "Relative" at bounding box center [123, 195] width 27 height 10
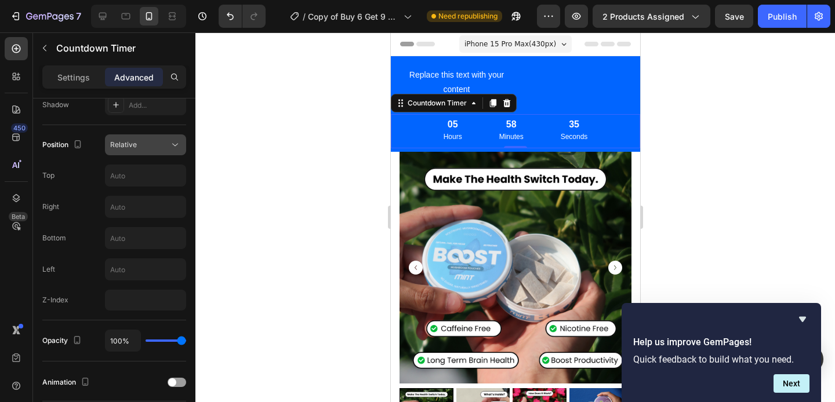
click at [149, 136] on button "Relative" at bounding box center [145, 144] width 81 height 21
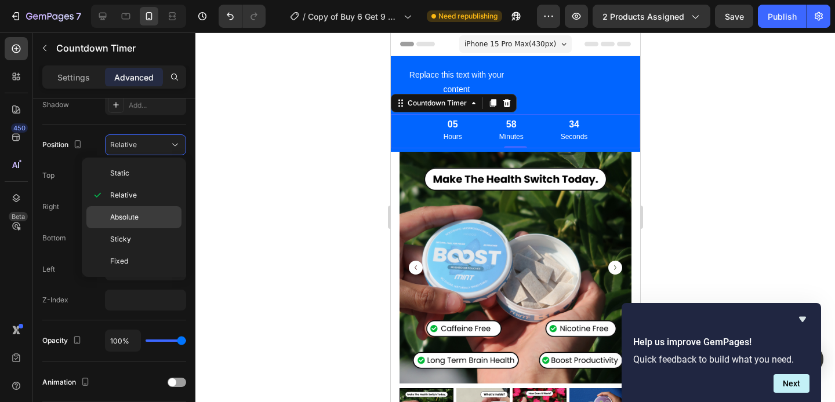
click at [129, 218] on span "Absolute" at bounding box center [124, 217] width 28 height 10
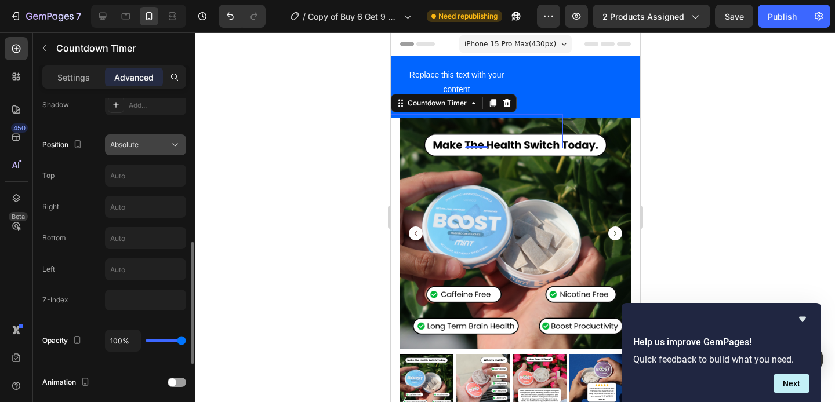
click at [148, 140] on div "Absolute" at bounding box center [139, 145] width 59 height 10
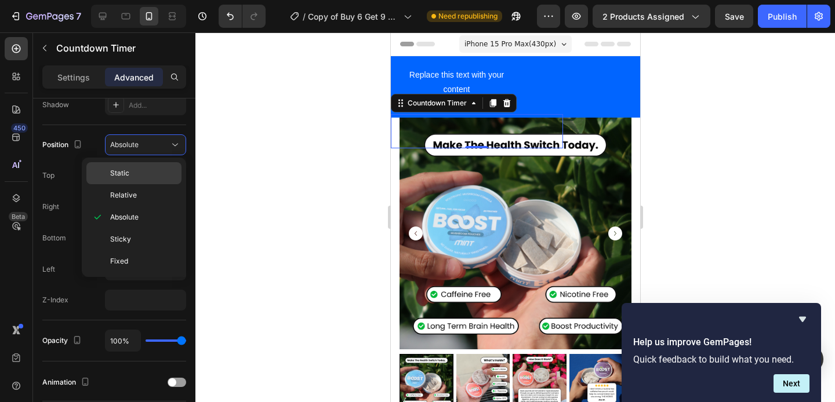
click at [136, 167] on div "Static" at bounding box center [133, 173] width 95 height 22
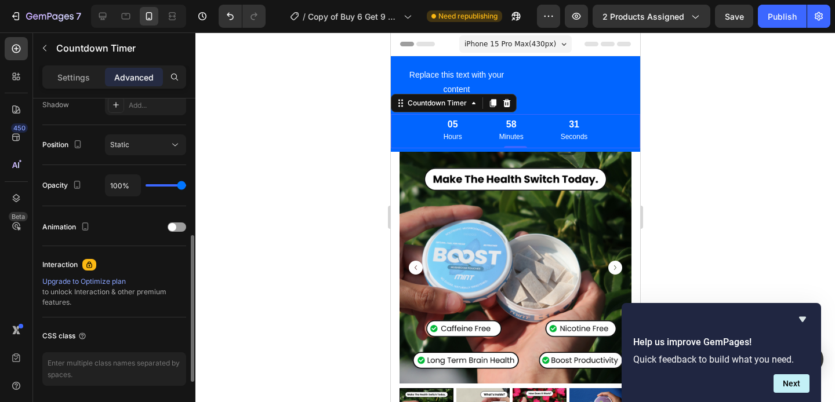
scroll to position [305, 0]
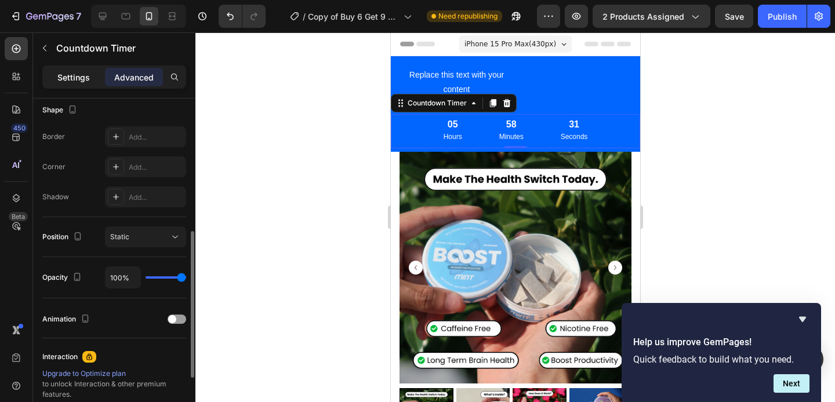
click at [81, 83] on div "Settings" at bounding box center [74, 77] width 58 height 19
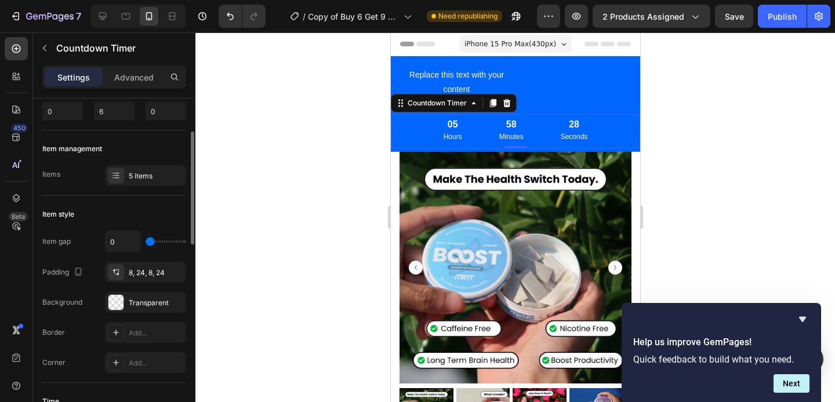
scroll to position [90, 0]
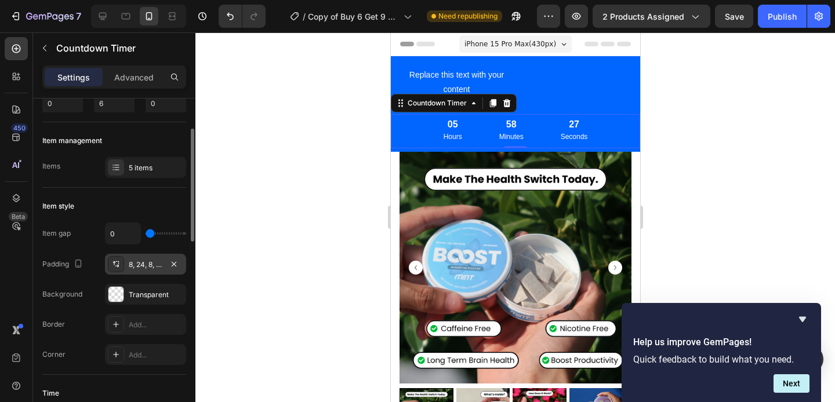
click at [129, 268] on div "8, 24, 8, 24" at bounding box center [146, 265] width 34 height 10
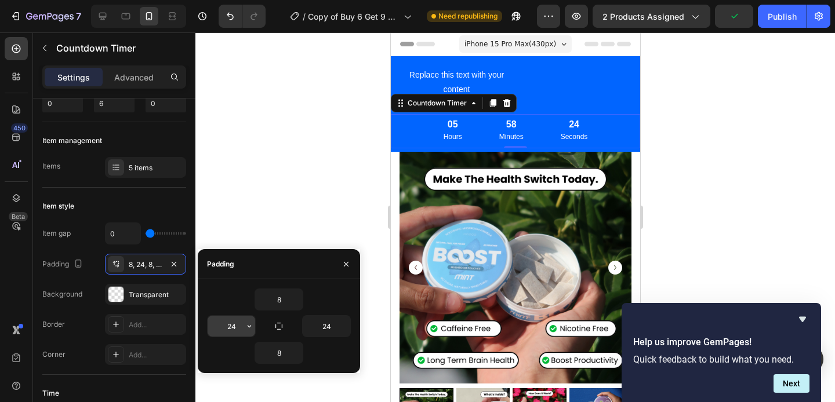
click at [237, 329] on input "24" at bounding box center [231, 326] width 48 height 21
type input "0"
click at [276, 297] on input "8" at bounding box center [279, 299] width 48 height 21
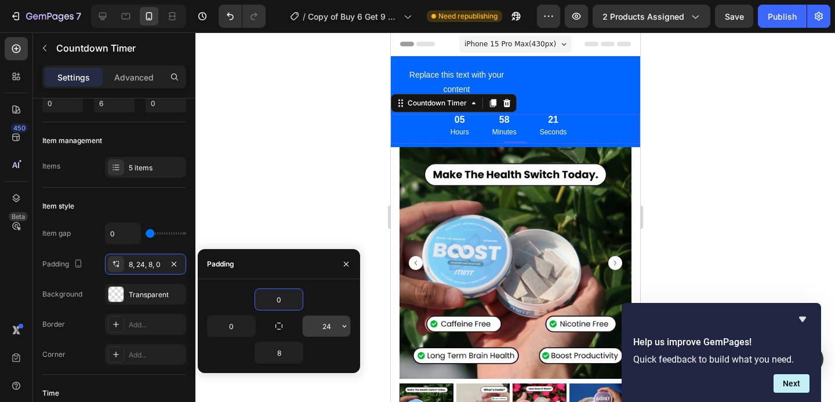
type input "0"
click at [330, 323] on input "24" at bounding box center [327, 326] width 48 height 21
type input "-"
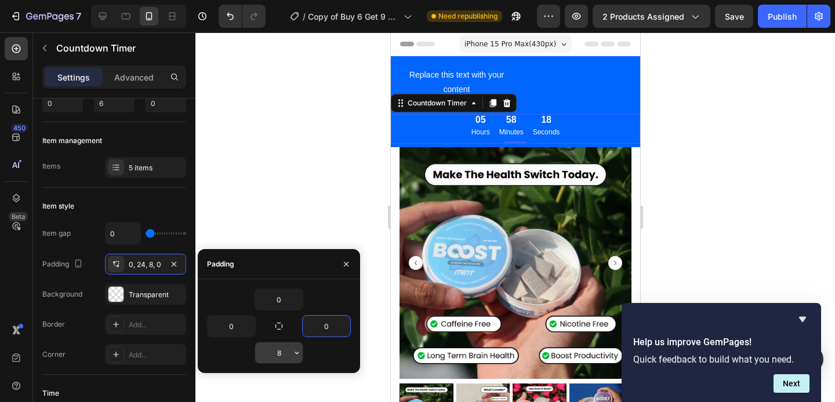
type input "0"
click at [279, 348] on input "8" at bounding box center [279, 352] width 48 height 21
type input "0"
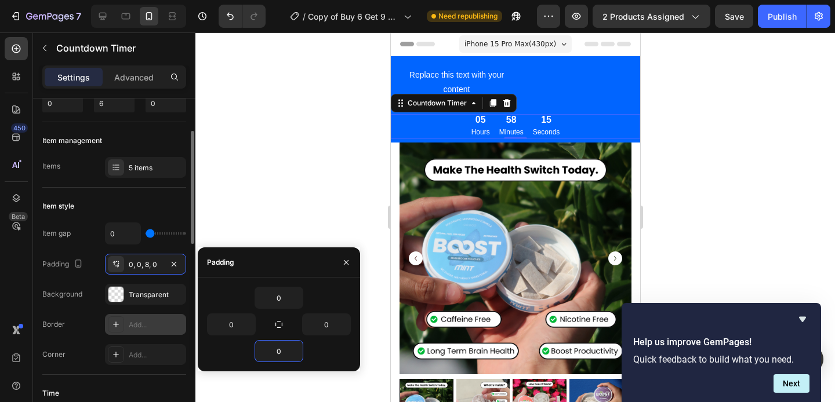
scroll to position [92, 0]
click at [78, 320] on div "Border Add..." at bounding box center [114, 322] width 144 height 21
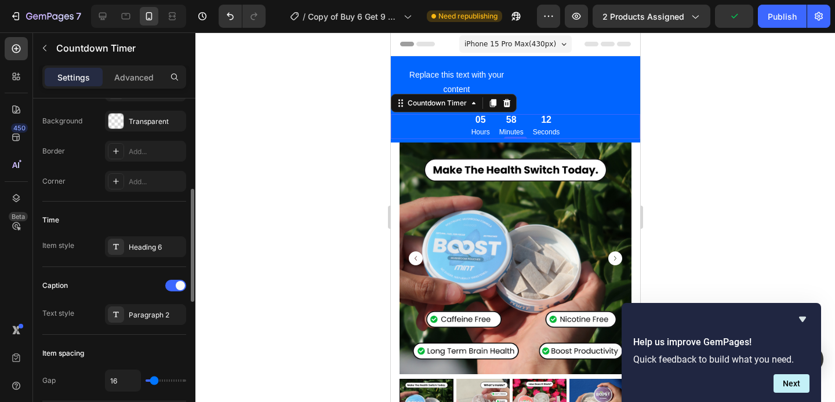
scroll to position [304, 0]
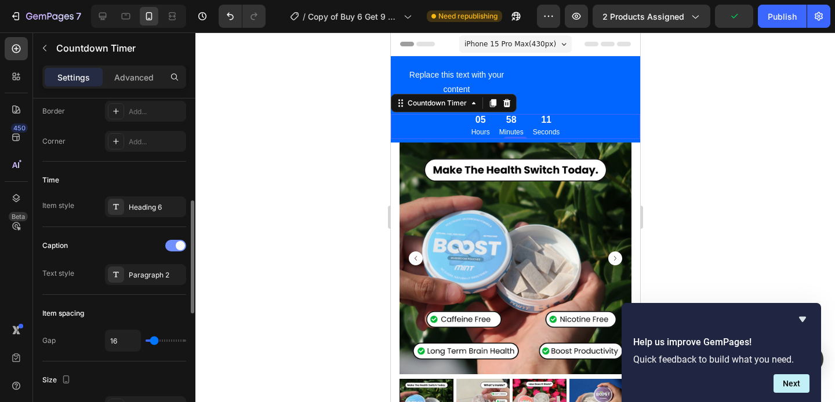
click at [176, 245] on span at bounding box center [180, 245] width 9 height 9
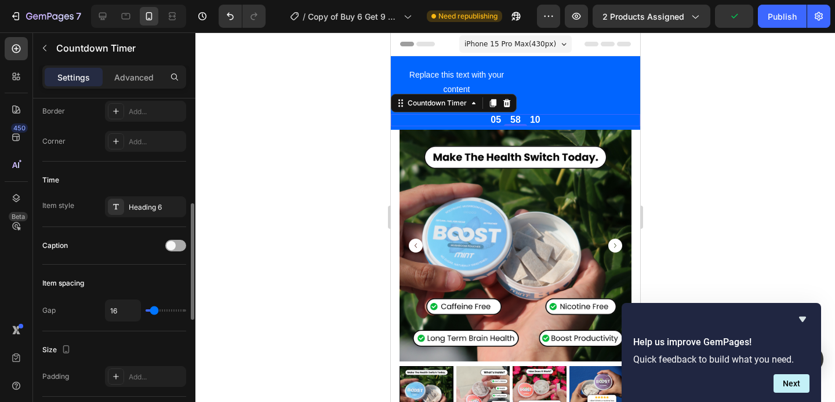
click at [176, 245] on div at bounding box center [175, 246] width 21 height 12
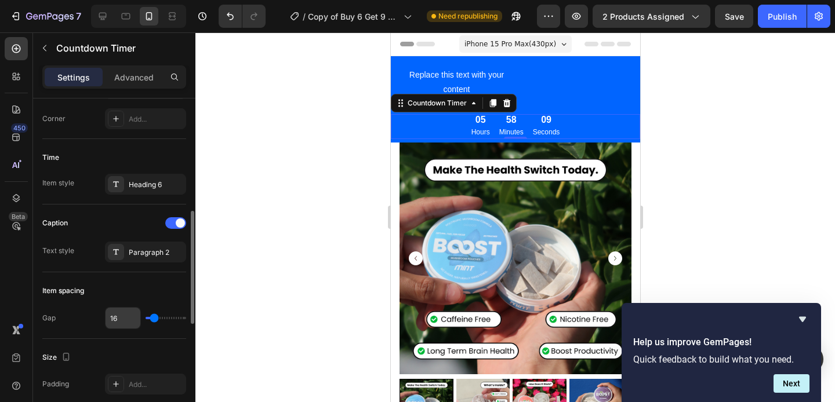
scroll to position [329, 0]
type input "10"
type input "9"
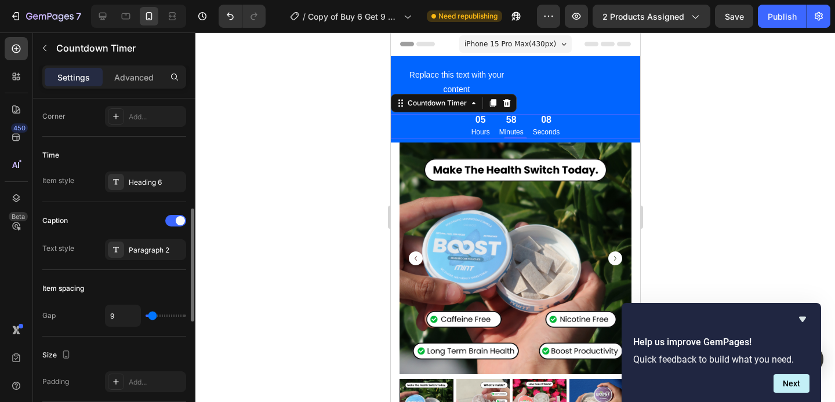
type input "4"
type input "0"
type input "1"
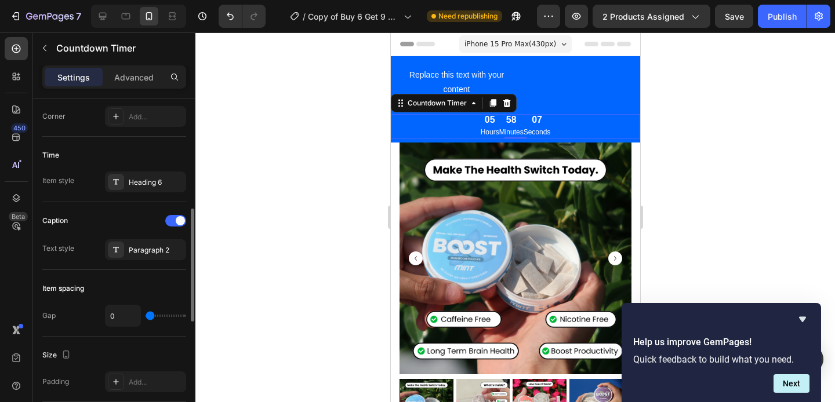
type input "1"
type input "2"
type input "3"
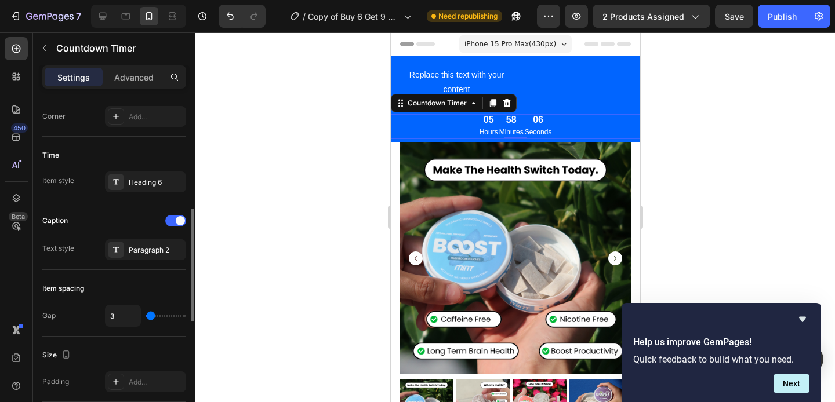
type input "4"
type input "5"
type input "6"
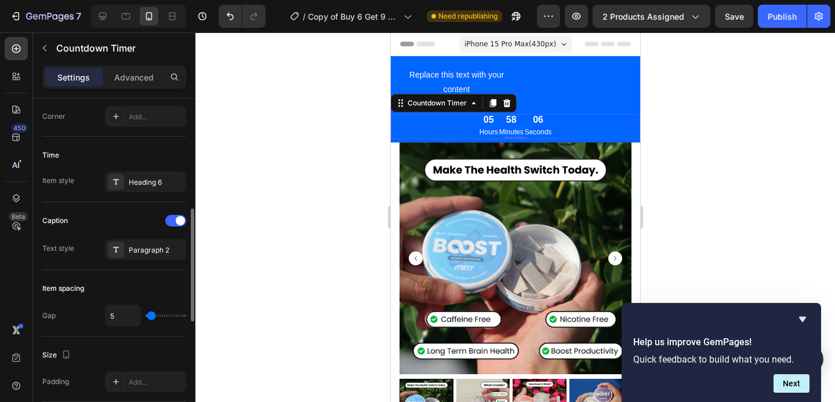
type input "6"
type input "8"
type input "9"
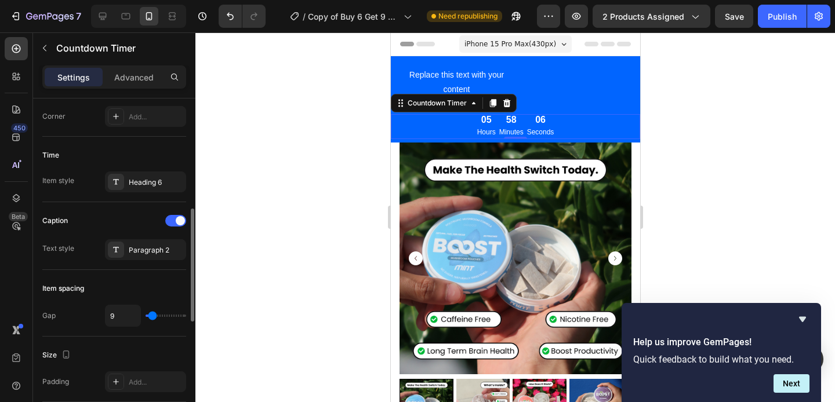
type input "11"
type input "12"
click at [153, 315] on input "range" at bounding box center [165, 316] width 41 height 2
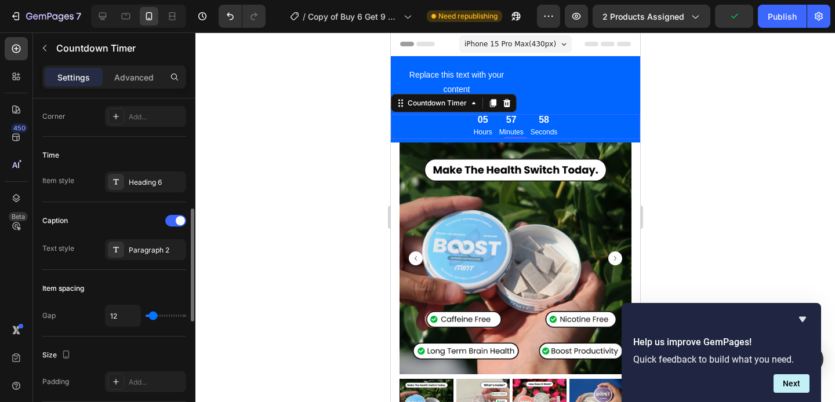
type input "11"
type input "10"
type input "9"
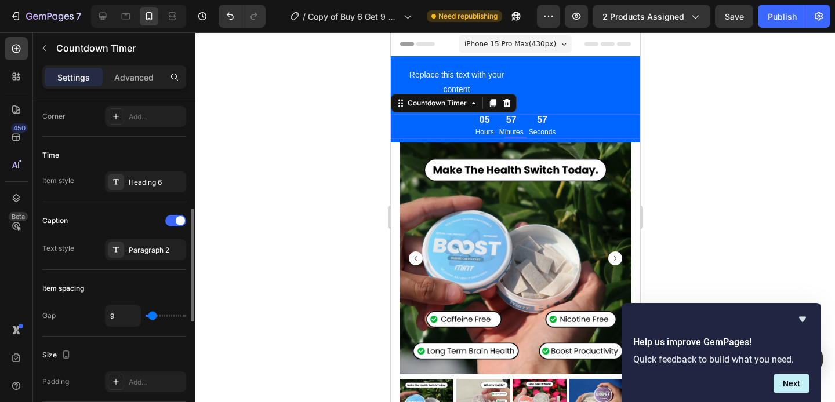
type input "9"
click at [152, 315] on input "range" at bounding box center [165, 316] width 41 height 2
click at [145, 257] on div "Paragraph 2" at bounding box center [145, 249] width 81 height 21
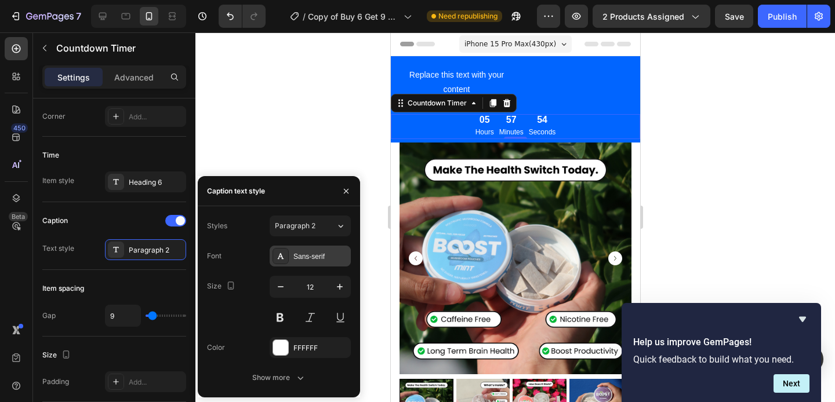
click at [317, 264] on div "Sans-serif" at bounding box center [309, 256] width 81 height 21
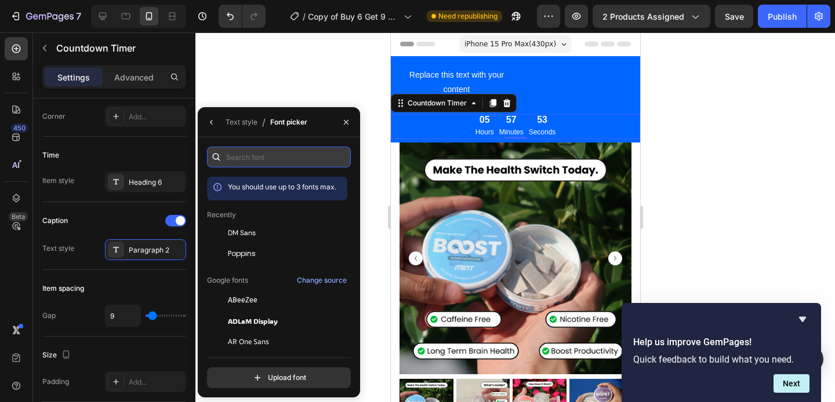
click at [262, 154] on input "text" at bounding box center [279, 157] width 144 height 21
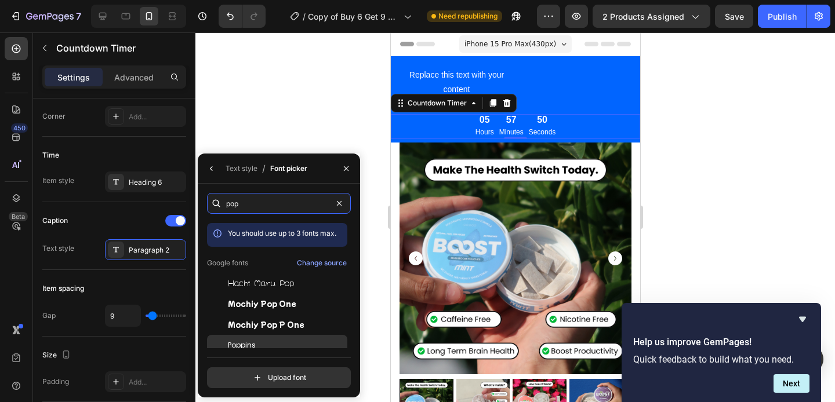
type input "pop"
click at [239, 345] on span "Poppins" at bounding box center [242, 345] width 28 height 10
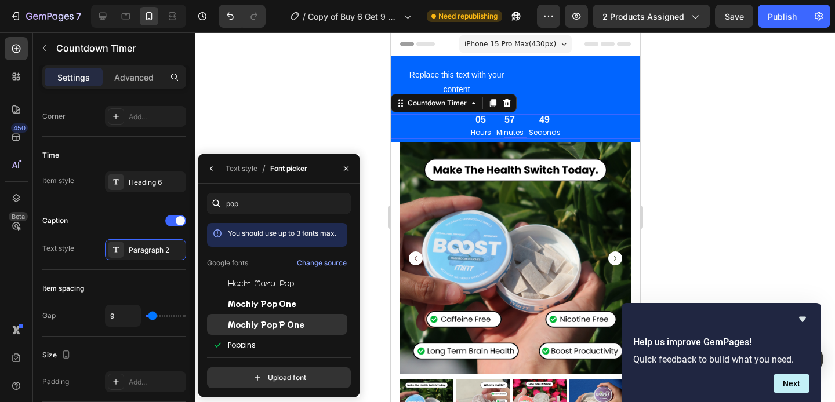
scroll to position [28, 0]
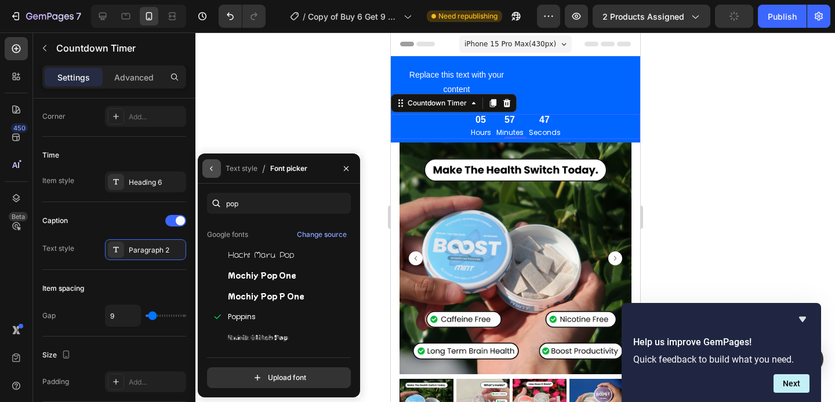
click at [210, 166] on icon "button" at bounding box center [211, 168] width 9 height 9
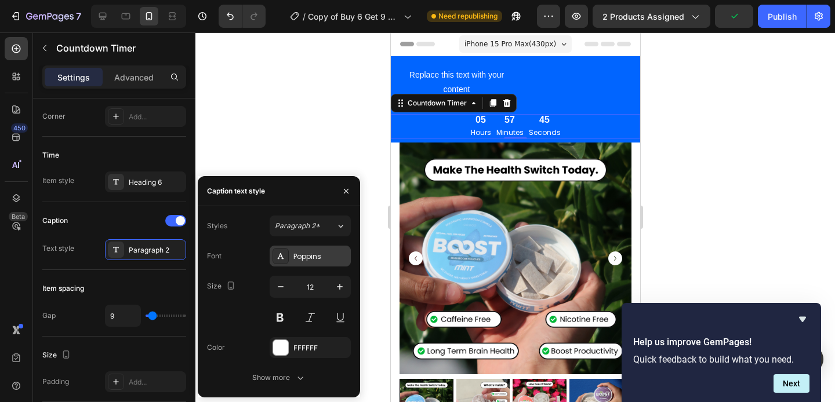
click at [282, 258] on icon at bounding box center [281, 256] width 6 height 6
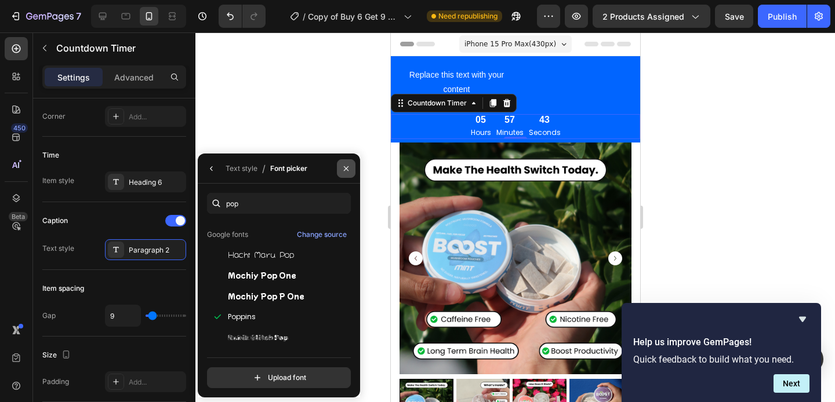
click at [345, 171] on icon "button" at bounding box center [345, 168] width 9 height 9
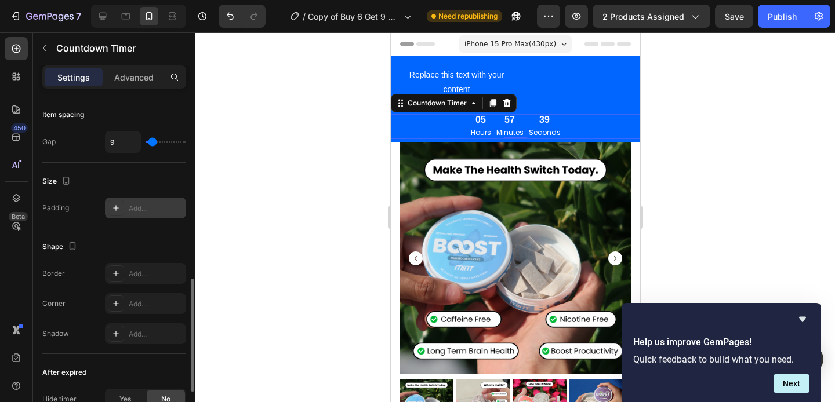
scroll to position [516, 0]
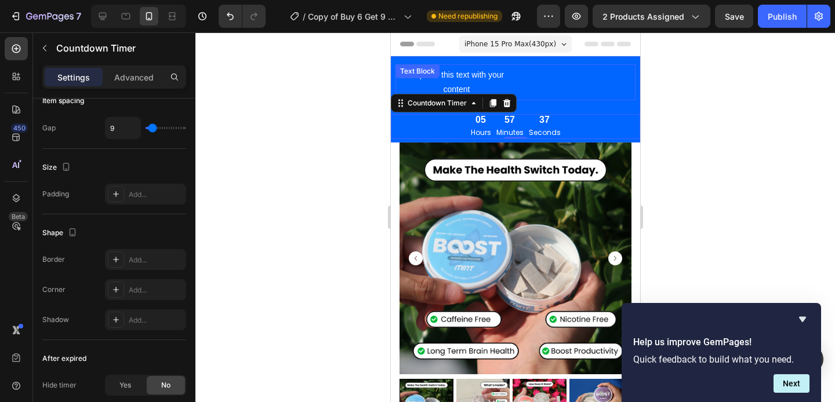
click at [442, 75] on div "Replace this text with your content Text Block" at bounding box center [515, 82] width 240 height 36
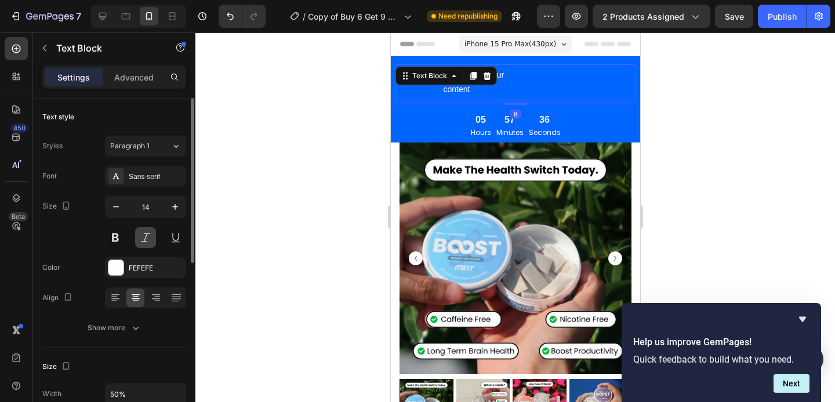
scroll to position [116, 0]
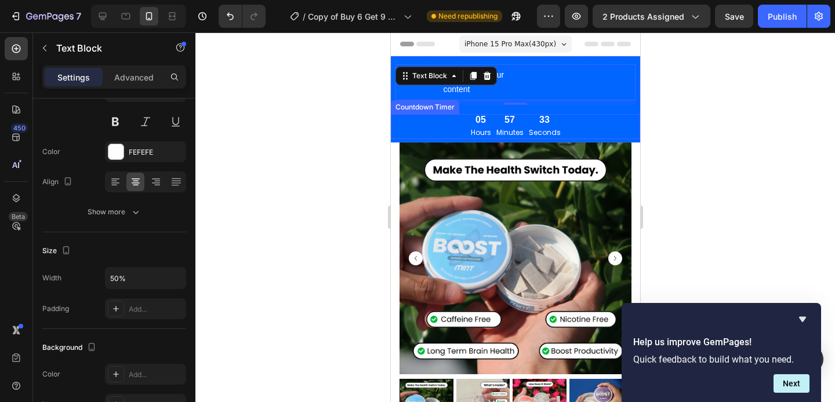
click at [511, 128] on p "Minutes" at bounding box center [508, 132] width 27 height 13
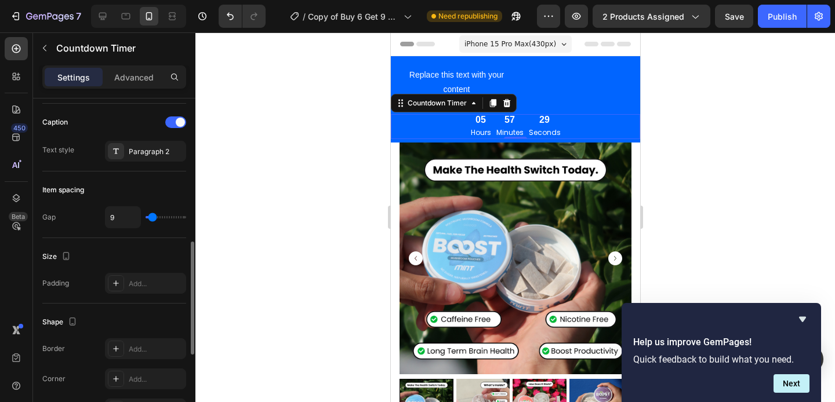
scroll to position [430, 0]
click at [129, 280] on div "Add..." at bounding box center [156, 281] width 54 height 10
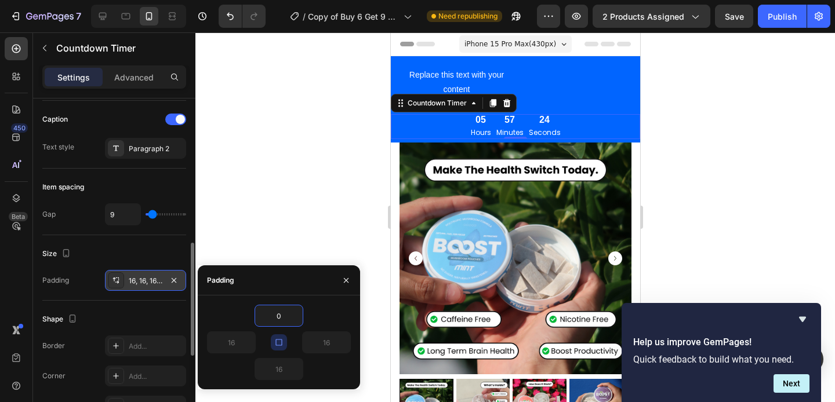
type input "0"
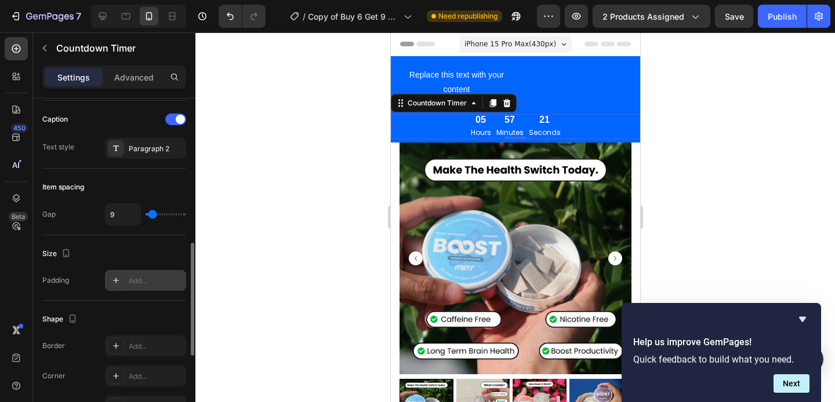
click at [131, 247] on div "Size" at bounding box center [114, 254] width 144 height 19
click at [289, 253] on div at bounding box center [514, 217] width 639 height 370
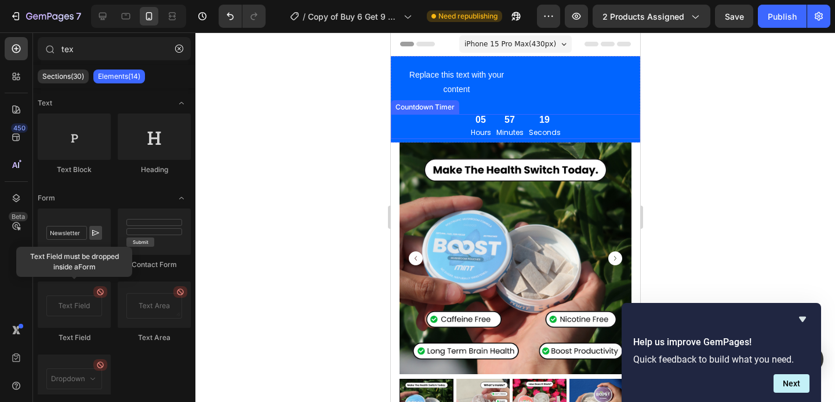
click at [433, 126] on div "05 Hours 57 Minutes 19 Seconds" at bounding box center [514, 126] width 249 height 24
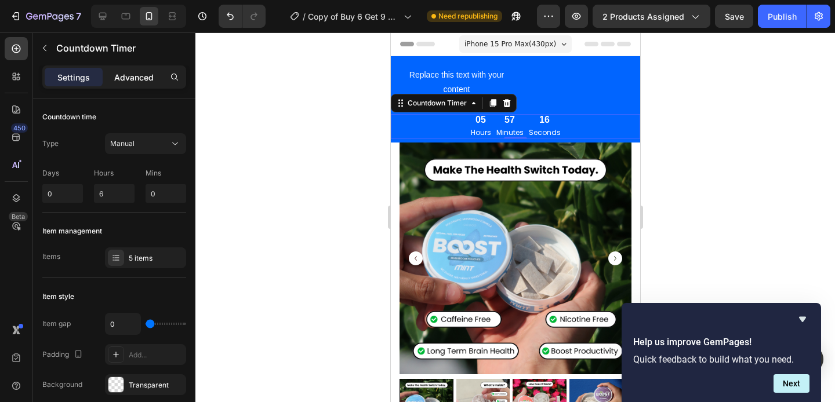
click at [130, 83] on div "Advanced" at bounding box center [134, 77] width 58 height 19
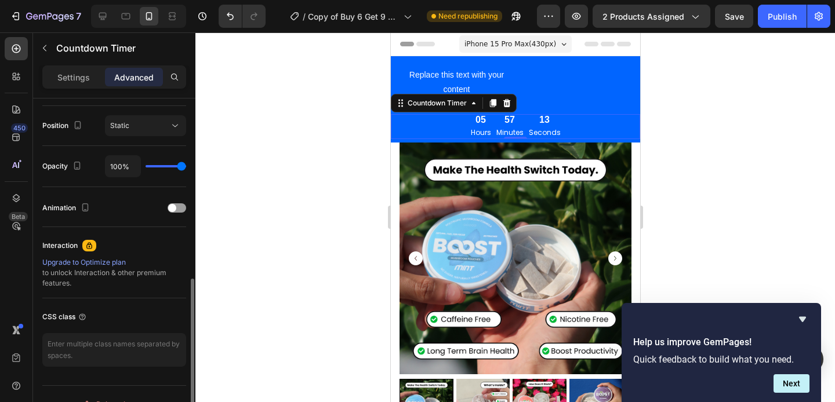
scroll to position [416, 0]
click at [183, 210] on div at bounding box center [176, 208] width 19 height 9
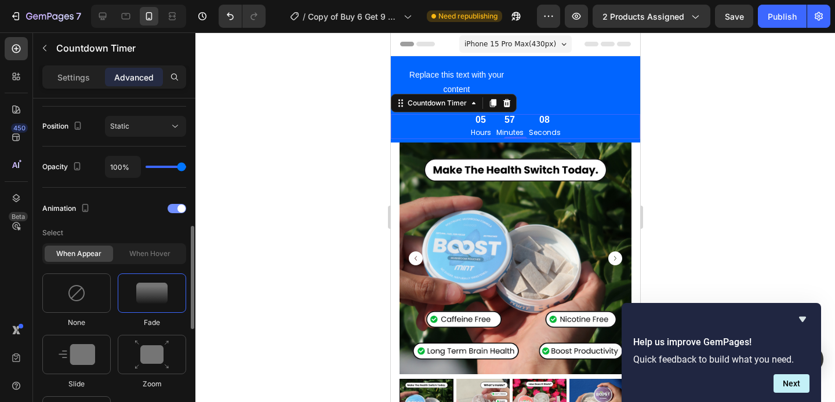
click at [176, 209] on div at bounding box center [176, 208] width 19 height 9
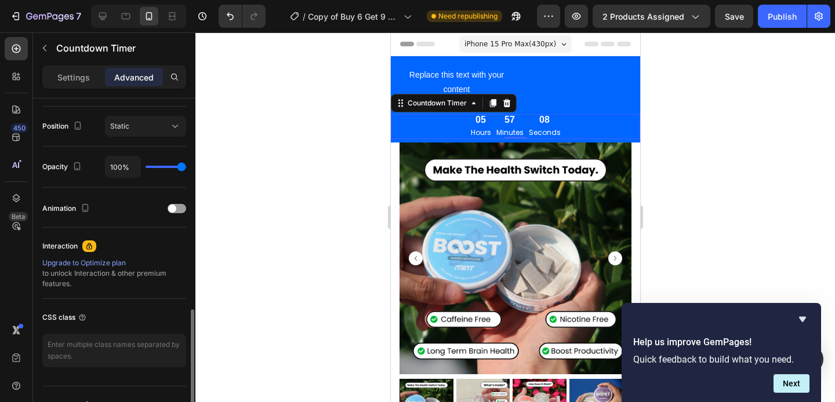
scroll to position [436, 0]
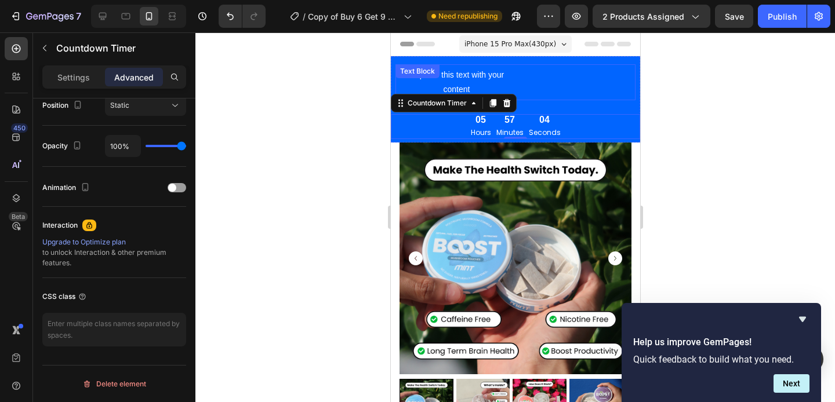
click at [458, 76] on div "Replace this text with your content Text Block" at bounding box center [515, 82] width 240 height 36
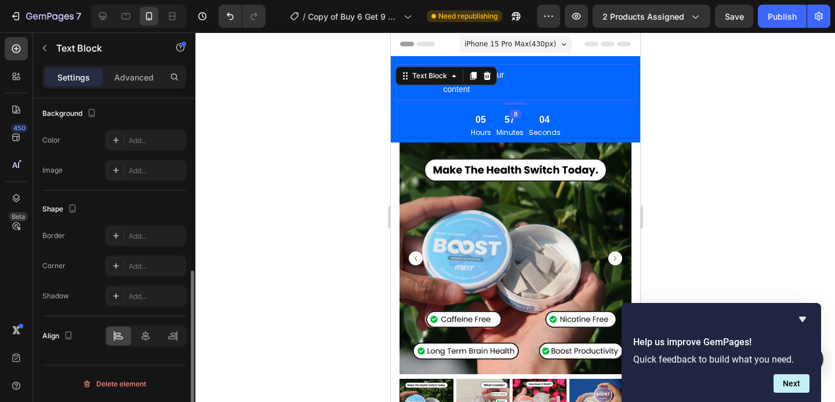
scroll to position [0, 0]
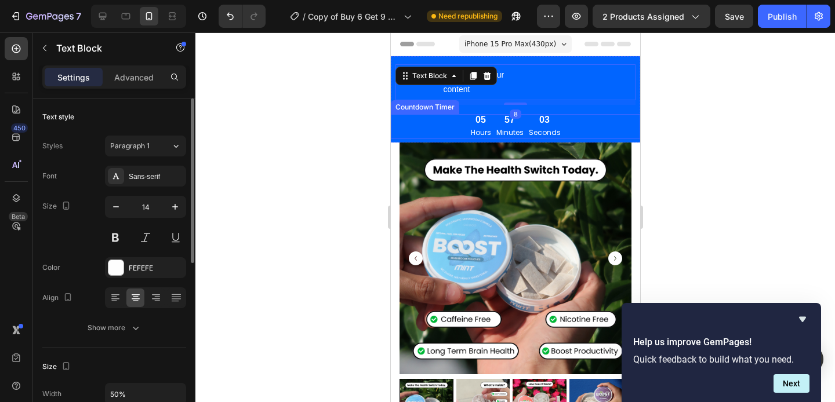
click at [569, 121] on div "05 Hours 57 Minutes 03 Seconds" at bounding box center [514, 126] width 249 height 24
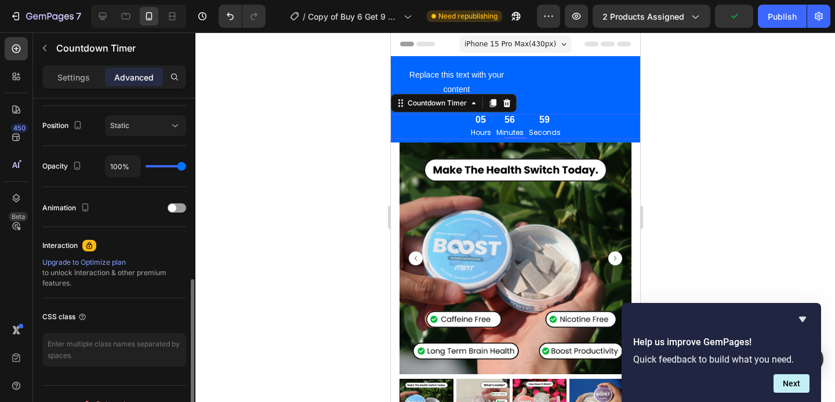
scroll to position [436, 0]
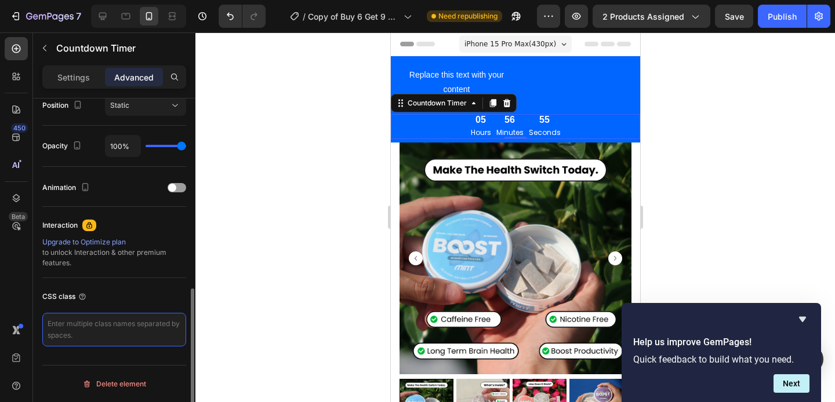
click at [82, 322] on textarea at bounding box center [114, 330] width 144 height 34
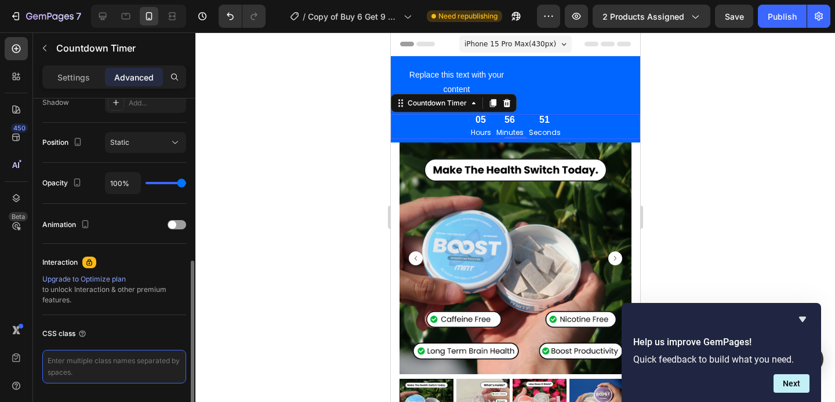
scroll to position [373, 0]
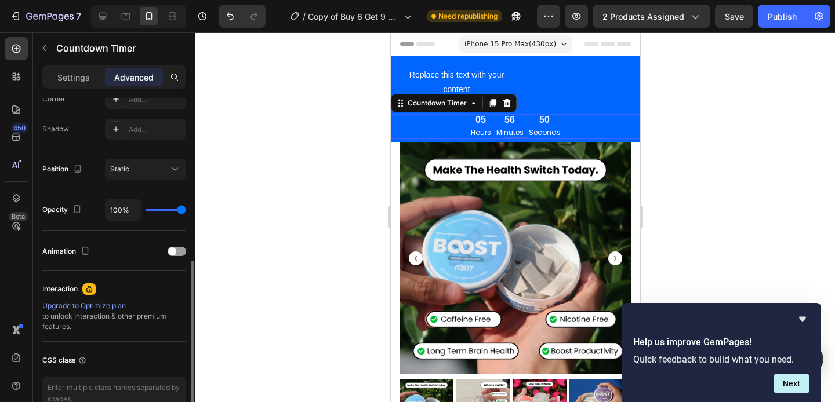
click at [166, 213] on div "100%" at bounding box center [145, 210] width 81 height 22
type input "49%"
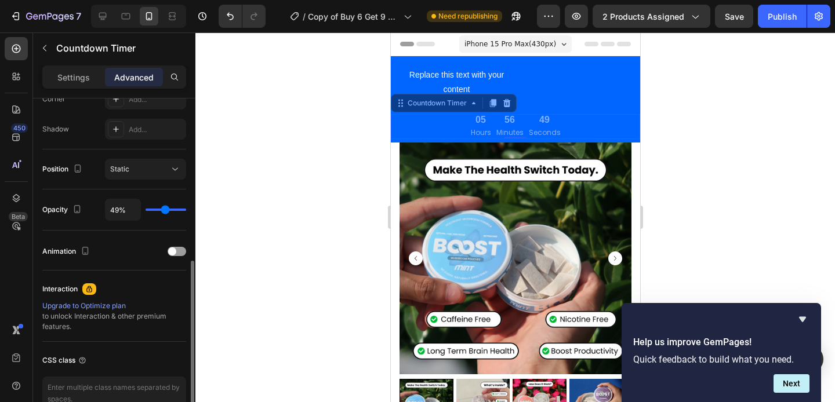
type input "49"
click at [165, 210] on input "range" at bounding box center [165, 210] width 41 height 2
type input "56%"
type input "56"
type input "71%"
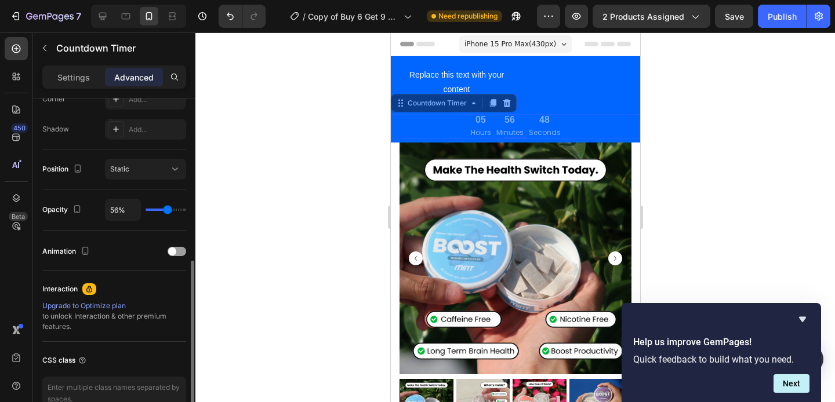
type input "71"
type input "81%"
type input "81"
type input "93%"
type input "93"
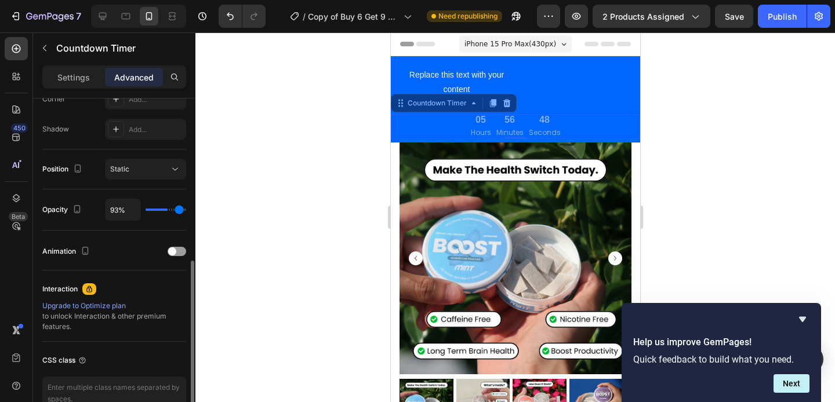
type input "100%"
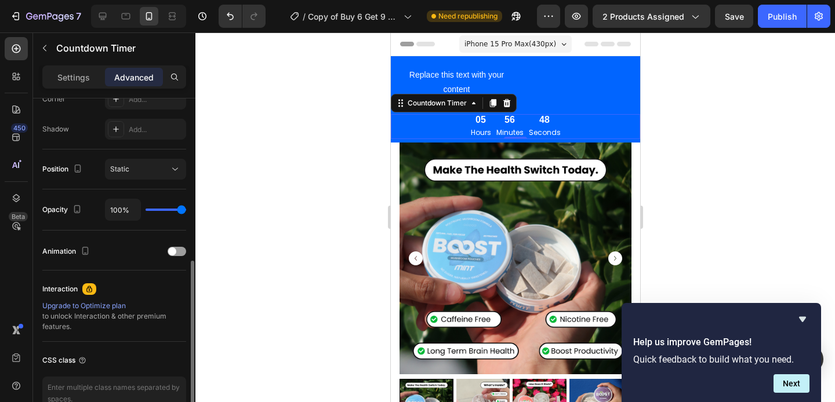
drag, startPoint x: 166, startPoint y: 210, endPoint x: 207, endPoint y: 210, distance: 41.1
type input "100"
click at [186, 210] on input "range" at bounding box center [165, 210] width 41 height 2
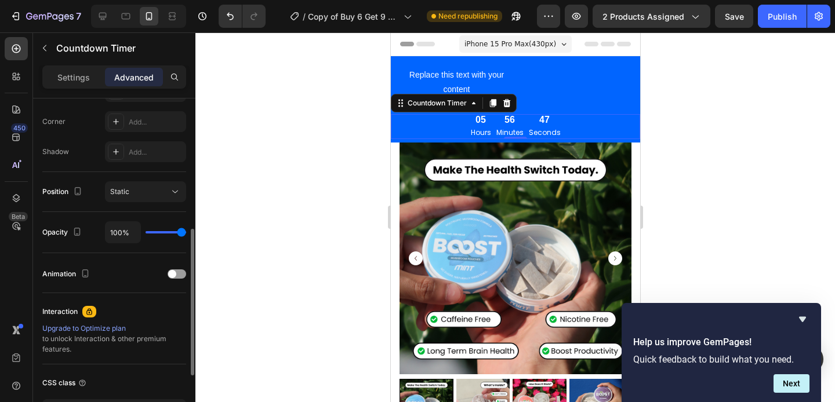
scroll to position [320, 0]
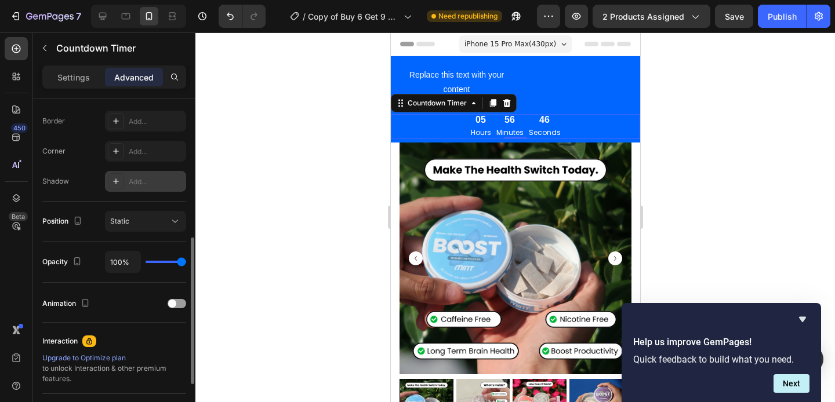
click at [133, 177] on div "Add..." at bounding box center [156, 182] width 54 height 10
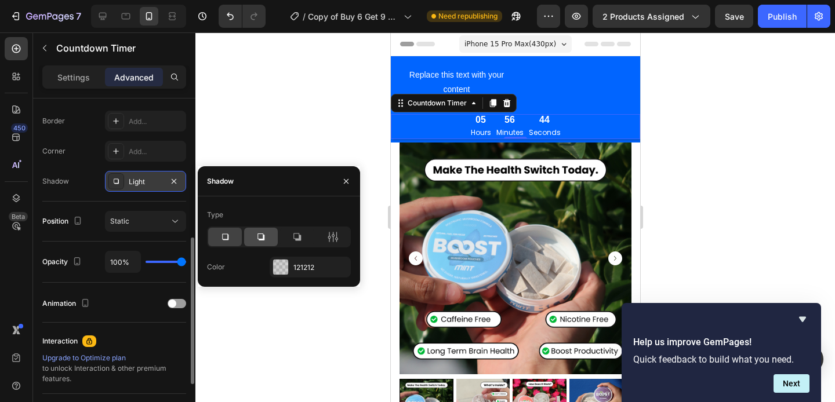
click at [261, 239] on icon at bounding box center [260, 237] width 7 height 7
click at [233, 234] on div at bounding box center [225, 237] width 34 height 19
click at [173, 177] on icon "button" at bounding box center [173, 181] width 9 height 9
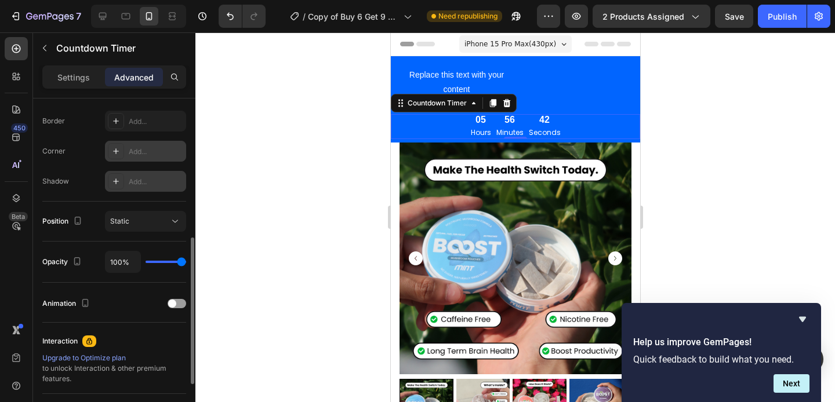
click at [143, 148] on div "Add..." at bounding box center [156, 152] width 54 height 10
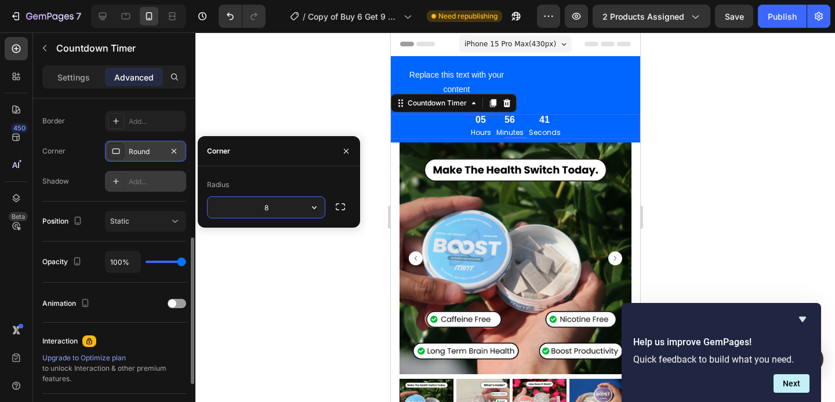
click at [143, 148] on div "Round" at bounding box center [146, 152] width 34 height 10
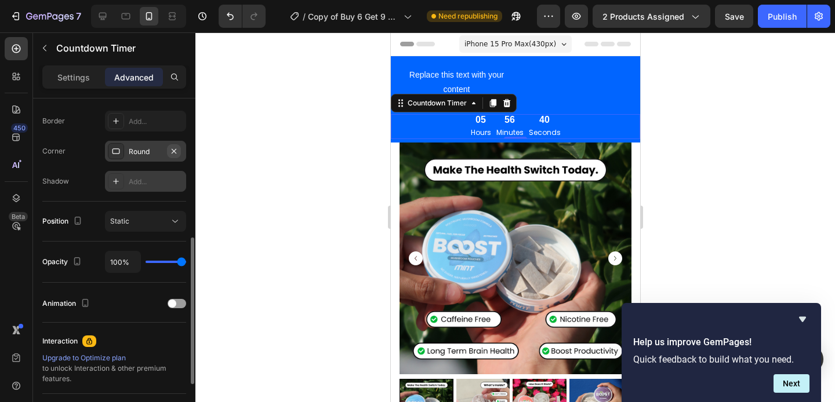
click at [174, 149] on icon "button" at bounding box center [173, 151] width 9 height 9
click at [159, 126] on div "Add..." at bounding box center [156, 121] width 54 height 10
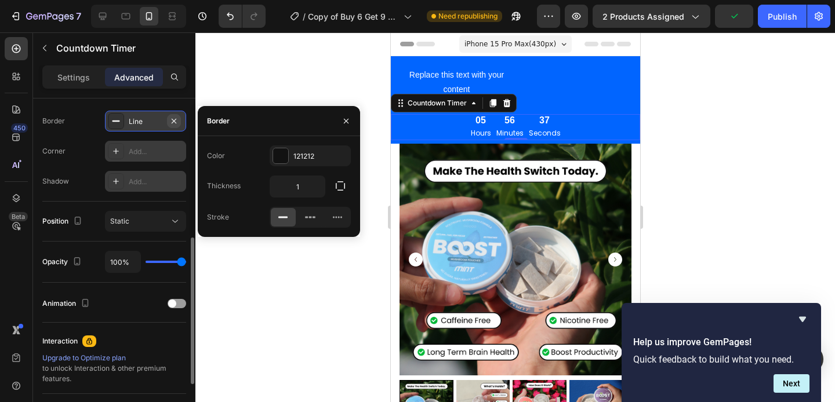
click at [174, 122] on icon "button" at bounding box center [173, 120] width 9 height 9
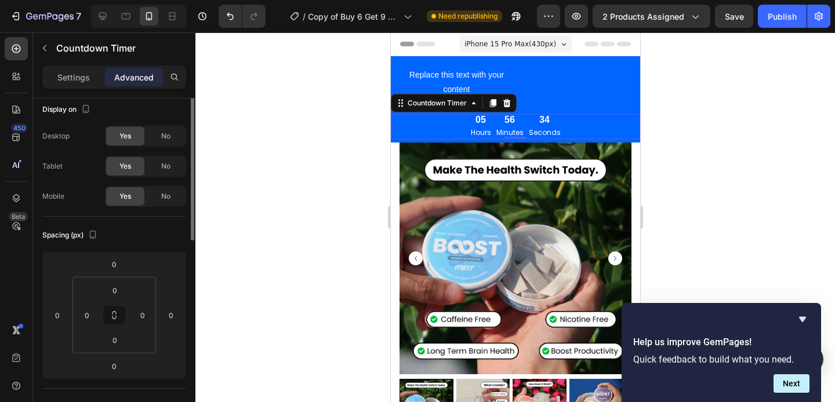
scroll to position [0, 0]
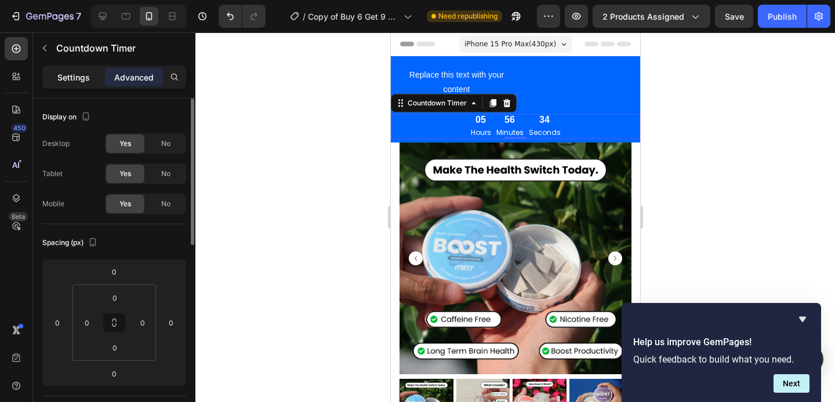
click at [81, 81] on p "Settings" at bounding box center [73, 77] width 32 height 12
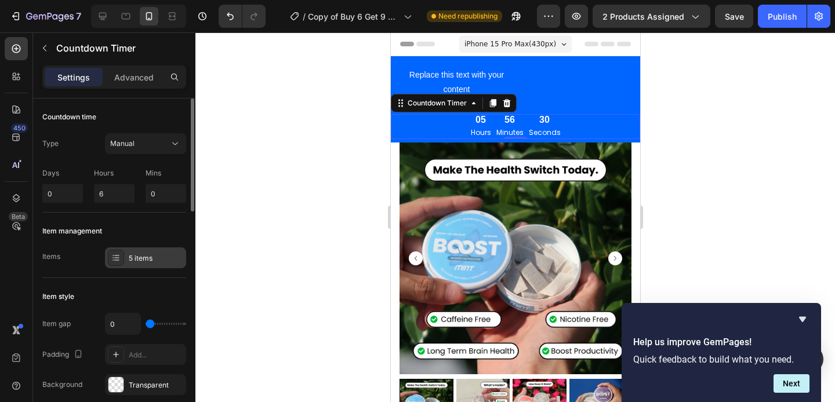
click at [152, 256] on div "5 items" at bounding box center [156, 258] width 54 height 10
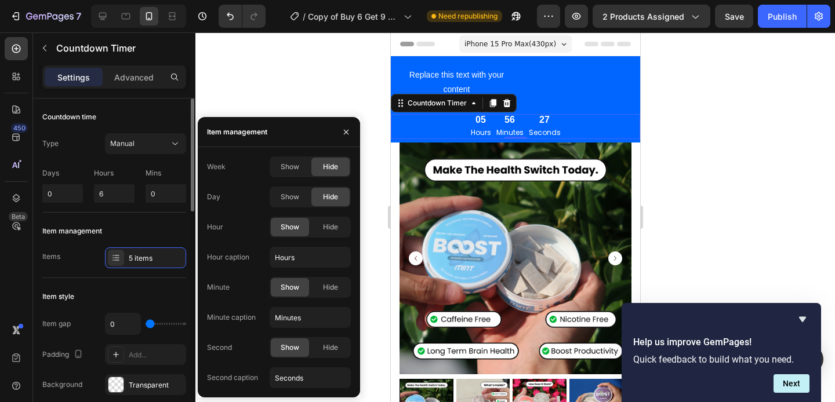
click at [88, 270] on div "Item management Items 5 items" at bounding box center [114, 245] width 144 height 65
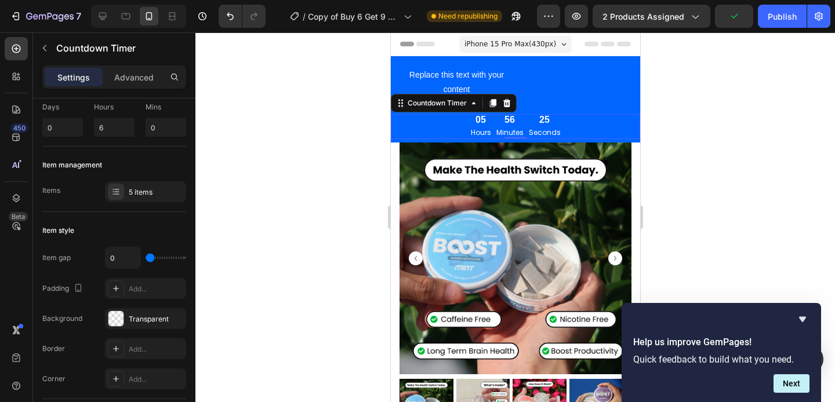
scroll to position [96, 0]
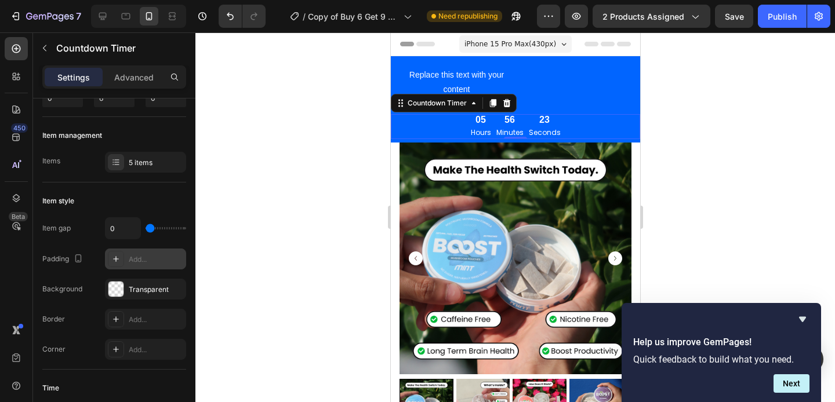
click at [154, 261] on div "Add..." at bounding box center [156, 259] width 54 height 10
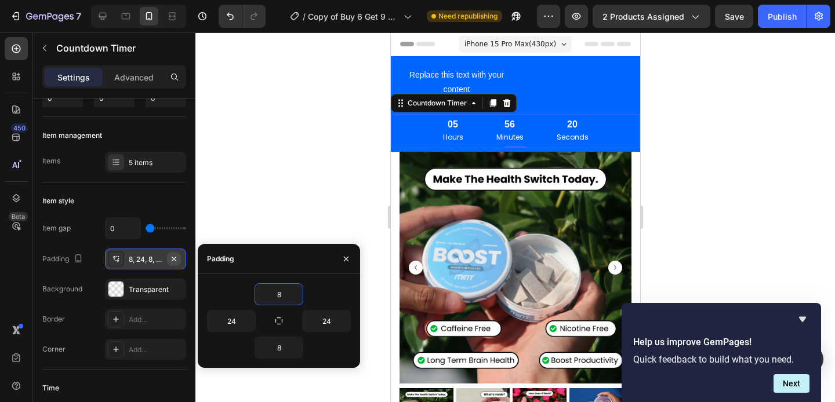
click at [174, 257] on icon "button" at bounding box center [173, 258] width 9 height 9
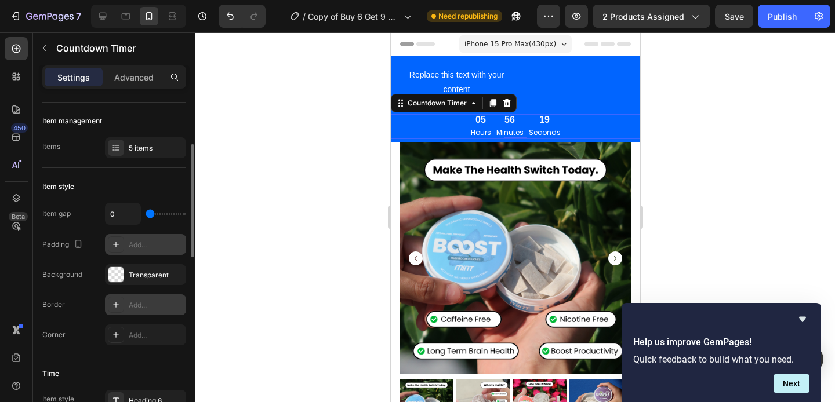
scroll to position [127, 0]
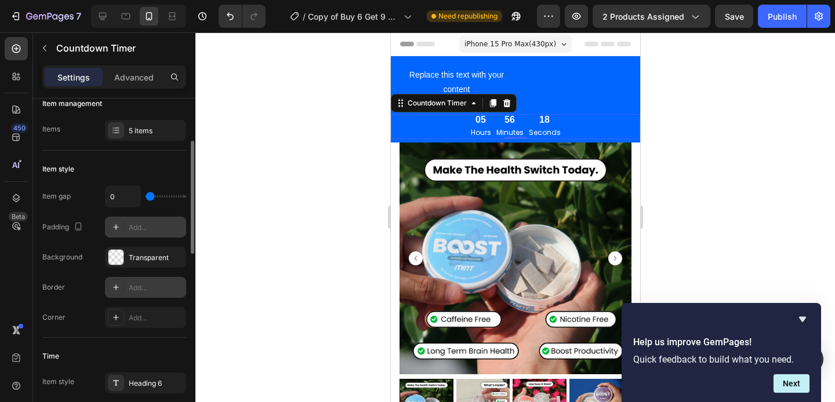
click at [150, 289] on div "Add..." at bounding box center [156, 288] width 54 height 10
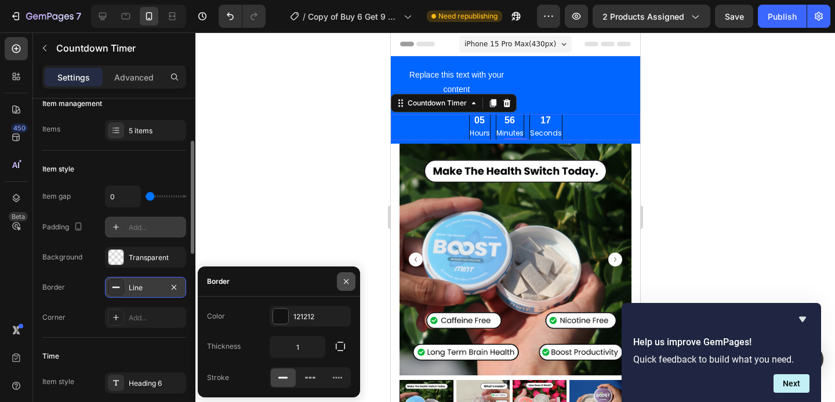
click at [344, 278] on icon "button" at bounding box center [345, 281] width 9 height 9
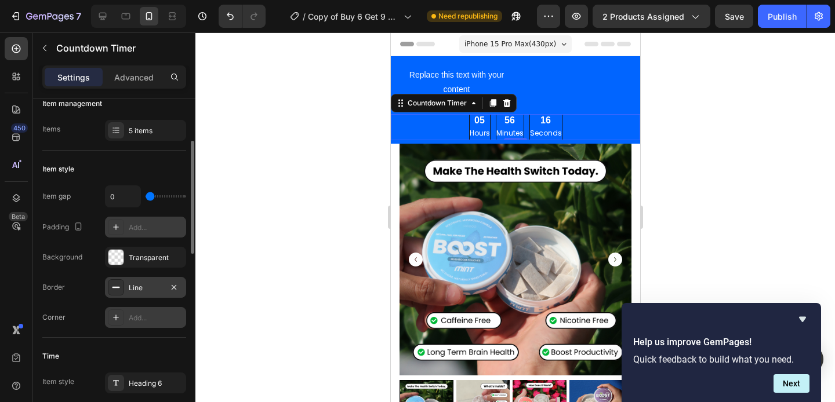
click at [172, 316] on div "Add..." at bounding box center [156, 318] width 54 height 10
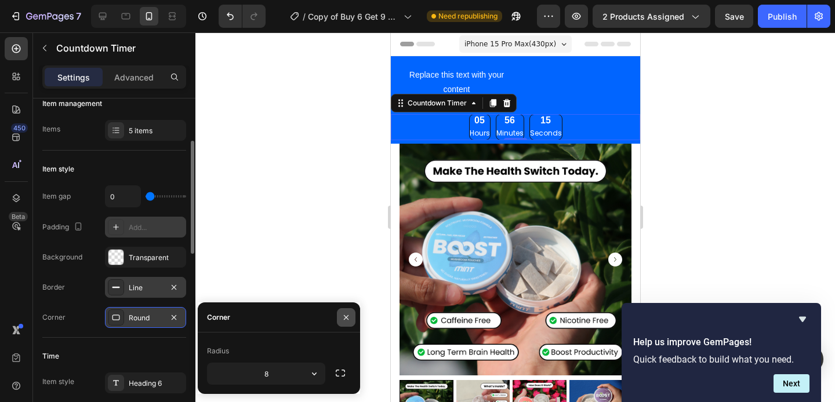
click at [342, 315] on icon "button" at bounding box center [345, 317] width 9 height 9
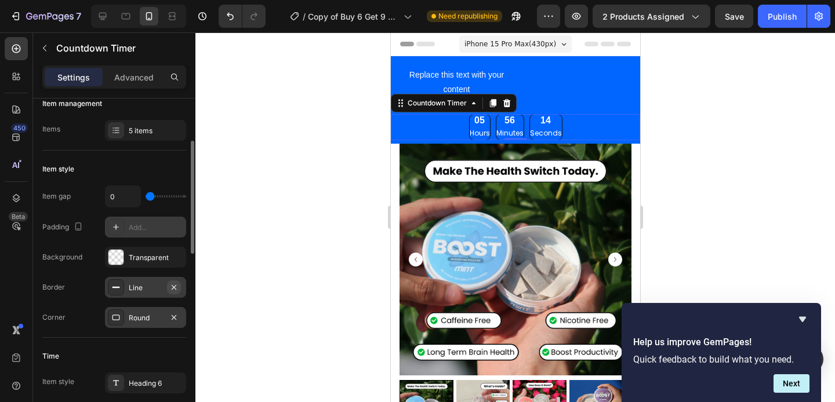
click at [174, 286] on icon "button" at bounding box center [174, 287] width 5 height 5
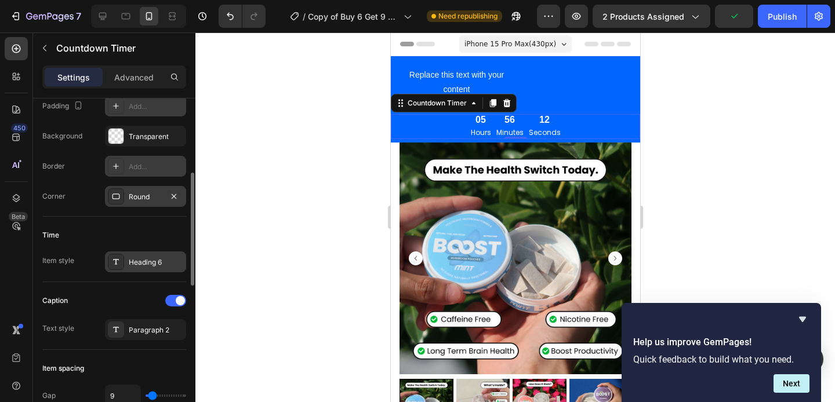
scroll to position [262, 0]
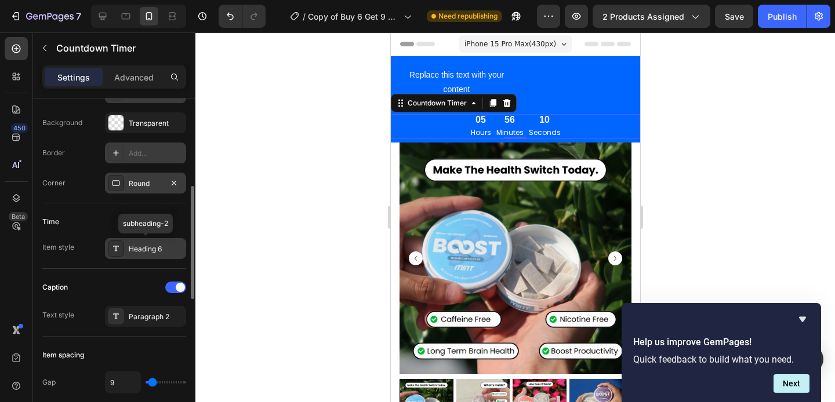
click at [143, 251] on div "Heading 6" at bounding box center [156, 249] width 54 height 10
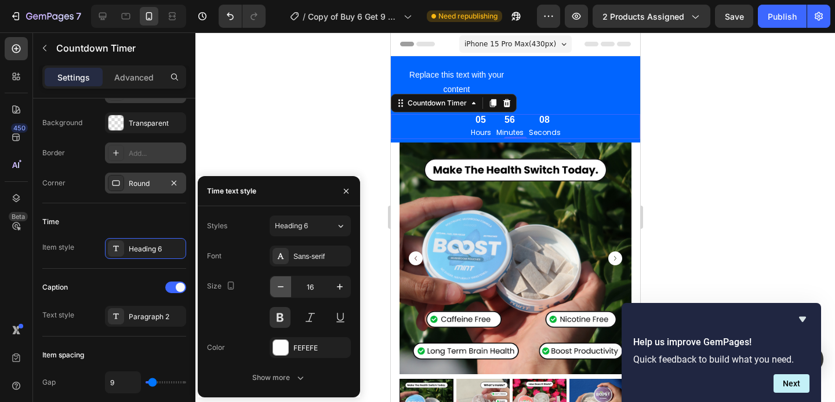
click at [278, 281] on icon "button" at bounding box center [281, 287] width 12 height 12
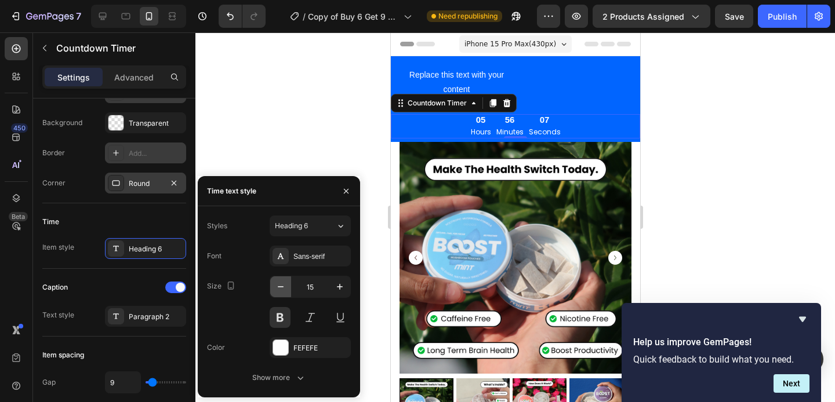
click at [278, 281] on icon "button" at bounding box center [281, 287] width 12 height 12
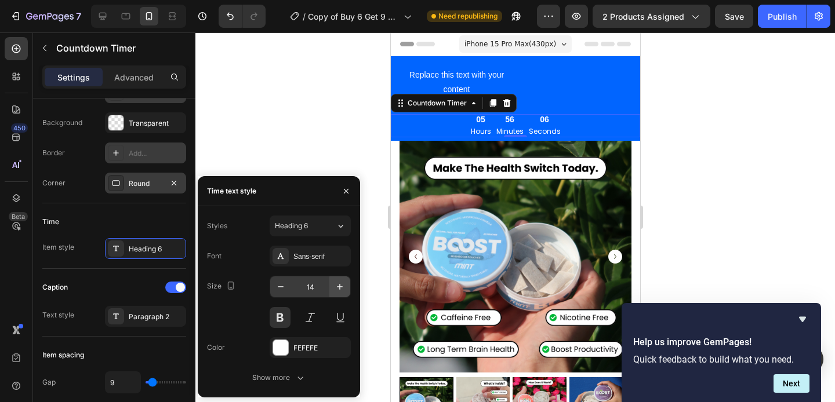
click at [336, 286] on icon "button" at bounding box center [340, 287] width 12 height 12
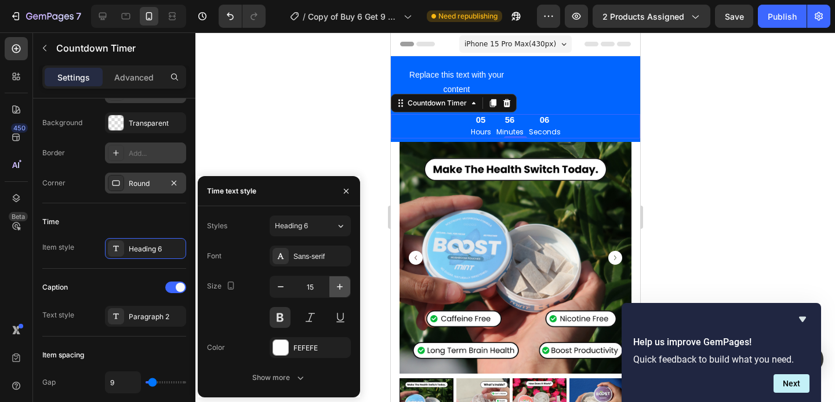
click at [336, 286] on icon "button" at bounding box center [340, 287] width 12 height 12
type input "16"
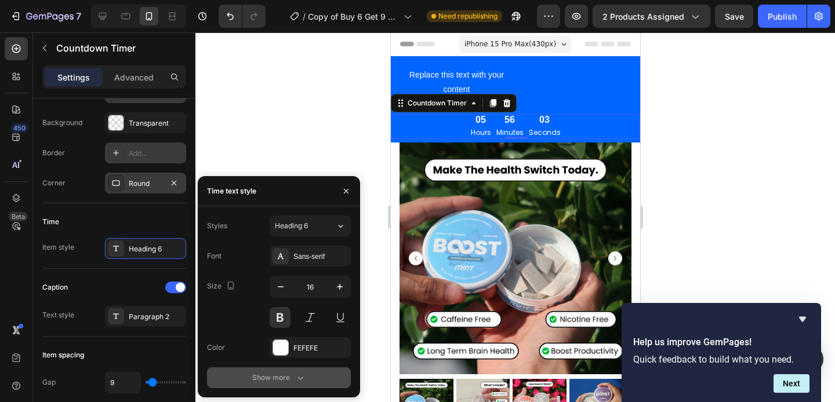
click at [274, 371] on button "Show more" at bounding box center [279, 377] width 144 height 21
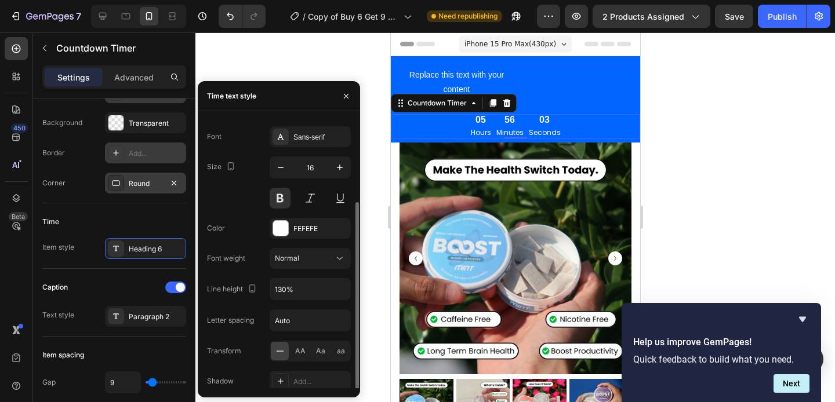
scroll to position [58, 0]
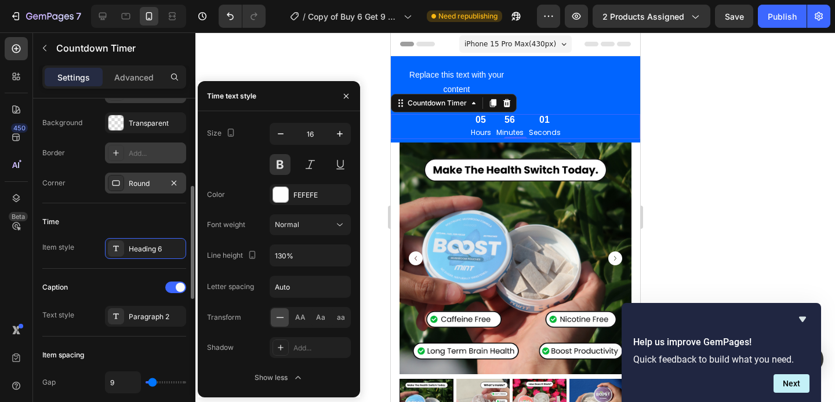
click at [136, 293] on div "Caption" at bounding box center [114, 287] width 144 height 19
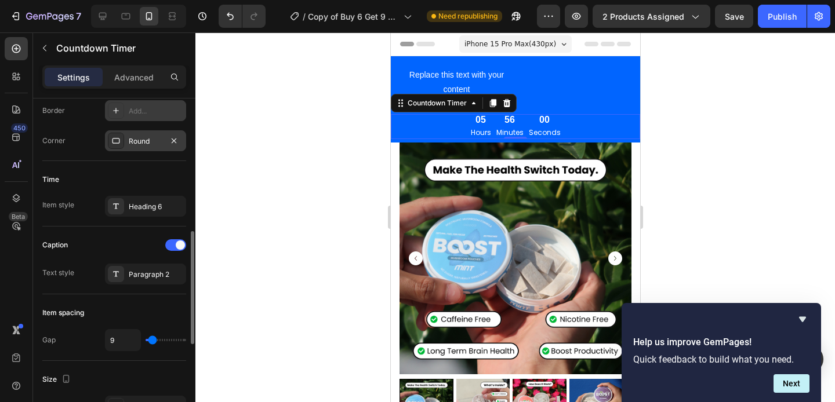
scroll to position [355, 0]
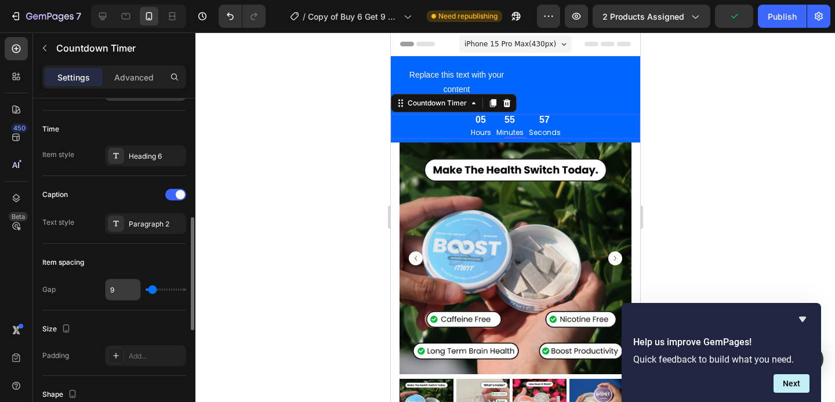
click at [129, 289] on input "9" at bounding box center [122, 289] width 35 height 21
type input "8"
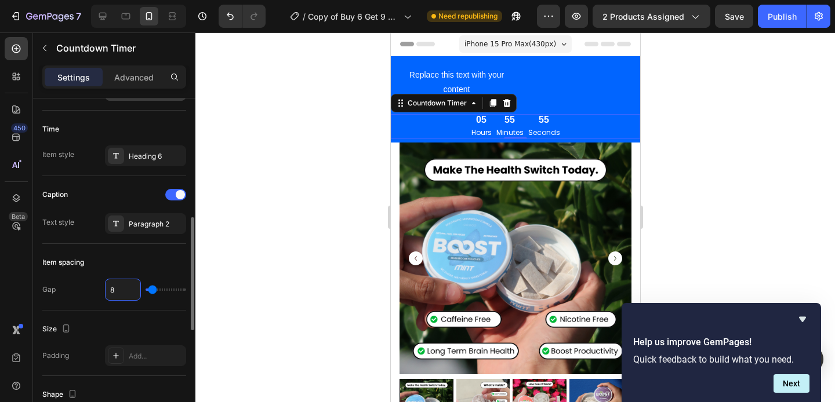
click at [75, 268] on div "Item spacing" at bounding box center [114, 262] width 144 height 19
click at [89, 303] on div "Item spacing Gap 8" at bounding box center [114, 277] width 144 height 67
click at [117, 352] on icon at bounding box center [115, 355] width 9 height 9
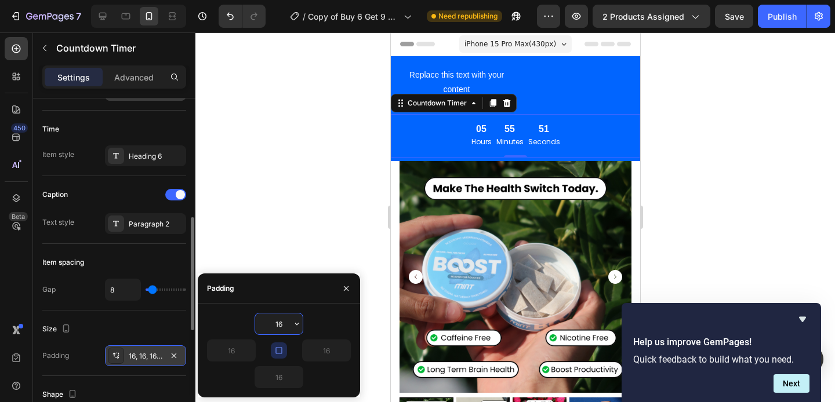
click at [282, 352] on icon "button" at bounding box center [278, 350] width 9 height 9
drag, startPoint x: 282, startPoint y: 352, endPoint x: 313, endPoint y: 352, distance: 30.7
click at [313, 352] on div "16 16 16 16" at bounding box center [279, 350] width 144 height 75
click at [279, 348] on icon "button" at bounding box center [278, 350] width 9 height 9
click at [282, 353] on icon "button" at bounding box center [278, 350] width 6 height 6
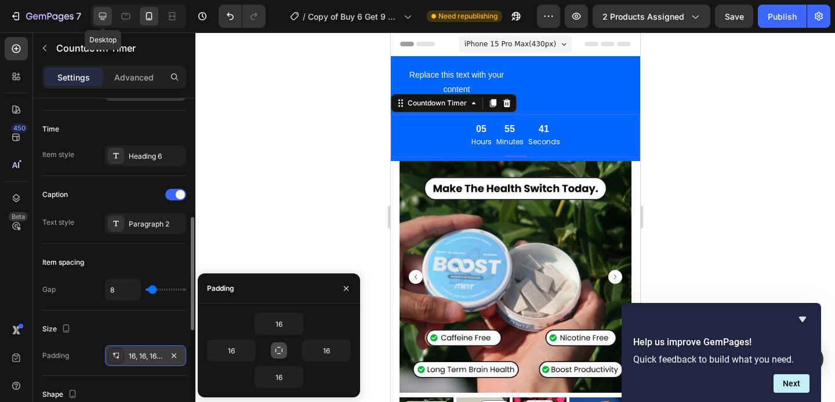
click at [103, 12] on icon at bounding box center [103, 16] width 12 height 12
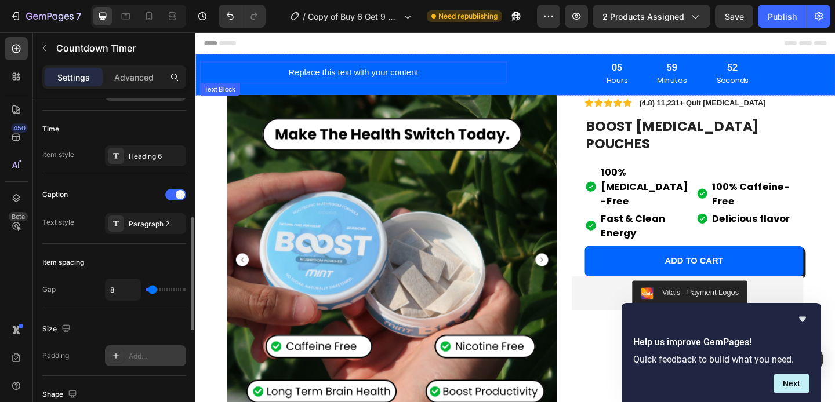
click at [375, 75] on div "Replace this text with your content" at bounding box center [366, 76] width 329 height 19
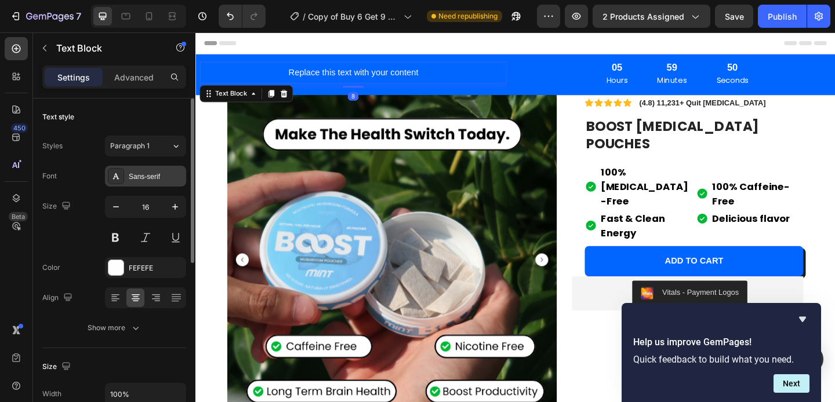
click at [136, 177] on div "Sans-serif" at bounding box center [156, 177] width 54 height 10
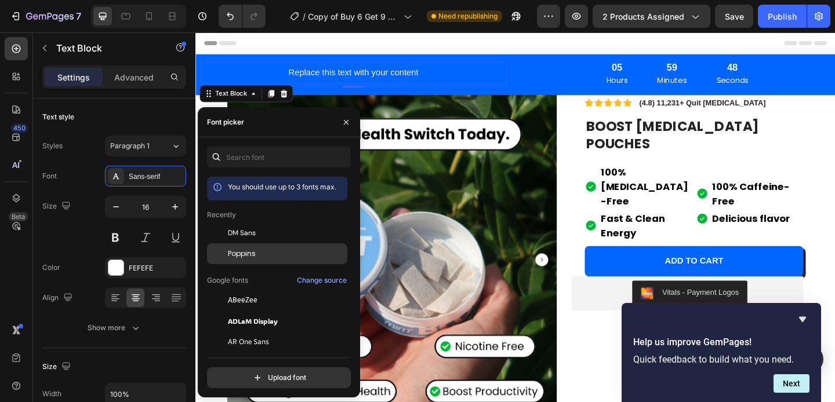
click at [245, 252] on span "Poppins" at bounding box center [242, 254] width 28 height 10
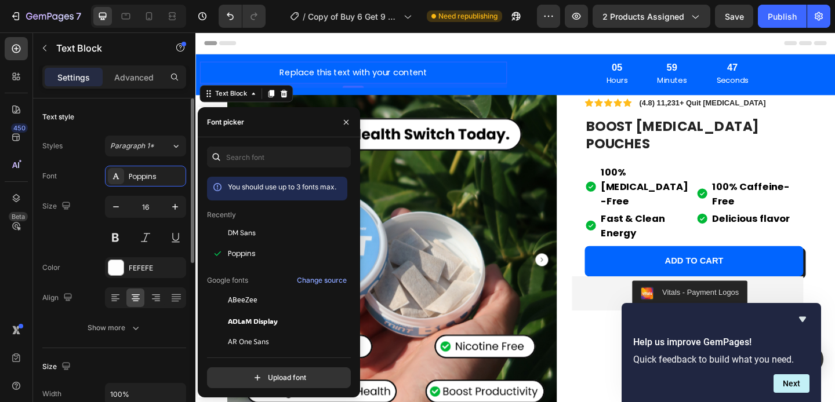
click at [79, 209] on div "Size 16" at bounding box center [114, 222] width 144 height 52
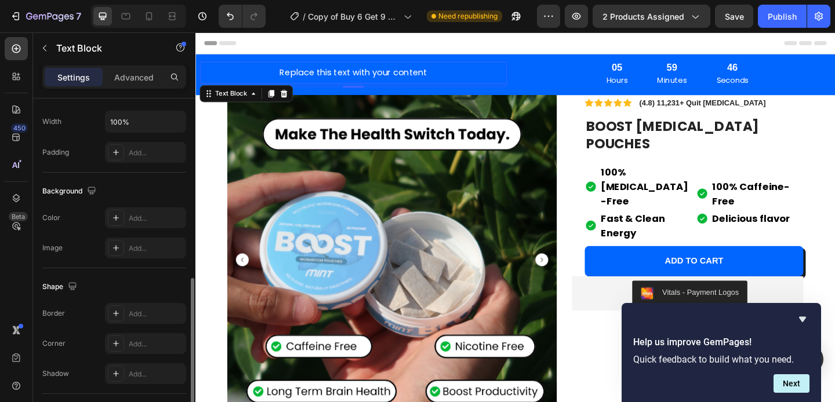
scroll to position [303, 0]
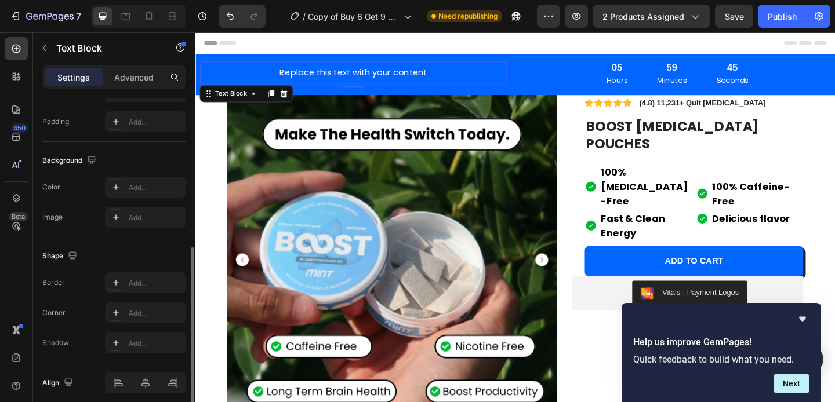
click at [376, 78] on div "Replace this text with your content" at bounding box center [366, 76] width 329 height 19
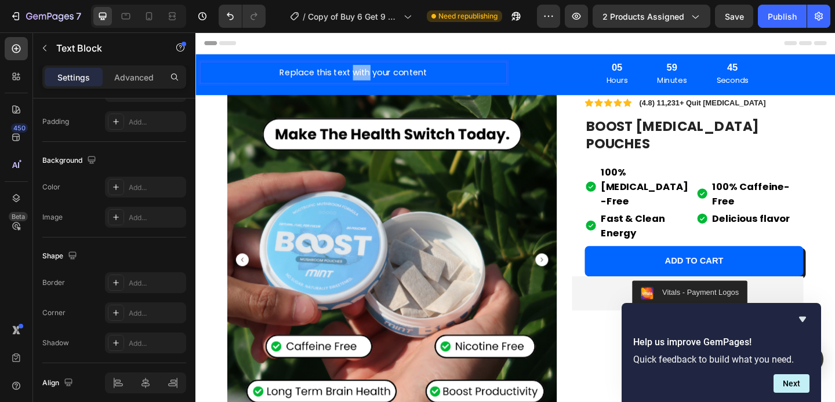
click at [376, 78] on p "Replace this text with your content" at bounding box center [366, 76] width 327 height 17
click at [409, 78] on p "Early Autumn Sale is Here!" at bounding box center [366, 76] width 327 height 17
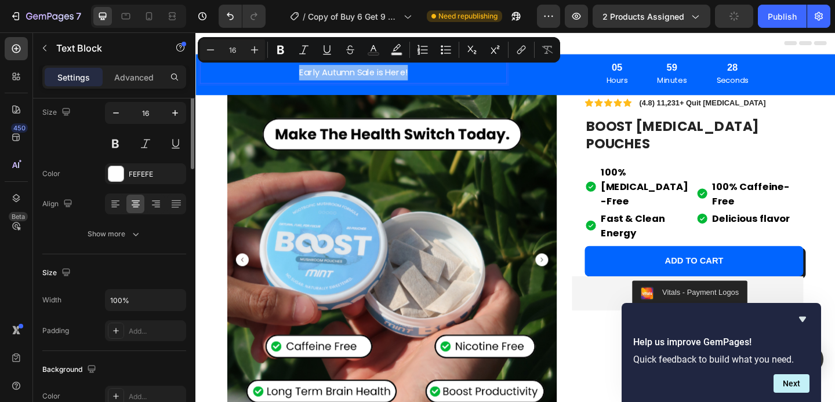
scroll to position [0, 0]
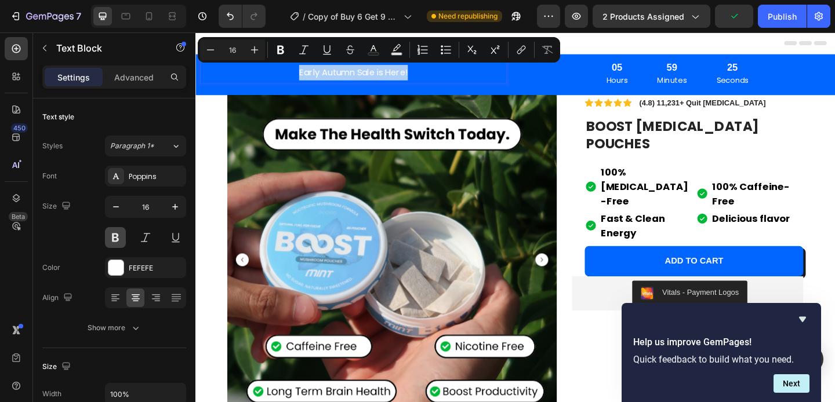
click at [118, 238] on button at bounding box center [115, 237] width 21 height 21
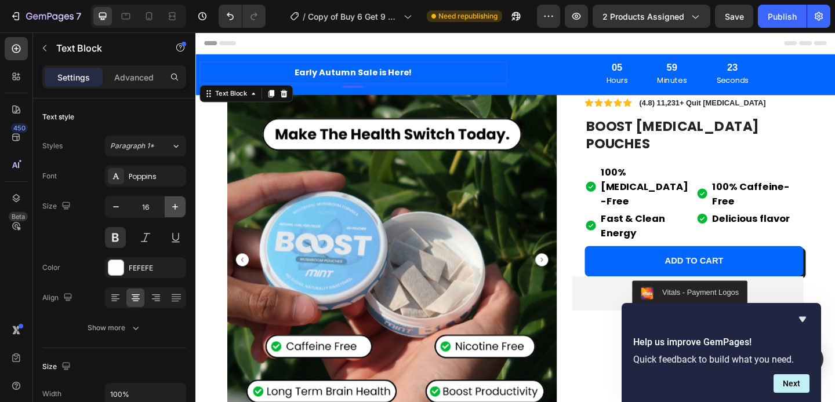
click at [176, 210] on icon "button" at bounding box center [175, 207] width 12 height 12
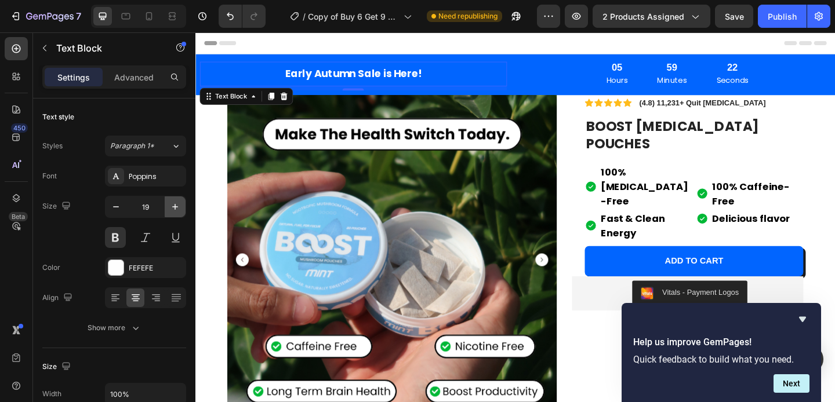
click at [176, 210] on icon "button" at bounding box center [175, 207] width 12 height 12
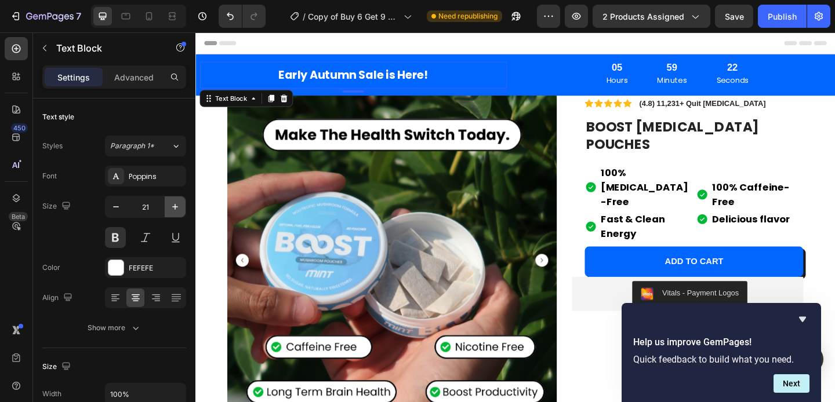
click at [176, 210] on icon "button" at bounding box center [175, 207] width 12 height 12
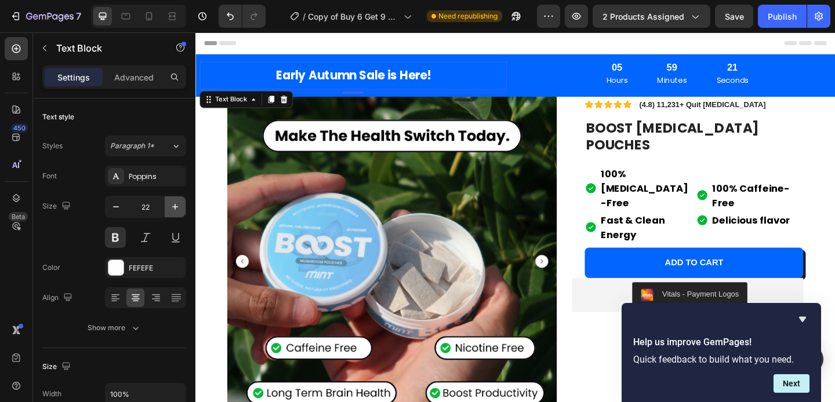
click at [176, 210] on icon "button" at bounding box center [175, 207] width 12 height 12
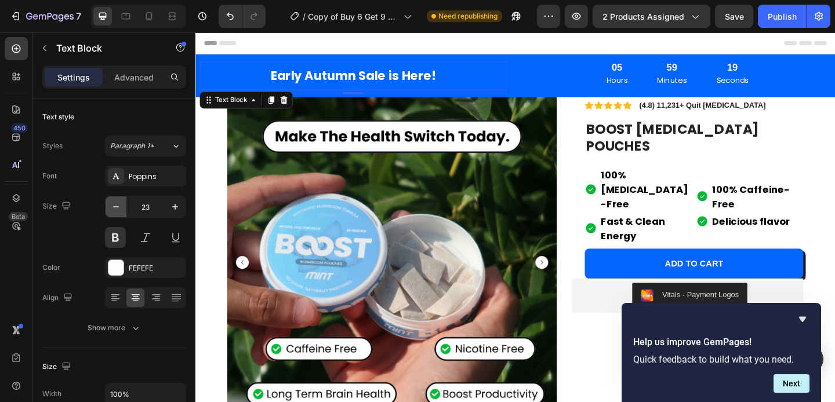
click at [119, 210] on icon "button" at bounding box center [116, 207] width 12 height 12
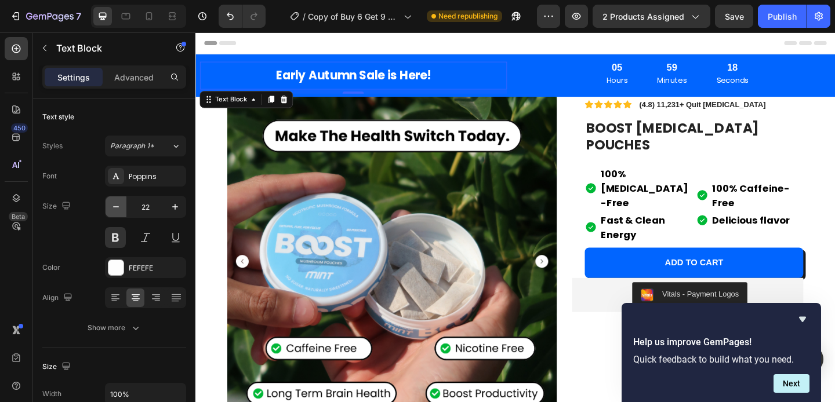
click at [115, 206] on icon "button" at bounding box center [116, 207] width 12 height 12
type input "21"
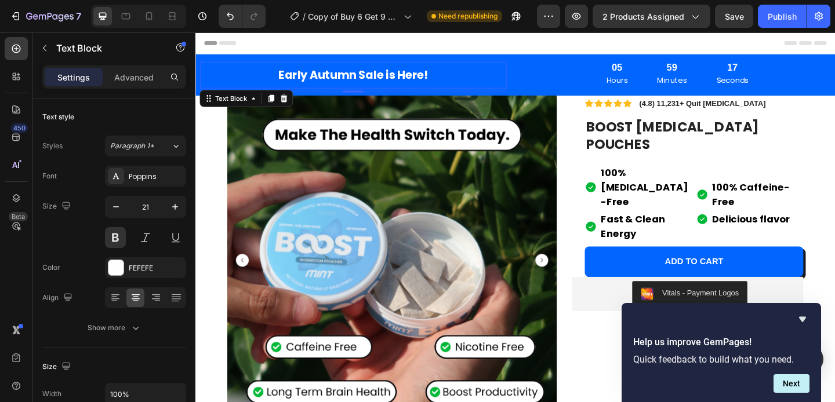
click at [151, 108] on div "Text style" at bounding box center [114, 117] width 144 height 19
click at [150, 117] on div "Text style" at bounding box center [114, 117] width 144 height 19
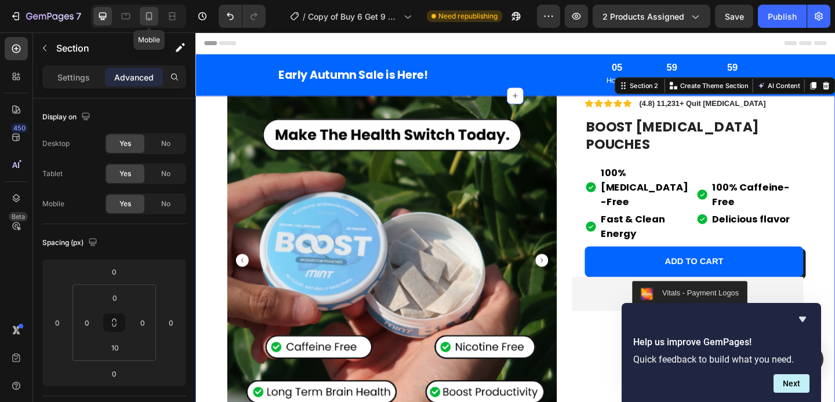
click at [152, 20] on icon at bounding box center [149, 16] width 12 height 12
type input "15"
type input "14"
type input "15"
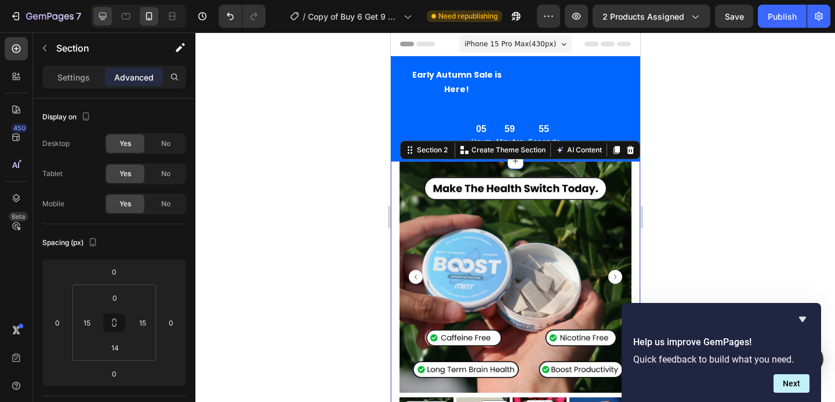
click at [104, 13] on icon at bounding box center [103, 17] width 8 height 8
type input "0"
type input "10"
type input "0"
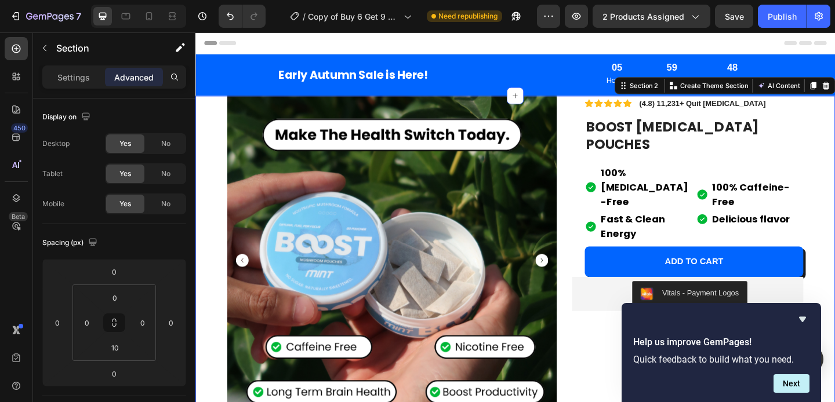
click at [114, 301] on input "0" at bounding box center [114, 297] width 23 height 17
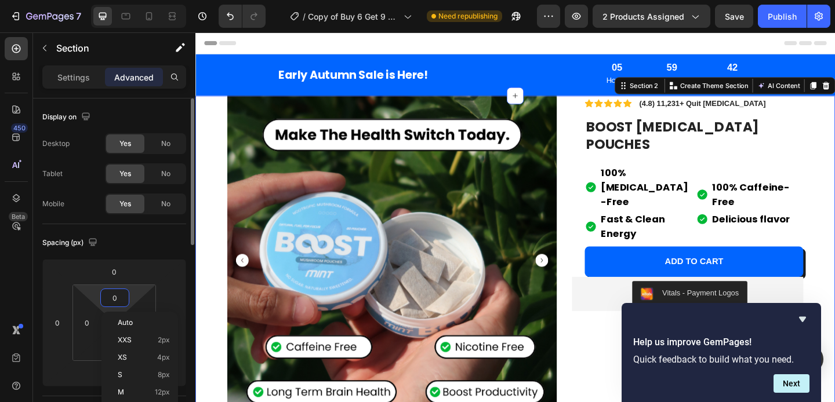
click at [114, 301] on input "0" at bounding box center [114, 297] width 23 height 17
click at [127, 337] on span "XXS" at bounding box center [125, 340] width 14 height 8
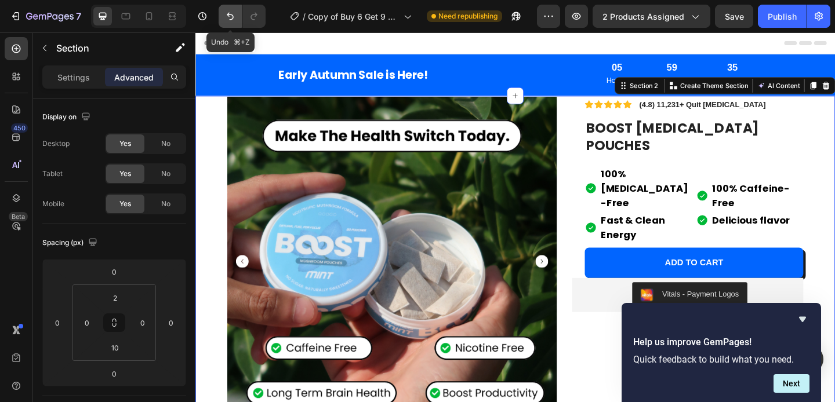
click at [233, 21] on icon "Undo/Redo" at bounding box center [230, 16] width 12 height 12
type input "0"
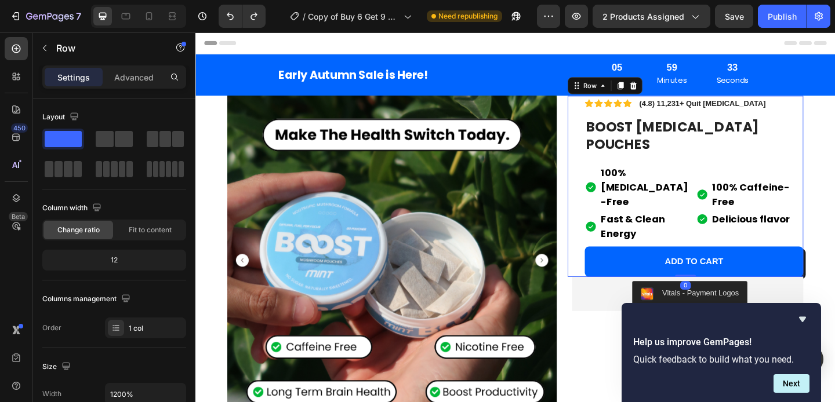
click at [600, 120] on div "Icon Icon Icon Icon Icon Icon List (4.8) 11,231+ Quit Nicotine Text Block Row B…" at bounding box center [728, 199] width 256 height 197
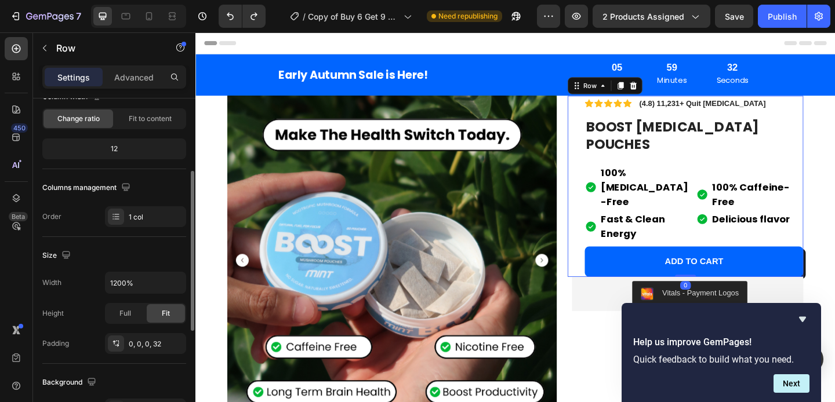
scroll to position [125, 0]
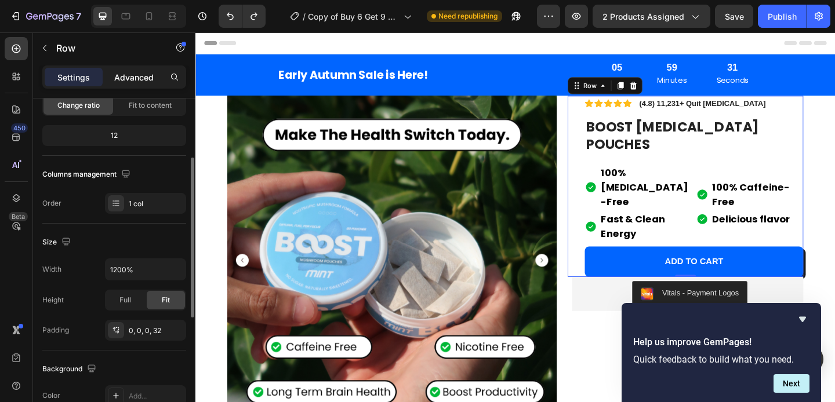
click at [147, 81] on p "Advanced" at bounding box center [133, 77] width 39 height 12
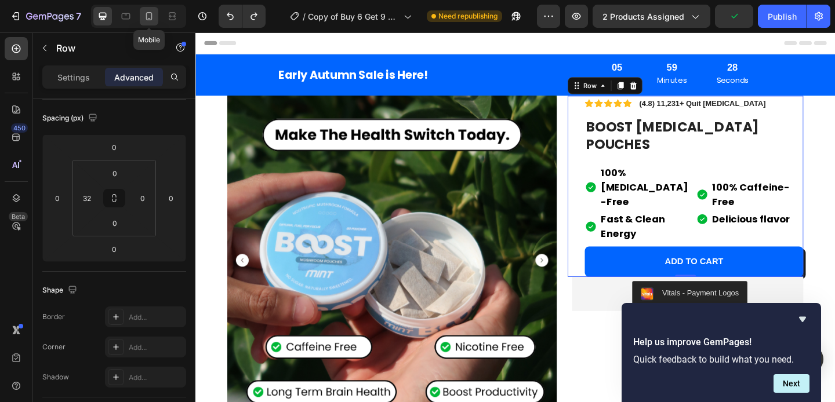
click at [147, 14] on icon at bounding box center [149, 16] width 12 height 12
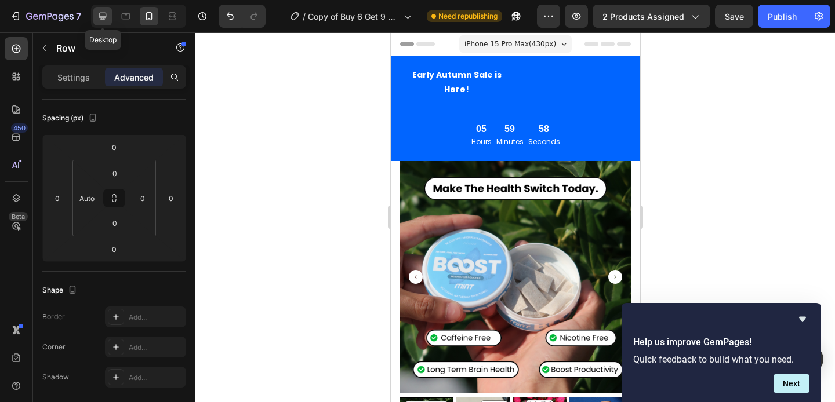
click at [110, 16] on div at bounding box center [102, 16] width 19 height 19
type input "32"
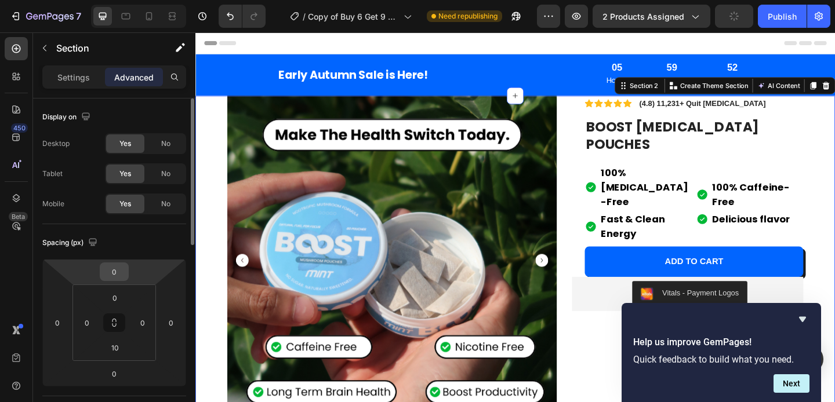
click at [118, 276] on input "0" at bounding box center [114, 271] width 23 height 17
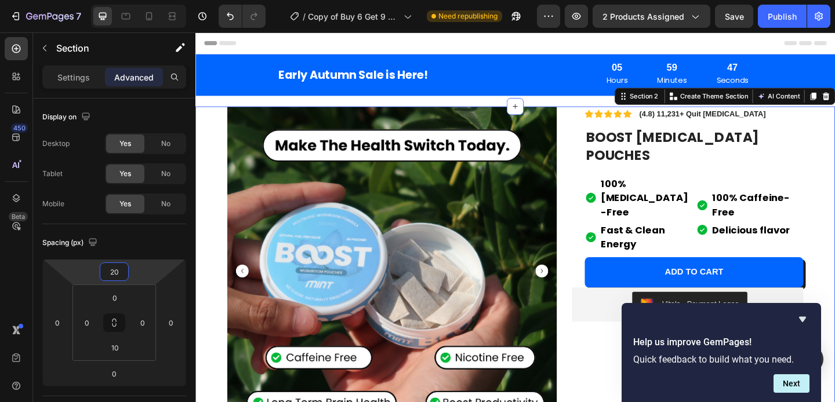
type input "20"
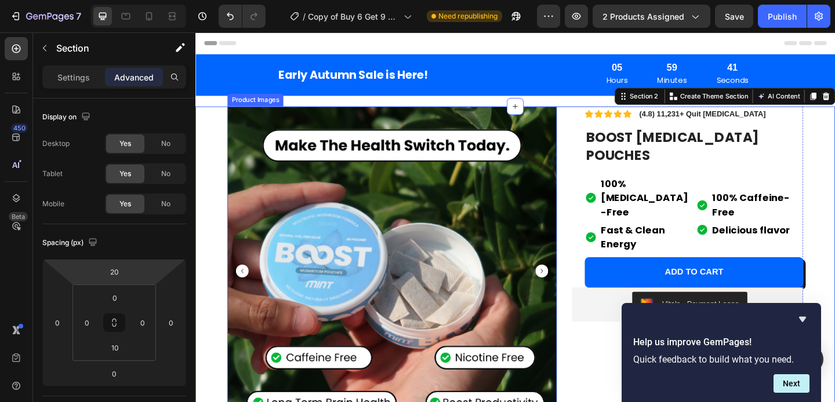
click at [551, 145] on img at bounding box center [409, 292] width 358 height 358
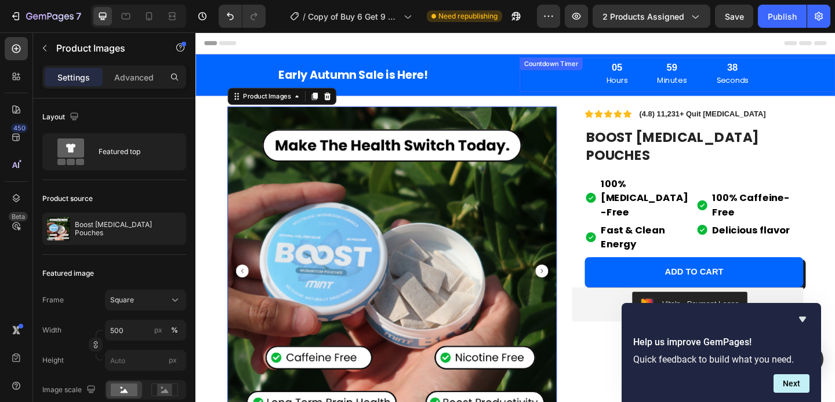
click at [548, 72] on div "Countdown Timer" at bounding box center [582, 67] width 68 height 14
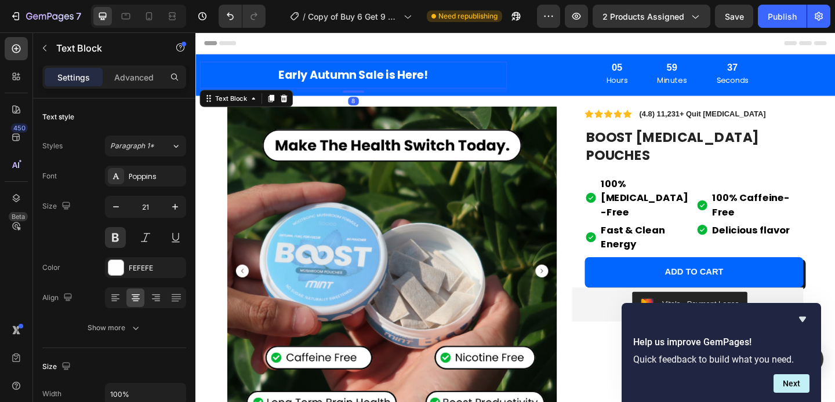
click at [487, 69] on p "Early Autumn Sale is Here!" at bounding box center [366, 79] width 327 height 22
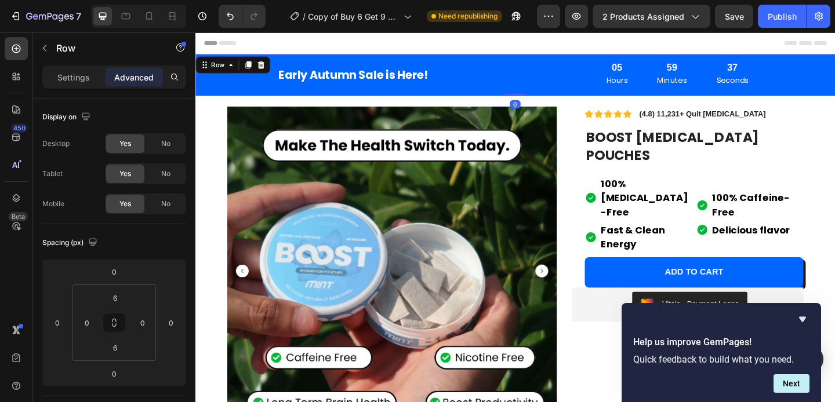
click at [486, 62] on div "Early Autumn Sale is Here! Text Block" at bounding box center [366, 79] width 343 height 38
click at [118, 351] on input "6" at bounding box center [114, 347] width 23 height 17
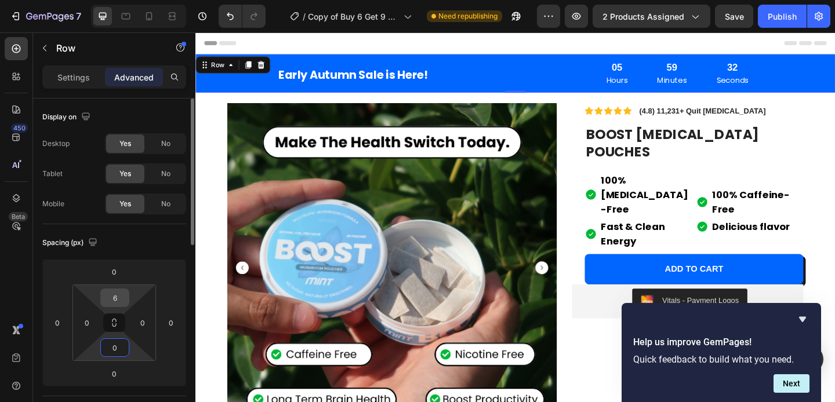
type input "0"
click at [116, 301] on input "6" at bounding box center [114, 297] width 23 height 17
type input "0"
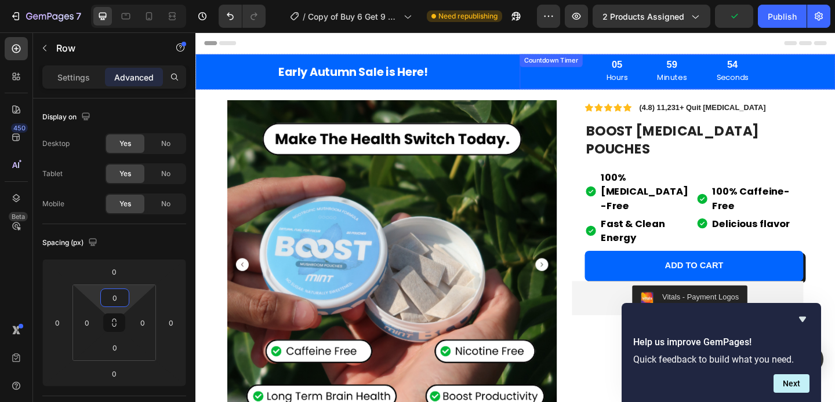
click at [771, 83] on p "Seconds" at bounding box center [778, 81] width 35 height 14
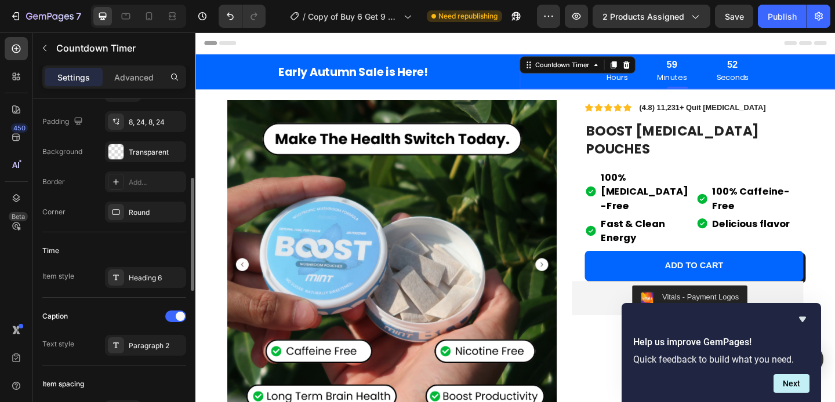
scroll to position [237, 0]
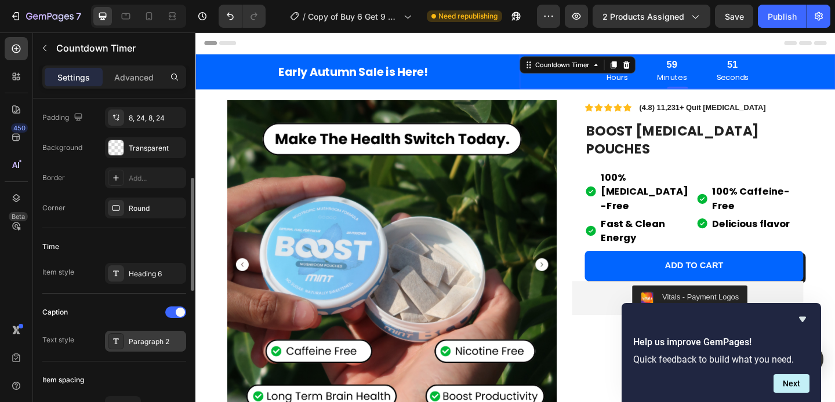
click at [133, 337] on div "Paragraph 2" at bounding box center [156, 342] width 54 height 10
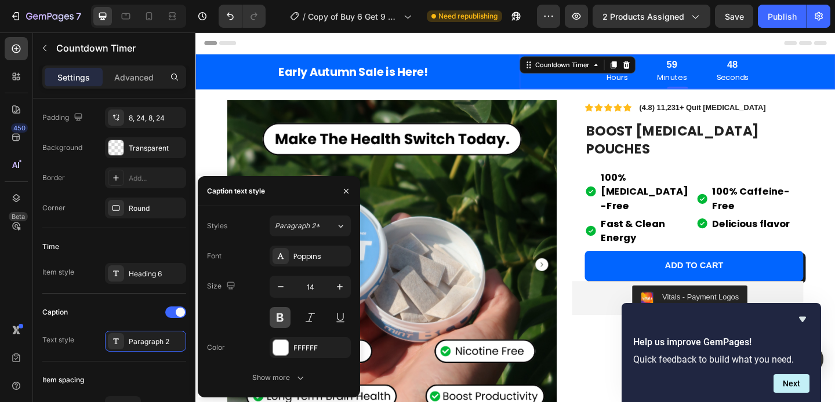
click at [279, 319] on button at bounding box center [279, 317] width 21 height 21
click at [150, 275] on div "Heading 6" at bounding box center [156, 274] width 54 height 10
click at [285, 316] on button at bounding box center [279, 317] width 21 height 21
click at [278, 318] on button at bounding box center [279, 317] width 21 height 21
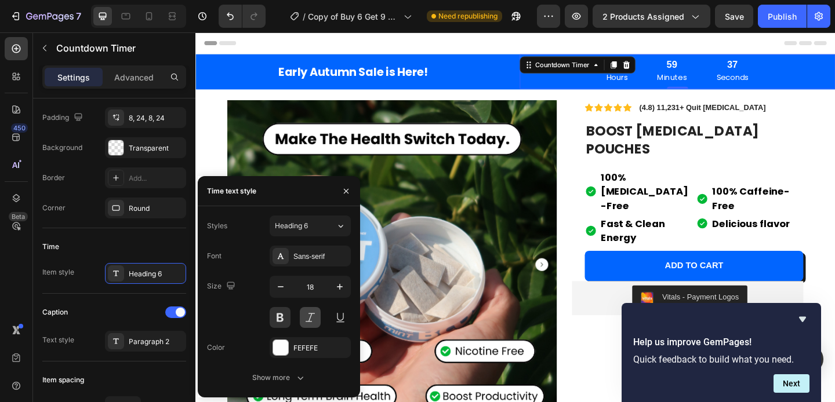
click at [308, 317] on button at bounding box center [310, 317] width 21 height 21
click at [310, 317] on button at bounding box center [310, 317] width 21 height 21
click at [122, 341] on div at bounding box center [116, 341] width 16 height 16
click at [308, 313] on button at bounding box center [310, 317] width 21 height 21
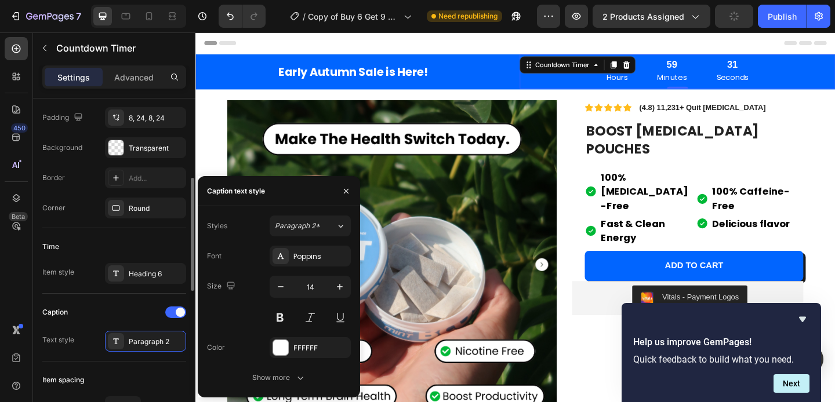
click at [132, 306] on div "Caption" at bounding box center [114, 312] width 144 height 19
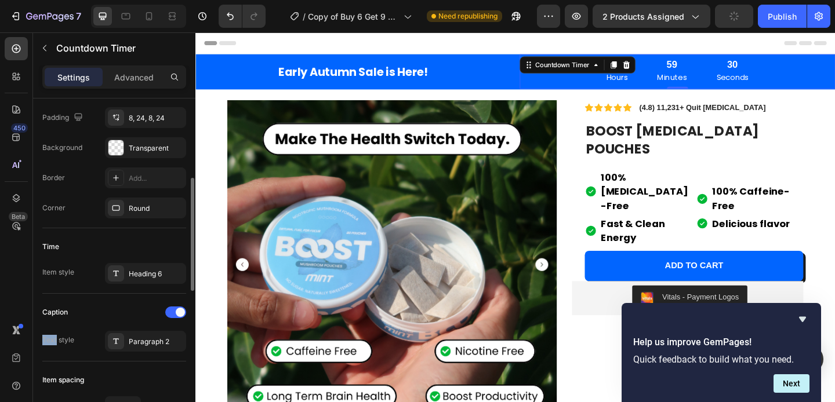
click at [132, 306] on div "Caption" at bounding box center [114, 312] width 144 height 19
click at [393, 41] on div "Header" at bounding box center [543, 43] width 677 height 23
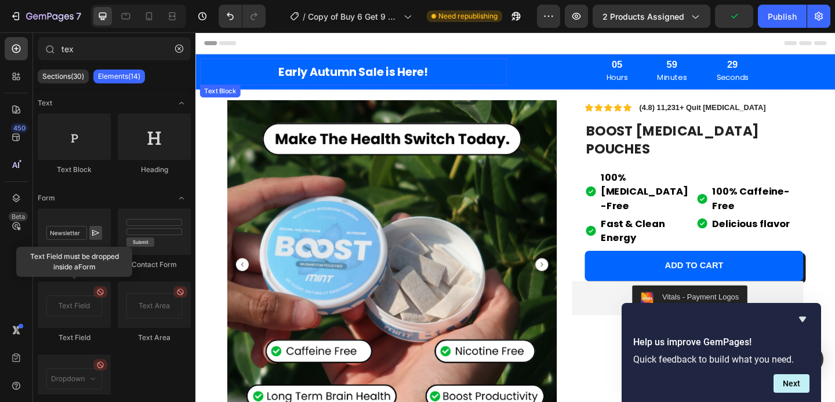
click at [468, 65] on p "Early Autumn Sale is Here!" at bounding box center [366, 75] width 327 height 22
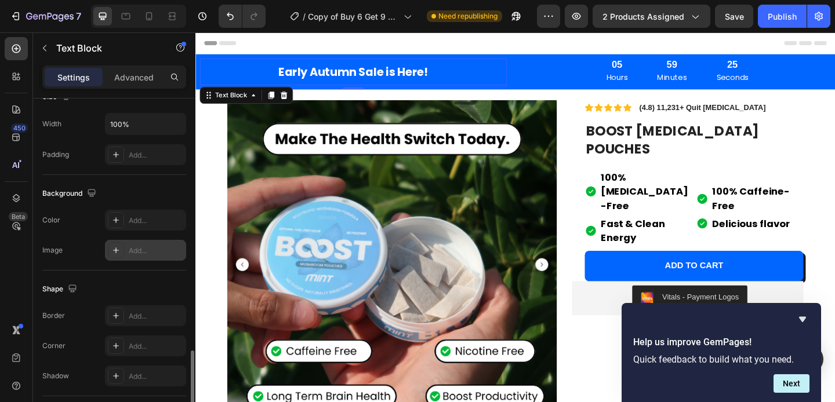
scroll to position [350, 0]
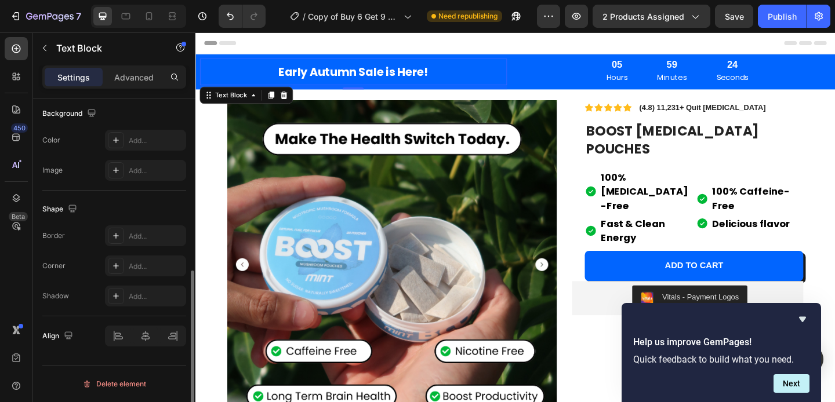
click at [243, 75] on p "Early Autumn Sale is Here!" at bounding box center [366, 75] width 327 height 22
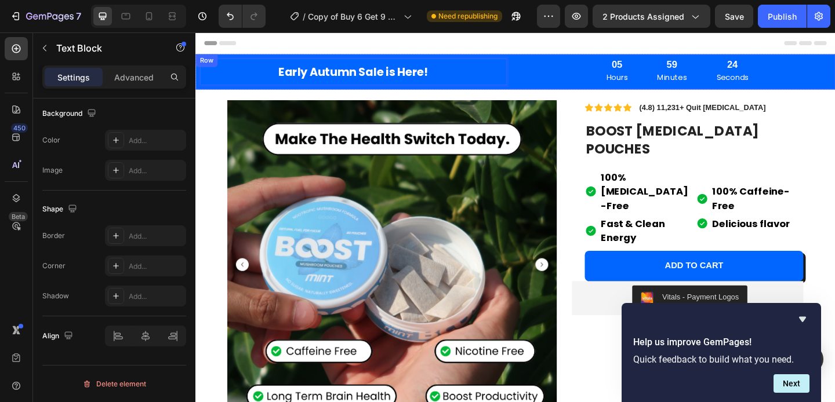
click at [239, 58] on div "Early Autumn Sale is Here! Text Block 8" at bounding box center [366, 75] width 343 height 38
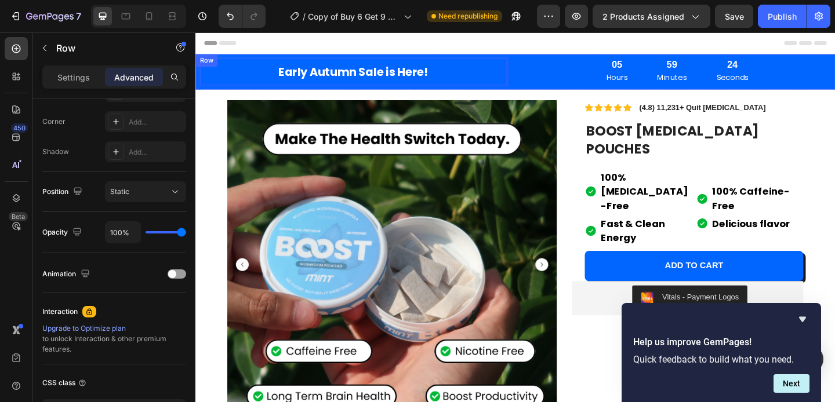
scroll to position [0, 0]
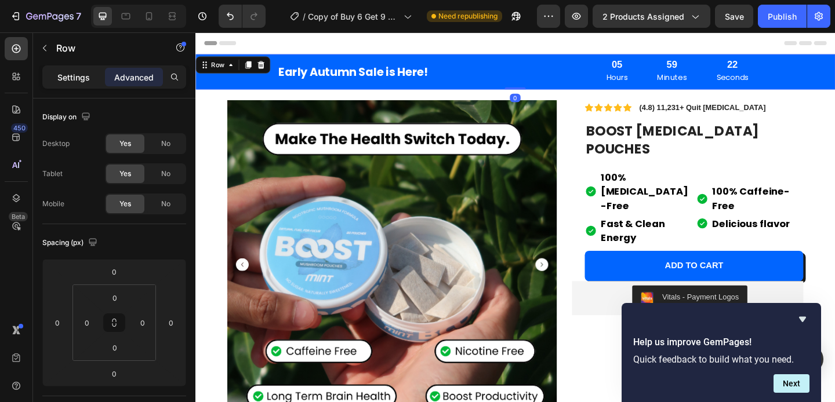
click at [78, 85] on div "Settings" at bounding box center [74, 77] width 58 height 19
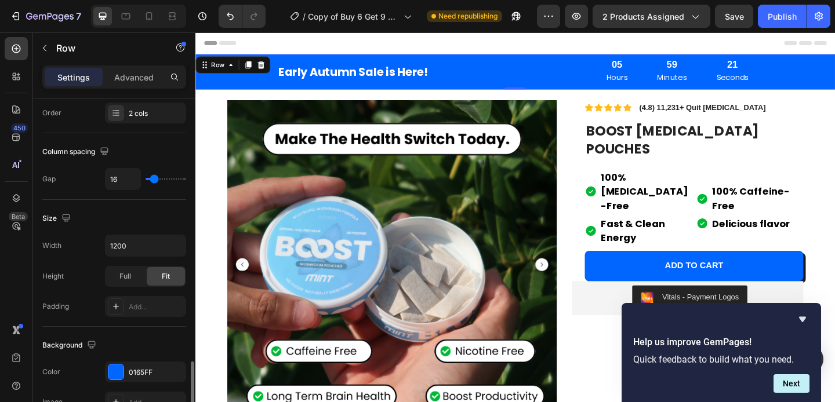
scroll to position [341, 0]
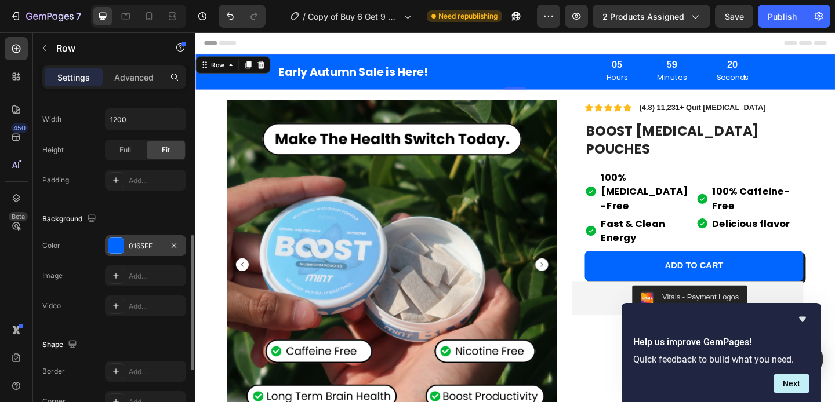
click at [116, 245] on div at bounding box center [115, 245] width 15 height 15
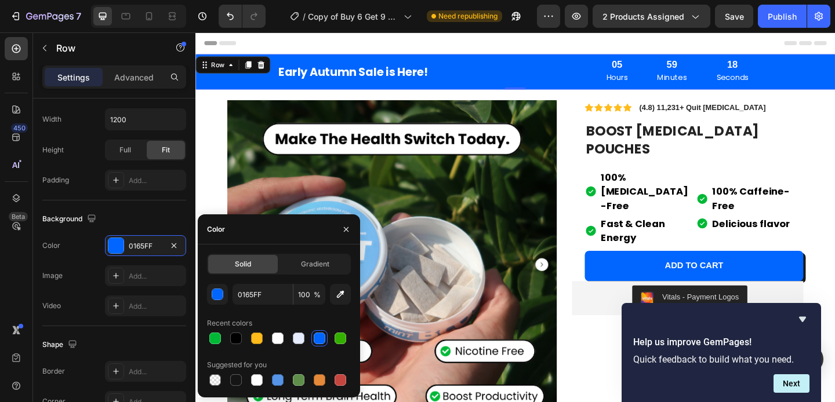
click at [319, 254] on div "Solid Gradient" at bounding box center [279, 264] width 144 height 21
click at [319, 258] on div "Gradient" at bounding box center [315, 264] width 70 height 19
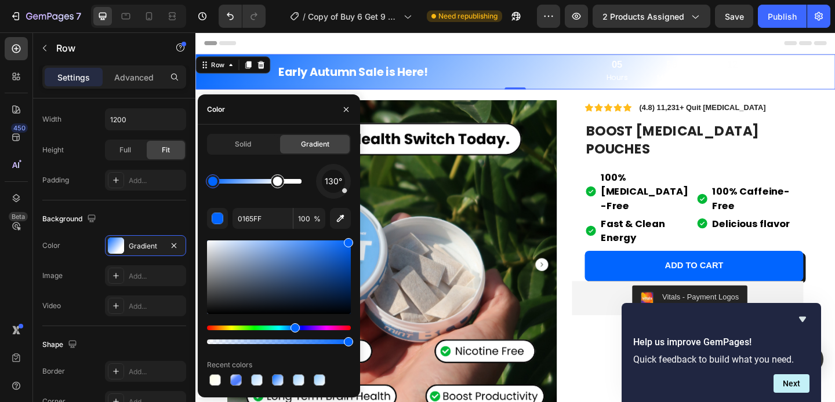
drag, startPoint x: 301, startPoint y: 185, endPoint x: 278, endPoint y: 188, distance: 23.9
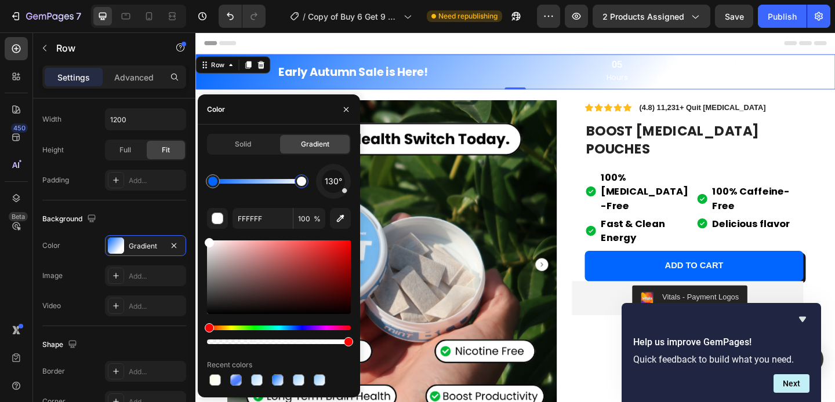
drag, startPoint x: 278, startPoint y: 188, endPoint x: 316, endPoint y: 189, distance: 38.3
click at [316, 189] on div "130°" at bounding box center [279, 181] width 144 height 35
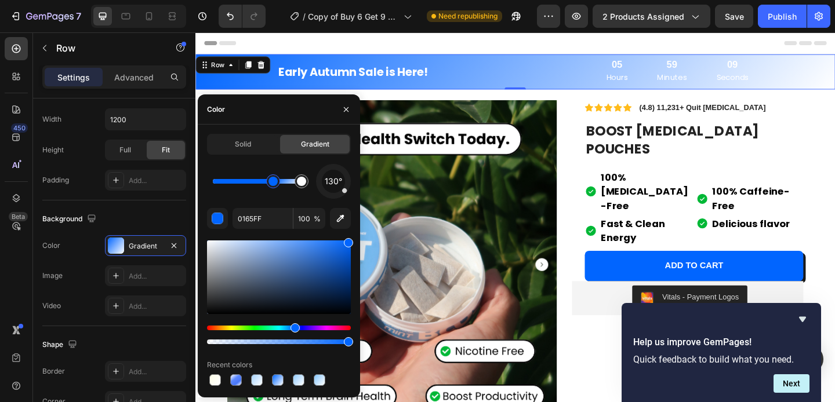
drag, startPoint x: 209, startPoint y: 187, endPoint x: 274, endPoint y: 183, distance: 64.4
click at [274, 183] on div at bounding box center [272, 181] width 9 height 9
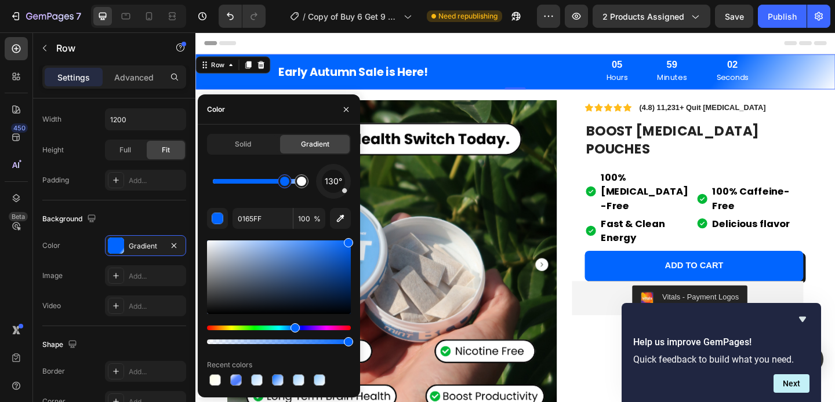
drag, startPoint x: 345, startPoint y: 196, endPoint x: 318, endPoint y: 200, distance: 27.0
click at [318, 200] on div "130° 0165FF 100 % Recent colors" at bounding box center [279, 276] width 144 height 224
drag, startPoint x: 344, startPoint y: 194, endPoint x: 315, endPoint y: 208, distance: 32.1
click at [315, 208] on div "215° 0165FF 100 % Recent colors" at bounding box center [279, 276] width 144 height 224
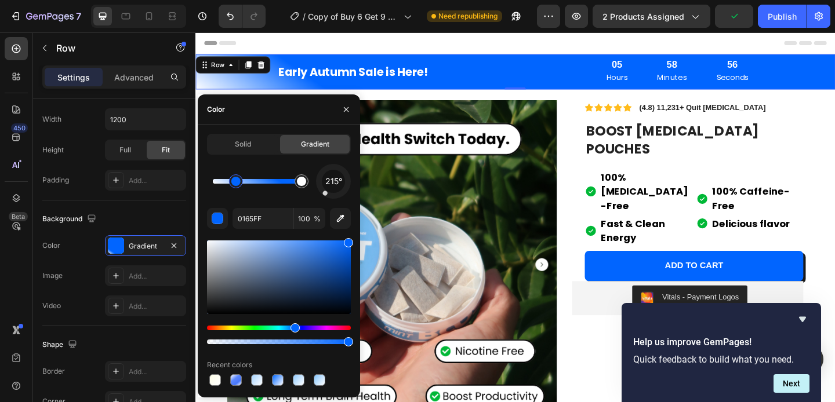
drag, startPoint x: 283, startPoint y: 185, endPoint x: 235, endPoint y: 192, distance: 48.6
click at [235, 192] on div "215°" at bounding box center [279, 181] width 144 height 35
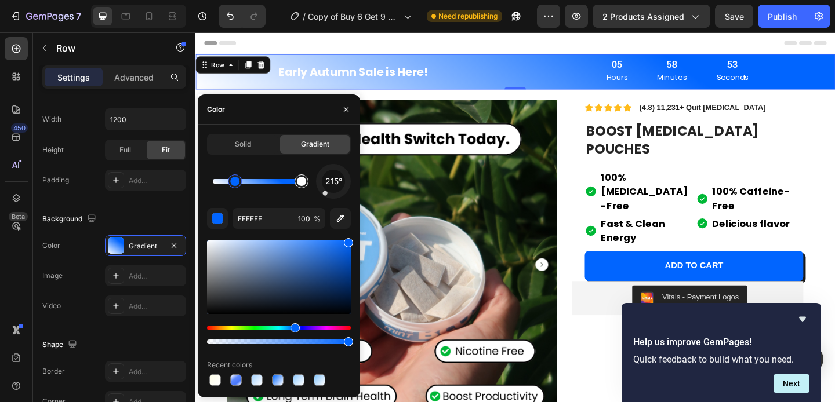
click at [301, 185] on div at bounding box center [301, 181] width 9 height 9
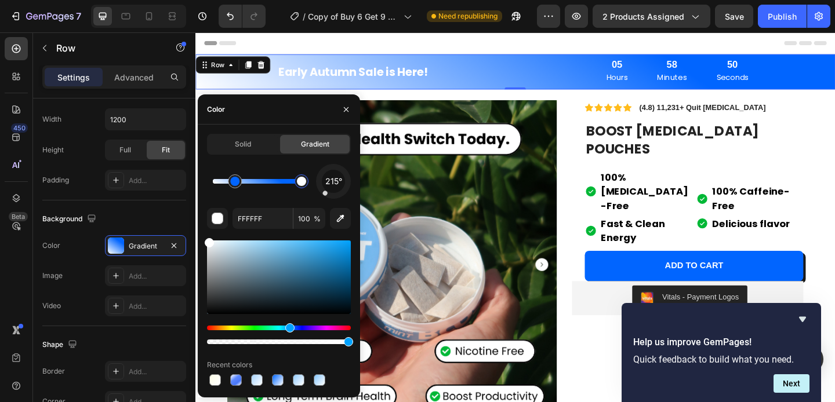
drag, startPoint x: 207, startPoint y: 330, endPoint x: 288, endPoint y: 331, distance: 80.6
click at [288, 331] on div "Hue" at bounding box center [289, 327] width 9 height 9
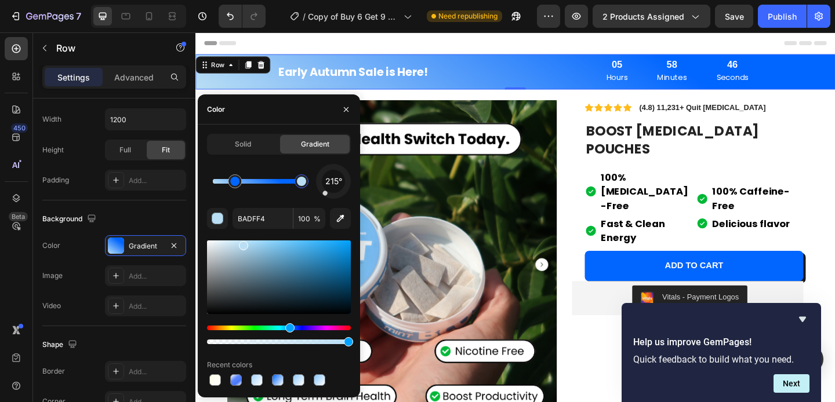
drag, startPoint x: 209, startPoint y: 246, endPoint x: 246, endPoint y: 243, distance: 37.8
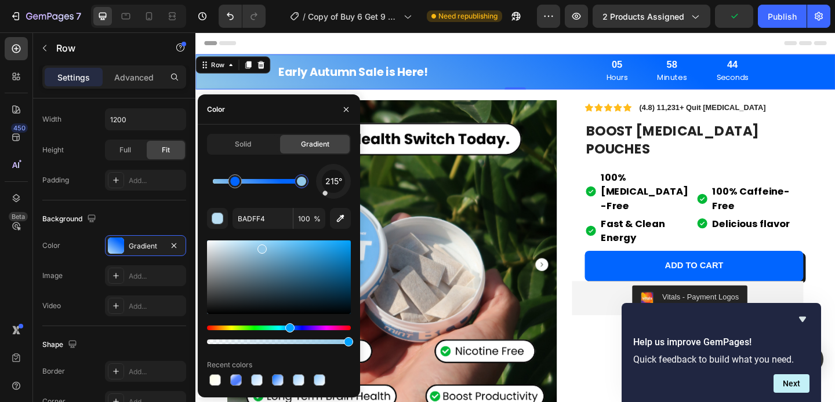
drag, startPoint x: 244, startPoint y: 248, endPoint x: 261, endPoint y: 247, distance: 17.4
click at [261, 247] on div at bounding box center [261, 249] width 9 height 9
type input "92C8E8"
click at [555, 47] on div "Header" at bounding box center [543, 43] width 677 height 23
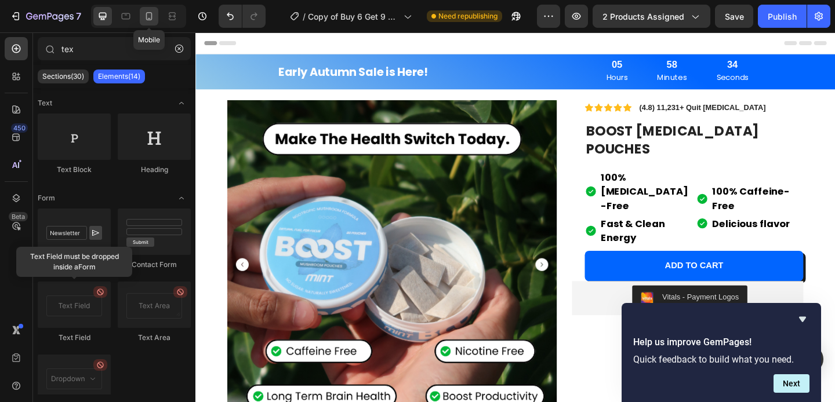
click at [146, 17] on icon at bounding box center [149, 16] width 6 height 8
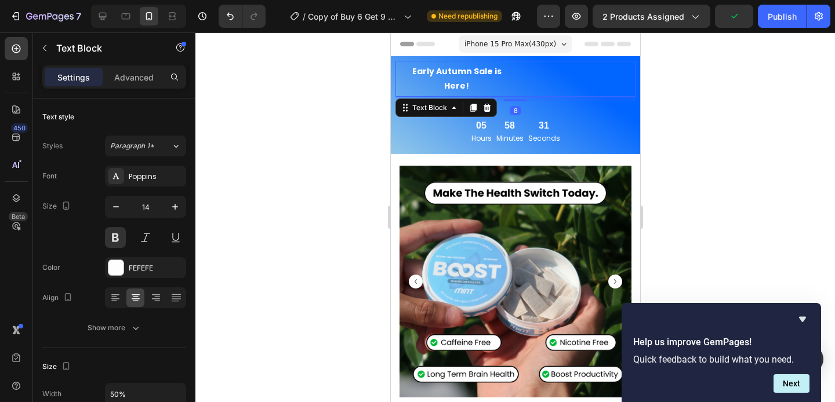
click at [569, 66] on div "Early Autumn Sale is Here!" at bounding box center [514, 78] width 235 height 31
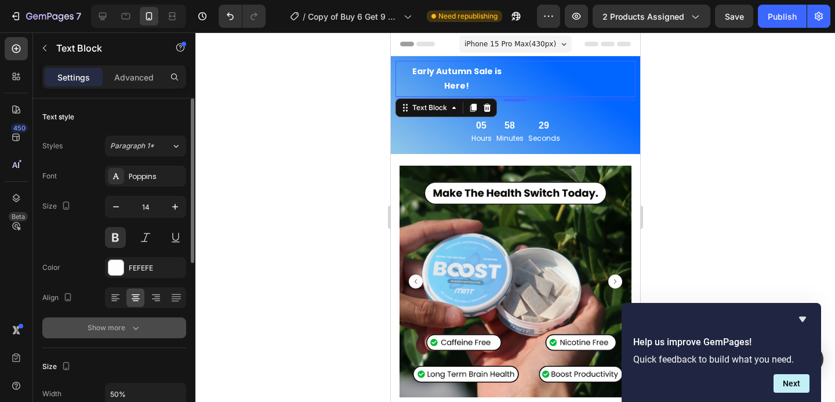
click at [122, 327] on div "Show more" at bounding box center [115, 328] width 54 height 12
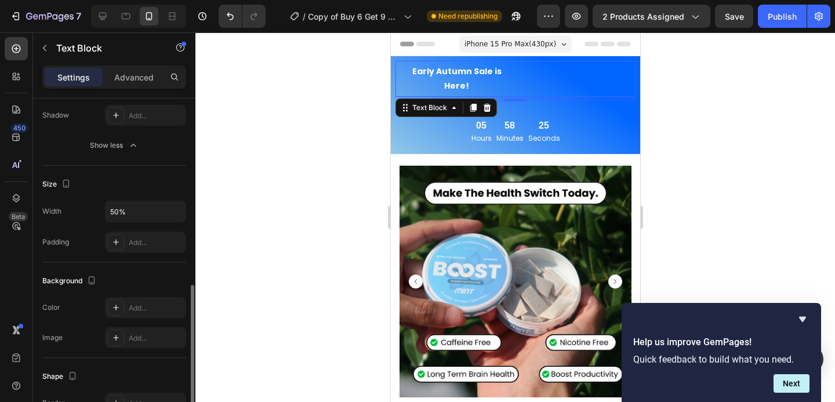
scroll to position [373, 0]
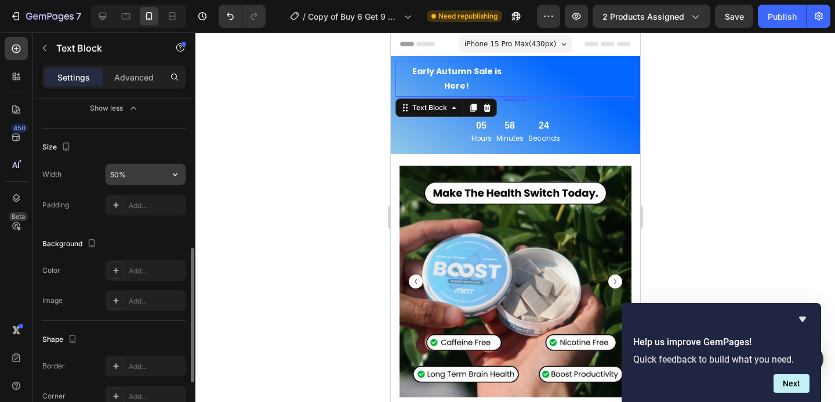
click at [133, 169] on input "50%" at bounding box center [145, 174] width 80 height 21
click at [180, 175] on icon "button" at bounding box center [175, 175] width 12 height 12
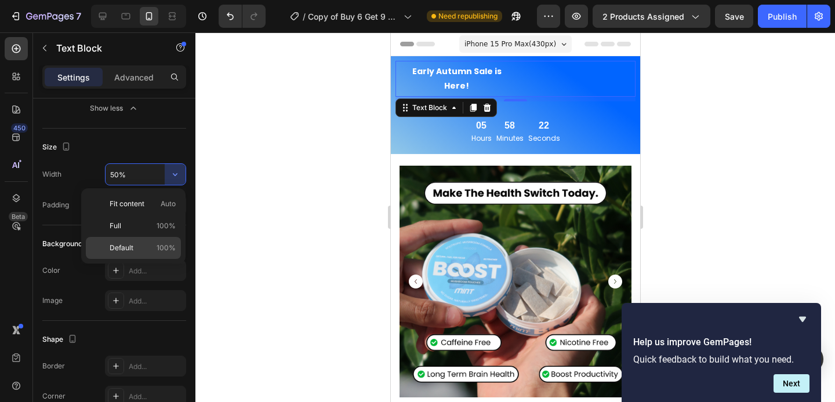
click at [147, 251] on p "Default 100%" at bounding box center [143, 248] width 66 height 10
type input "100%"
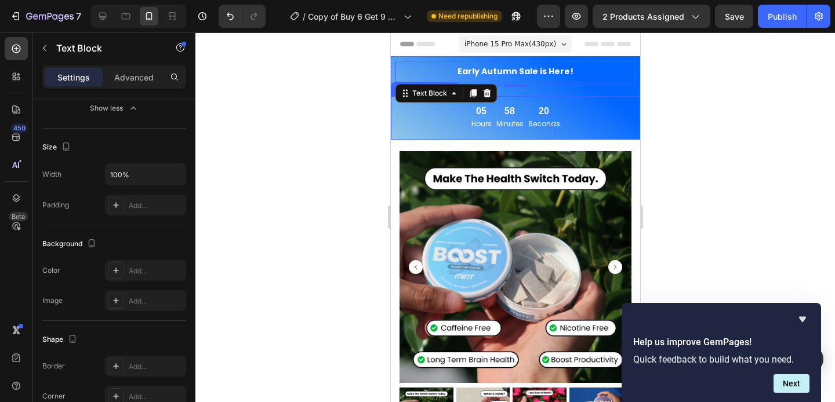
click at [418, 121] on div "05 Hours 58 Minutes 20 Seconds" at bounding box center [514, 117] width 231 height 24
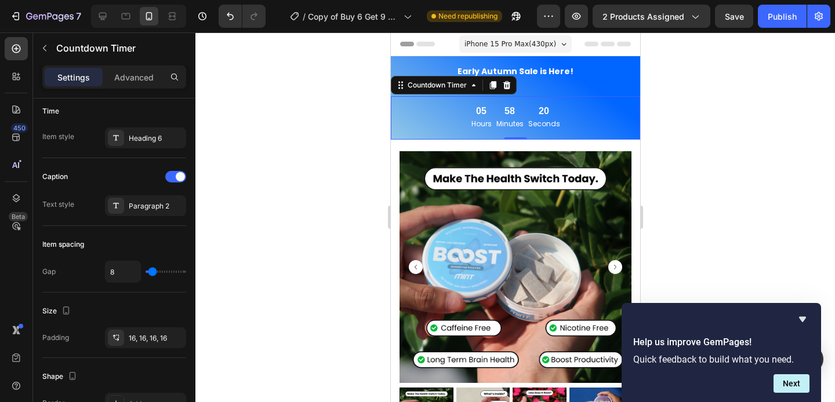
scroll to position [0, 0]
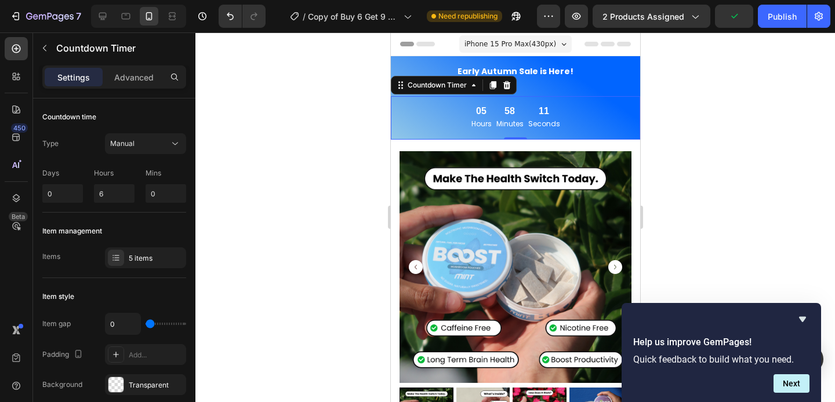
click at [418, 121] on div "05 Hours 58 Minutes 11 Seconds" at bounding box center [514, 117] width 231 height 24
click at [468, 90] on div "Countdown Timer" at bounding box center [437, 85] width 64 height 10
click at [413, 46] on div "Section" at bounding box center [410, 44] width 30 height 7
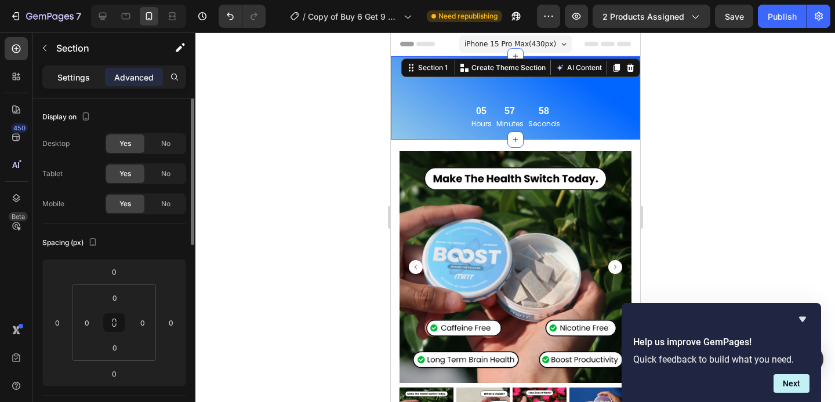
click at [89, 81] on p "Settings" at bounding box center [73, 77] width 32 height 12
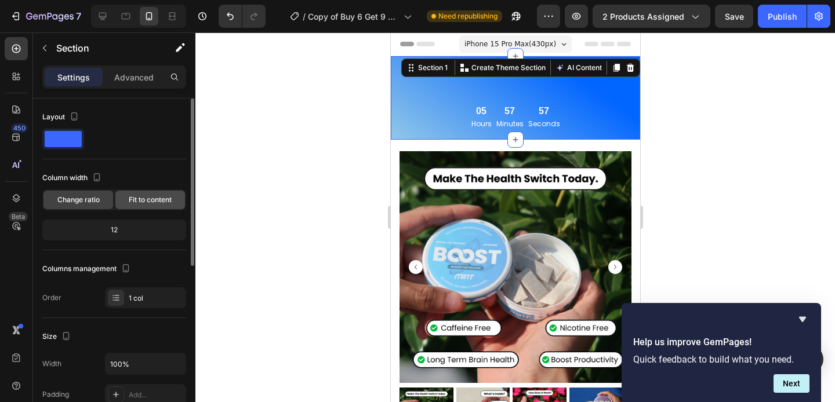
scroll to position [2, 0]
click at [150, 198] on span "Fit to content" at bounding box center [150, 197] width 43 height 10
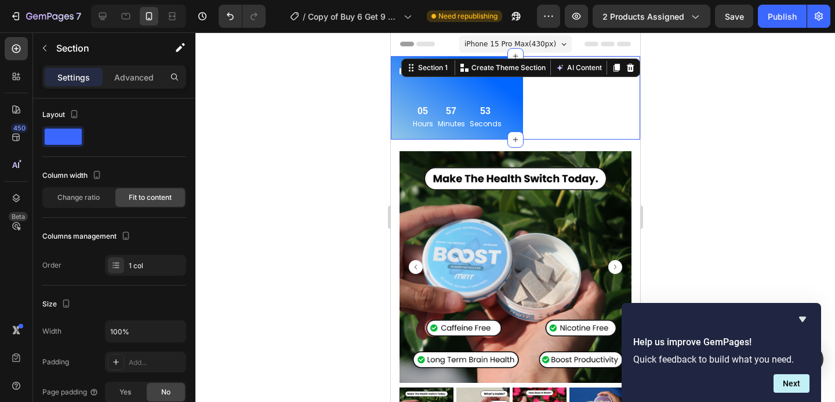
click at [227, 151] on div at bounding box center [514, 217] width 639 height 370
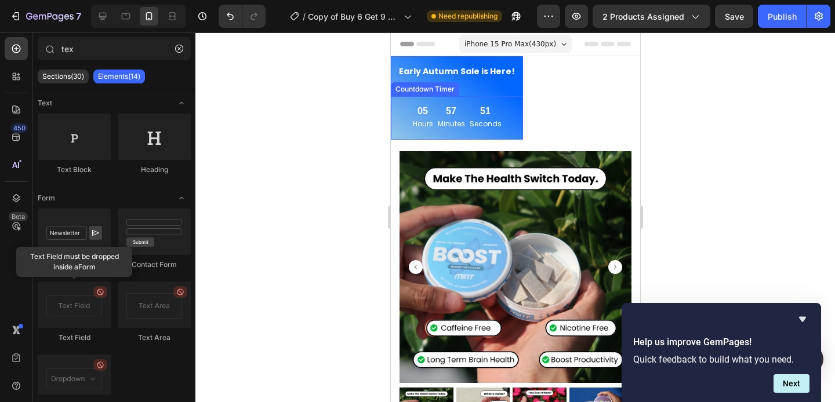
click at [505, 97] on div "05 Hours 57 Minutes 51 Seconds Countdown Timer" at bounding box center [456, 117] width 132 height 43
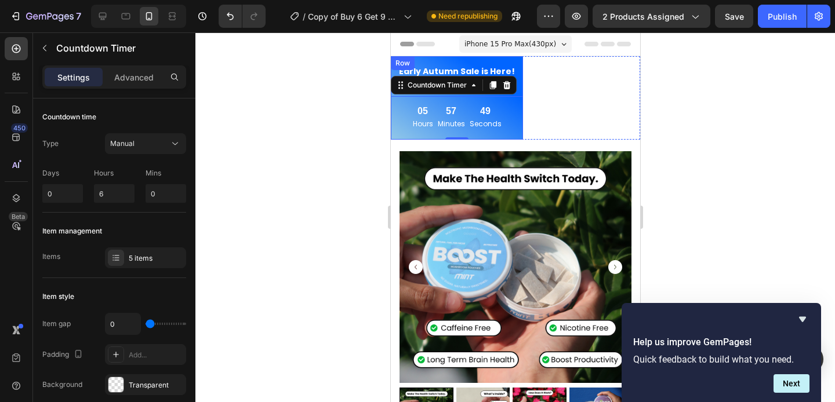
click at [512, 57] on div "Early Autumn Sale is Here! Text Block" at bounding box center [456, 71] width 132 height 31
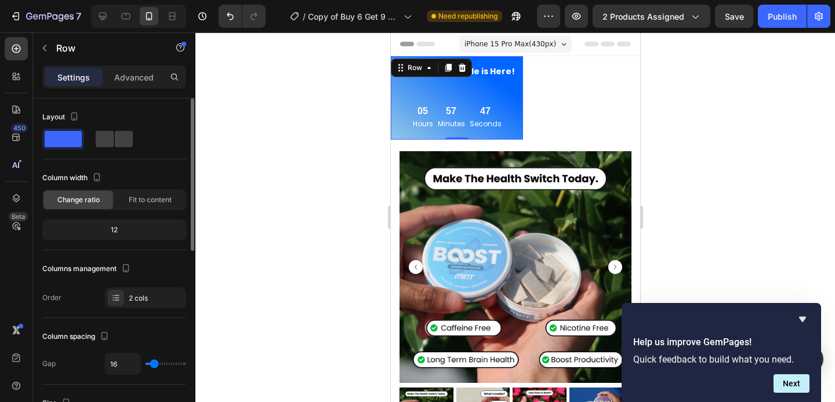
click at [137, 227] on div "12" at bounding box center [114, 230] width 139 height 16
click at [116, 234] on div "12" at bounding box center [114, 230] width 139 height 16
click at [115, 140] on span at bounding box center [124, 139] width 18 height 16
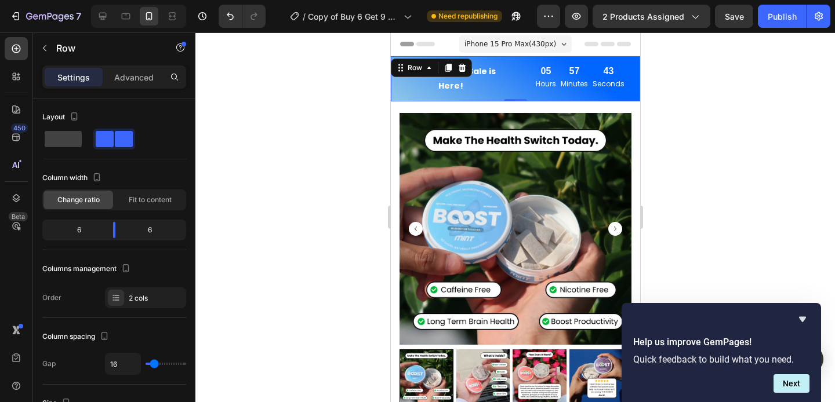
click at [285, 142] on div at bounding box center [514, 217] width 639 height 370
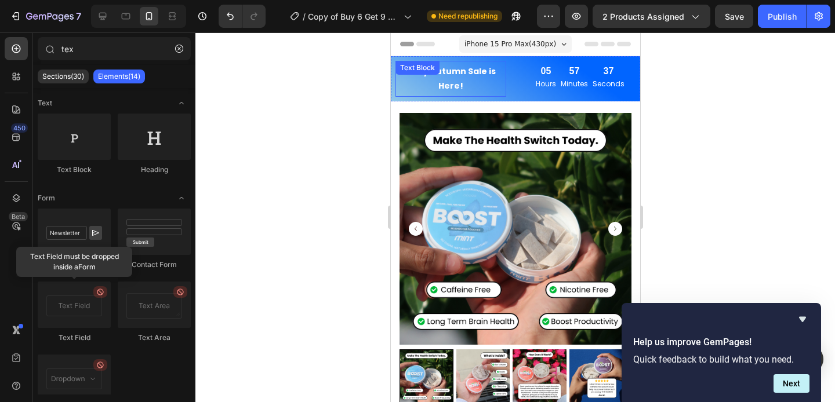
click at [449, 73] on div "Early Autumn Sale is Here! Text Block" at bounding box center [450, 79] width 111 height 36
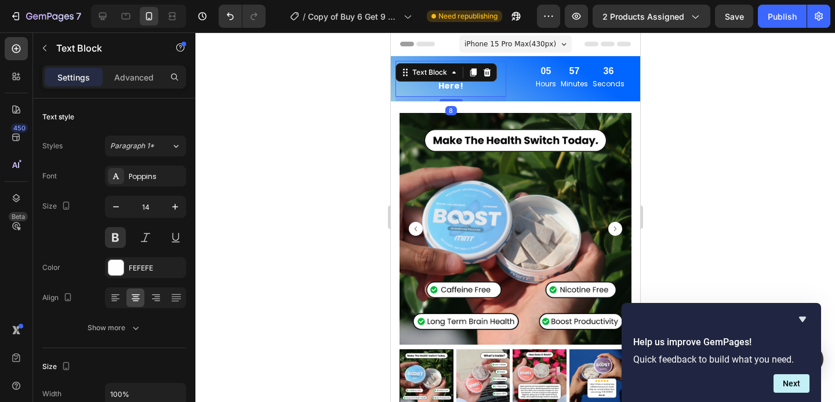
click at [287, 96] on div at bounding box center [514, 217] width 639 height 370
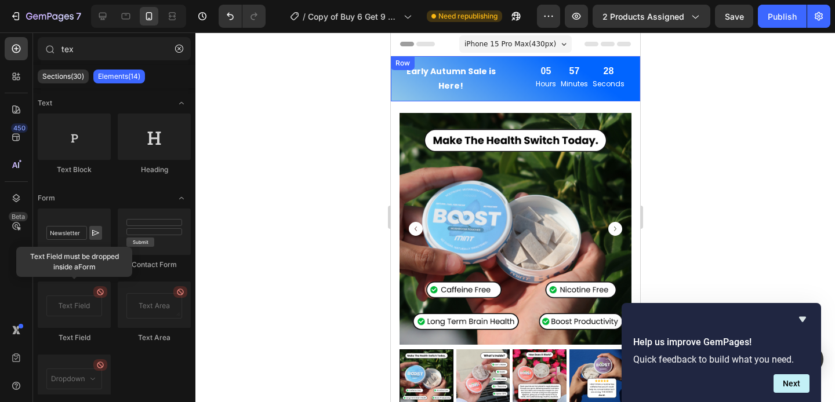
click at [393, 59] on div "Row" at bounding box center [402, 63] width 24 height 14
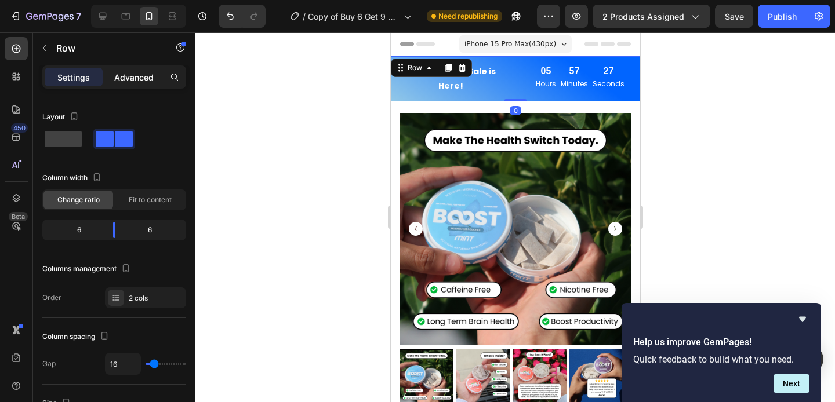
click at [131, 74] on p "Advanced" at bounding box center [133, 77] width 39 height 12
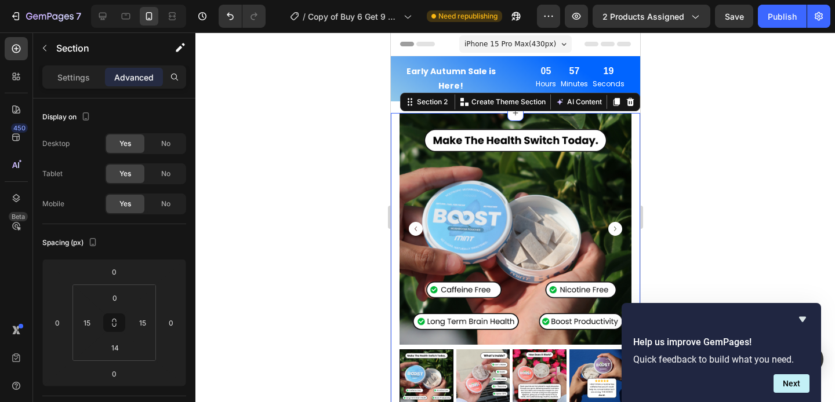
click at [342, 96] on div at bounding box center [514, 217] width 639 height 370
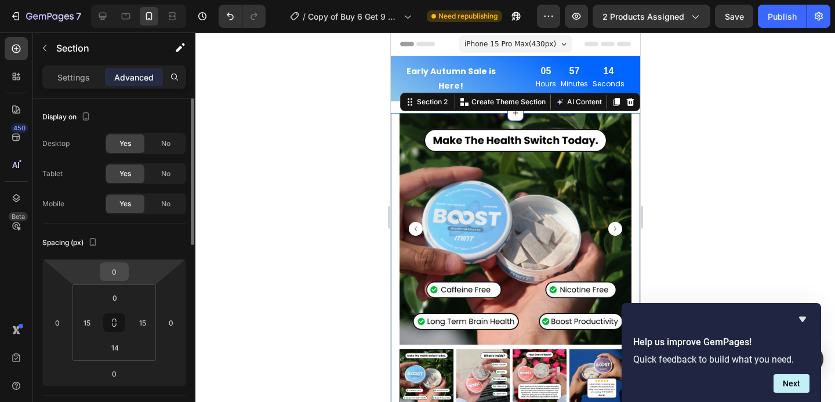
scroll to position [4, 0]
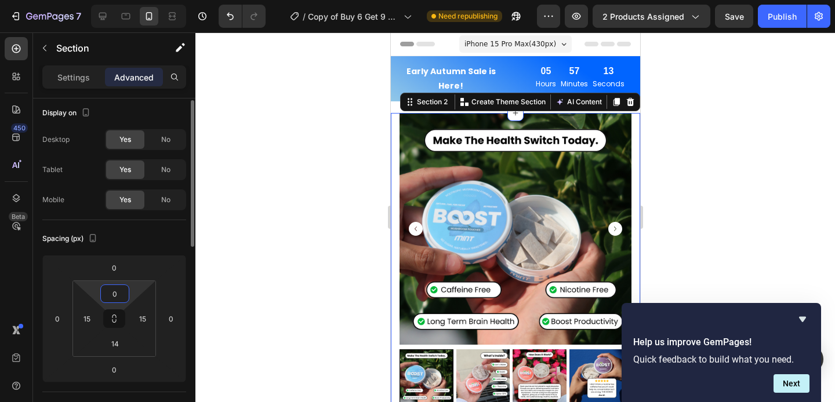
click at [121, 293] on input "0" at bounding box center [114, 293] width 23 height 17
click at [90, 314] on input "15" at bounding box center [86, 318] width 17 height 17
type input "0"
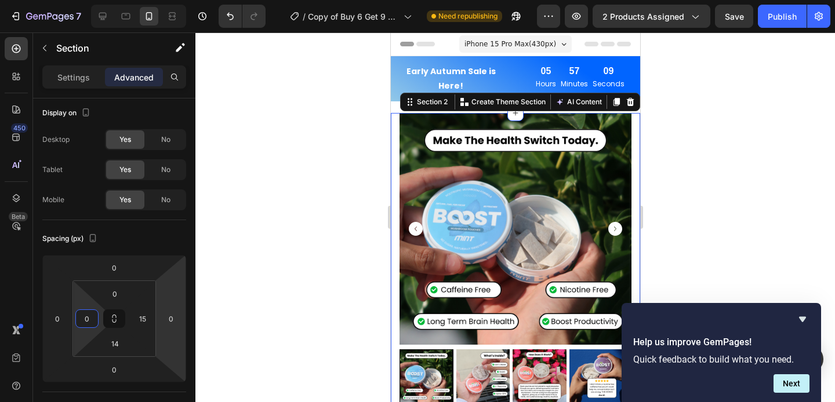
click at [244, 317] on div at bounding box center [514, 217] width 639 height 370
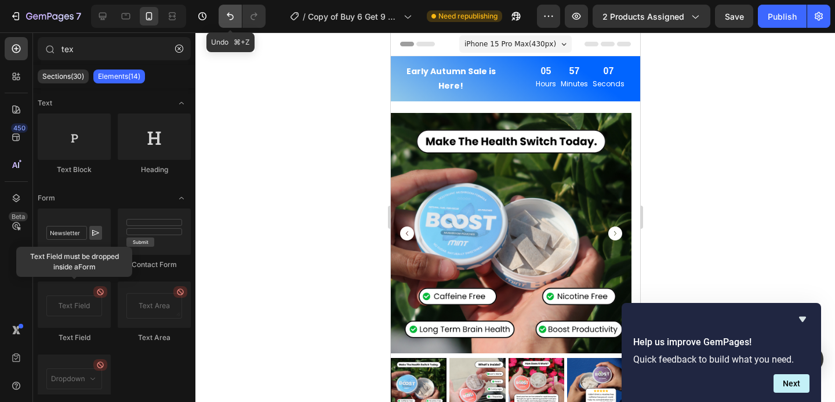
click at [227, 20] on icon "Undo/Redo" at bounding box center [230, 16] width 12 height 12
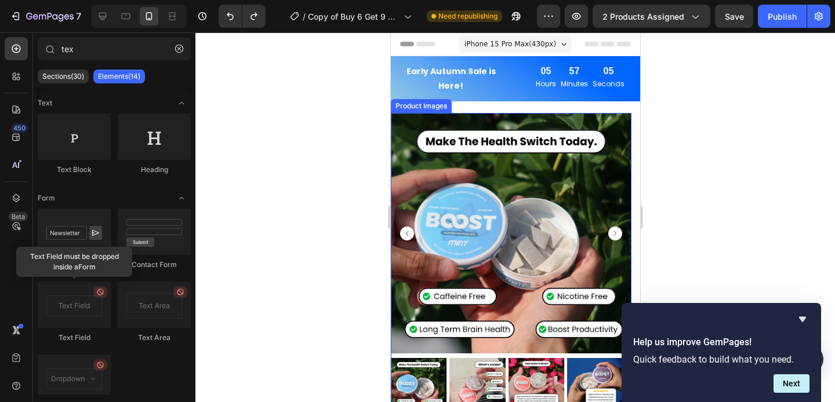
click at [472, 166] on img at bounding box center [510, 233] width 240 height 240
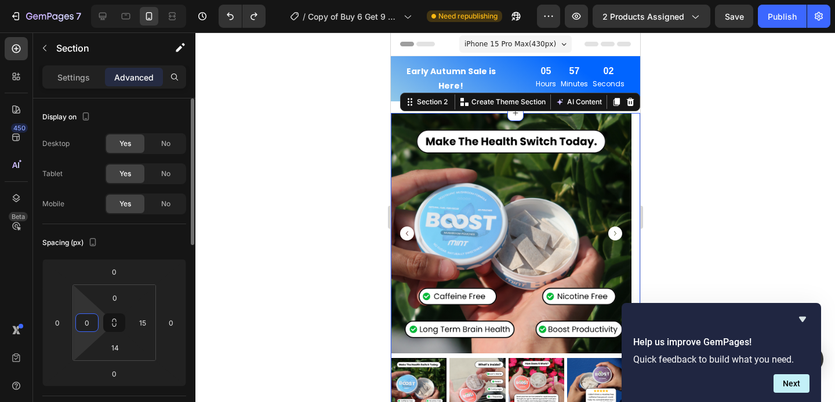
click at [86, 323] on input "0" at bounding box center [86, 322] width 17 height 17
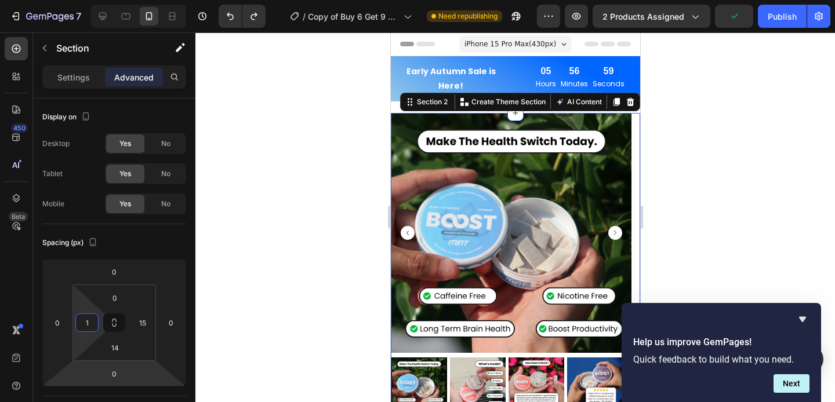
type input "15"
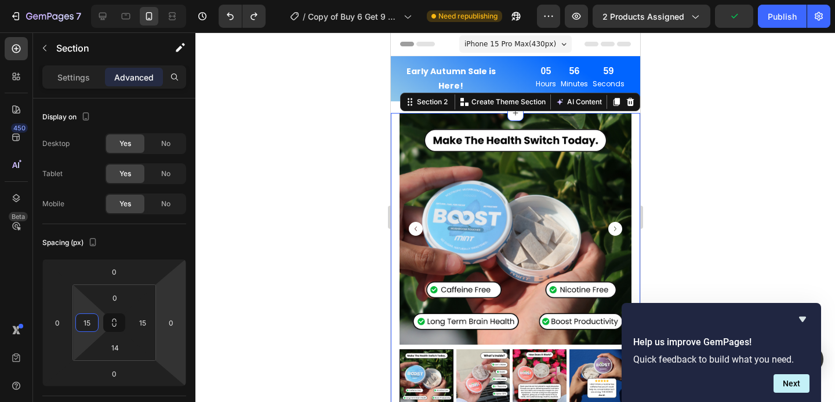
click at [268, 264] on div at bounding box center [514, 217] width 639 height 370
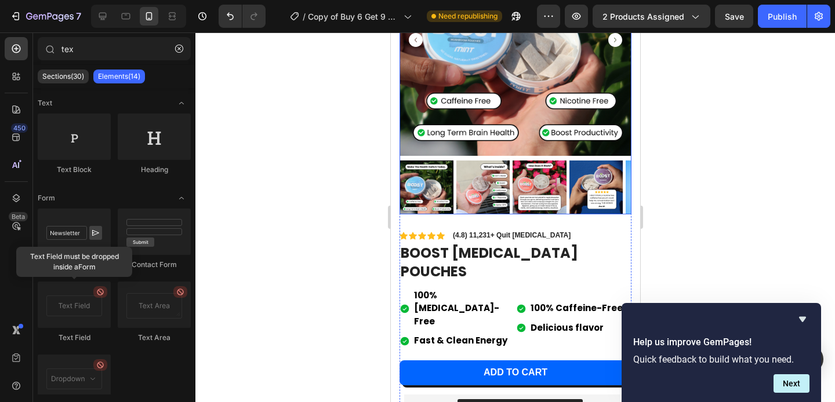
scroll to position [0, 0]
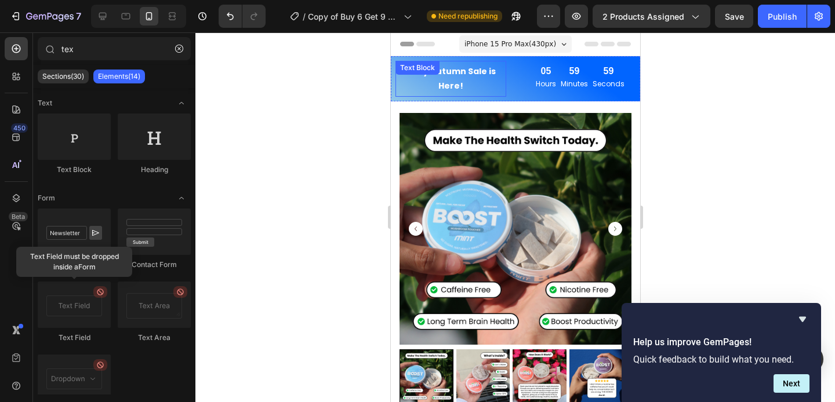
click at [447, 79] on div "Early Autumn Sale is Here! Text Block" at bounding box center [450, 79] width 111 height 36
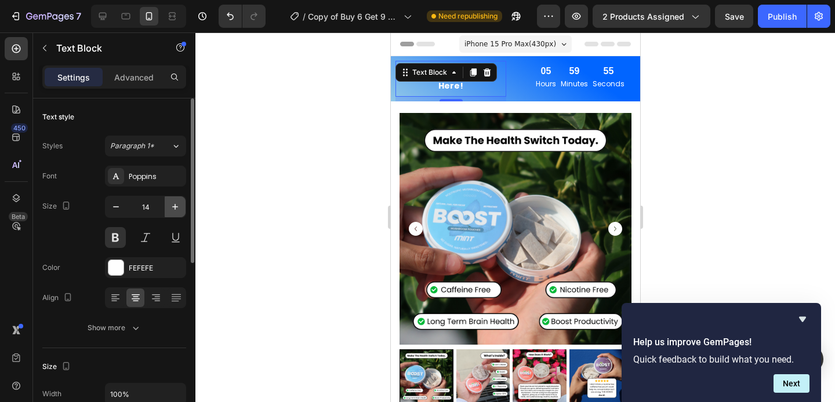
click at [172, 207] on icon "button" at bounding box center [175, 207] width 12 height 12
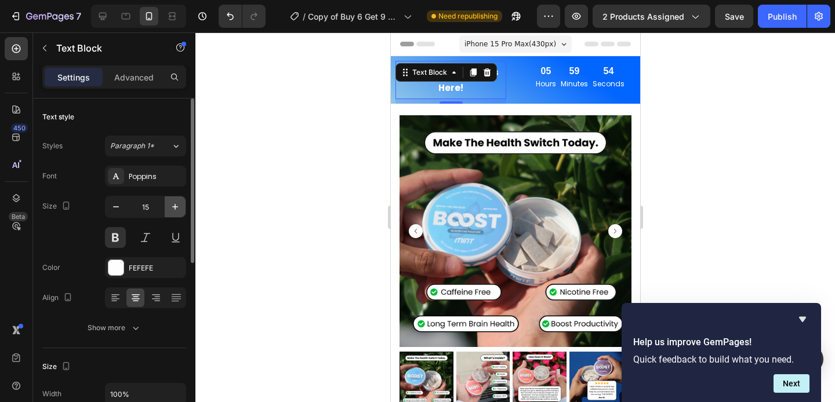
click at [172, 207] on icon "button" at bounding box center [175, 207] width 12 height 12
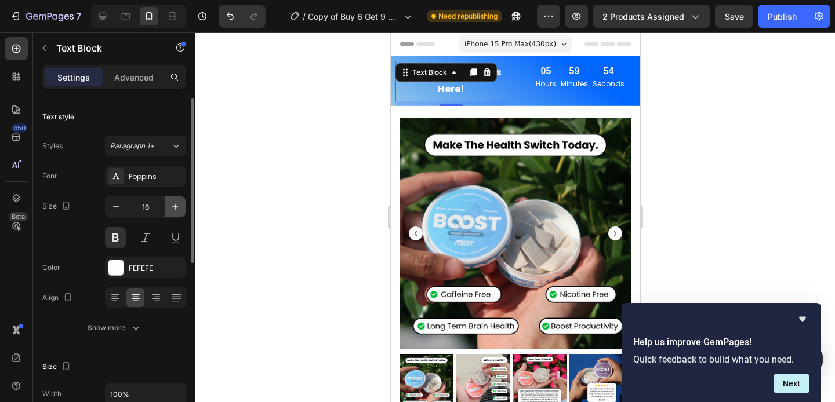
click at [172, 207] on icon "button" at bounding box center [175, 207] width 12 height 12
type input "17"
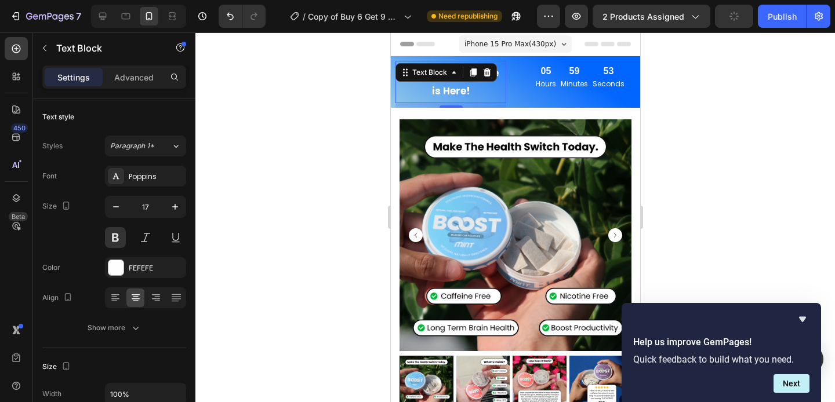
click at [249, 169] on div at bounding box center [514, 217] width 639 height 370
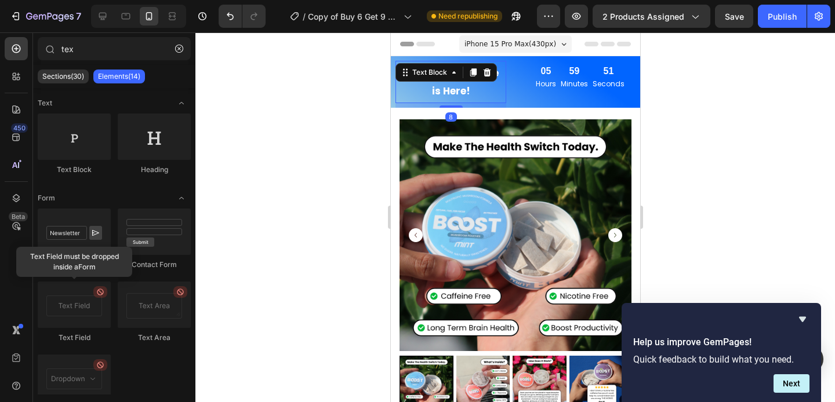
click at [434, 82] on p "Early Autumn Sale is Here!" at bounding box center [450, 81] width 104 height 35
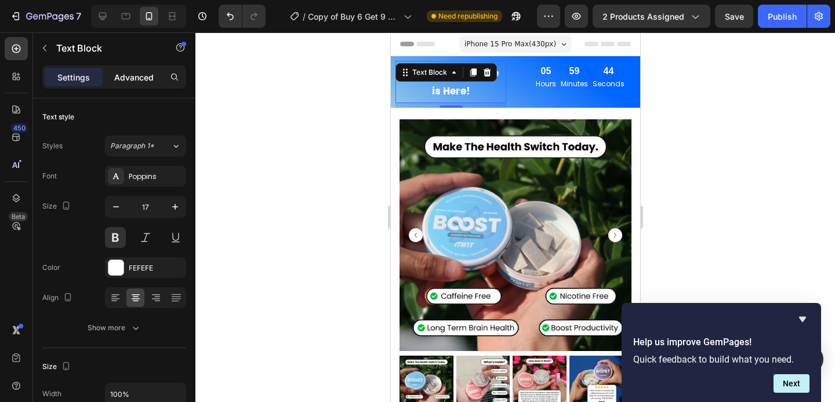
click at [124, 82] on p "Advanced" at bounding box center [133, 77] width 39 height 12
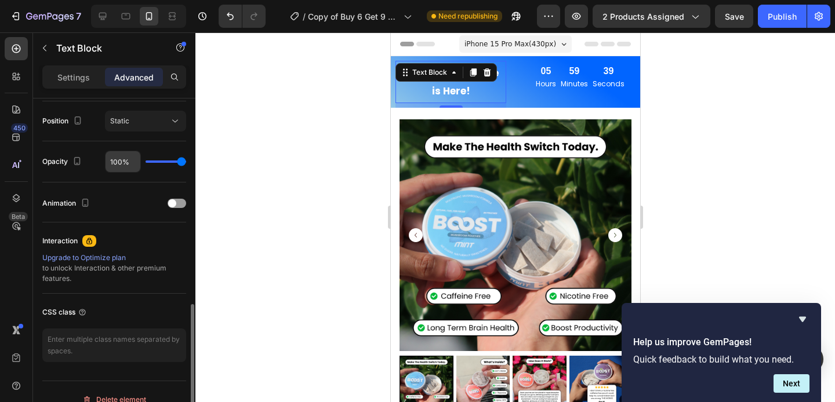
scroll to position [436, 0]
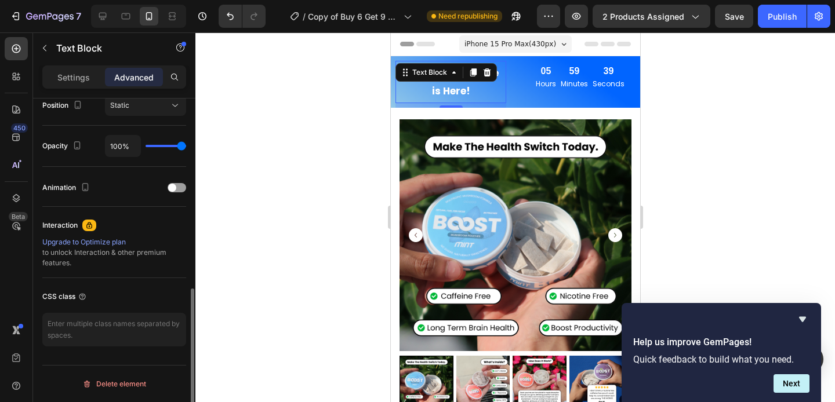
click at [276, 108] on div at bounding box center [514, 217] width 639 height 370
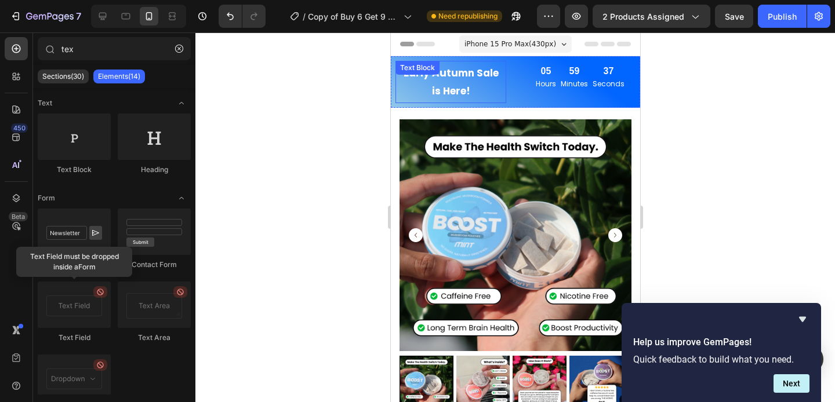
click at [449, 72] on div "Early Autumn Sale is Here! Text Block" at bounding box center [450, 82] width 111 height 42
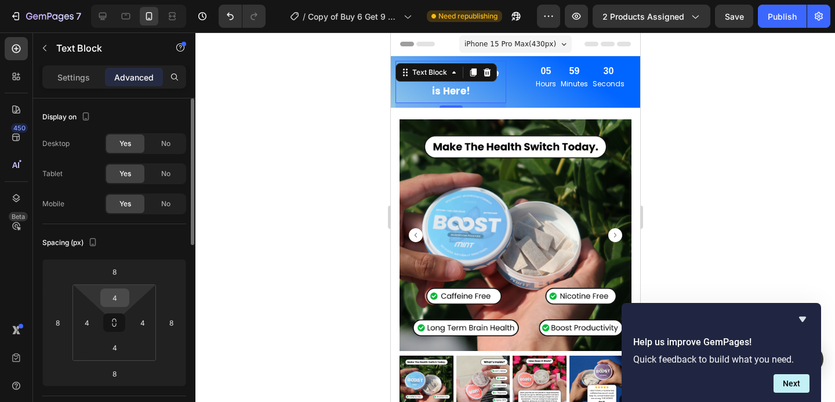
click at [116, 296] on input "4" at bounding box center [114, 297] width 23 height 17
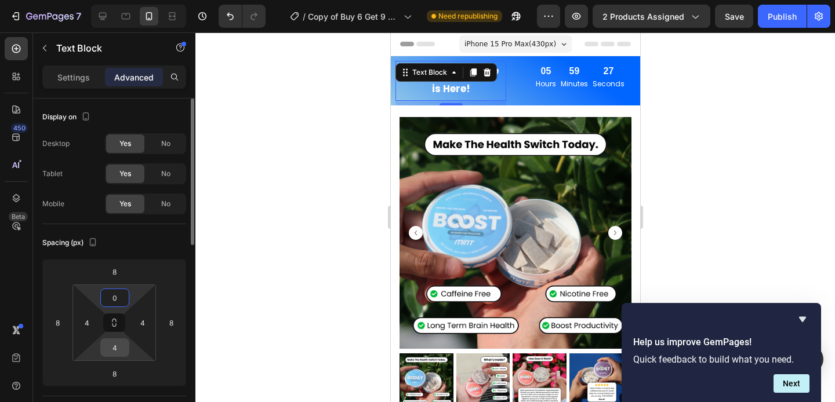
type input "0"
click at [116, 341] on input "4" at bounding box center [114, 347] width 23 height 17
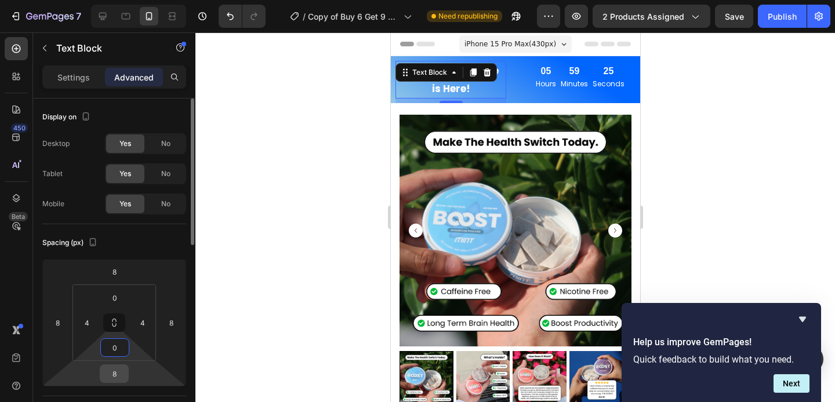
type input "0"
click at [117, 369] on input "8" at bounding box center [114, 373] width 23 height 17
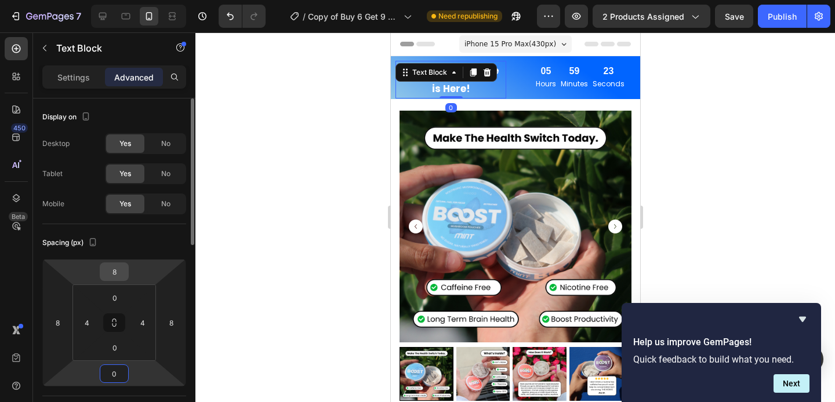
type input "0"
click at [114, 267] on input "8" at bounding box center [114, 271] width 23 height 17
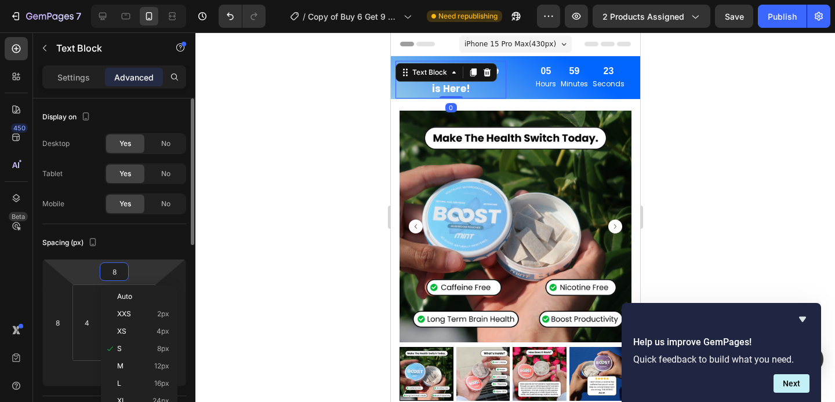
click at [114, 267] on input "8" at bounding box center [114, 271] width 23 height 17
type input "0"
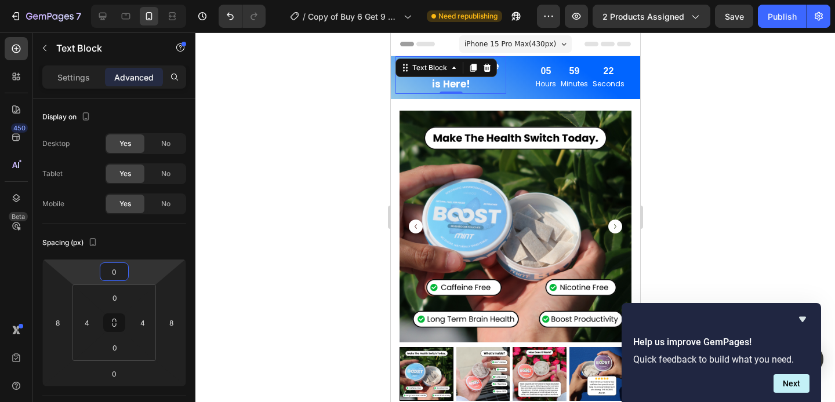
click at [274, 184] on div at bounding box center [514, 217] width 639 height 370
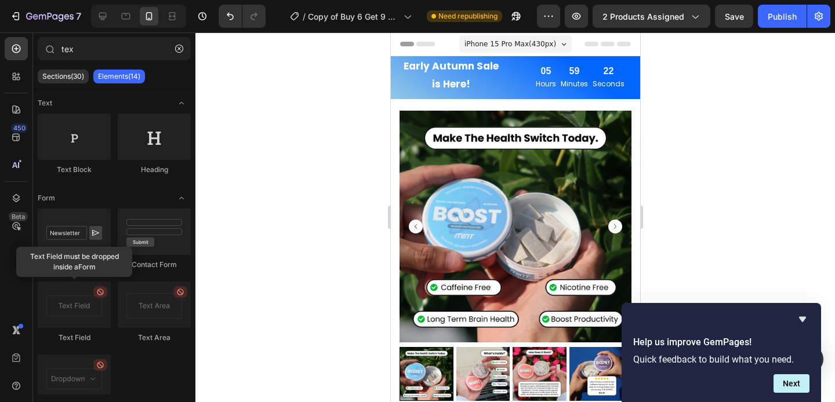
click at [274, 184] on div at bounding box center [514, 217] width 639 height 370
click at [232, 16] on icon "Undo/Redo" at bounding box center [230, 17] width 7 height 8
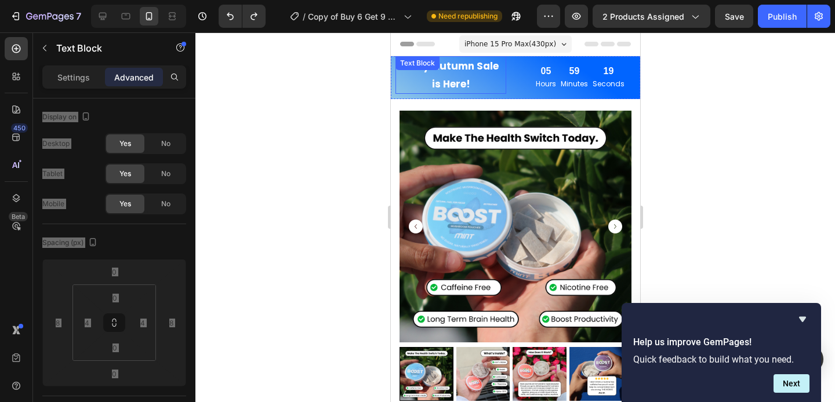
click at [420, 78] on p "Early Autumn Sale is Here!" at bounding box center [450, 74] width 104 height 35
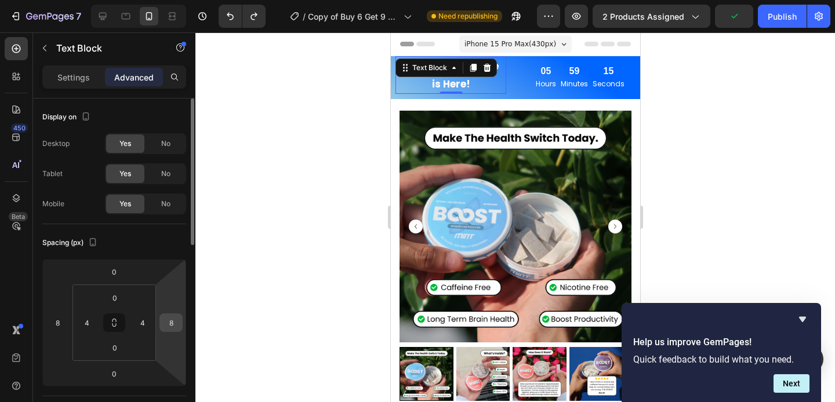
click at [173, 319] on input "8" at bounding box center [170, 322] width 17 height 17
type input "0"
click at [148, 326] on input "4" at bounding box center [142, 322] width 17 height 17
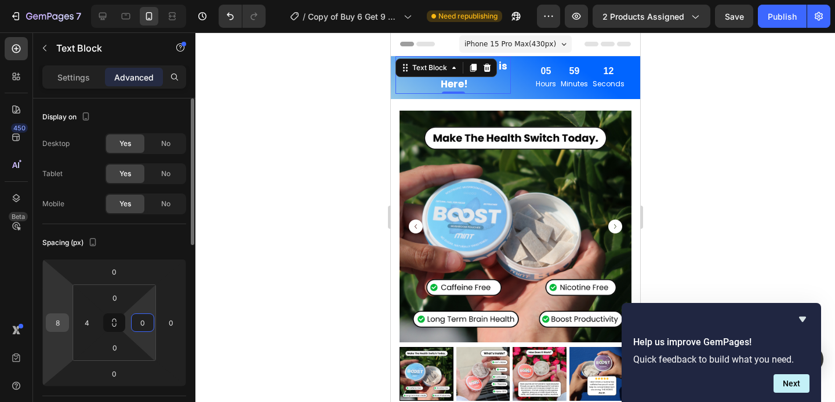
type input "0"
click at [49, 321] on input "8" at bounding box center [57, 322] width 17 height 17
type input "0"
click at [91, 320] on input "4" at bounding box center [86, 322] width 17 height 17
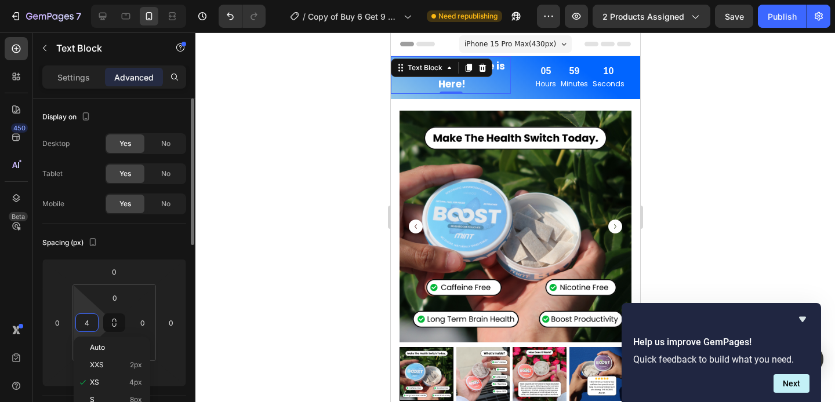
click at [91, 320] on input "4" at bounding box center [86, 322] width 17 height 17
type input "0"
click at [217, 264] on div at bounding box center [514, 217] width 639 height 370
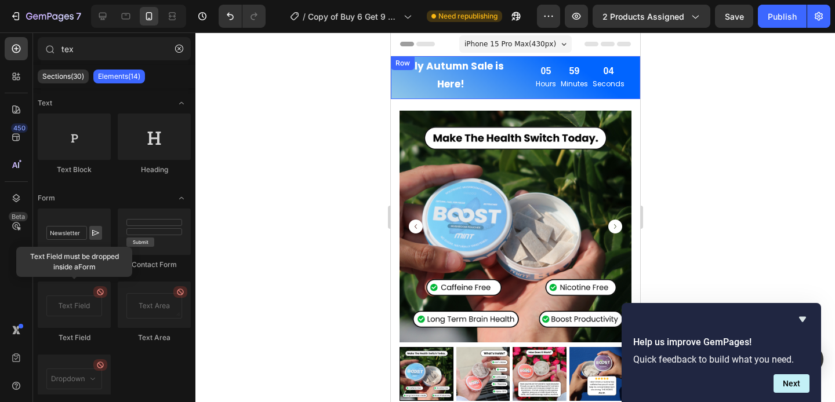
click at [496, 96] on div "Early Autumn Sale is Here! Text Block" at bounding box center [450, 77] width 120 height 43
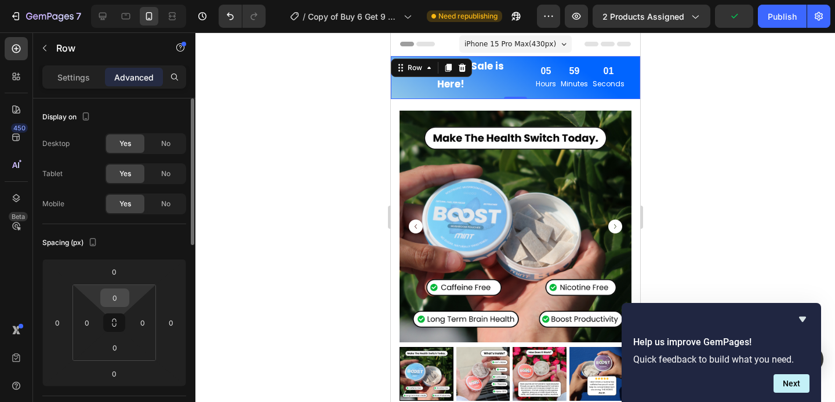
click at [122, 293] on input "0" at bounding box center [114, 297] width 23 height 17
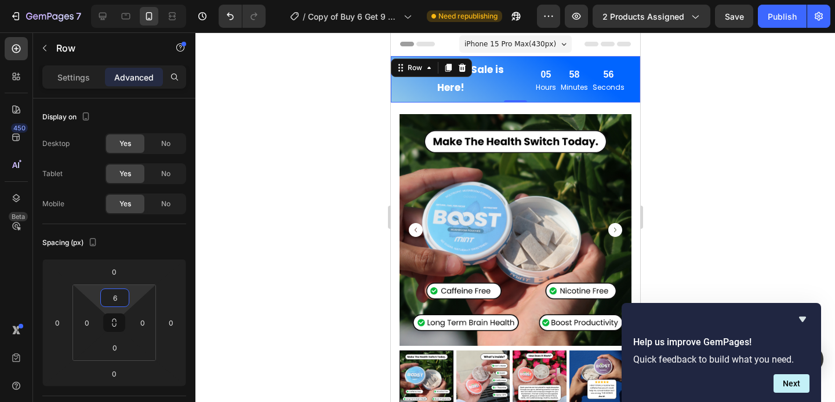
type input "6"
click at [453, 99] on div "Early Autumn Sale is Here! Text Block" at bounding box center [450, 81] width 120 height 43
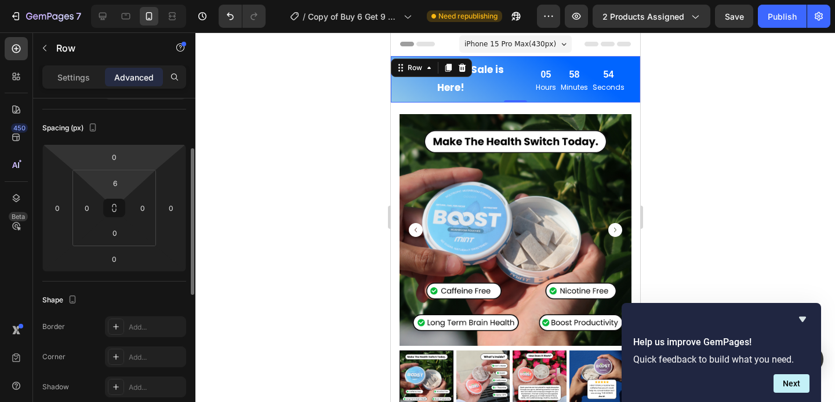
scroll to position [275, 0]
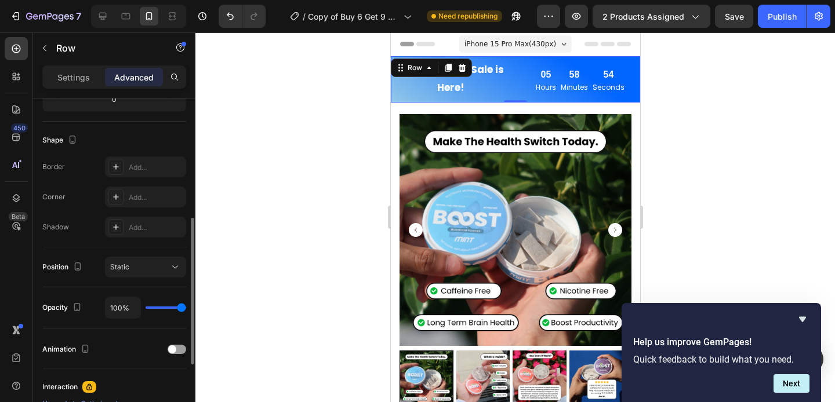
click at [287, 186] on div at bounding box center [514, 217] width 639 height 370
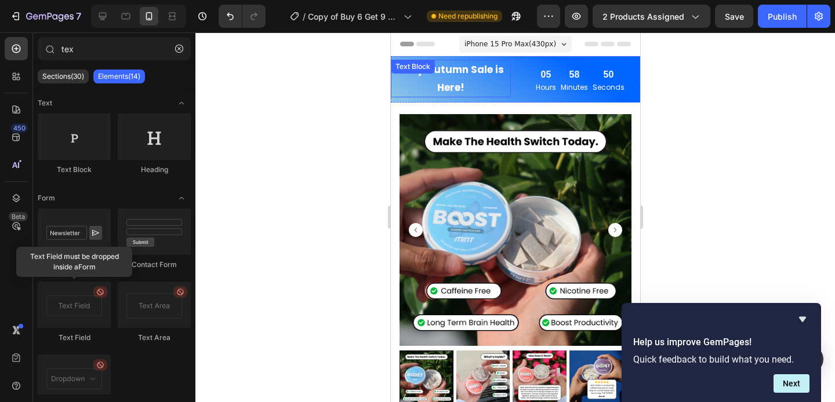
click at [444, 74] on div "Early Autumn Sale is Here! Text Block" at bounding box center [450, 79] width 120 height 38
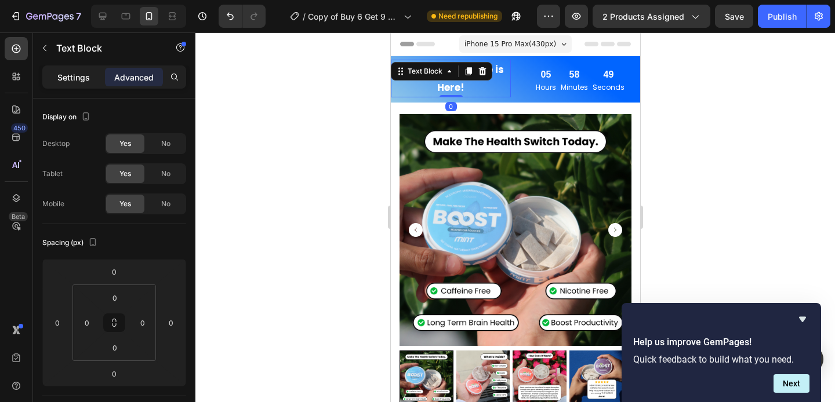
click at [80, 79] on p "Settings" at bounding box center [73, 77] width 32 height 12
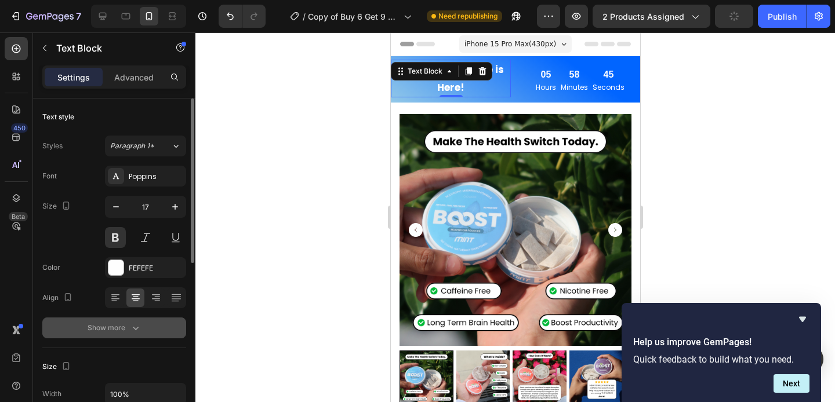
click at [121, 322] on button "Show more" at bounding box center [114, 328] width 144 height 21
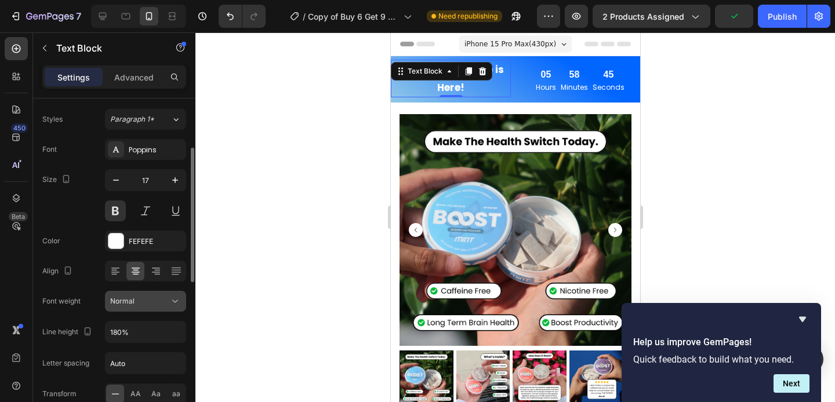
scroll to position [61, 0]
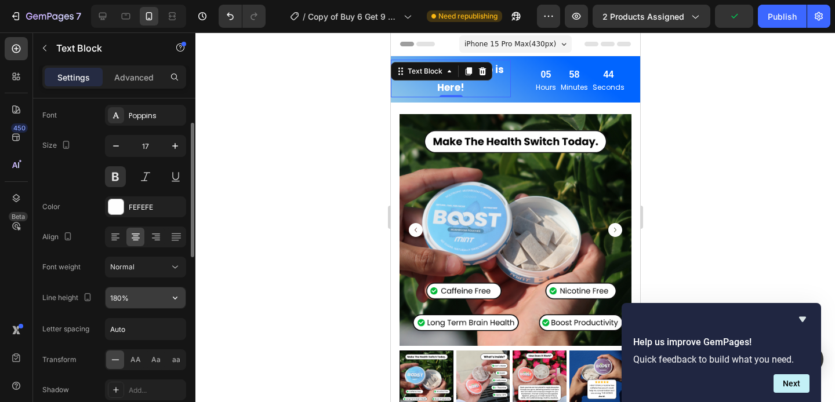
click at [140, 295] on input "180%" at bounding box center [145, 297] width 80 height 21
click at [177, 298] on icon "button" at bounding box center [175, 298] width 12 height 12
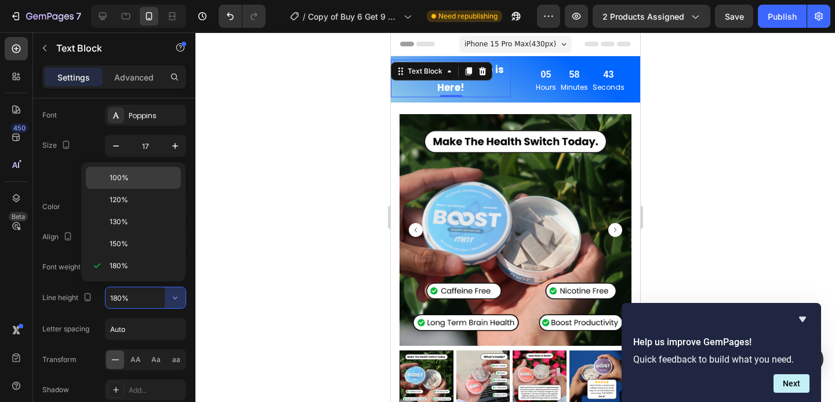
click at [135, 174] on p "100%" at bounding box center [143, 178] width 66 height 10
type input "100%"
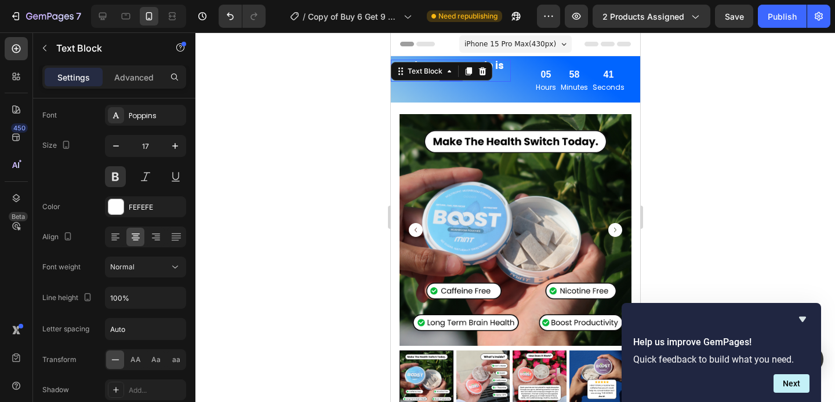
click at [245, 188] on div at bounding box center [514, 217] width 639 height 370
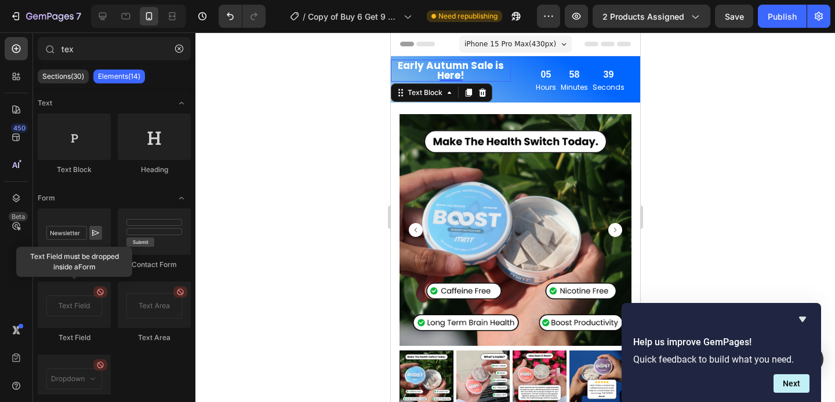
click at [449, 74] on p "Early Autumn Sale is Here!" at bounding box center [450, 71] width 118 height 20
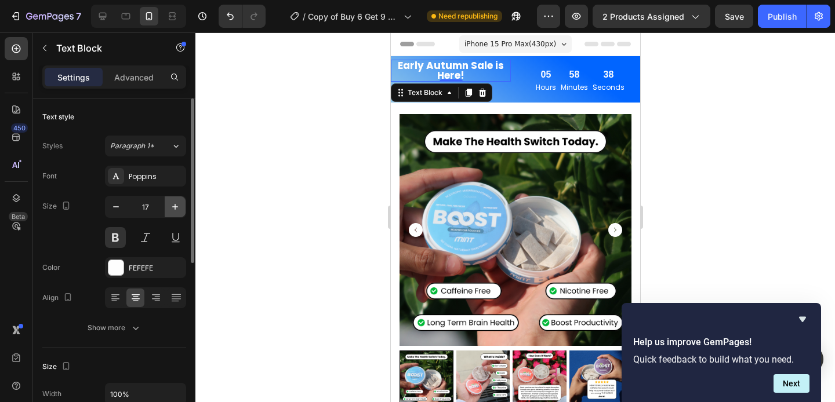
click at [174, 205] on icon "button" at bounding box center [175, 207] width 12 height 12
type input "21"
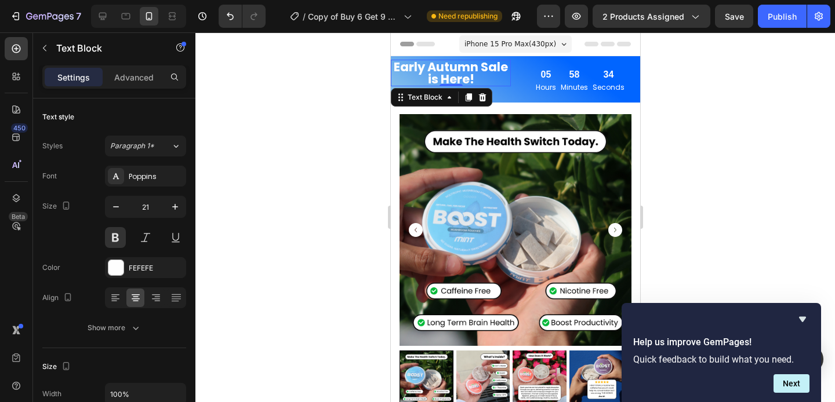
click at [290, 166] on div at bounding box center [514, 217] width 639 height 370
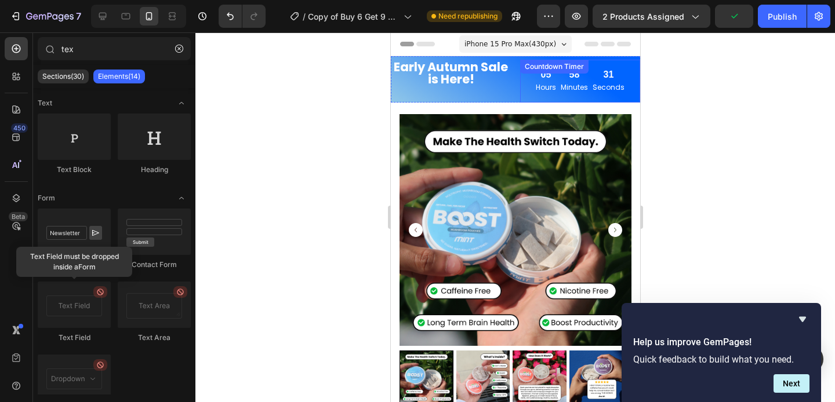
click at [522, 84] on div "05 Hours 58 Minutes 31 Seconds Countdown Timer" at bounding box center [579, 81] width 120 height 43
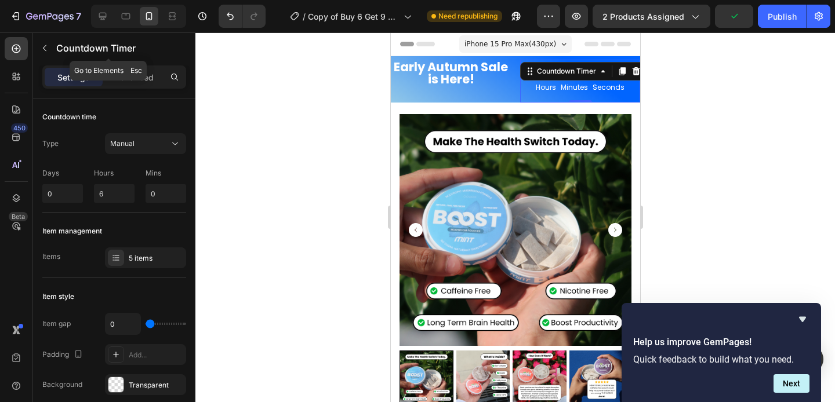
click at [134, 66] on div "Settings Advanced" at bounding box center [114, 76] width 144 height 23
click at [134, 75] on p "Advanced" at bounding box center [133, 77] width 39 height 12
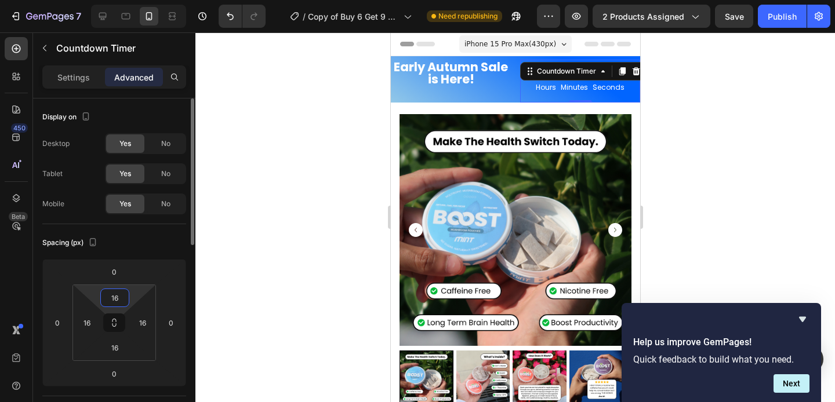
click at [119, 303] on input "16" at bounding box center [114, 297] width 23 height 17
type input "0"
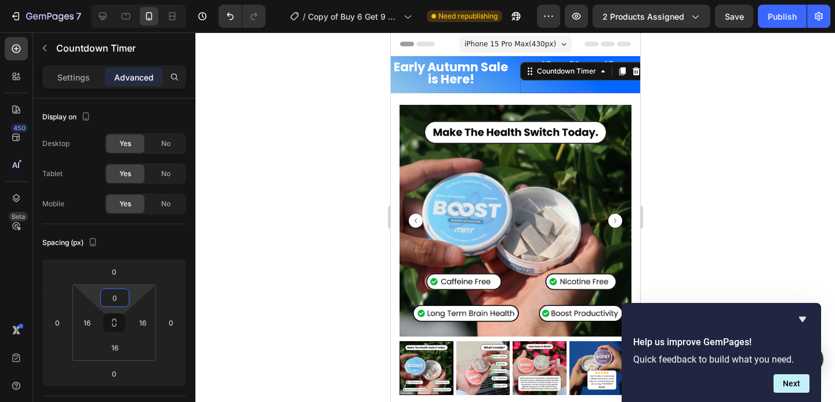
click at [269, 235] on div at bounding box center [514, 217] width 639 height 370
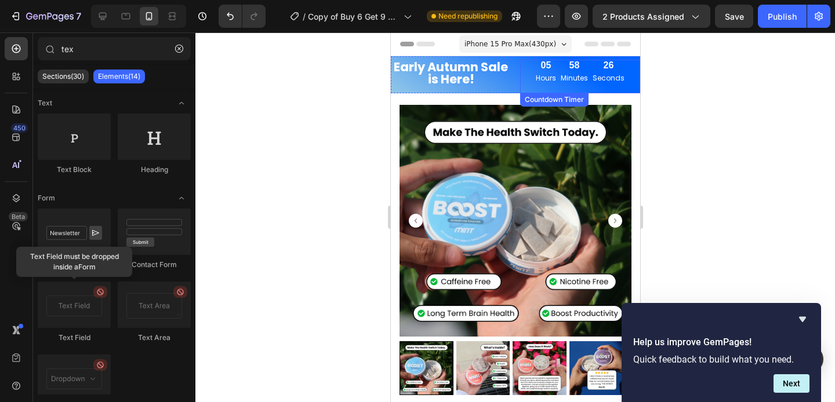
click at [560, 68] on div "58" at bounding box center [573, 66] width 27 height 12
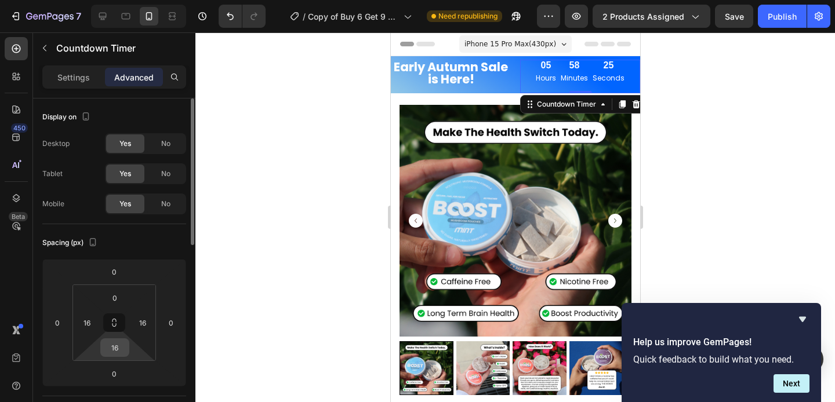
click at [119, 346] on input "16" at bounding box center [114, 347] width 23 height 17
type input "0"
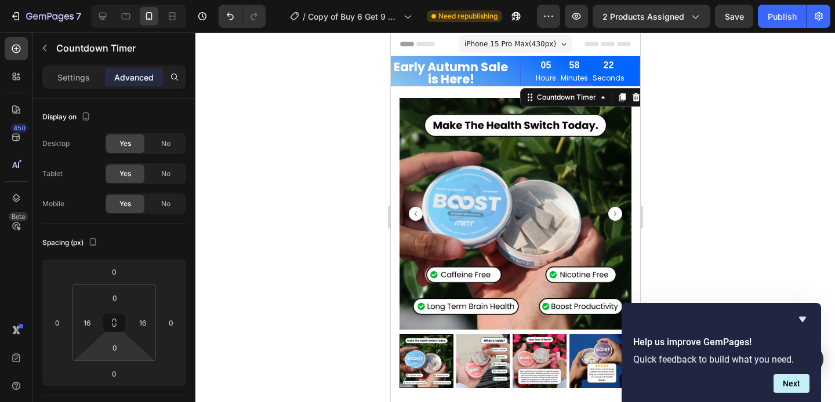
click at [262, 276] on div at bounding box center [514, 217] width 639 height 370
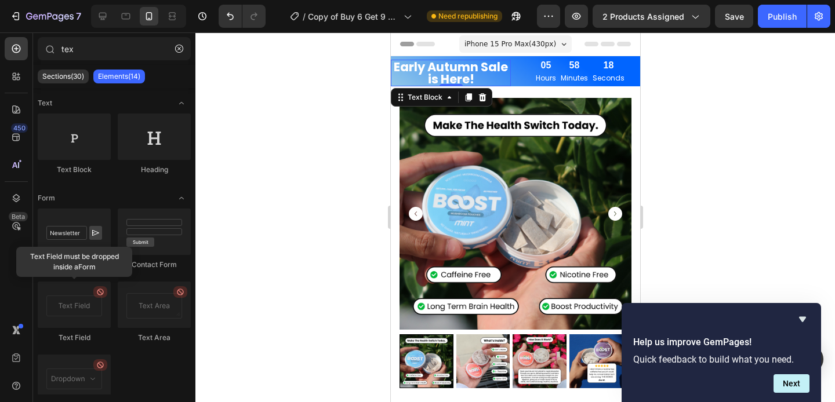
click at [436, 63] on p "Early Autumn Sale is Here!" at bounding box center [450, 73] width 118 height 24
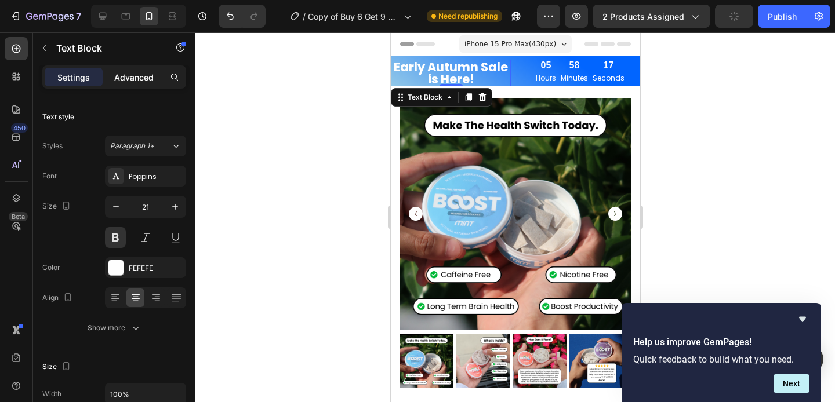
click at [147, 74] on p "Advanced" at bounding box center [133, 77] width 39 height 12
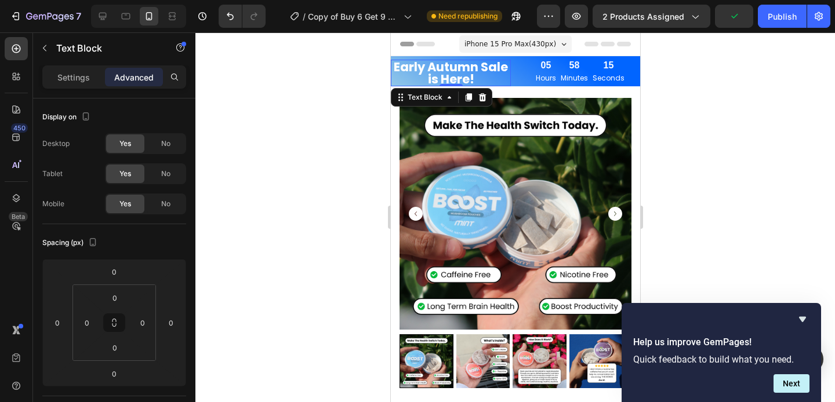
click at [256, 123] on div at bounding box center [514, 217] width 639 height 370
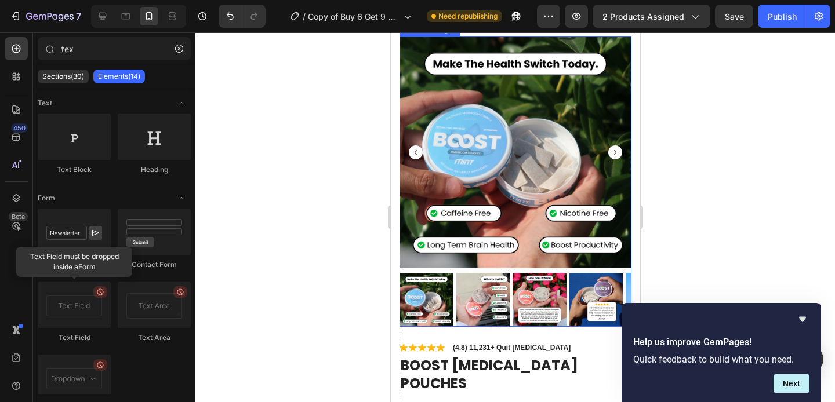
scroll to position [0, 0]
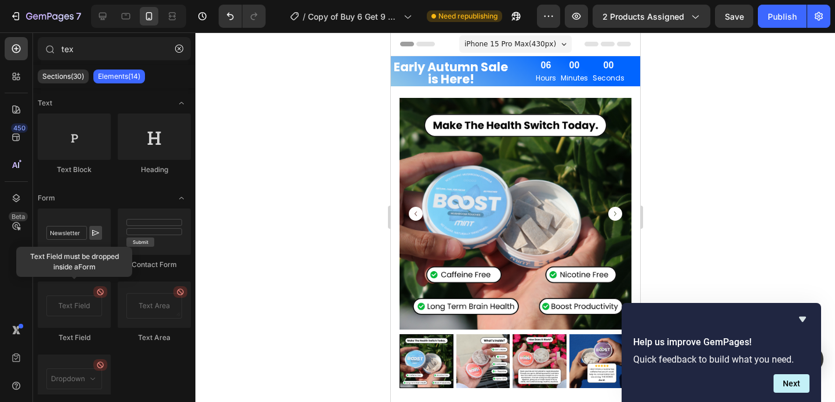
click at [104, 19] on icon at bounding box center [103, 17] width 8 height 8
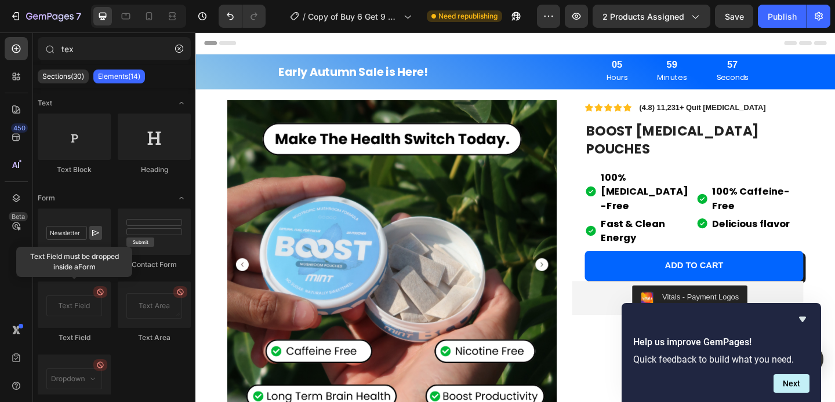
click at [834, 72] on div "05 Hours 59 Minutes 55 Seconds" at bounding box center [719, 75] width 343 height 38
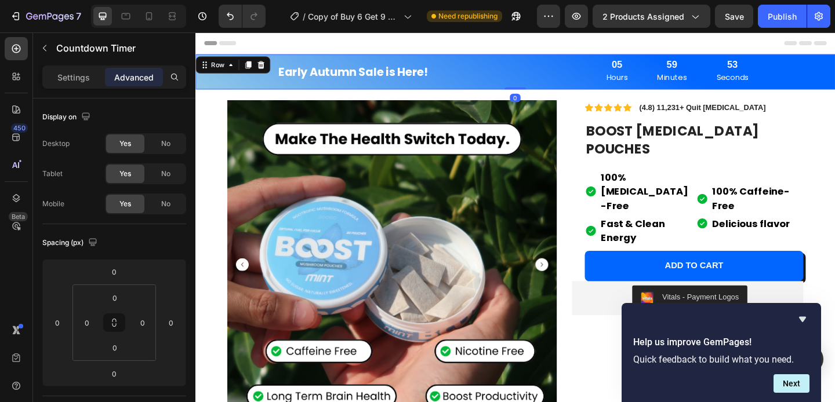
click at [236, 59] on div "Early Autumn Sale is Here! Text Block 05 Hours 59 Minutes 53 Seconds Countdown …" at bounding box center [542, 75] width 695 height 38
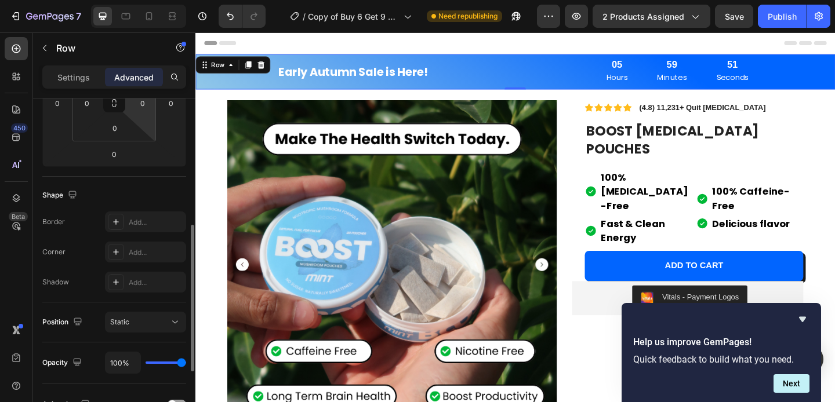
scroll to position [348, 0]
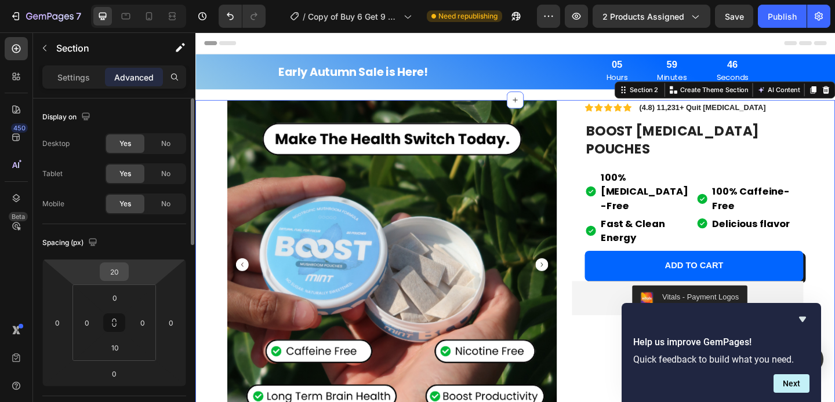
click at [112, 276] on input "20" at bounding box center [114, 271] width 23 height 17
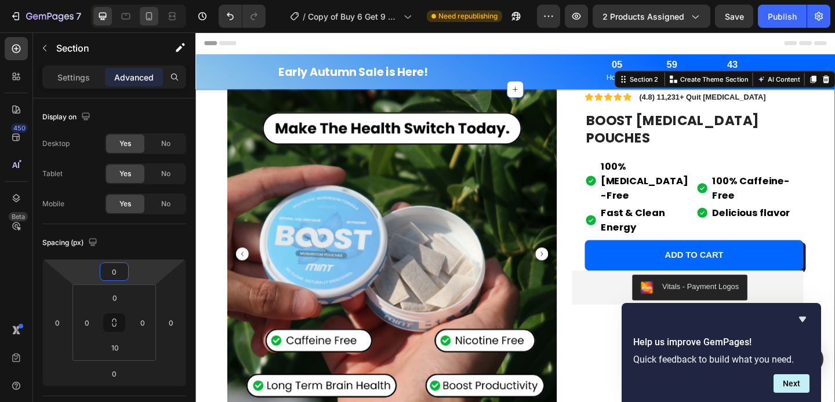
type input "0"
click at [154, 17] on icon at bounding box center [149, 16] width 12 height 12
type input "15"
type input "14"
type input "15"
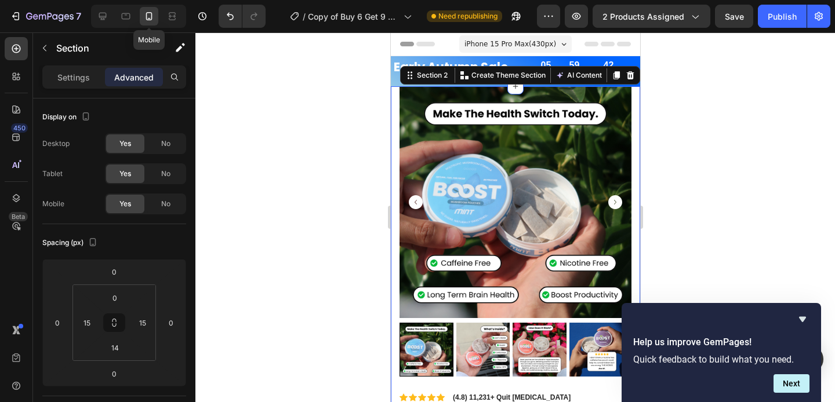
scroll to position [13, 0]
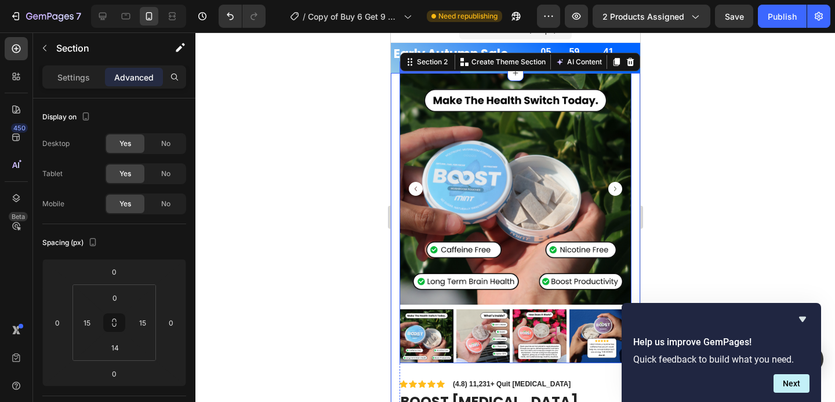
click at [442, 111] on img at bounding box center [515, 189] width 232 height 232
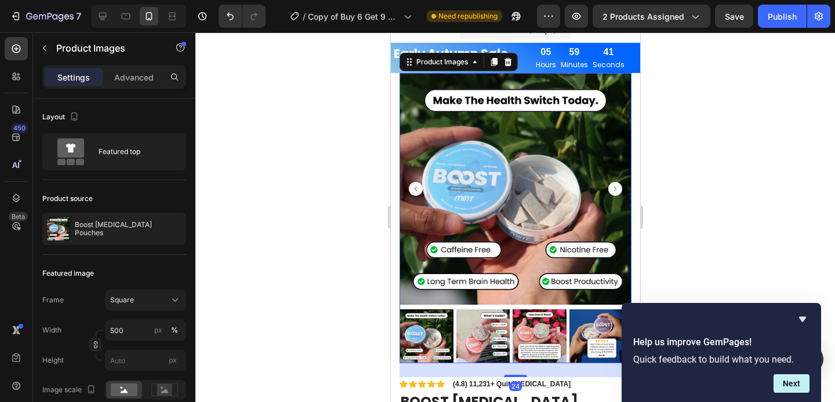
click at [340, 115] on div at bounding box center [514, 217] width 639 height 370
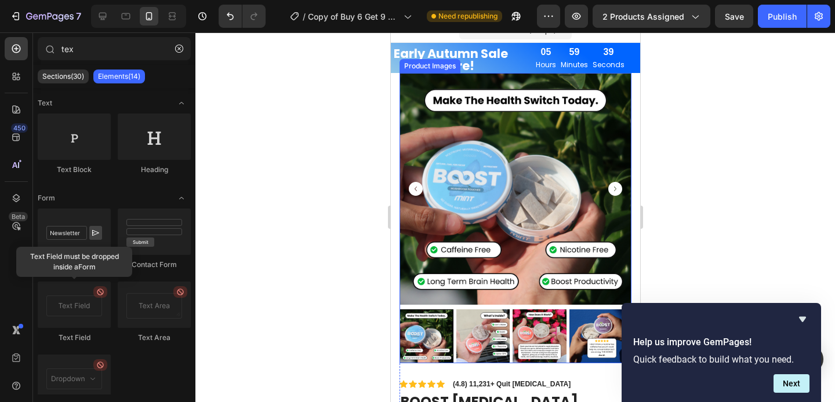
scroll to position [0, 0]
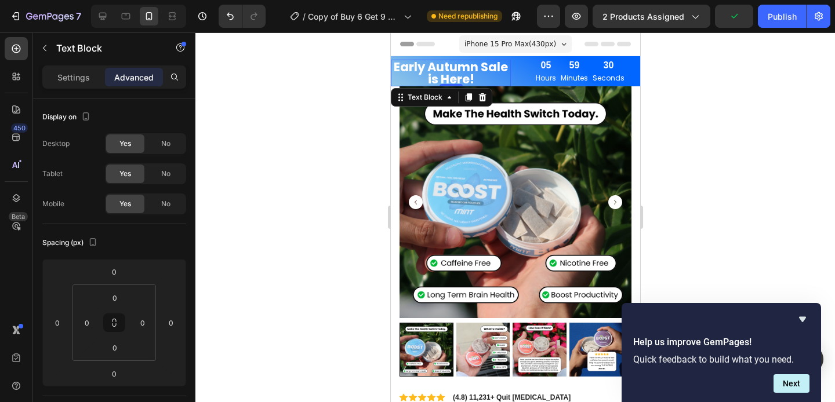
click at [431, 68] on p "Early Autumn Sale is Here!" at bounding box center [450, 73] width 118 height 24
click at [82, 82] on p "Settings" at bounding box center [73, 77] width 32 height 12
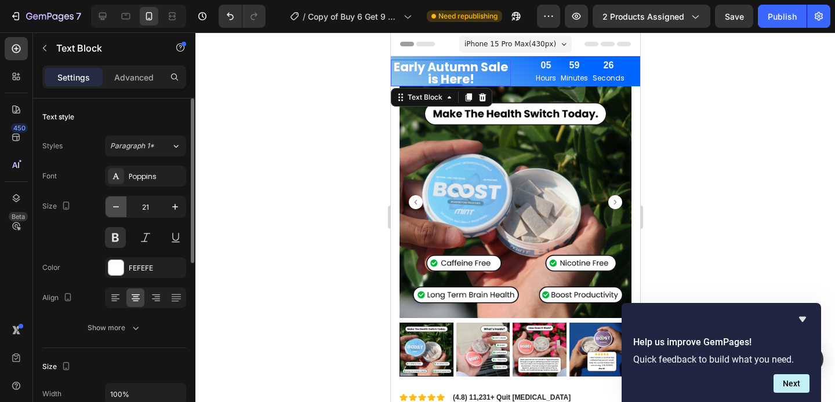
click at [116, 205] on icon "button" at bounding box center [116, 207] width 12 height 12
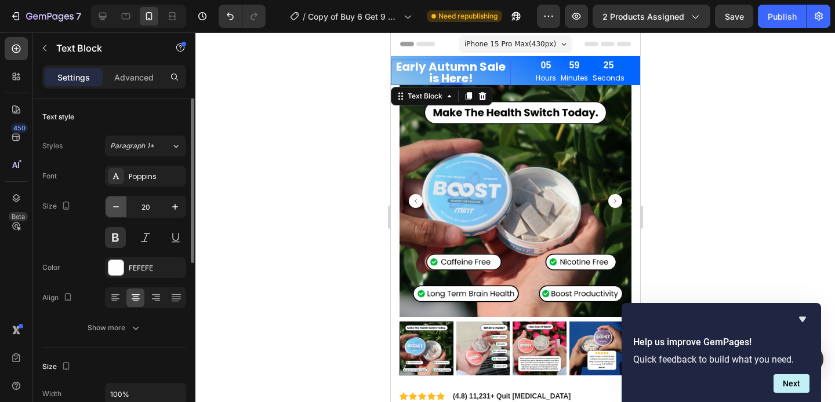
click at [116, 205] on icon "button" at bounding box center [116, 207] width 12 height 12
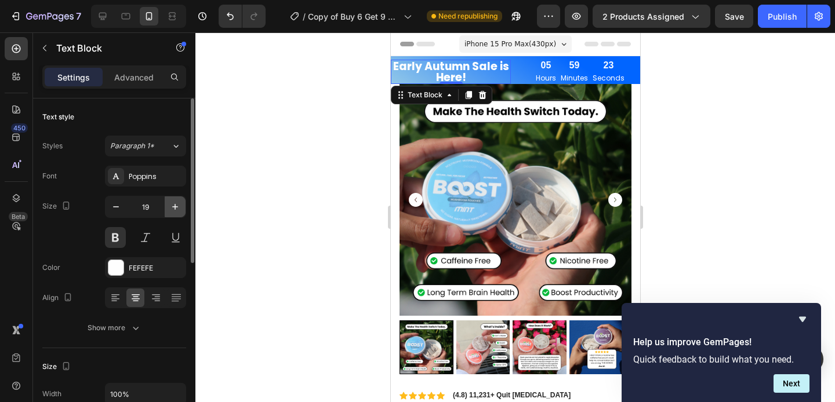
click at [176, 207] on icon "button" at bounding box center [175, 207] width 6 height 6
type input "20"
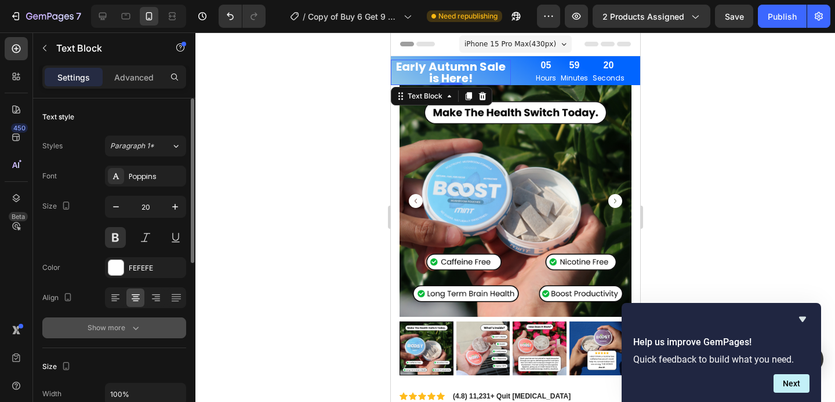
click at [122, 323] on div "Show more" at bounding box center [115, 328] width 54 height 12
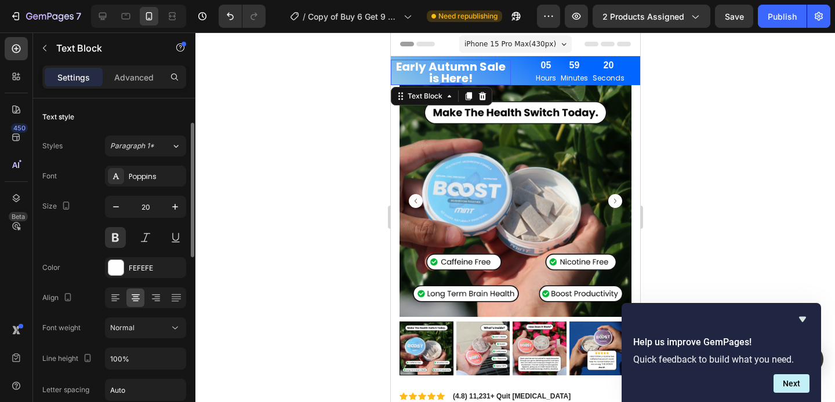
scroll to position [42, 0]
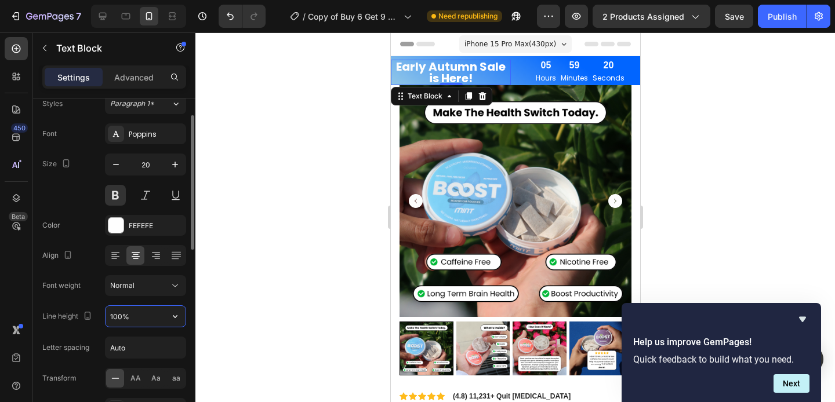
click at [128, 316] on input "100%" at bounding box center [145, 316] width 80 height 21
click at [169, 314] on icon "button" at bounding box center [175, 317] width 12 height 12
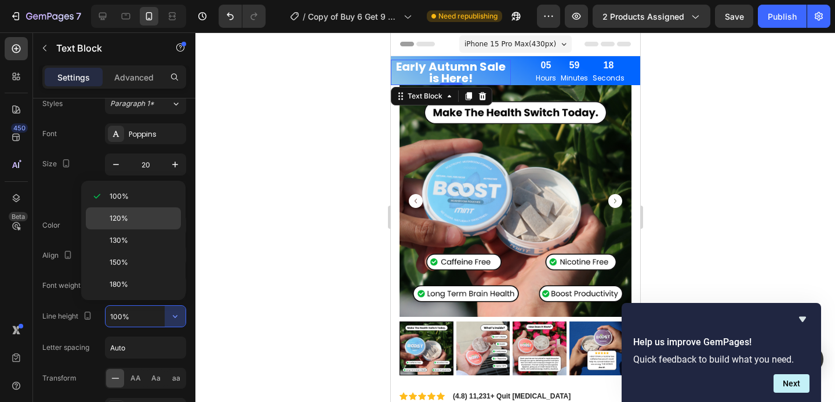
click at [147, 217] on p "120%" at bounding box center [143, 218] width 66 height 10
type input "120%"
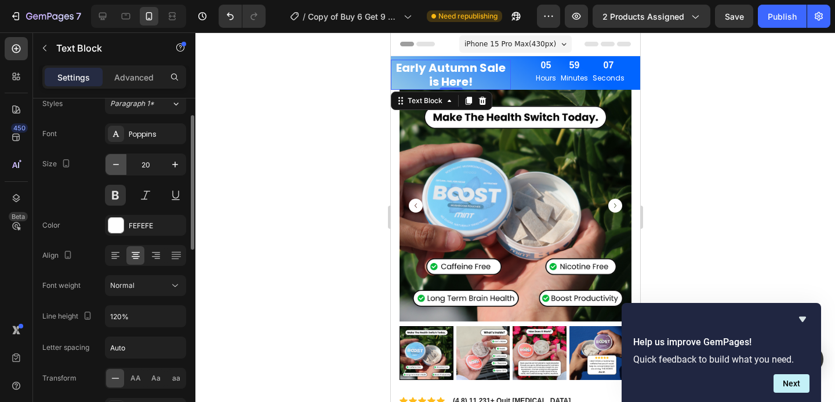
click at [119, 165] on icon "button" at bounding box center [116, 165] width 12 height 12
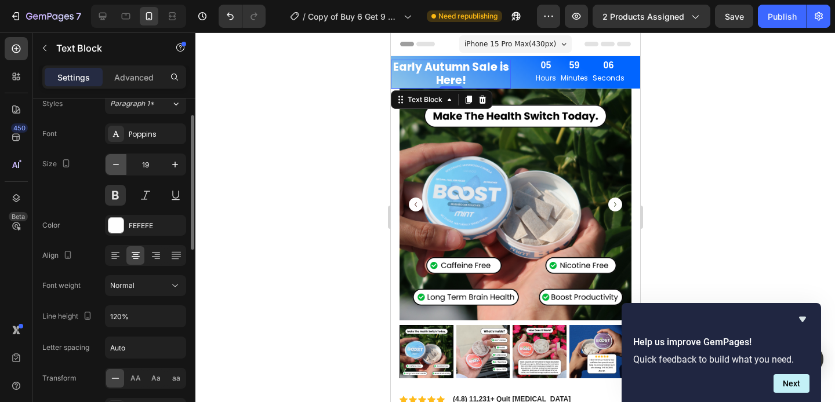
click at [119, 165] on icon "button" at bounding box center [116, 165] width 12 height 12
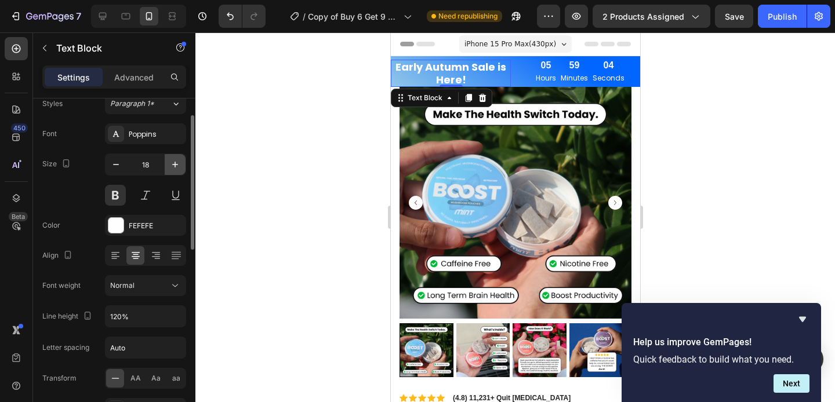
click at [172, 163] on icon "button" at bounding box center [175, 165] width 12 height 12
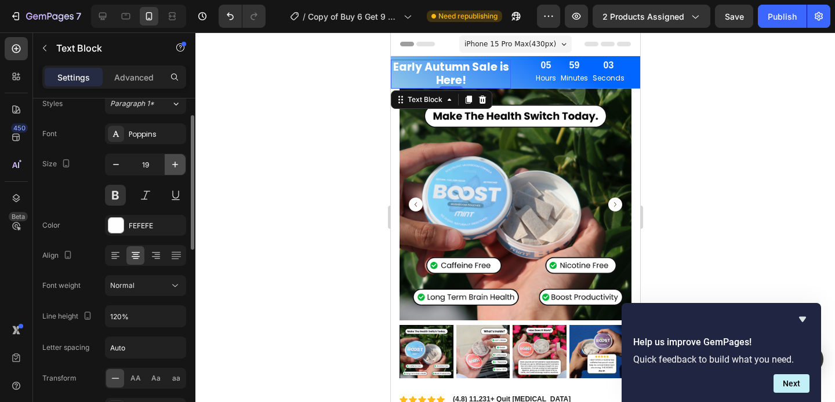
click at [172, 163] on icon "button" at bounding box center [175, 165] width 12 height 12
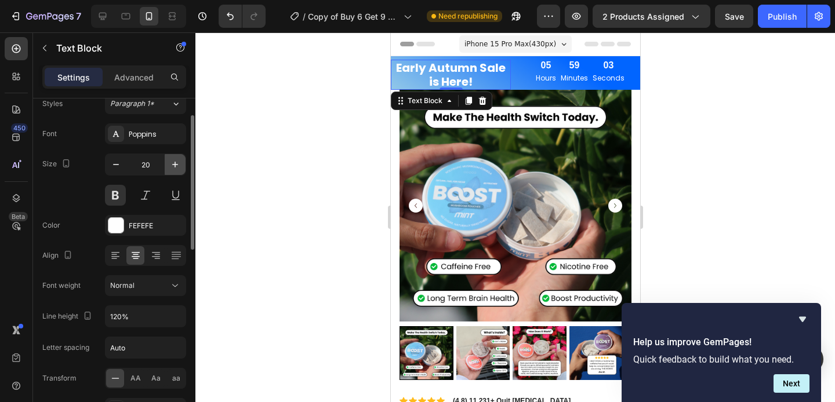
click at [172, 163] on icon "button" at bounding box center [175, 165] width 12 height 12
type input "21"
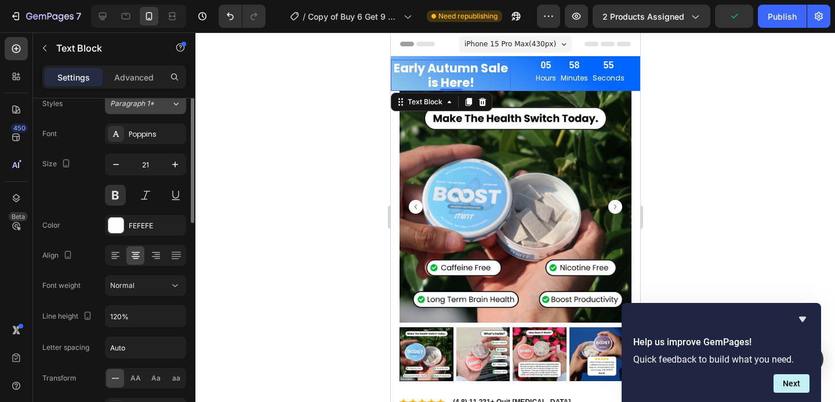
scroll to position [0, 0]
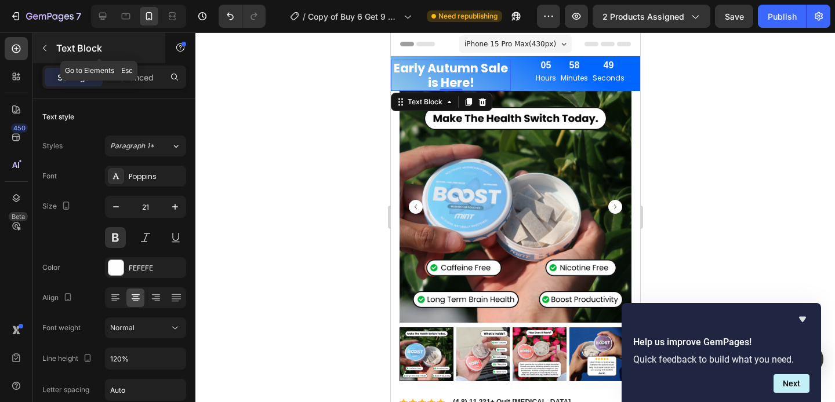
click at [42, 50] on icon "button" at bounding box center [44, 47] width 9 height 9
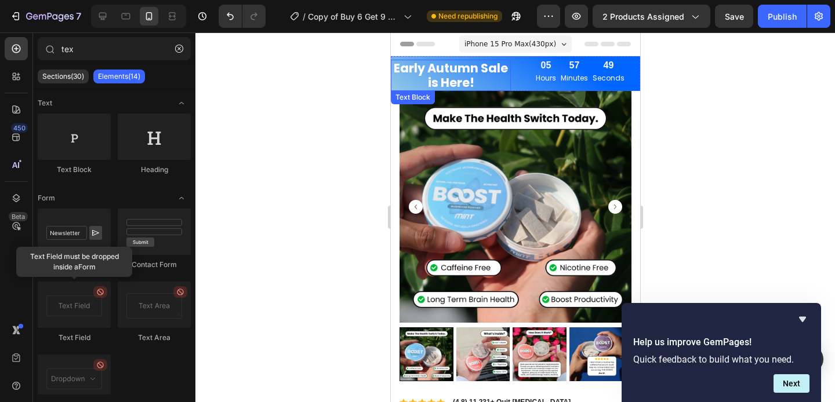
click at [435, 79] on p "Early Autumn Sale is Here!" at bounding box center [450, 75] width 118 height 29
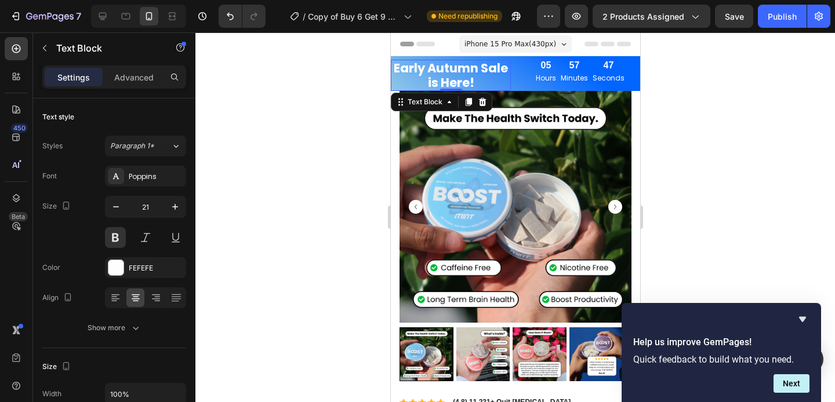
click at [486, 83] on p "Early Autumn Sale is Here!" at bounding box center [450, 75] width 118 height 29
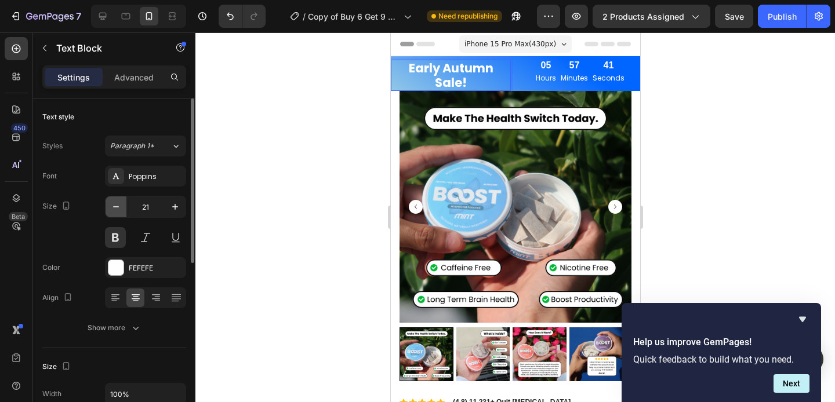
click at [119, 209] on icon "button" at bounding box center [116, 207] width 12 height 12
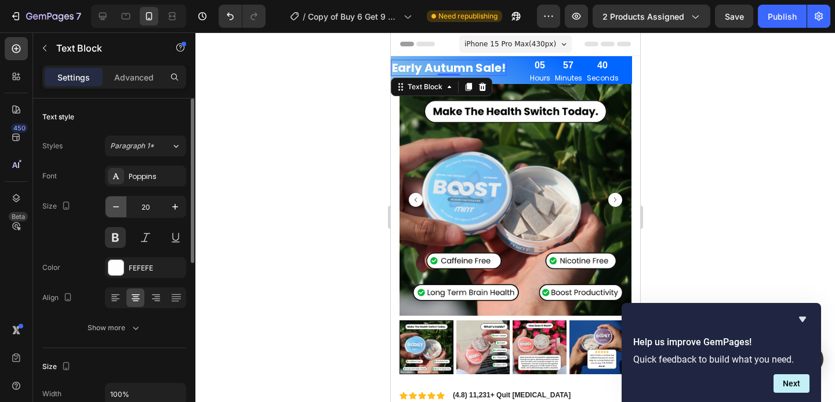
click at [119, 209] on icon "button" at bounding box center [116, 207] width 12 height 12
type input "19"
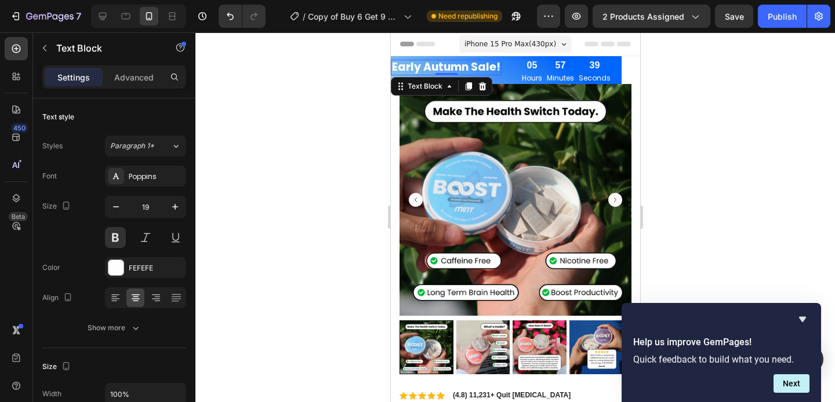
click at [261, 165] on div at bounding box center [514, 217] width 639 height 370
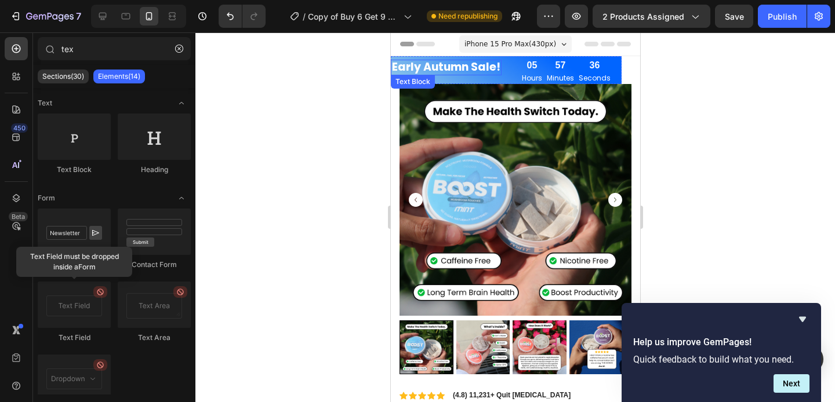
click at [409, 68] on p "Early Autumn Sale!" at bounding box center [445, 67] width 108 height 13
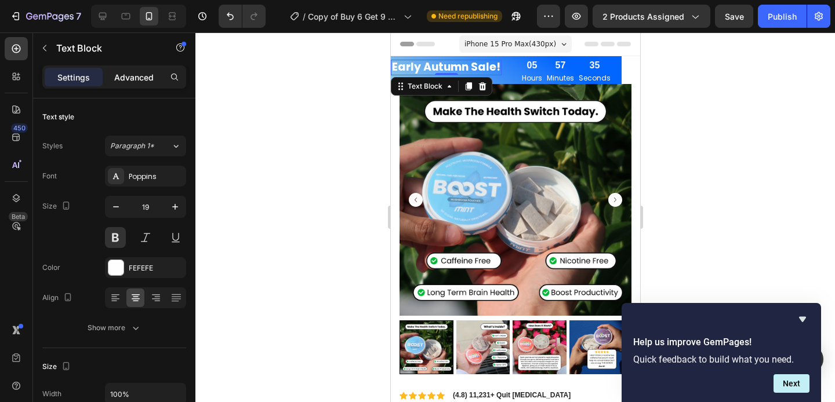
click at [130, 79] on p "Advanced" at bounding box center [133, 77] width 39 height 12
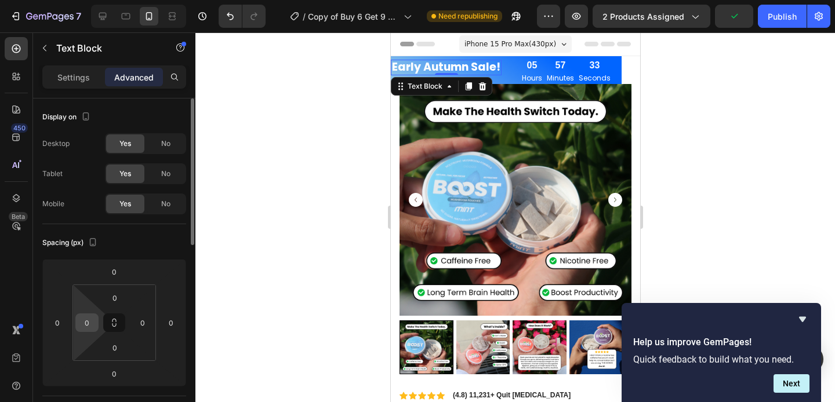
click at [89, 323] on input "0" at bounding box center [86, 322] width 17 height 17
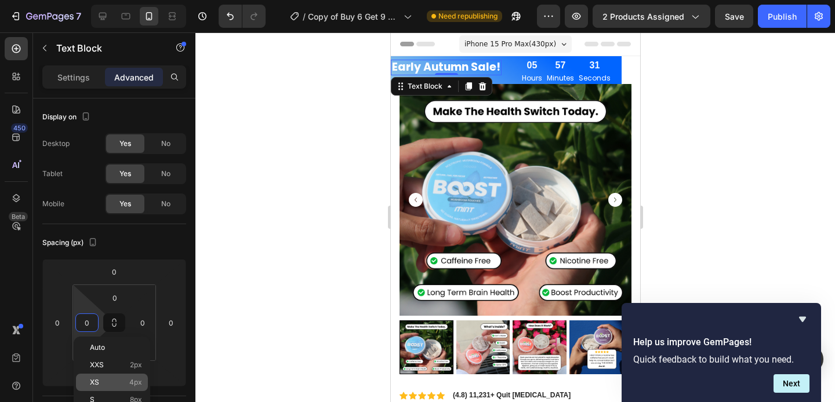
click at [108, 385] on p "XS 4px" at bounding box center [116, 382] width 52 height 8
type input "4"
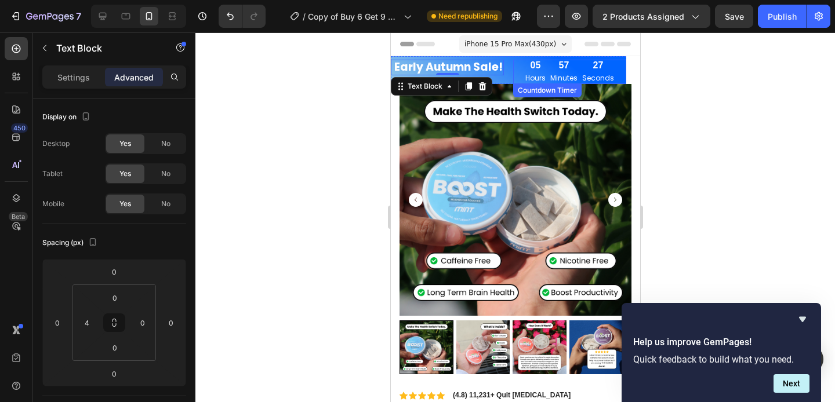
click at [613, 64] on div "05 Hours 57 Minutes 27 Seconds" at bounding box center [569, 72] width 94 height 24
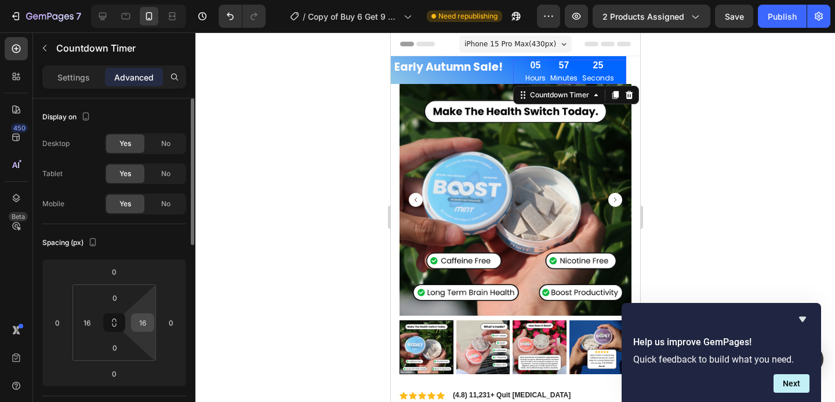
click at [140, 323] on input "16" at bounding box center [142, 322] width 17 height 17
type input "0"
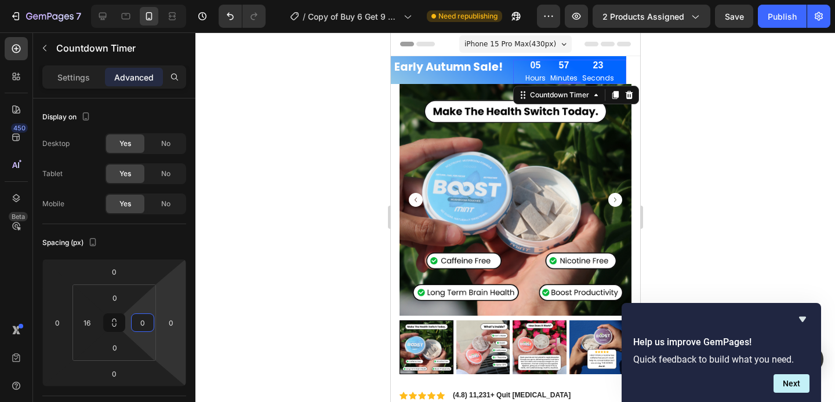
click at [233, 298] on div at bounding box center [514, 217] width 639 height 370
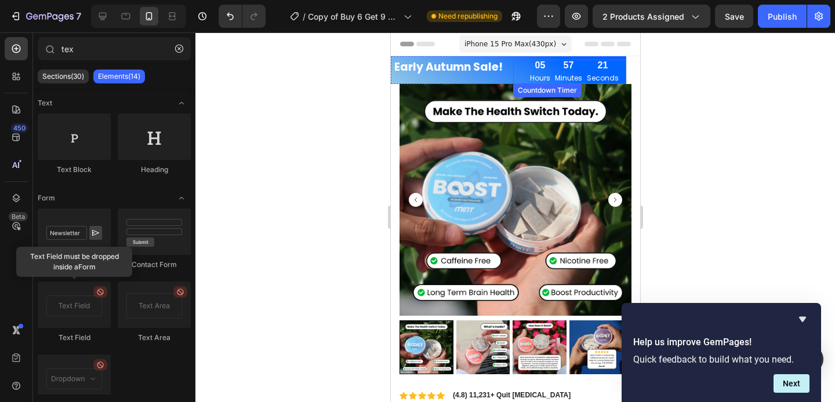
click at [555, 63] on div "57" at bounding box center [567, 66] width 27 height 12
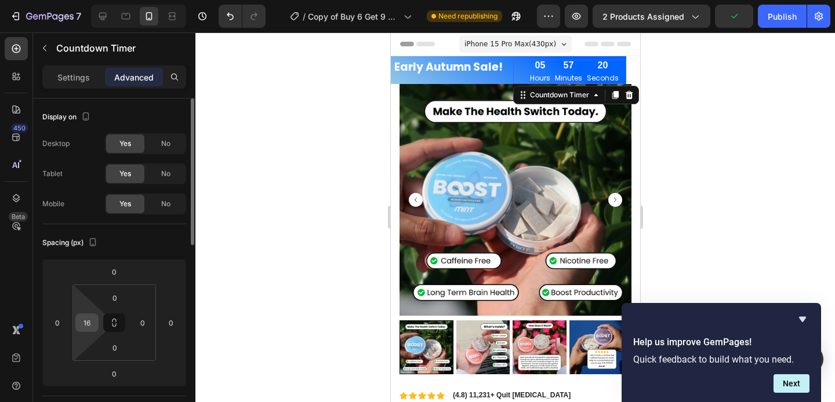
click at [88, 325] on input "16" at bounding box center [86, 322] width 17 height 17
type input "0"
click at [280, 287] on div at bounding box center [514, 217] width 639 height 370
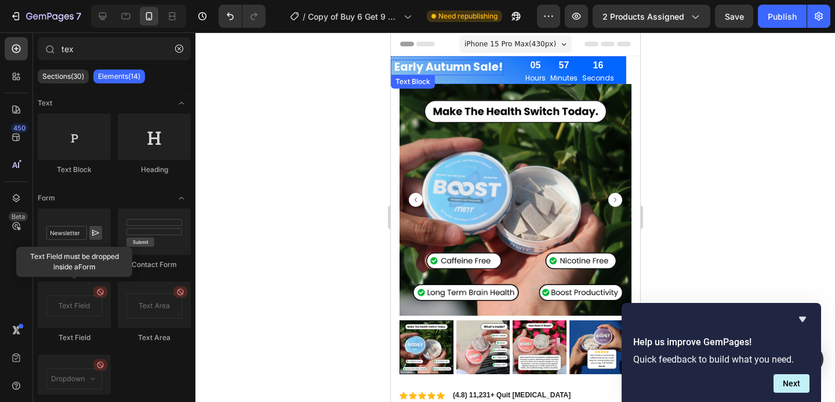
click at [411, 70] on p "Early Autumn Sale!" at bounding box center [447, 67] width 108 height 13
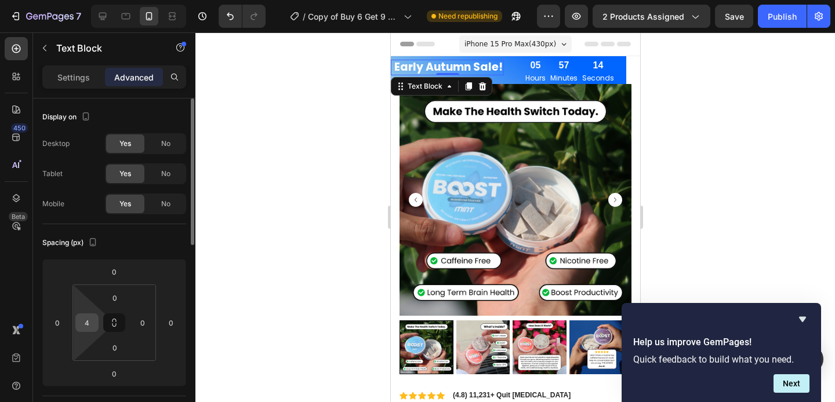
click at [90, 322] on input "4" at bounding box center [86, 322] width 17 height 17
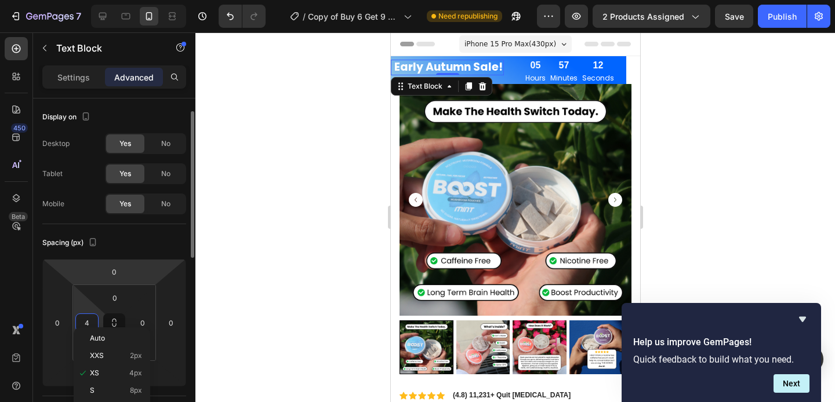
scroll to position [86, 0]
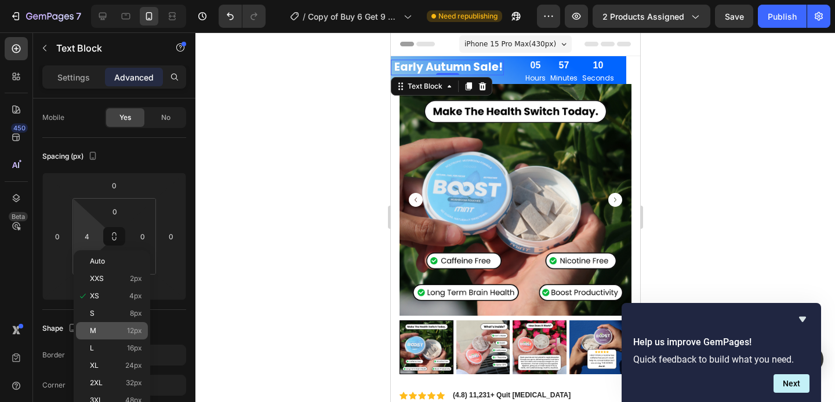
click at [116, 324] on div "M 12px" at bounding box center [112, 330] width 72 height 17
type input "12"
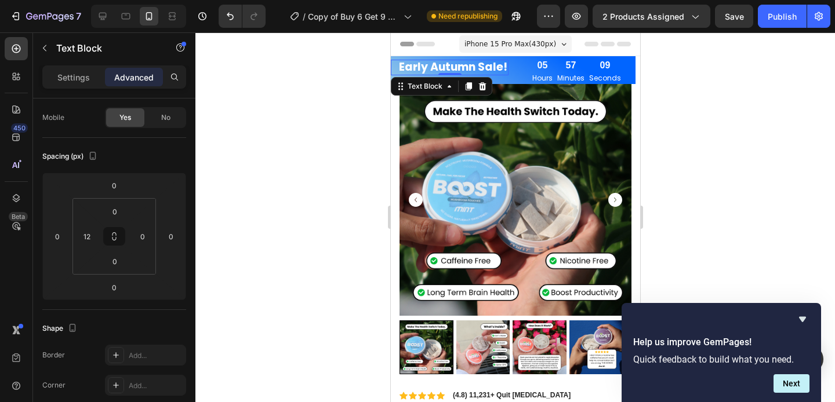
click at [234, 268] on div at bounding box center [514, 217] width 639 height 370
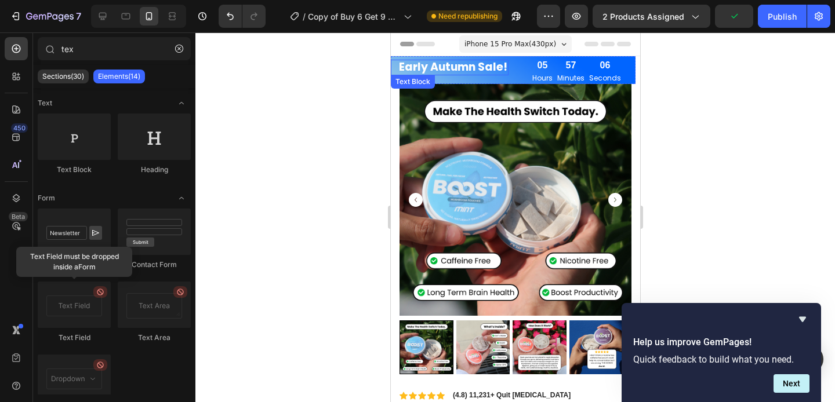
click at [453, 72] on p "Early Autumn Sale!" at bounding box center [452, 67] width 108 height 13
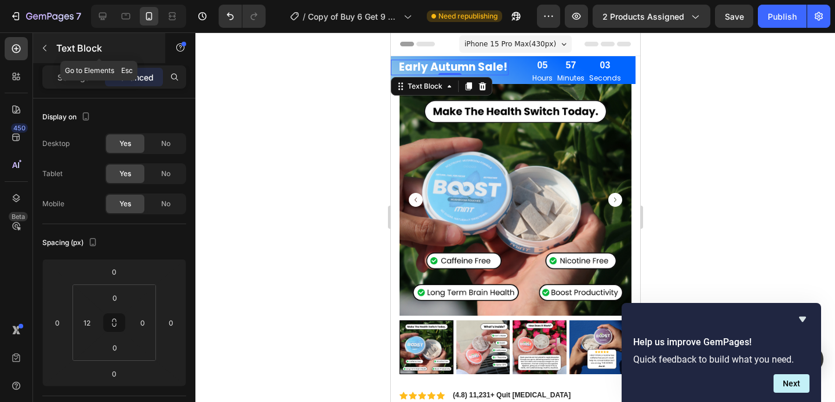
click at [50, 49] on button "button" at bounding box center [44, 48] width 19 height 19
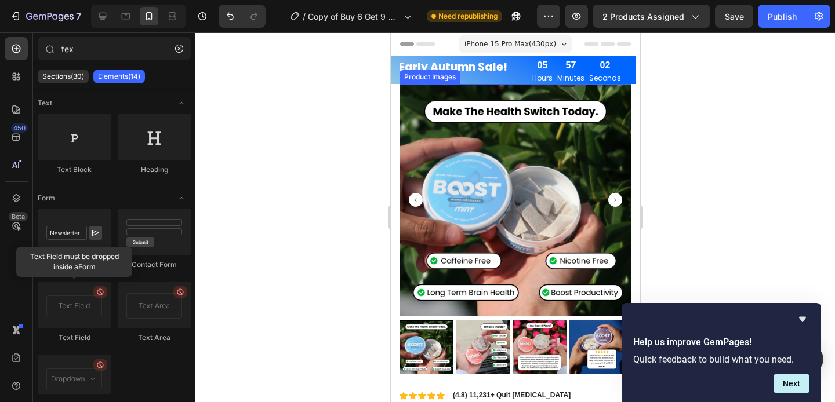
click at [443, 82] on div "Product Images" at bounding box center [429, 77] width 56 height 10
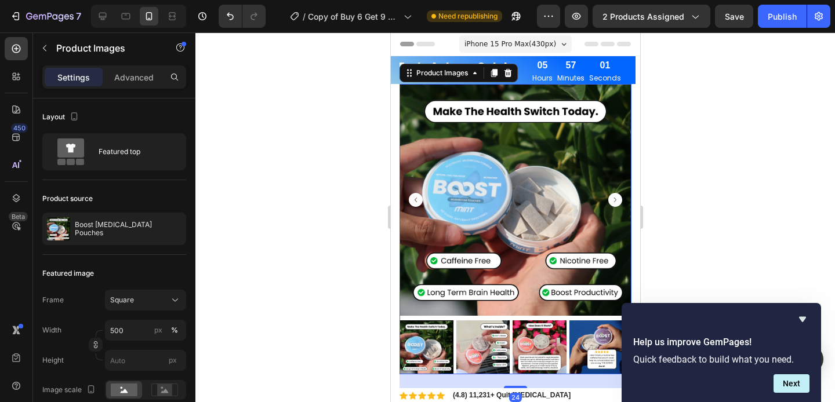
click at [454, 68] on div "Product Images" at bounding box center [458, 73] width 118 height 19
click at [450, 61] on p "Early Autumn Sale!" at bounding box center [452, 67] width 108 height 13
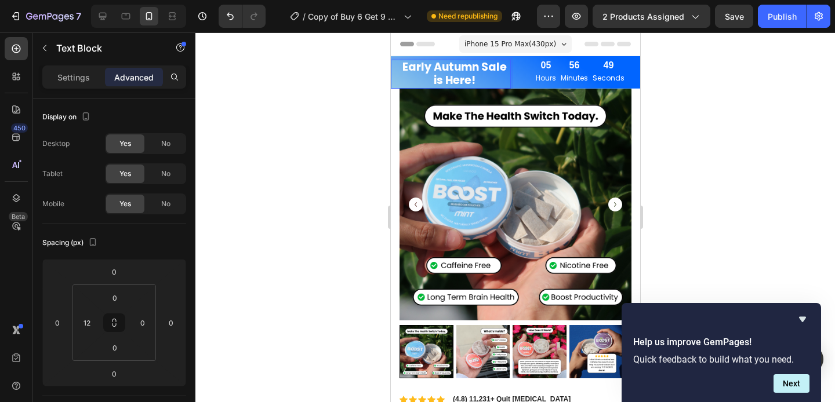
click at [280, 154] on div at bounding box center [514, 217] width 639 height 370
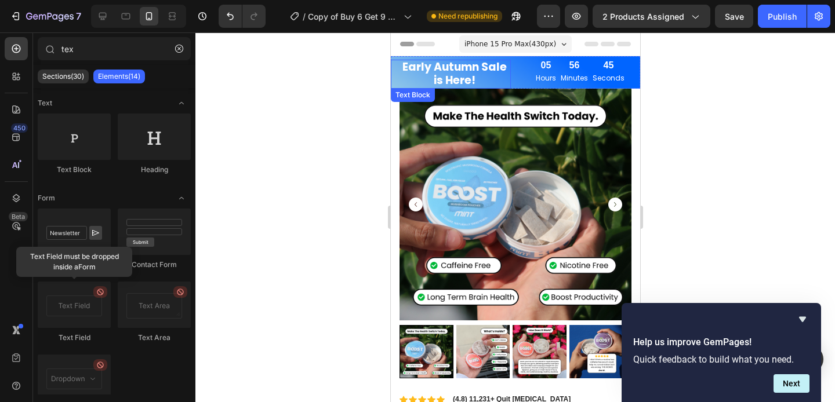
click at [418, 75] on p "Early Autumn Sale is Here!" at bounding box center [453, 74] width 111 height 27
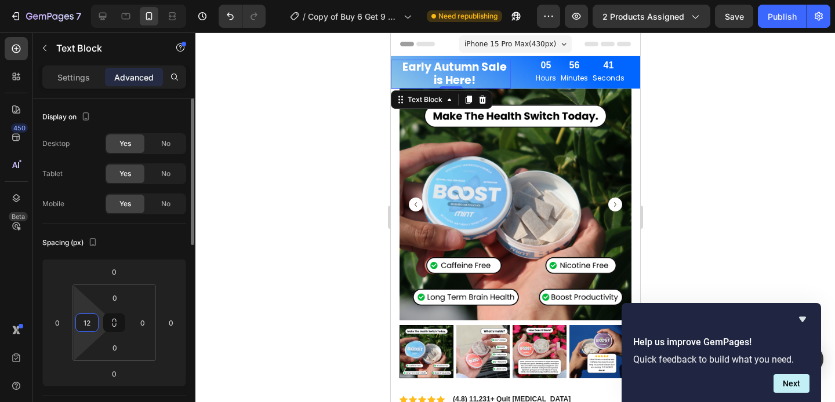
click at [92, 316] on input "12" at bounding box center [86, 322] width 17 height 17
type input "o"
click at [233, 277] on div at bounding box center [514, 217] width 639 height 370
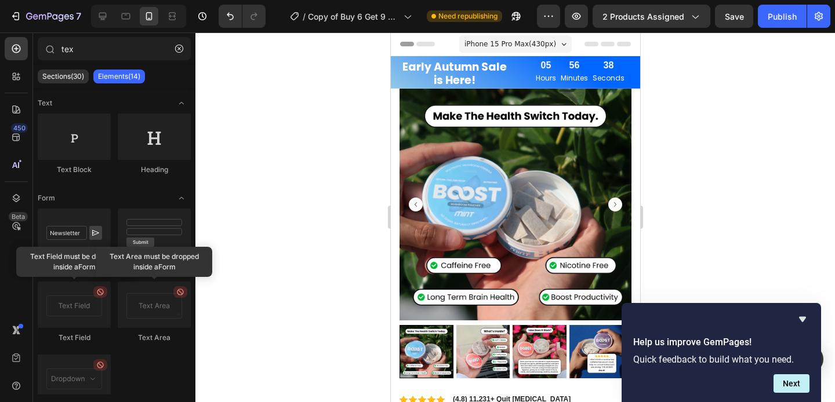
click at [414, 79] on p "Early Autumn Sale is Here!" at bounding box center [453, 74] width 111 height 27
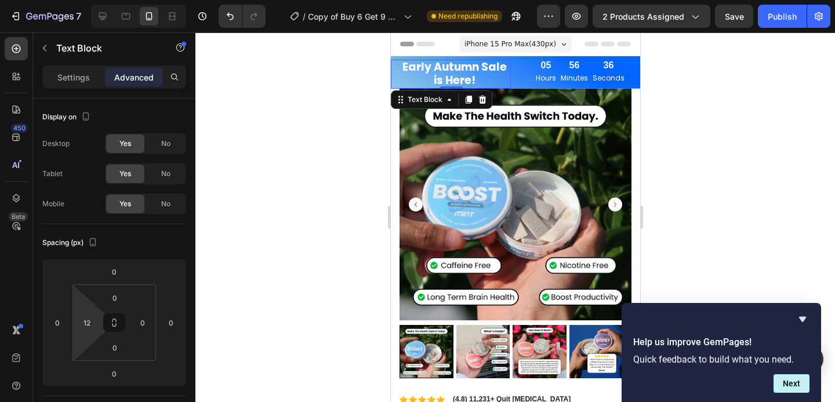
click at [84, 0] on html "7 Version history / Copy of Buy 6 Get 9 Free Draft Need republishing Preview 2 …" at bounding box center [417, 0] width 835 height 0
type input "0"
click at [237, 258] on div at bounding box center [514, 217] width 639 height 370
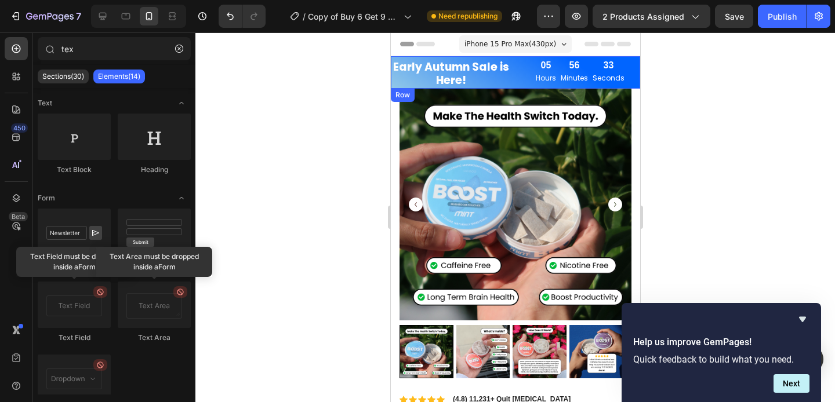
click at [424, 58] on div "Early Autumn Sale is Here! Text Block 05 Hours 56 Minutes 33 Seconds Countdown …" at bounding box center [514, 72] width 249 height 32
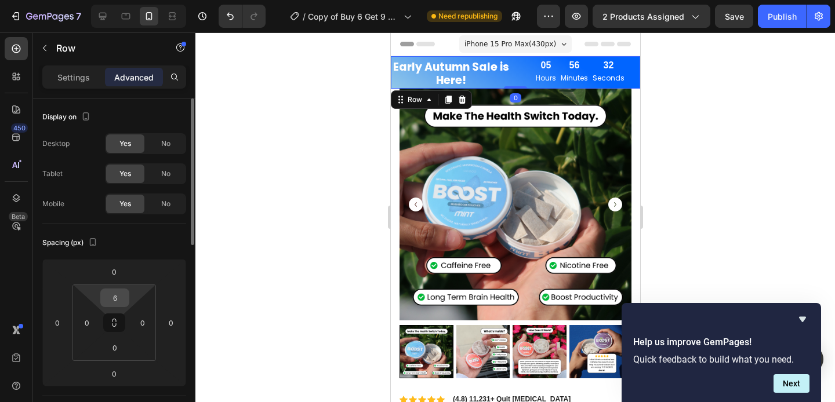
click at [116, 297] on input "6" at bounding box center [114, 297] width 23 height 17
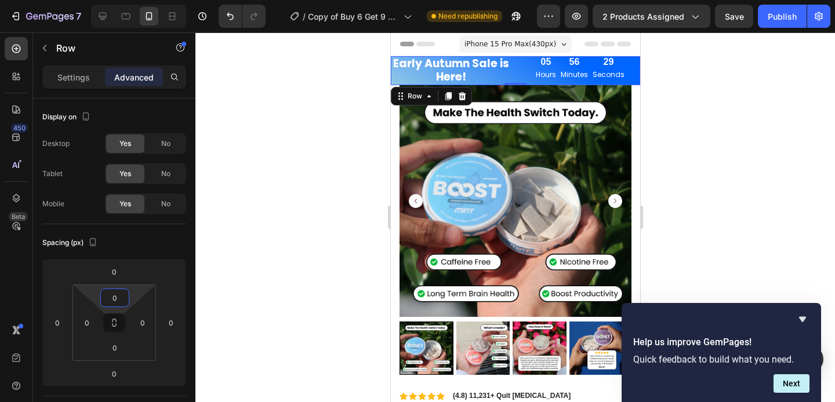
type input "0"
click at [253, 215] on div at bounding box center [514, 217] width 639 height 370
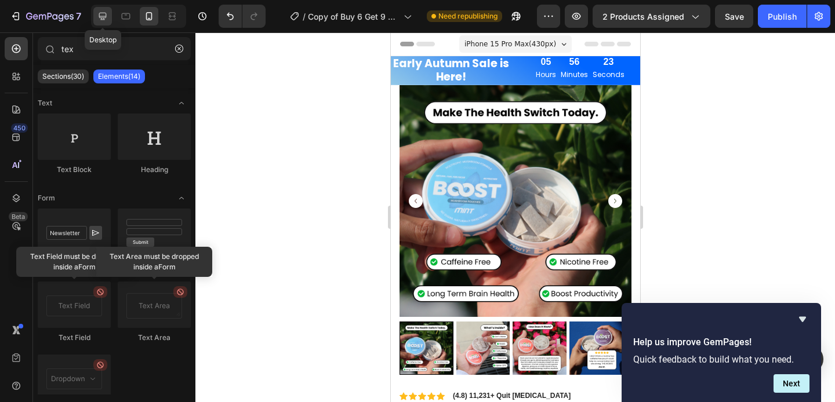
click at [109, 15] on div at bounding box center [102, 16] width 19 height 19
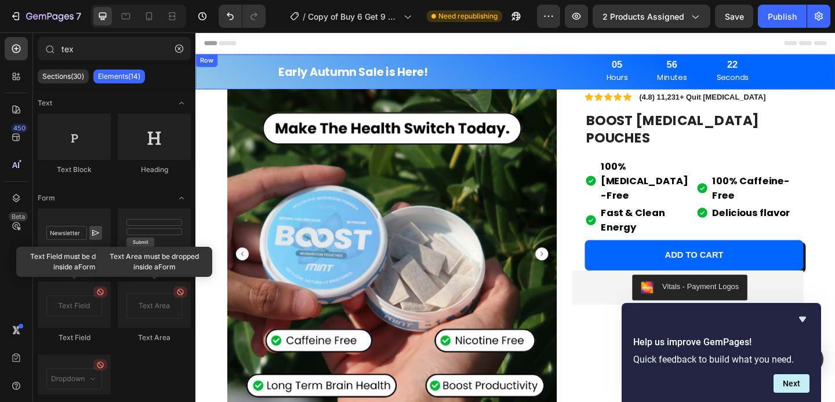
click at [501, 57] on div "Early Autumn Sale is Here! Text Block" at bounding box center [366, 75] width 343 height 38
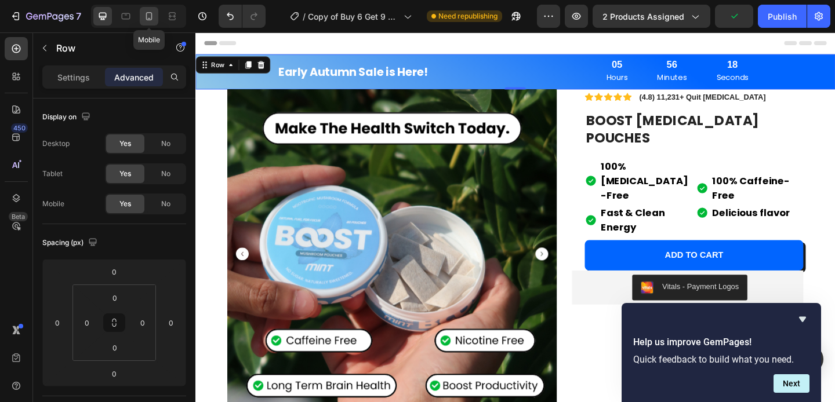
click at [151, 16] on icon at bounding box center [149, 16] width 6 height 8
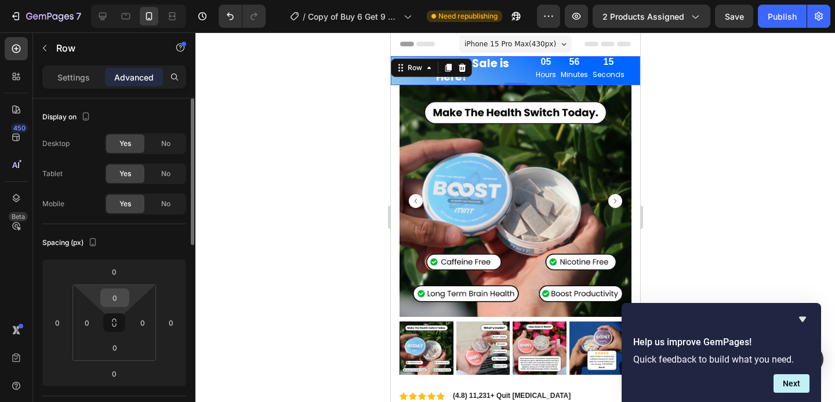
click at [112, 292] on input "0" at bounding box center [114, 297] width 23 height 17
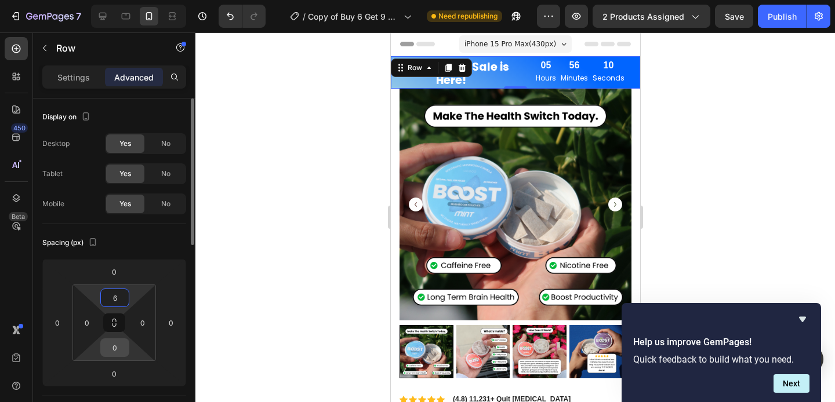
type input "6"
click at [121, 350] on input "0" at bounding box center [114, 347] width 23 height 17
type input "6"
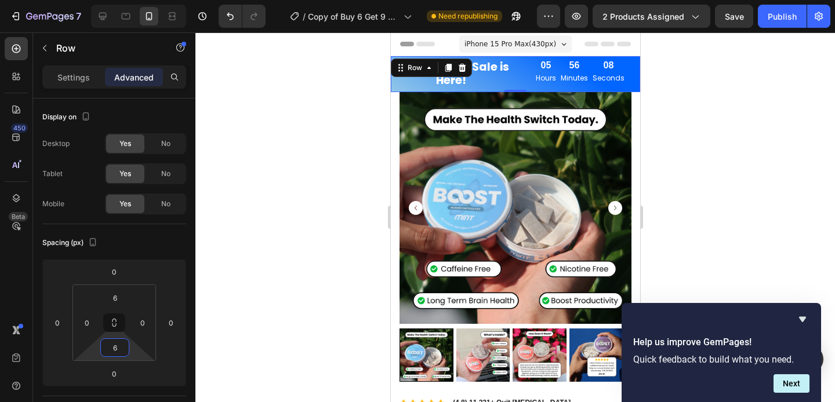
click at [335, 270] on div at bounding box center [514, 217] width 639 height 370
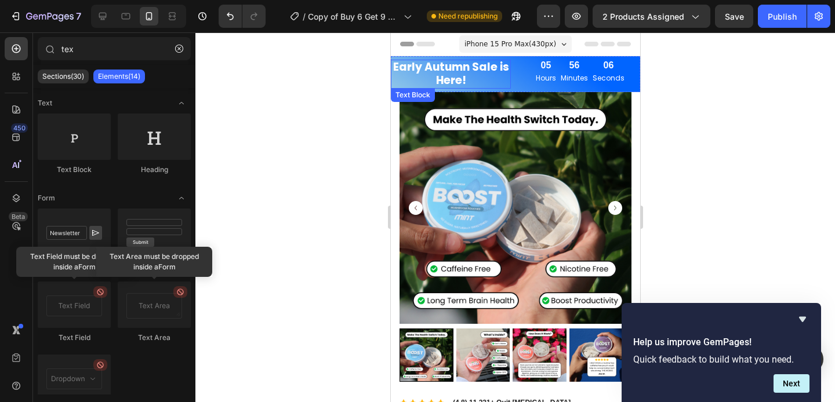
click at [476, 72] on p "Early Autumn Sale is Here!" at bounding box center [450, 74] width 118 height 27
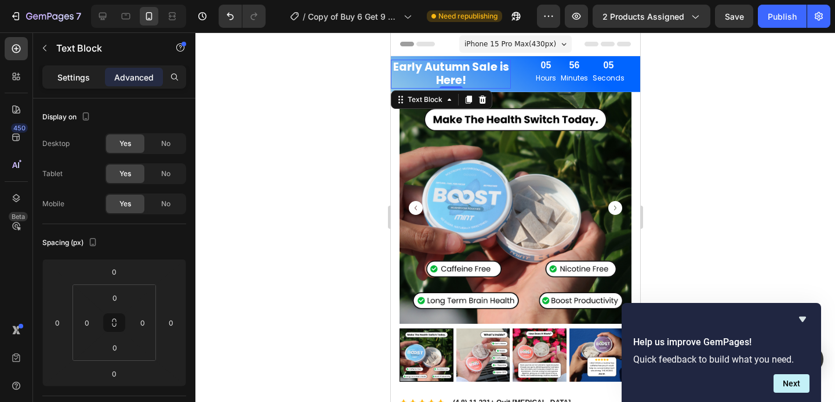
click at [74, 78] on p "Settings" at bounding box center [73, 77] width 32 height 12
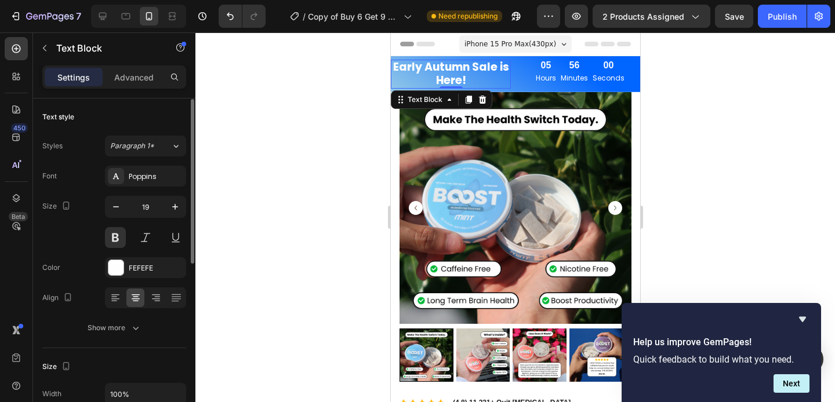
scroll to position [46, 0]
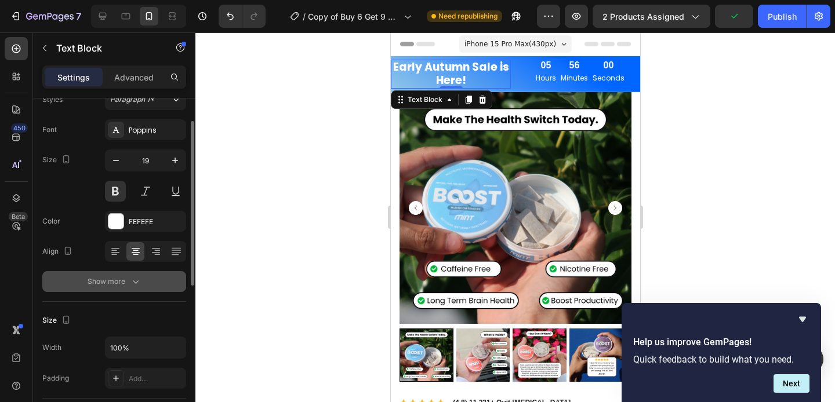
click at [113, 276] on div "Show more" at bounding box center [115, 282] width 54 height 12
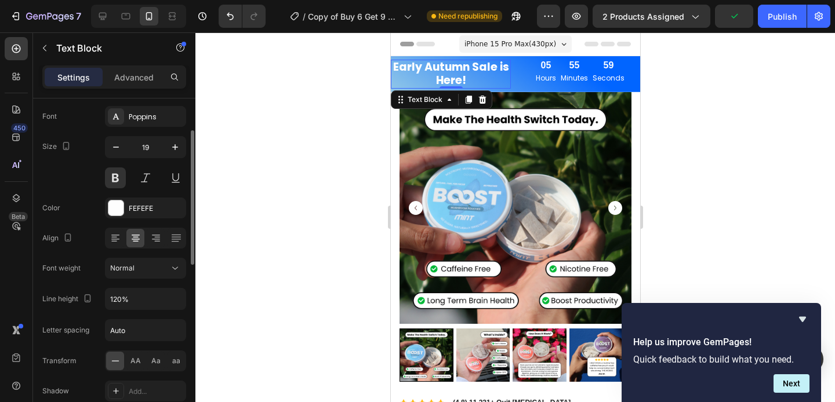
scroll to position [68, 0]
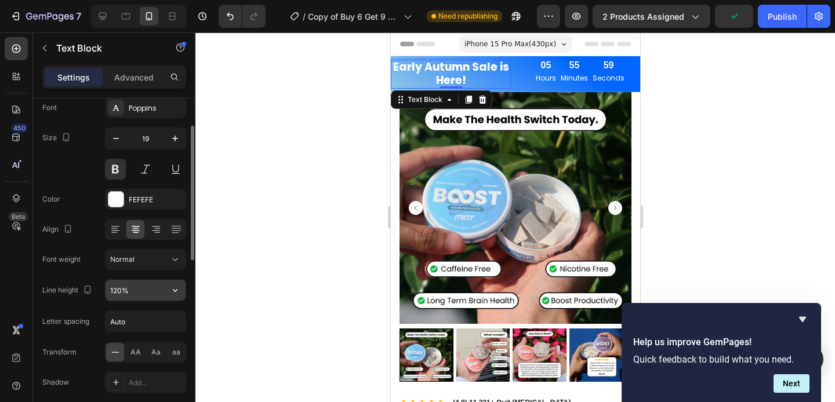
click at [126, 290] on input "120%" at bounding box center [145, 290] width 80 height 21
click at [173, 290] on icon "button" at bounding box center [175, 291] width 12 height 12
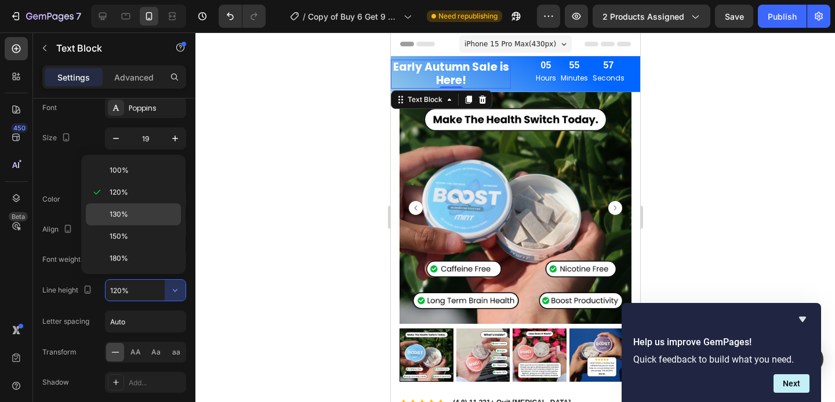
click at [142, 217] on p "130%" at bounding box center [143, 214] width 66 height 10
type input "130%"
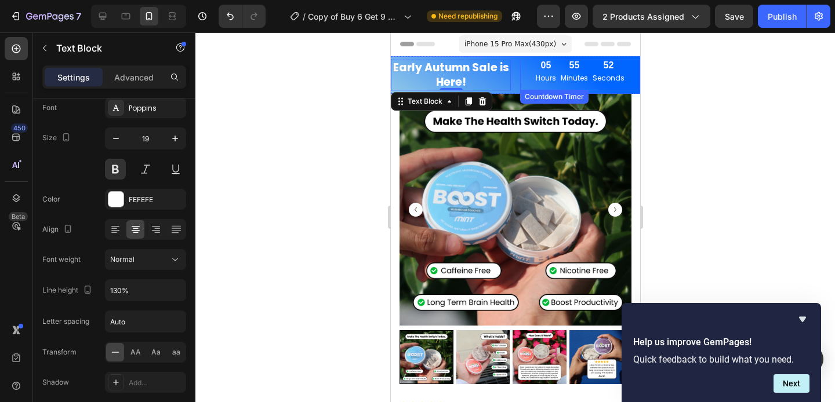
click at [524, 74] on div "05 Hours 55 Minutes 52 Seconds" at bounding box center [579, 72] width 120 height 24
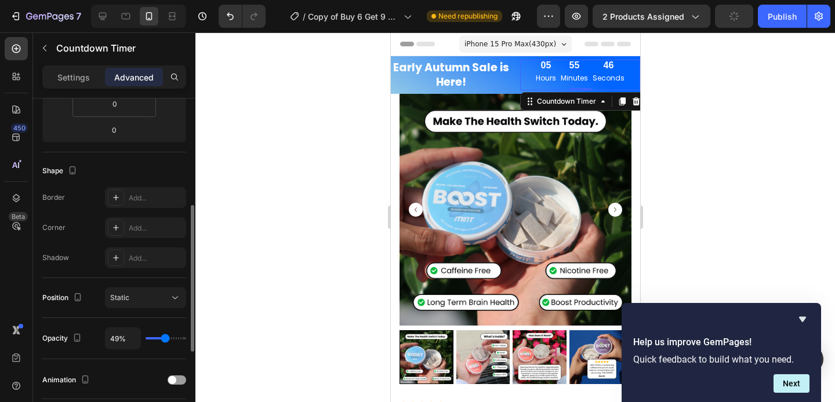
scroll to position [330, 0]
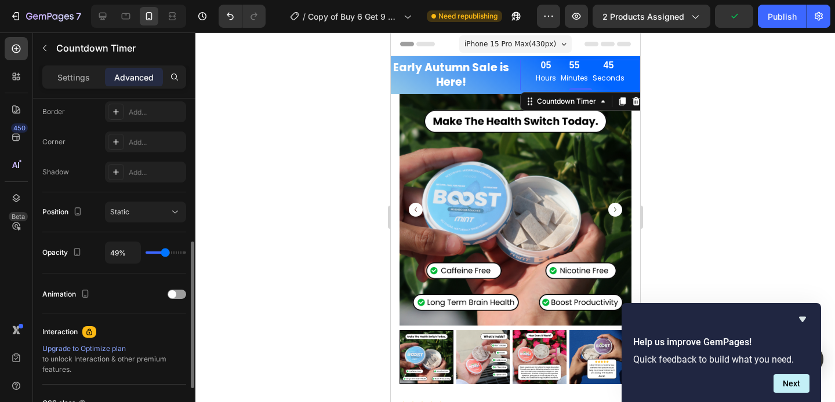
type input "43%"
type input "43"
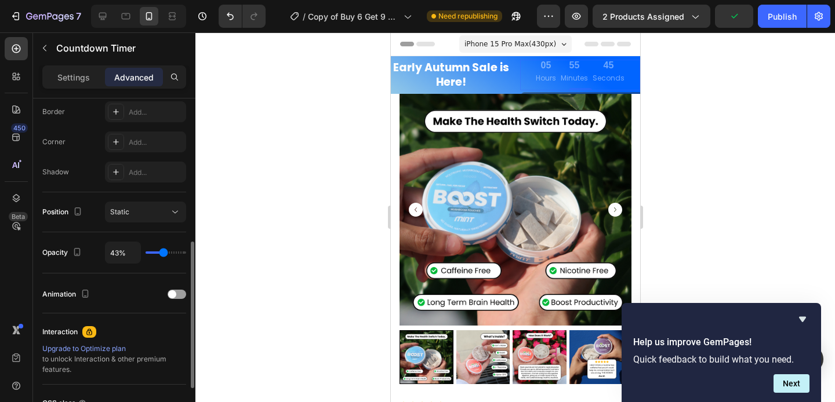
type input "47%"
type input "47"
type input "57%"
type input "57"
type input "72%"
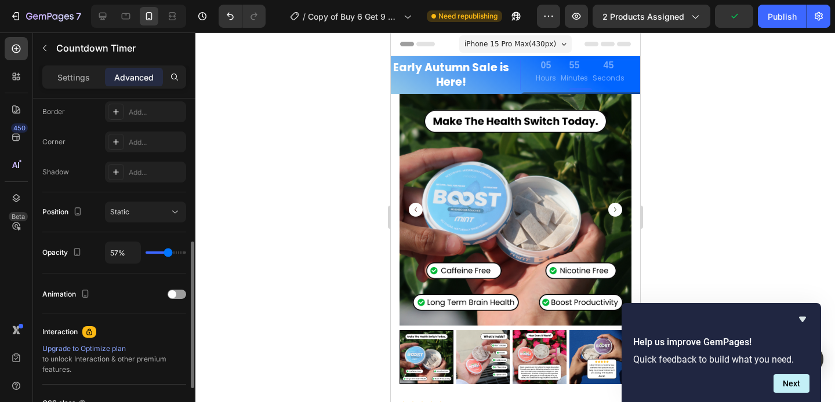
type input "72"
type input "88%"
type input "88"
type input "100%"
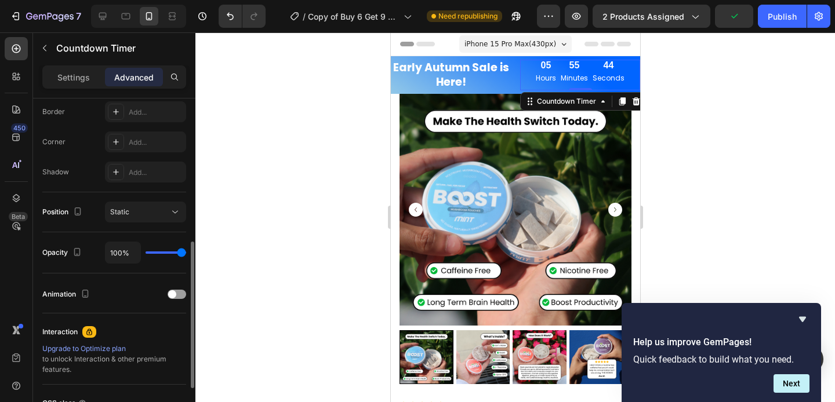
drag, startPoint x: 163, startPoint y: 254, endPoint x: 203, endPoint y: 253, distance: 40.0
type input "100"
click at [186, 253] on input "range" at bounding box center [165, 253] width 41 height 2
click at [283, 195] on div at bounding box center [514, 217] width 639 height 370
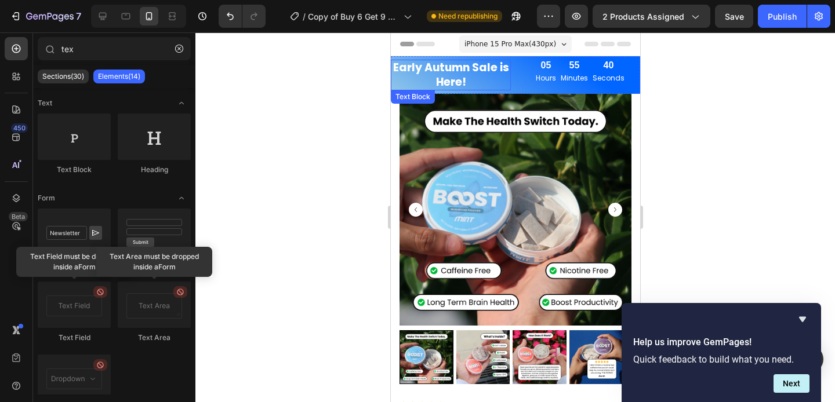
click at [471, 73] on p "Early Autumn Sale is Here!" at bounding box center [450, 75] width 118 height 28
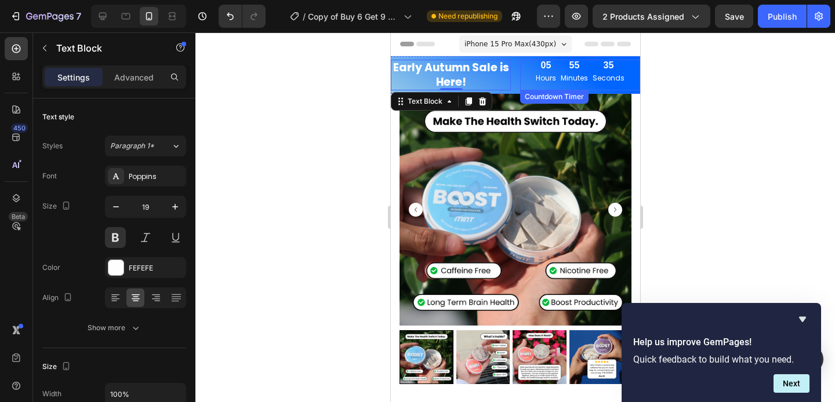
click at [526, 83] on div "05 Hours 55 Minutes 35 Seconds" at bounding box center [579, 72] width 120 height 24
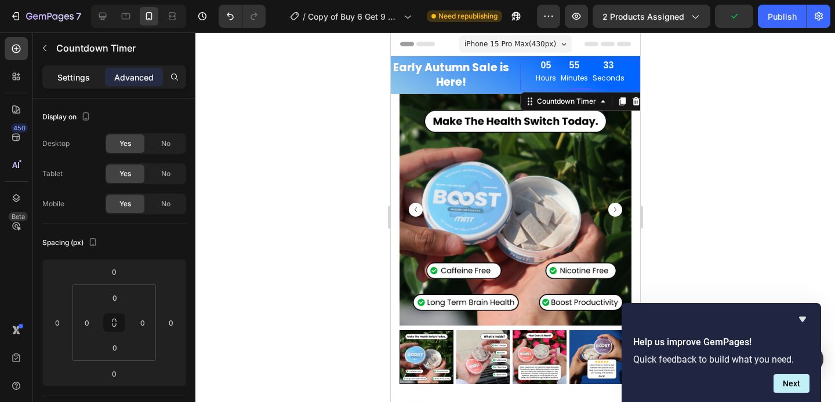
click at [72, 85] on div "Settings" at bounding box center [74, 77] width 58 height 19
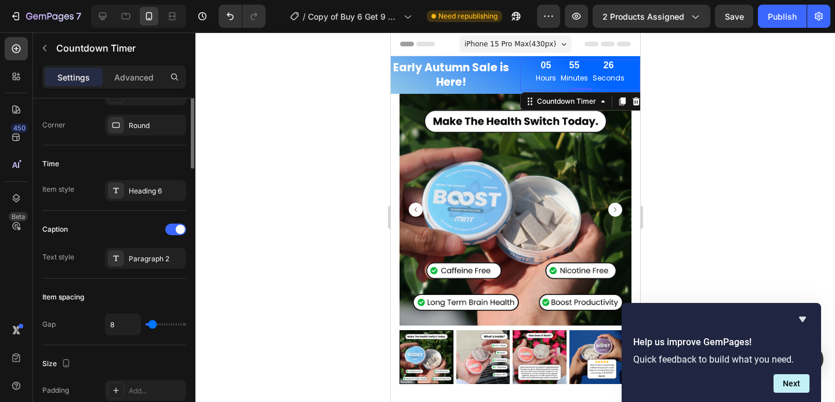
scroll to position [181, 0]
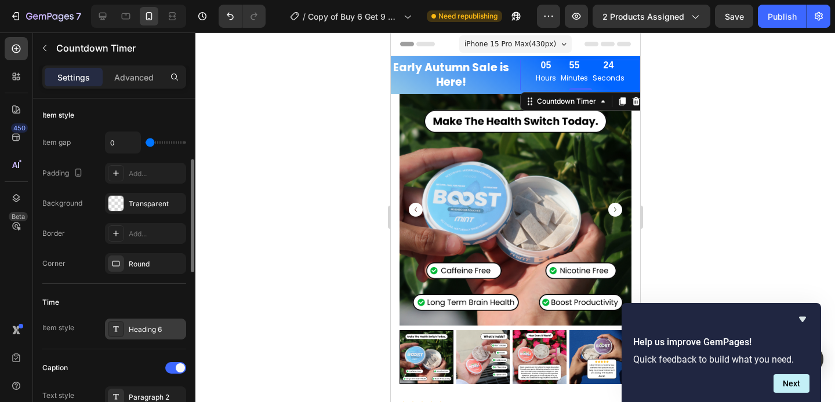
click at [147, 333] on div "Heading 6" at bounding box center [156, 330] width 54 height 10
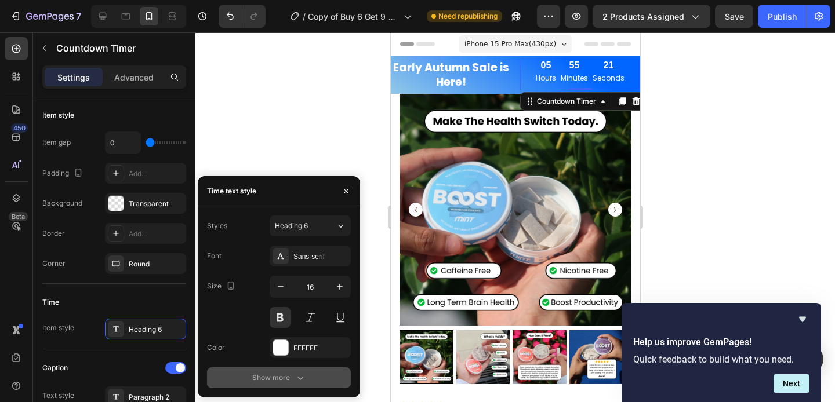
click at [265, 371] on button "Show more" at bounding box center [279, 377] width 144 height 21
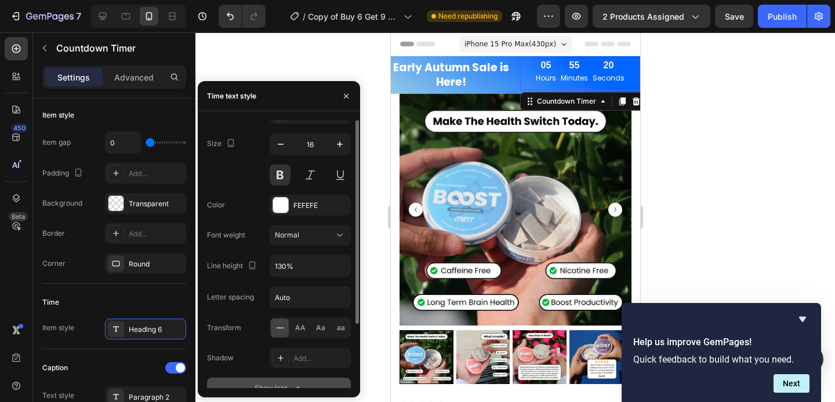
scroll to position [58, 0]
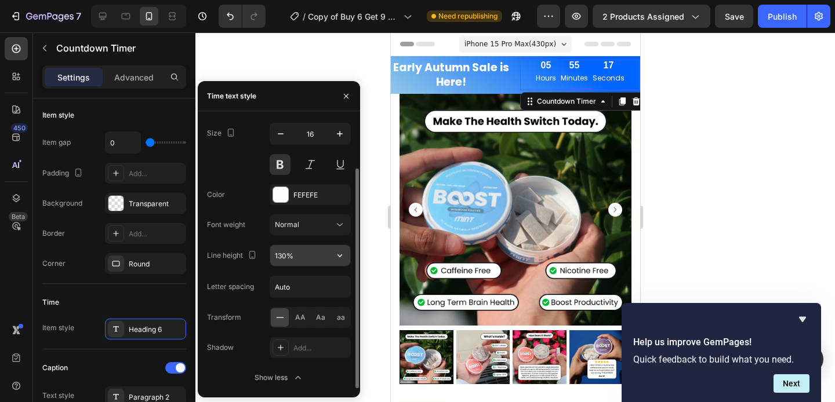
click at [291, 257] on input "130%" at bounding box center [310, 255] width 80 height 21
click at [340, 253] on icon "button" at bounding box center [340, 256] width 12 height 12
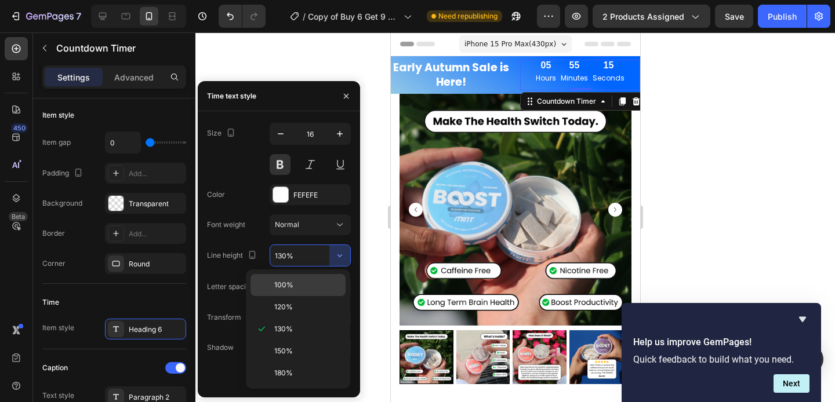
click at [313, 292] on div "100%" at bounding box center [297, 285] width 95 height 22
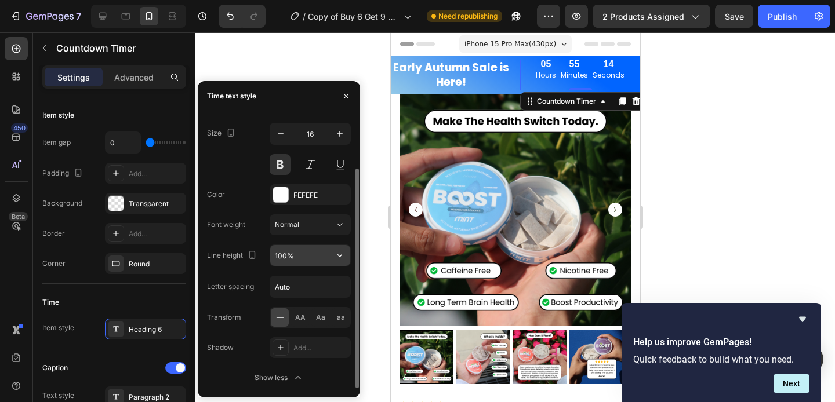
click at [323, 257] on input "100%" at bounding box center [310, 255] width 80 height 21
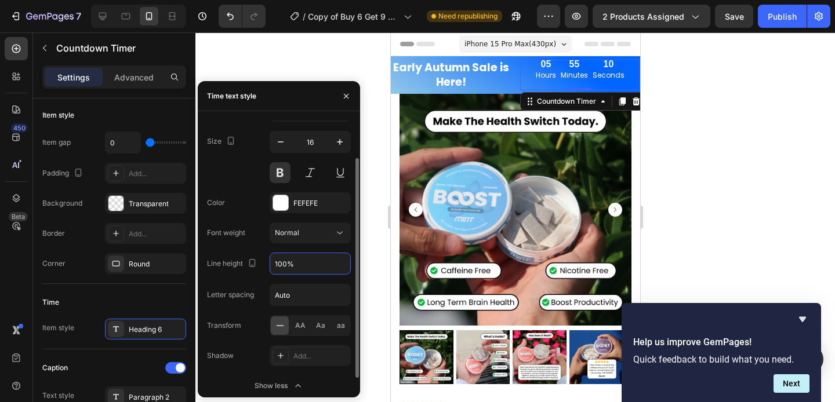
scroll to position [48, 0]
click at [339, 263] on icon "button" at bounding box center [340, 266] width 12 height 12
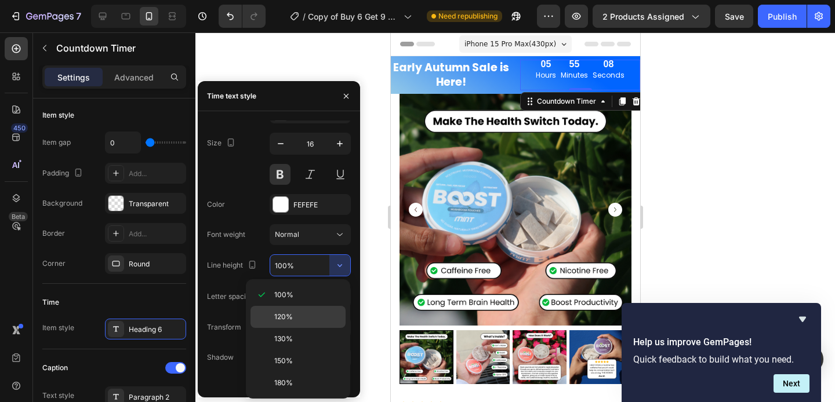
click at [290, 314] on span "120%" at bounding box center [283, 317] width 19 height 10
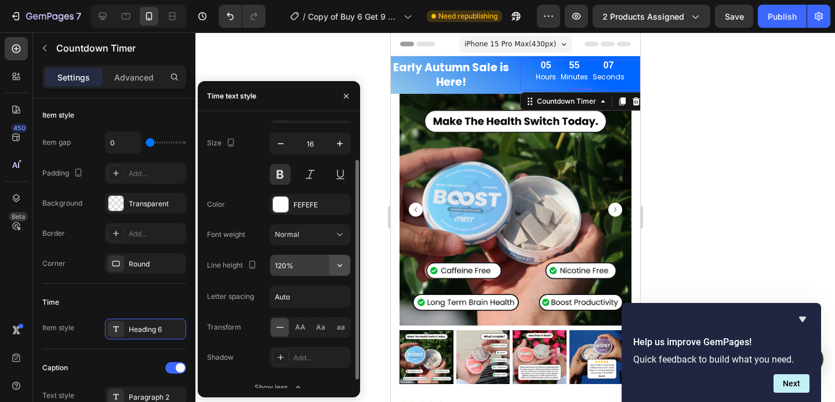
click at [338, 260] on icon "button" at bounding box center [340, 266] width 12 height 12
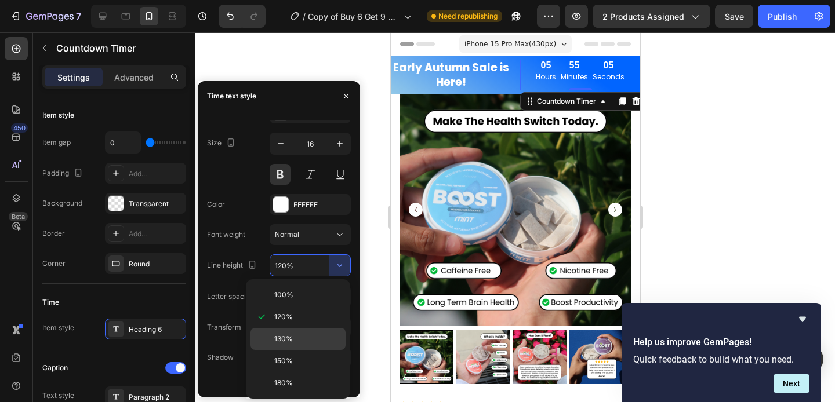
click at [307, 338] on p "130%" at bounding box center [307, 339] width 66 height 10
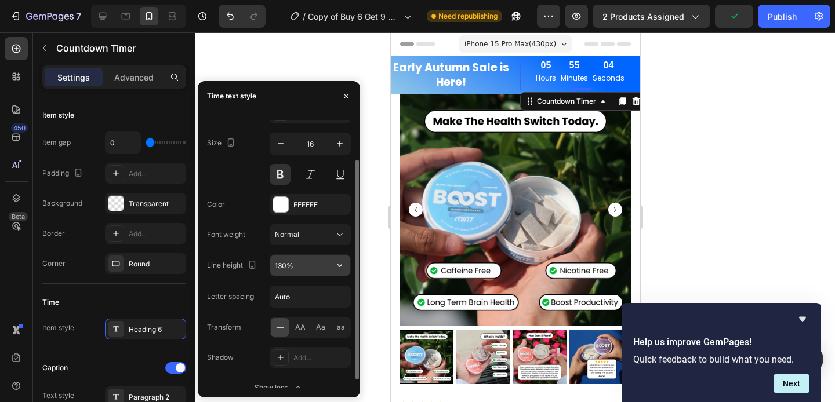
click at [323, 265] on input "130%" at bounding box center [310, 265] width 80 height 21
click at [341, 257] on button "button" at bounding box center [339, 265] width 21 height 21
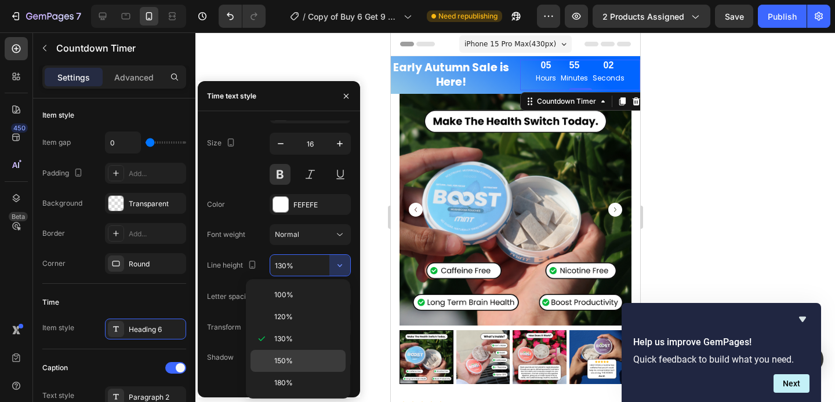
click at [303, 360] on p "150%" at bounding box center [307, 361] width 66 height 10
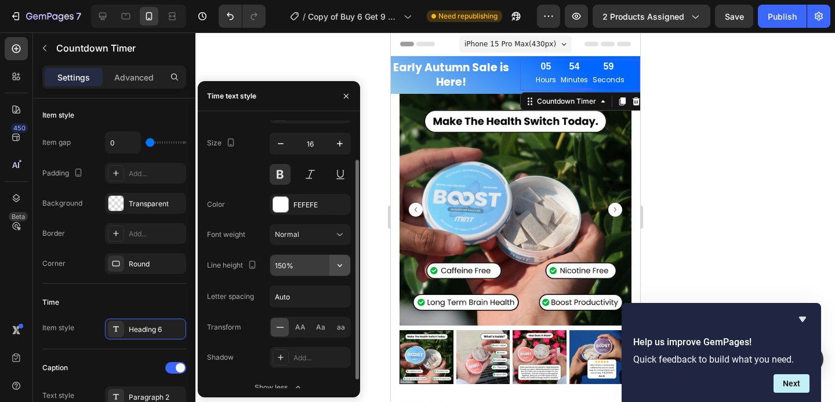
click at [330, 267] on button "button" at bounding box center [339, 265] width 21 height 21
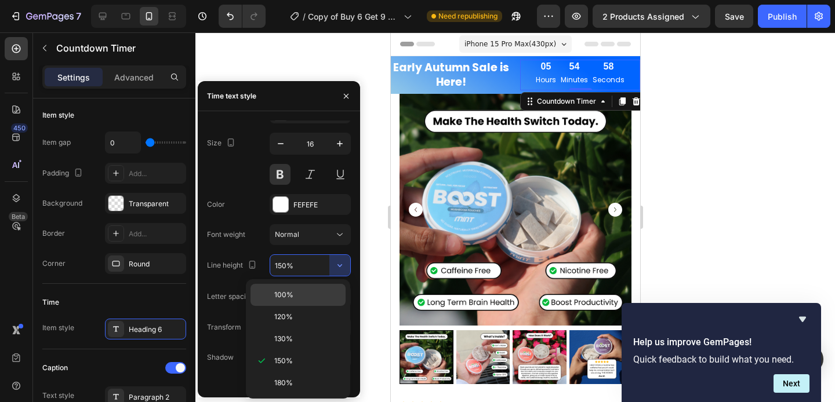
click at [305, 299] on p "100%" at bounding box center [307, 295] width 66 height 10
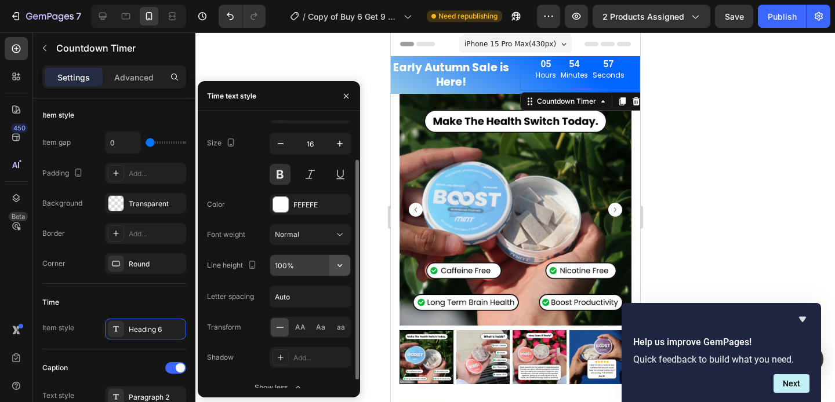
click at [345, 264] on icon "button" at bounding box center [340, 266] width 12 height 12
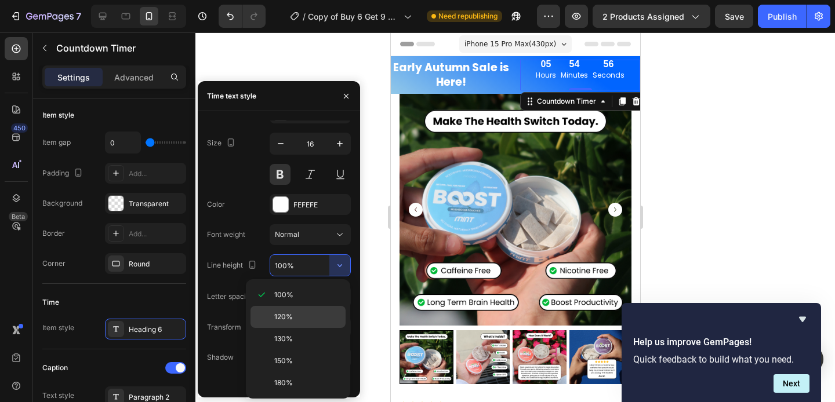
click at [309, 315] on p "120%" at bounding box center [307, 317] width 66 height 10
click at [285, 302] on div "100%" at bounding box center [297, 295] width 95 height 22
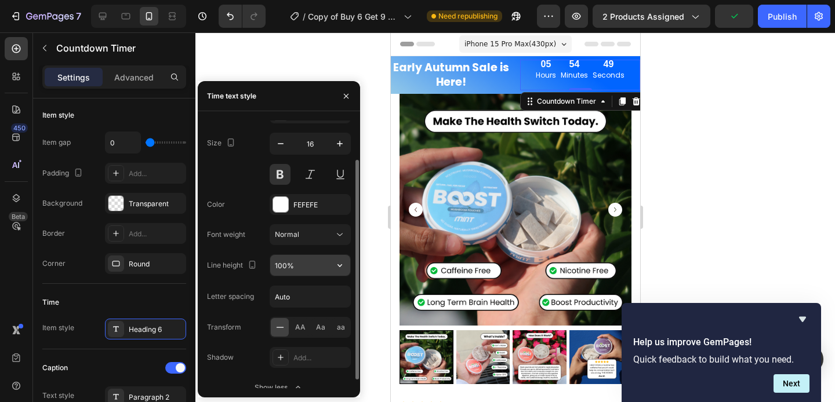
click at [313, 265] on input "100%" at bounding box center [310, 265] width 80 height 21
click at [332, 265] on button "button" at bounding box center [339, 265] width 21 height 21
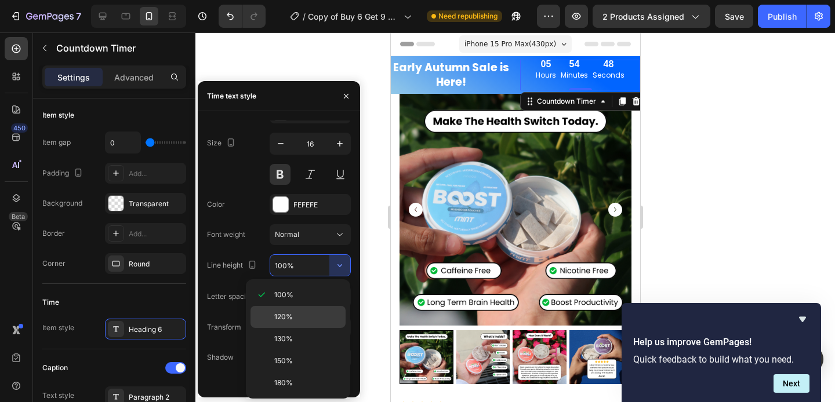
click at [294, 317] on p "120%" at bounding box center [307, 317] width 66 height 10
type input "120%"
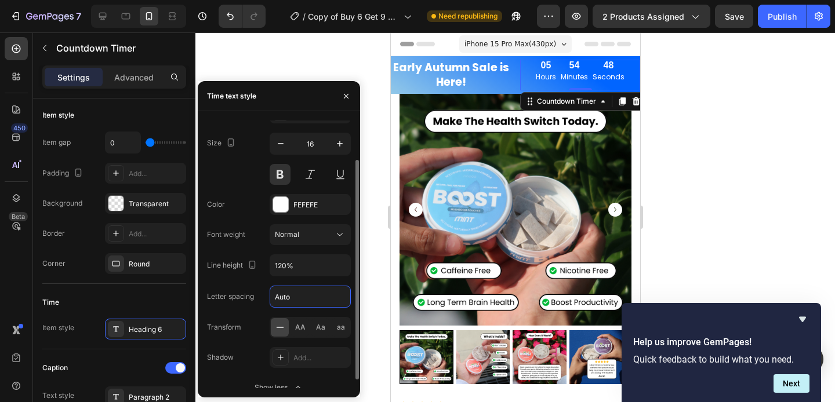
click at [303, 298] on input "Auto" at bounding box center [310, 296] width 80 height 21
type input "s"
click at [240, 291] on div "Letter spacing" at bounding box center [230, 296] width 47 height 19
click at [285, 297] on input "text" at bounding box center [310, 296] width 80 height 21
type input "1"
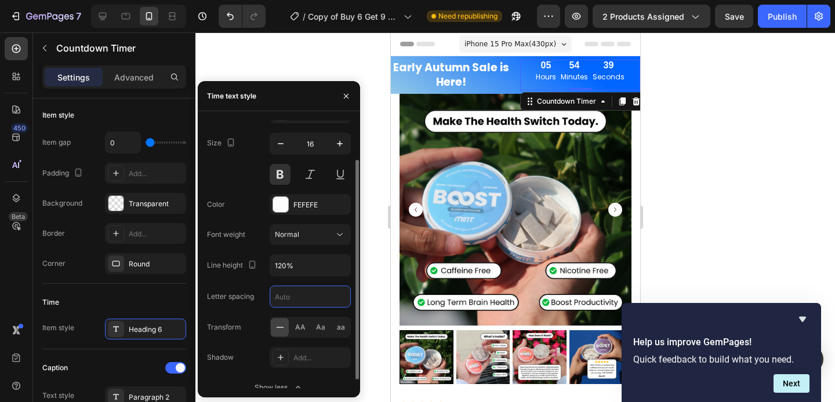
click at [247, 294] on div "Letter spacing" at bounding box center [230, 296] width 47 height 10
click at [297, 324] on span "AA" at bounding box center [300, 327] width 10 height 10
click at [318, 329] on span "Aa" at bounding box center [320, 327] width 9 height 10
click at [340, 329] on span "aa" at bounding box center [341, 327] width 8 height 10
click at [345, 327] on div "aa" at bounding box center [340, 327] width 18 height 19
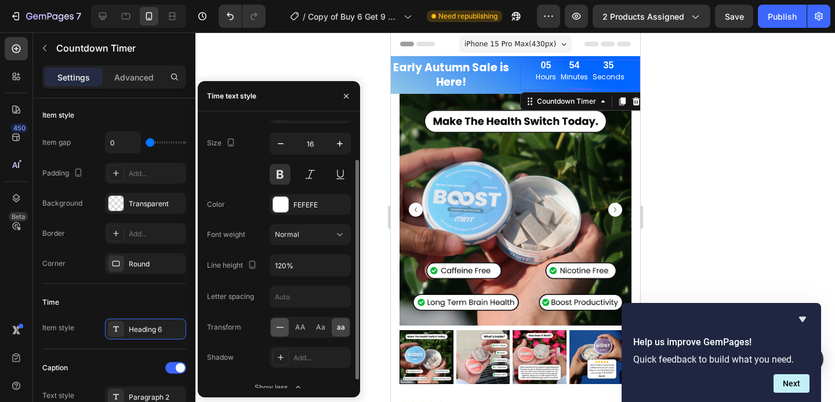
click at [276, 330] on icon at bounding box center [280, 328] width 12 height 12
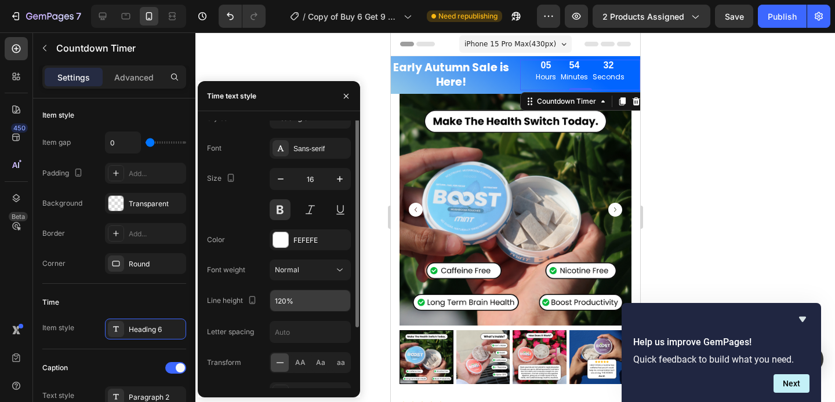
scroll to position [0, 0]
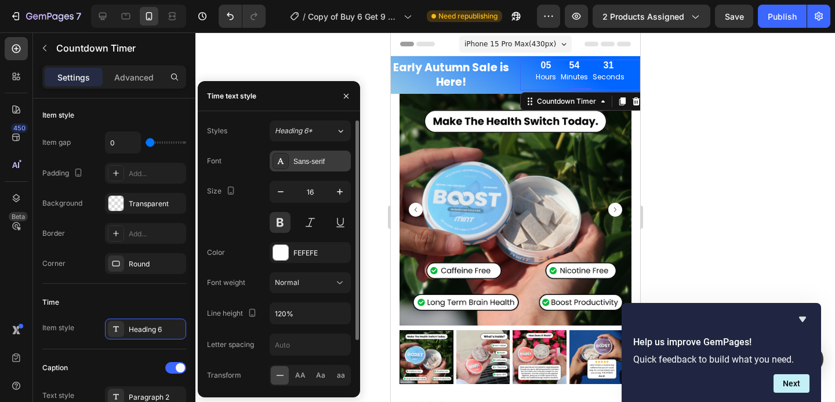
click at [308, 160] on div "Sans-serif" at bounding box center [320, 161] width 54 height 10
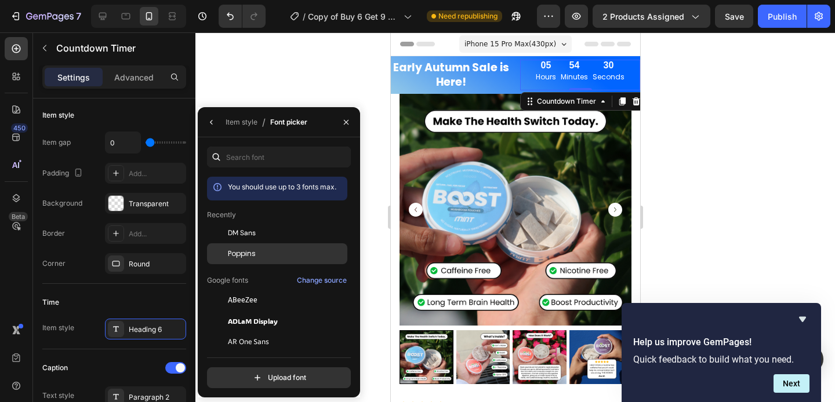
click at [261, 251] on div "Poppins" at bounding box center [286, 254] width 117 height 10
click at [563, 85] on div "05 Hours 54 Minutes 22 Seconds Countdown Timer 0" at bounding box center [579, 75] width 120 height 31
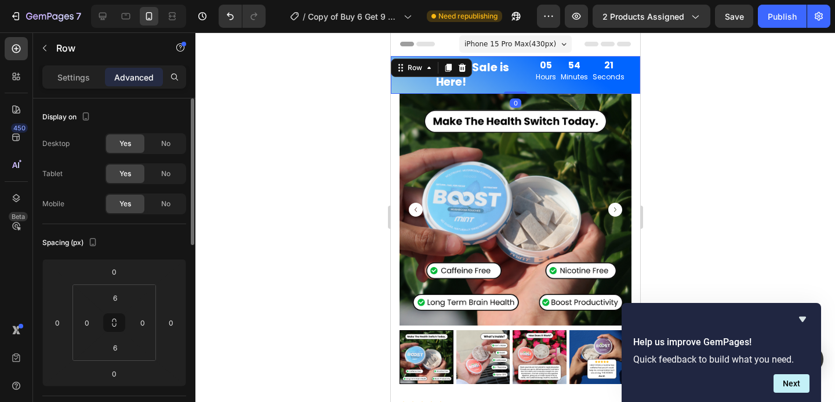
click at [560, 83] on div "05 Hours 54 Minutes 21 Seconds Countdown Timer" at bounding box center [579, 75] width 120 height 31
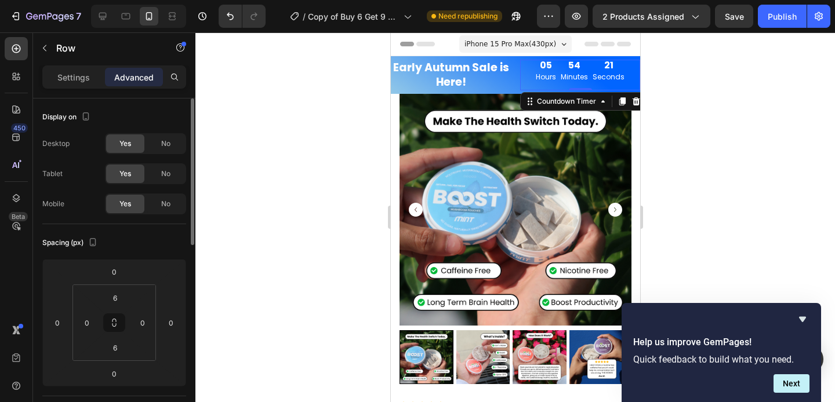
click at [560, 67] on div "54" at bounding box center [573, 65] width 27 height 11
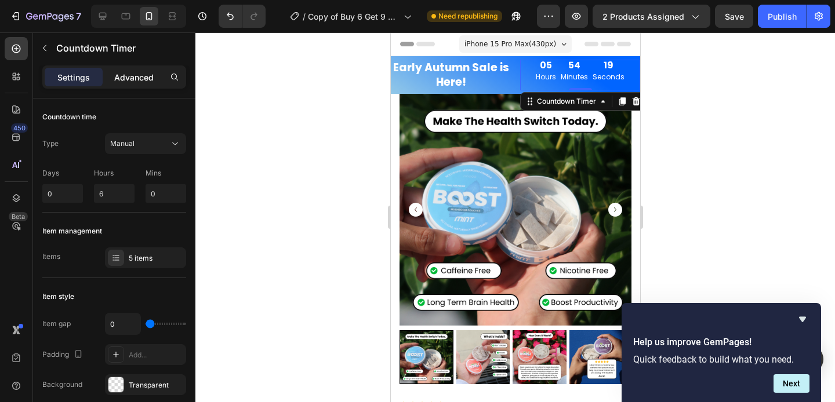
click at [145, 72] on p "Advanced" at bounding box center [133, 77] width 39 height 12
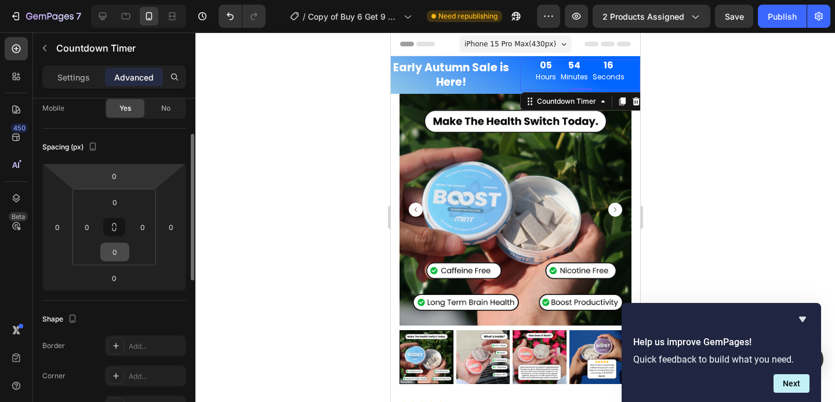
scroll to position [79, 0]
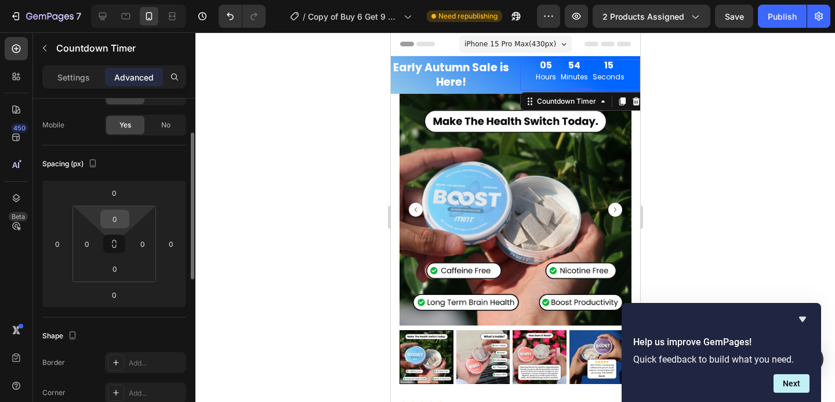
click at [116, 214] on input "0" at bounding box center [114, 218] width 23 height 17
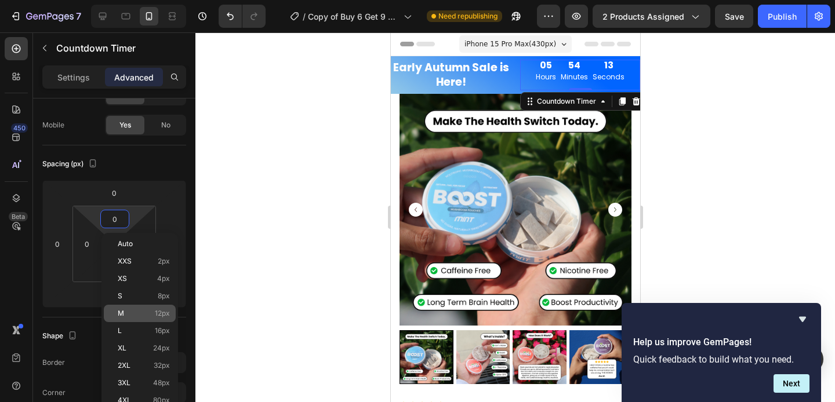
click at [140, 311] on p "M 12px" at bounding box center [144, 313] width 52 height 8
type input "12"
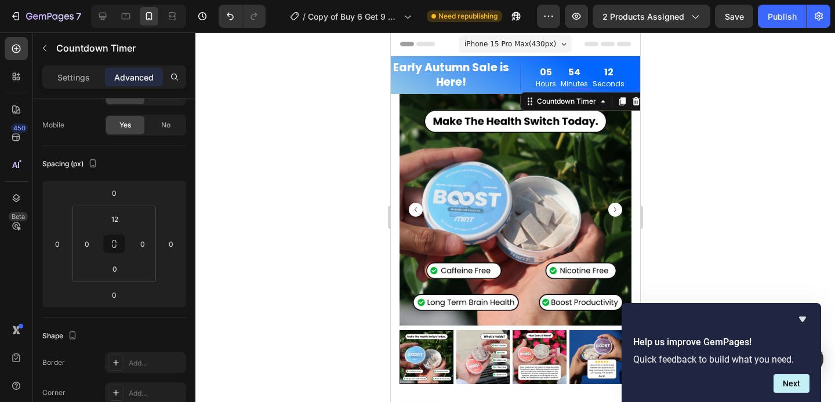
click at [285, 223] on div at bounding box center [514, 217] width 639 height 370
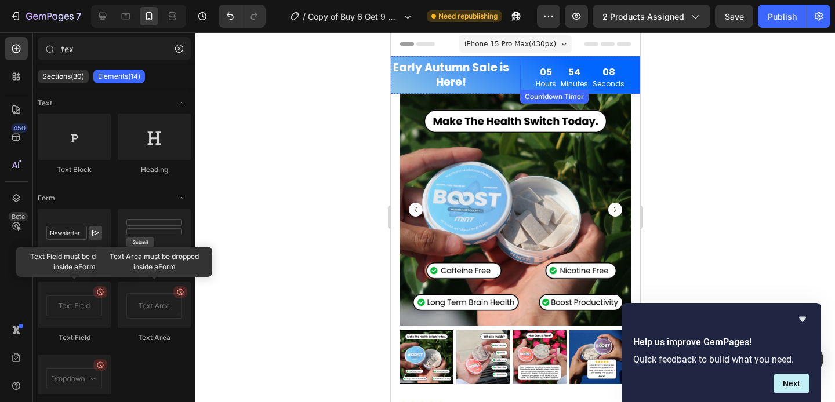
click at [551, 66] on div "05 Hours 54 Minutes 08 Seconds Countdown Timer" at bounding box center [579, 75] width 120 height 31
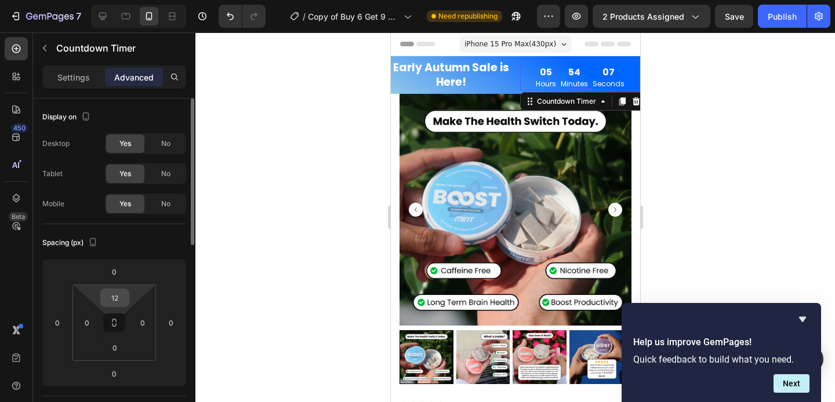
click at [112, 293] on input "12" at bounding box center [114, 297] width 23 height 17
type input "10"
click at [247, 307] on div at bounding box center [514, 217] width 639 height 370
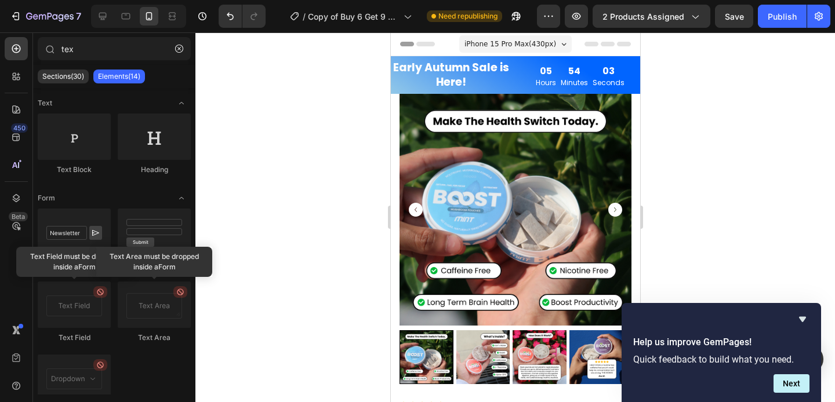
click at [283, 246] on div at bounding box center [514, 217] width 639 height 370
click at [452, 68] on p "Early Autumn Sale is Here!" at bounding box center [450, 75] width 118 height 28
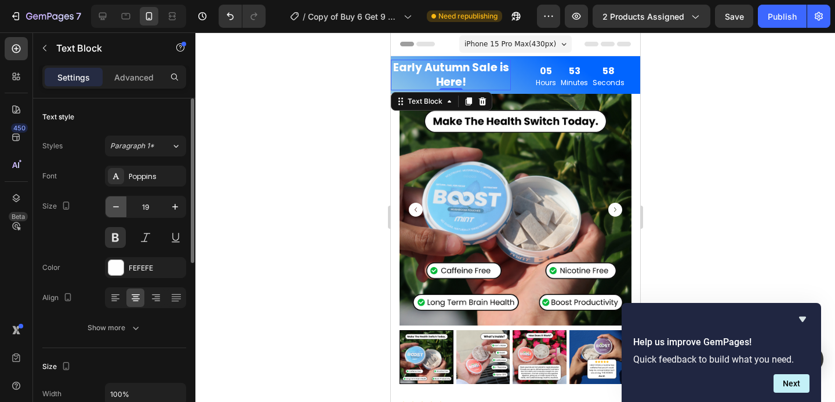
click at [112, 206] on icon "button" at bounding box center [116, 207] width 12 height 12
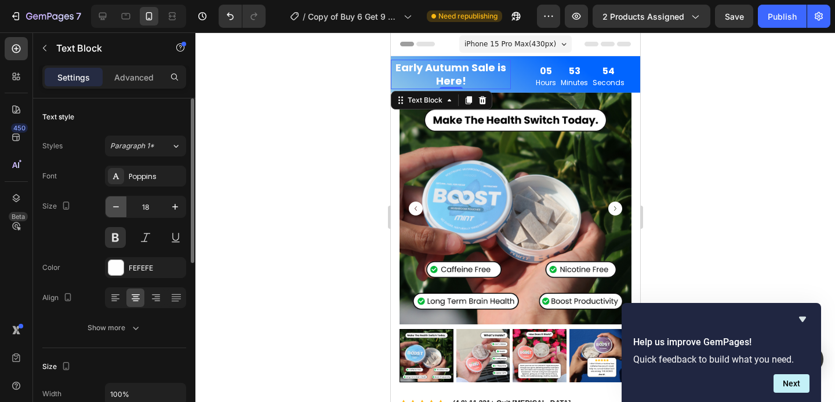
click at [112, 206] on icon "button" at bounding box center [116, 207] width 12 height 12
type input "17"
click at [276, 158] on div at bounding box center [514, 217] width 639 height 370
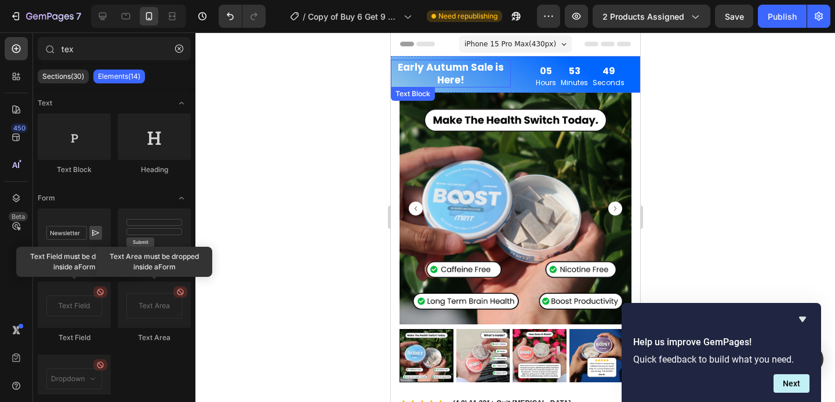
click at [440, 73] on p "Early Autumn Sale is Here!" at bounding box center [450, 73] width 118 height 25
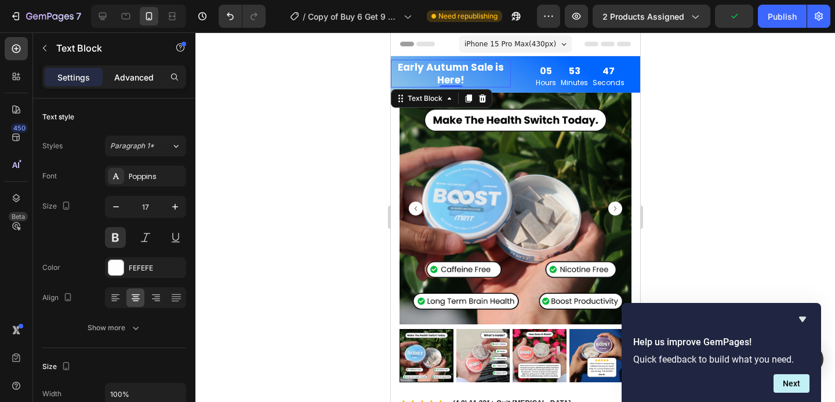
click at [130, 74] on p "Advanced" at bounding box center [133, 77] width 39 height 12
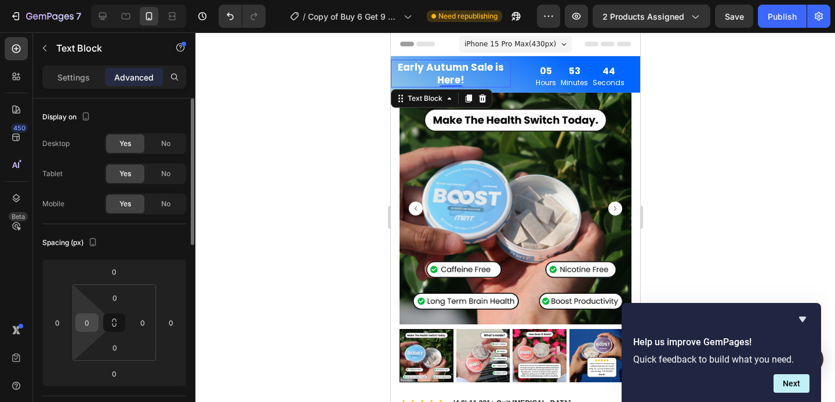
click at [90, 324] on input "0" at bounding box center [86, 322] width 17 height 17
type input "10"
click at [144, 325] on input "0" at bounding box center [142, 322] width 17 height 17
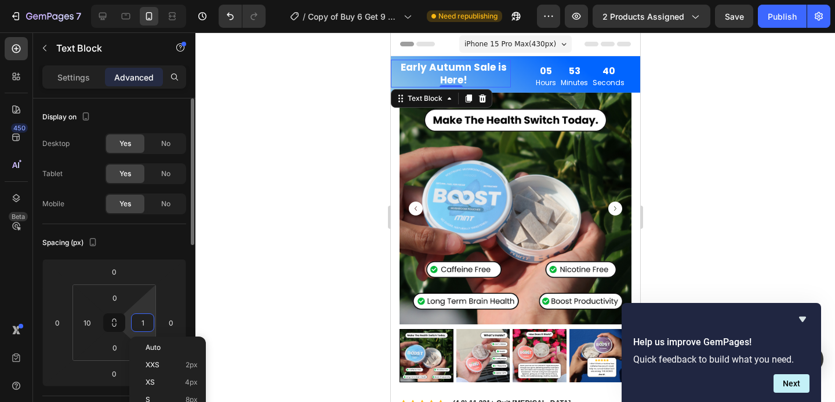
type input "10"
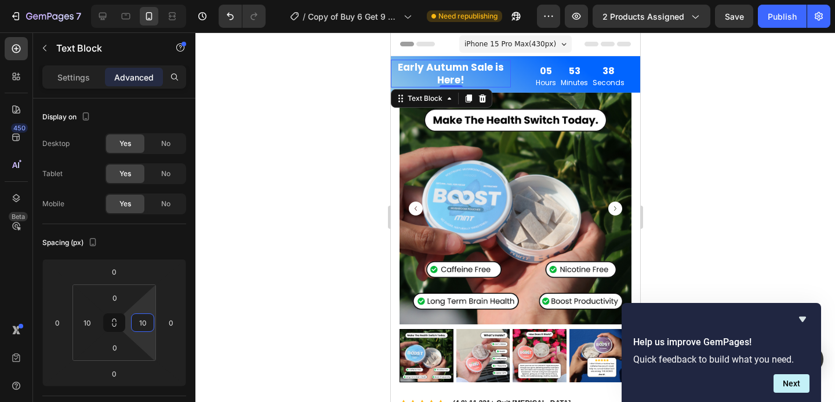
click at [256, 246] on div at bounding box center [514, 217] width 639 height 370
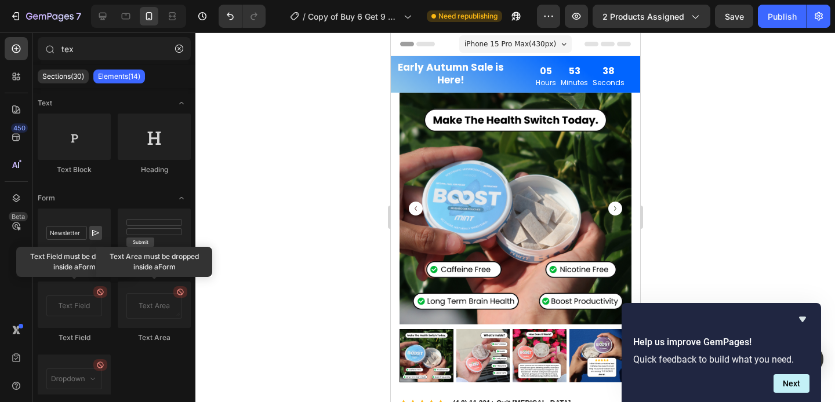
click at [256, 246] on div at bounding box center [514, 217] width 639 height 370
click at [560, 71] on div "53" at bounding box center [573, 70] width 27 height 11
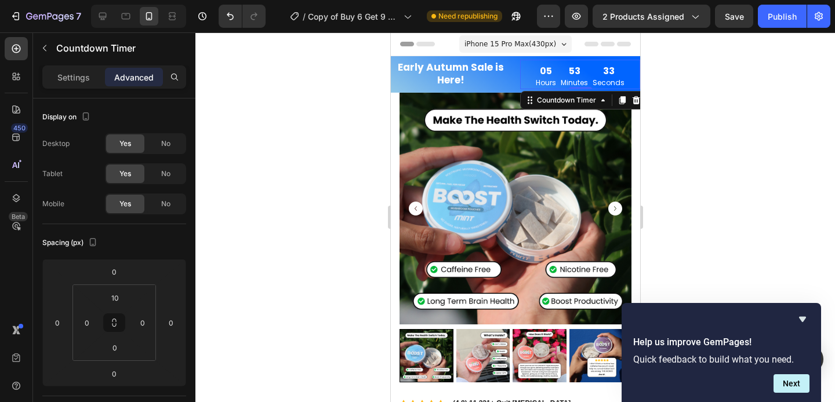
click at [235, 253] on div at bounding box center [514, 217] width 639 height 370
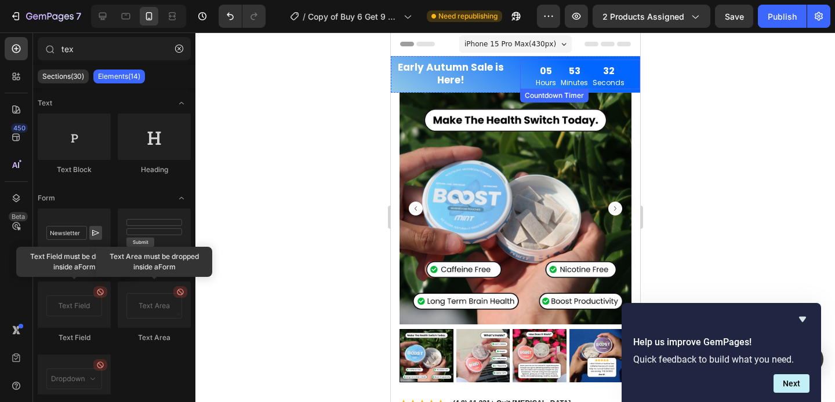
click at [560, 70] on div "53" at bounding box center [573, 70] width 27 height 11
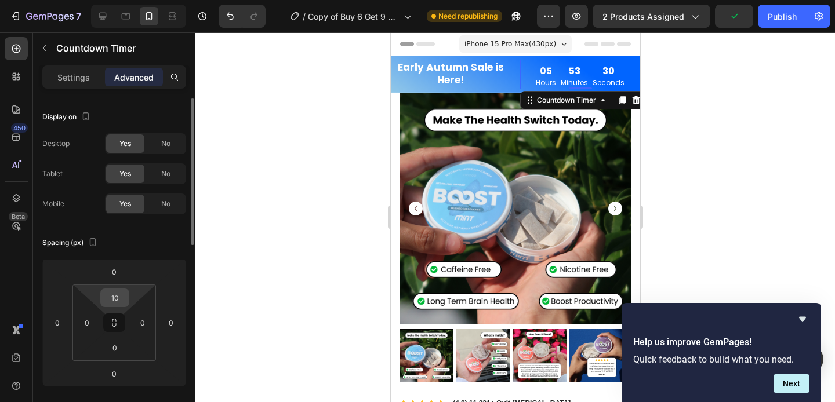
click at [116, 299] on input "10" at bounding box center [114, 297] width 23 height 17
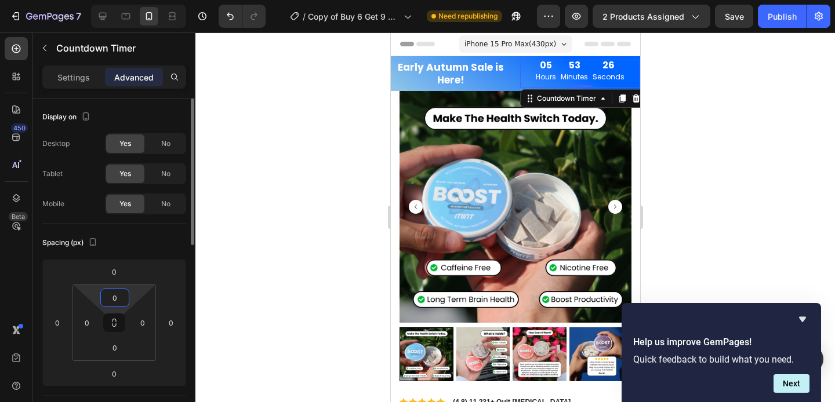
type input "06"
click at [262, 300] on div at bounding box center [514, 217] width 639 height 370
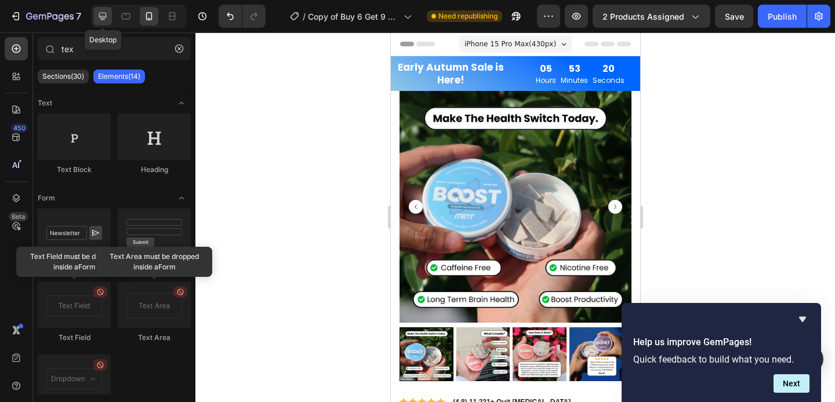
click at [107, 19] on icon at bounding box center [103, 16] width 12 height 12
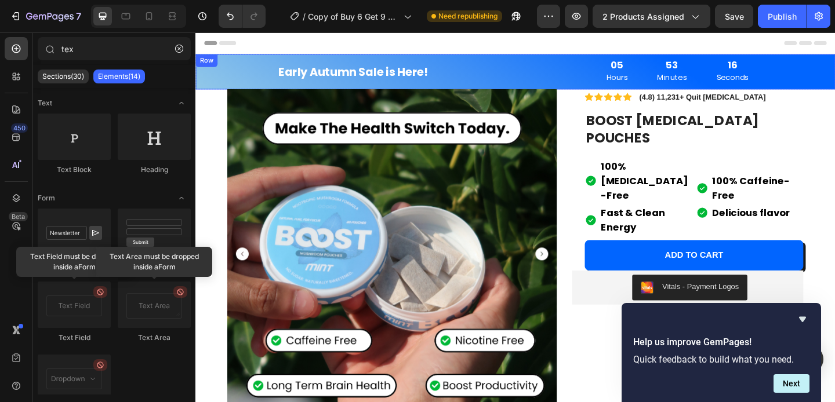
click at [200, 65] on div "Row" at bounding box center [207, 63] width 19 height 10
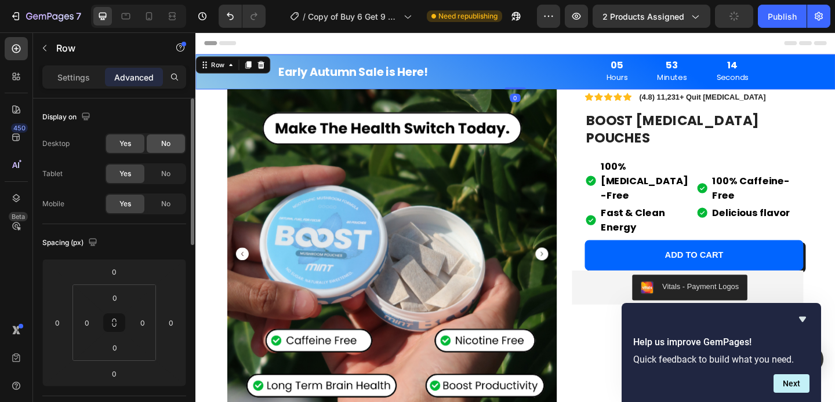
click at [172, 149] on div "No" at bounding box center [166, 143] width 38 height 19
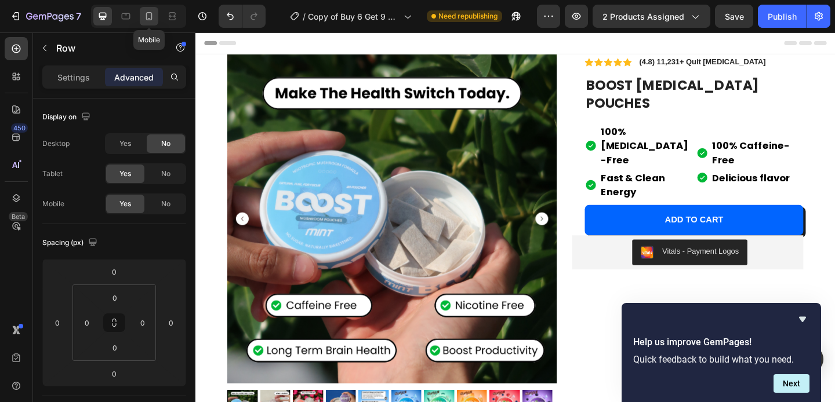
click at [148, 17] on icon at bounding box center [149, 16] width 12 height 12
type input "6"
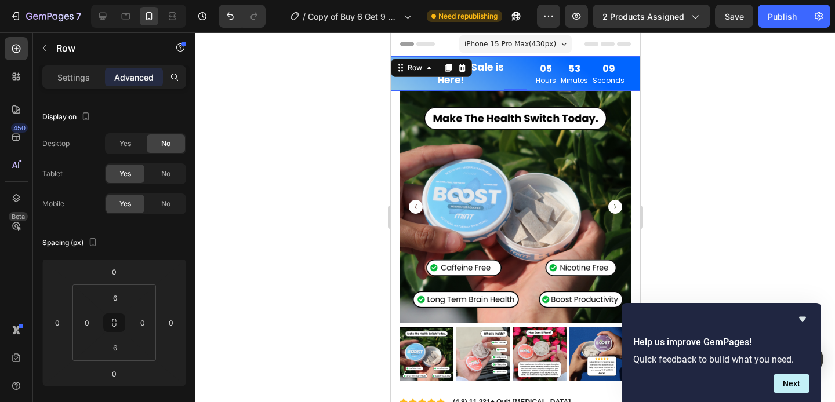
click at [704, 134] on div at bounding box center [514, 217] width 639 height 370
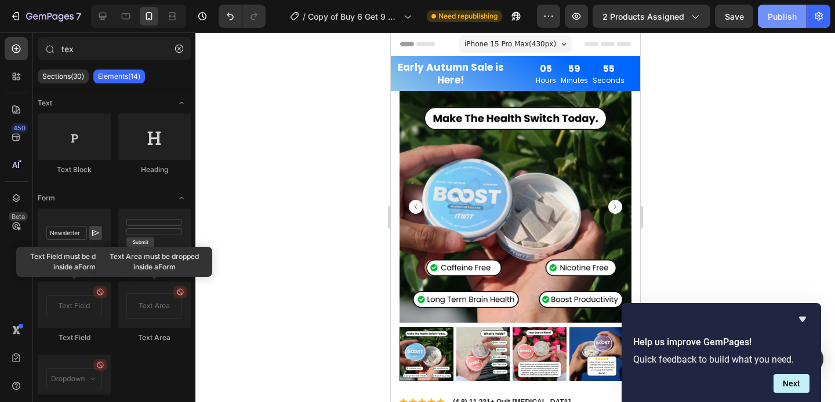
click at [785, 8] on button "Publish" at bounding box center [781, 16] width 49 height 23
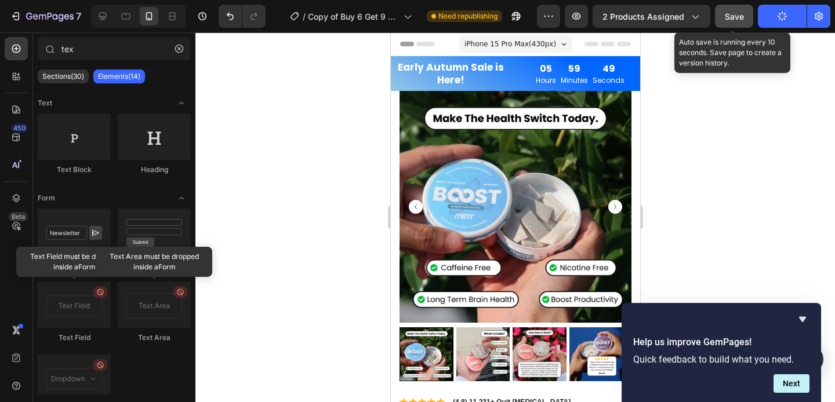
click at [744, 15] on button "Save" at bounding box center [734, 16] width 38 height 23
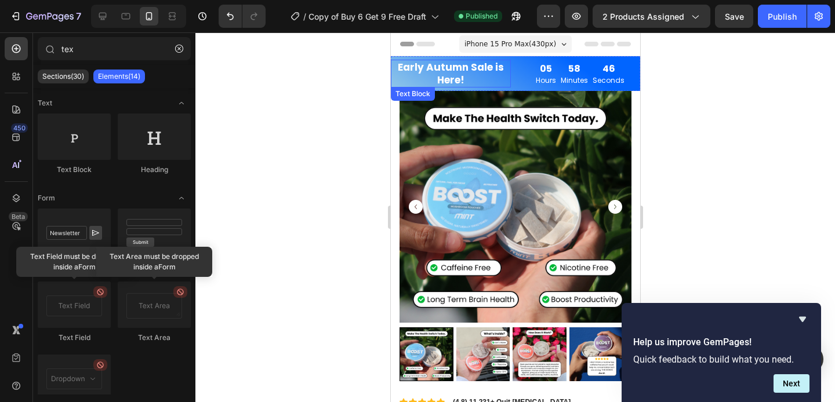
click at [462, 70] on p "Early Autumn Sale is Here!" at bounding box center [450, 73] width 106 height 25
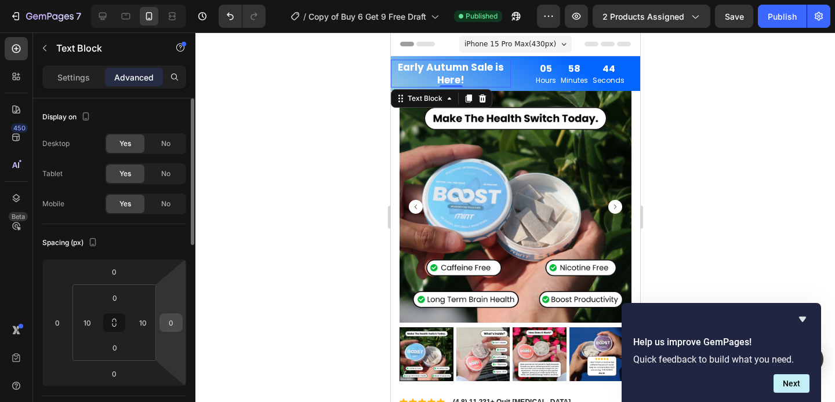
click at [169, 320] on input "0" at bounding box center [170, 322] width 17 height 17
type input "10"
click at [56, 325] on input "0" at bounding box center [57, 322] width 17 height 17
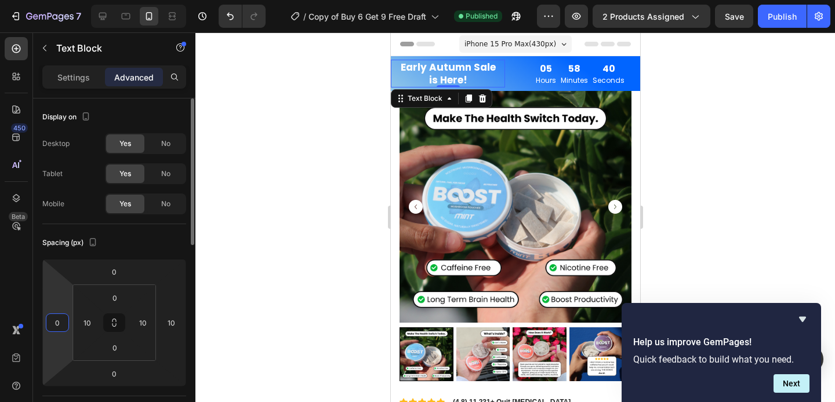
click at [56, 325] on input "0" at bounding box center [57, 322] width 17 height 17
type input "10"
click at [158, 0] on html "7 Version history / Copy of Buy 6 Get 9 Free Draft Published Preview 2 products…" at bounding box center [417, 0] width 835 height 0
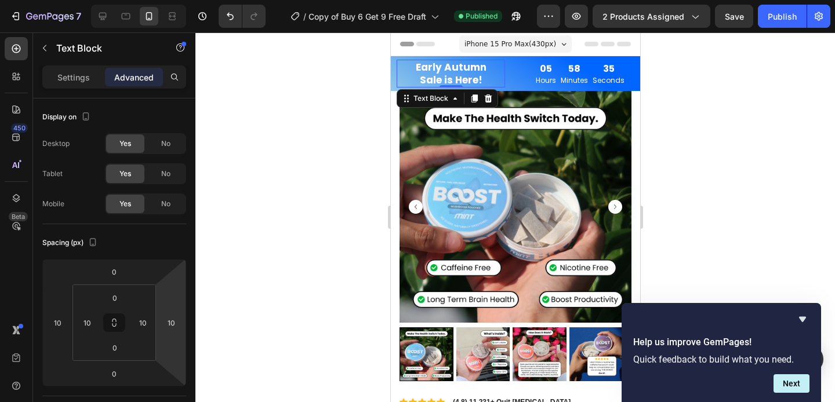
click at [260, 302] on div at bounding box center [514, 217] width 639 height 370
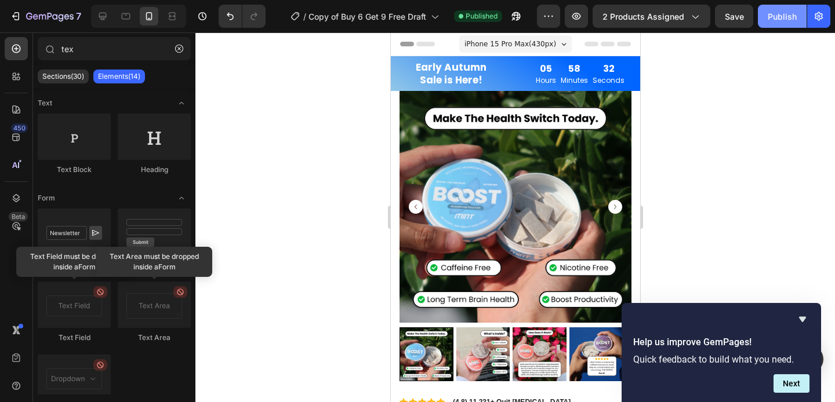
click at [777, 14] on div "Publish" at bounding box center [781, 16] width 29 height 12
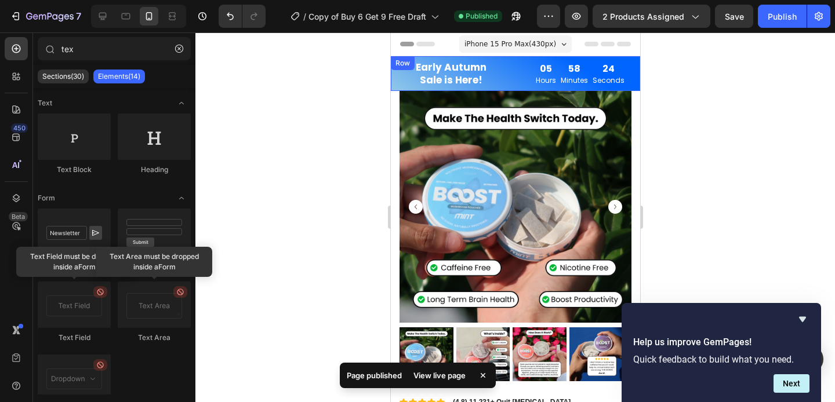
click at [506, 64] on div "Early Autumn Sale is Here! Text Block 05 Hours 58 Minutes 24 Seconds Countdown …" at bounding box center [514, 73] width 249 height 35
